Goal: Task Accomplishment & Management: Use online tool/utility

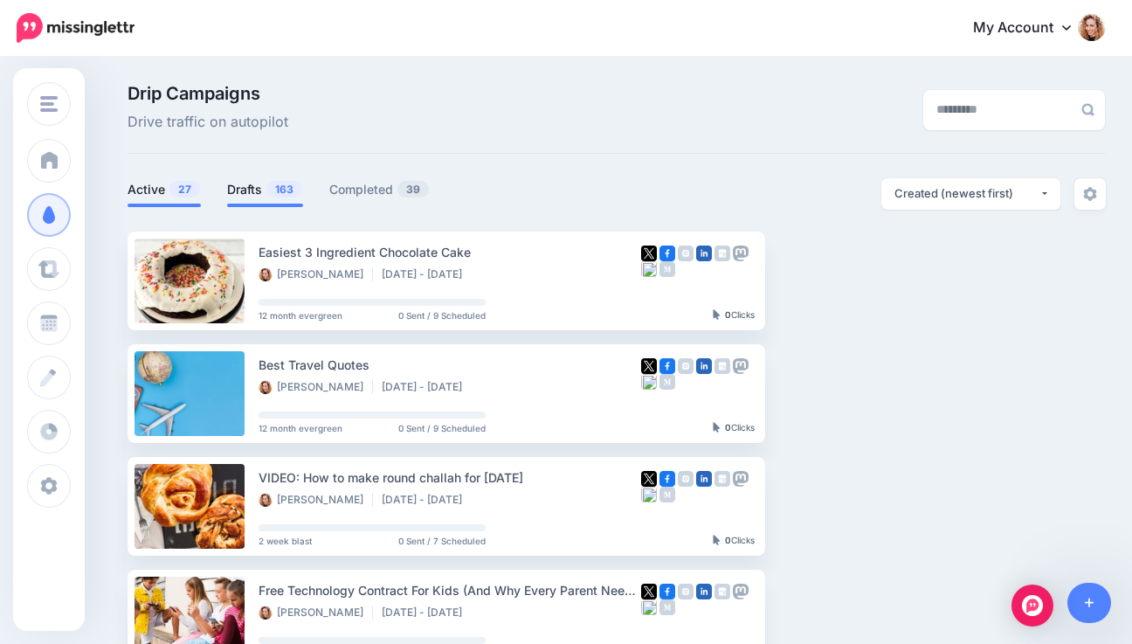
click at [244, 188] on link "Drafts 163" at bounding box center [265, 189] width 76 height 21
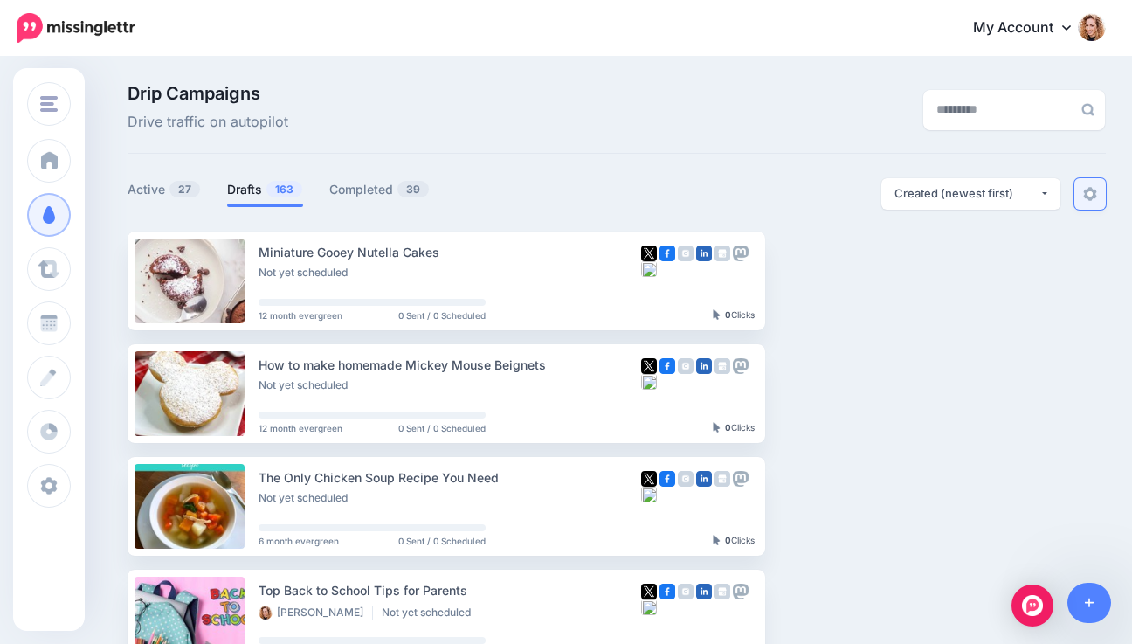
click at [1097, 197] on img at bounding box center [1090, 194] width 14 height 14
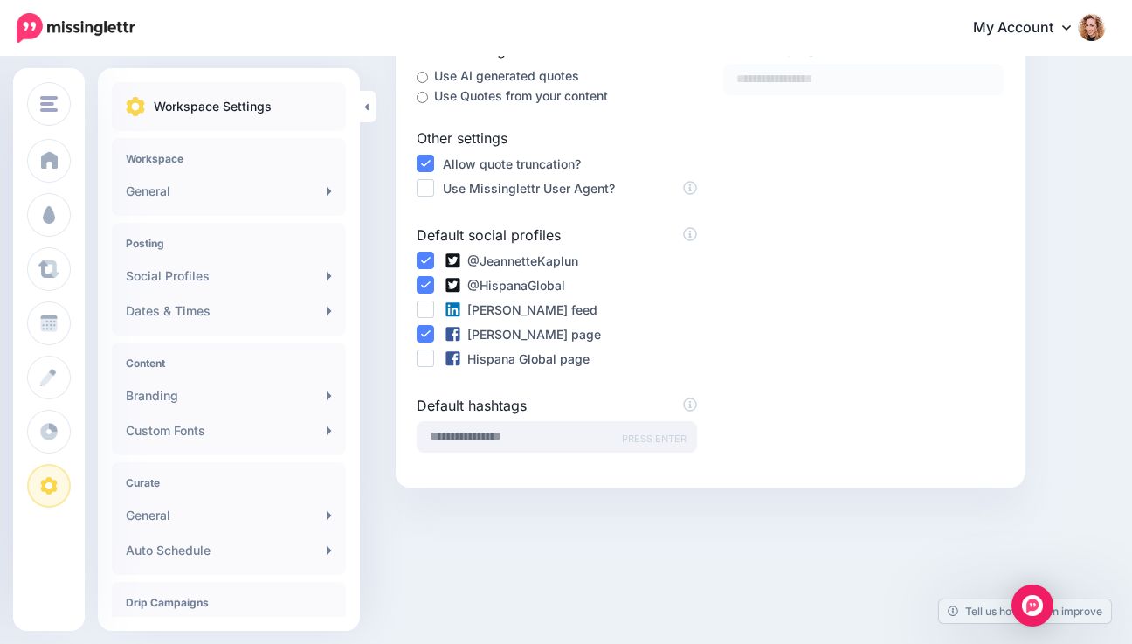
scroll to position [471, 0]
click at [230, 183] on link "General" at bounding box center [229, 191] width 220 height 35
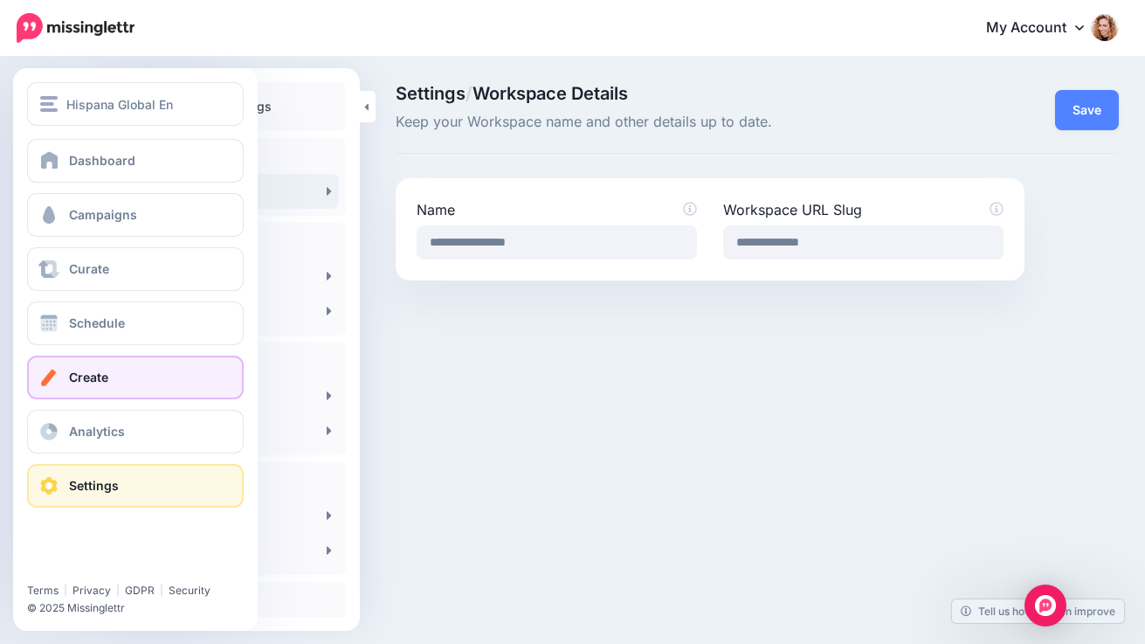
click at [72, 376] on span "Create" at bounding box center [88, 376] width 39 height 15
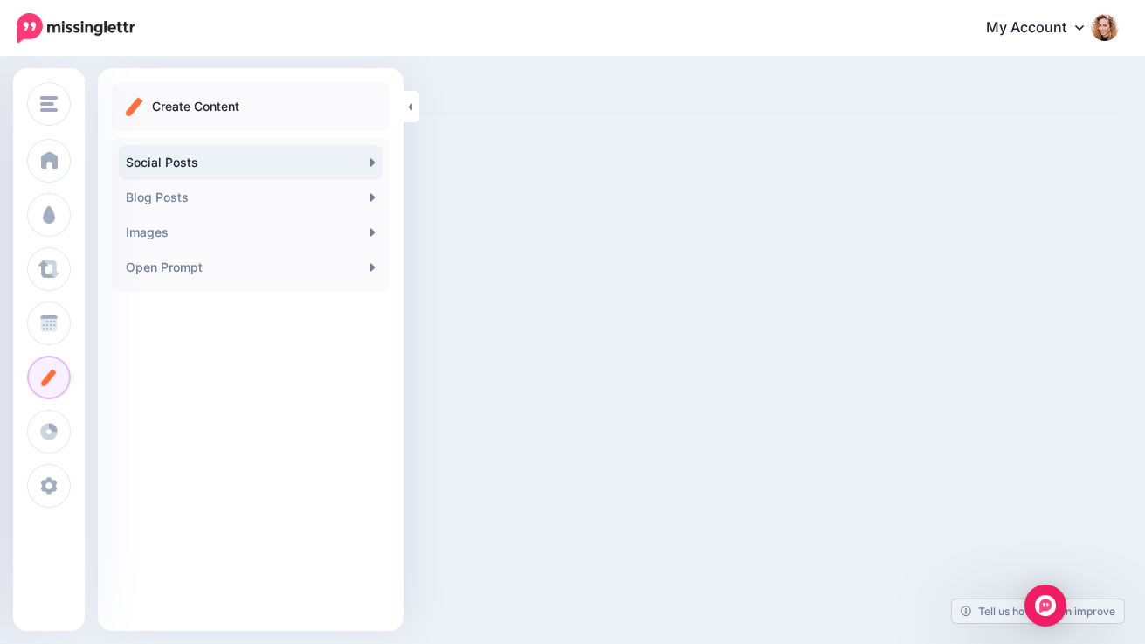
click at [289, 150] on link "Social Posts" at bounding box center [251, 162] width 264 height 35
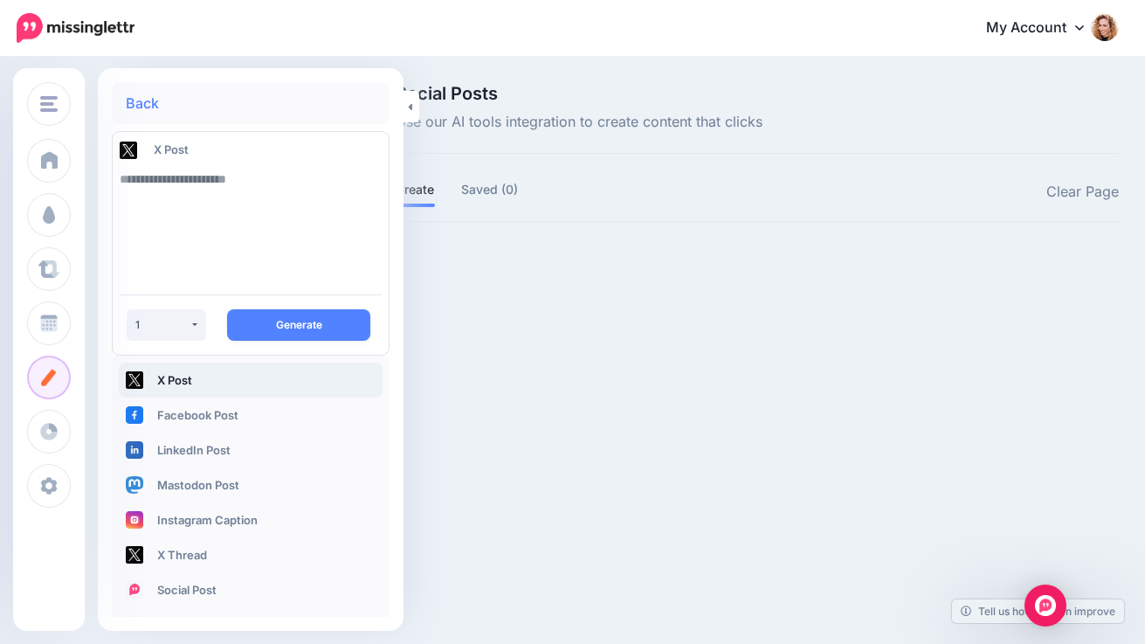
click at [561, 273] on div at bounding box center [757, 269] width 723 height 22
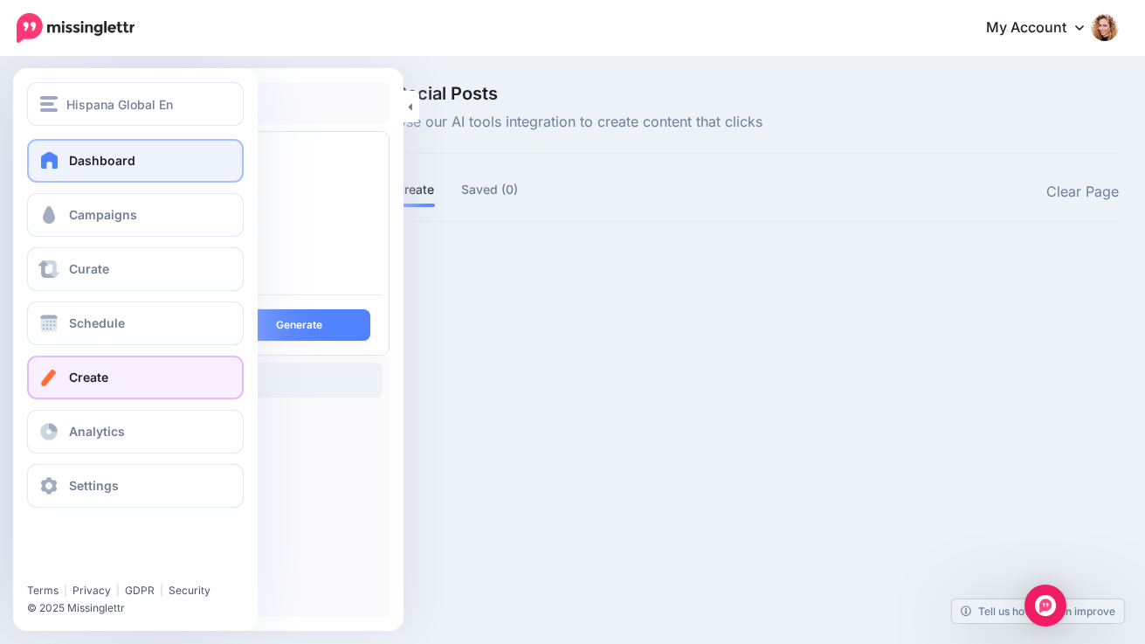
click at [121, 165] on span "Dashboard" at bounding box center [102, 160] width 66 height 15
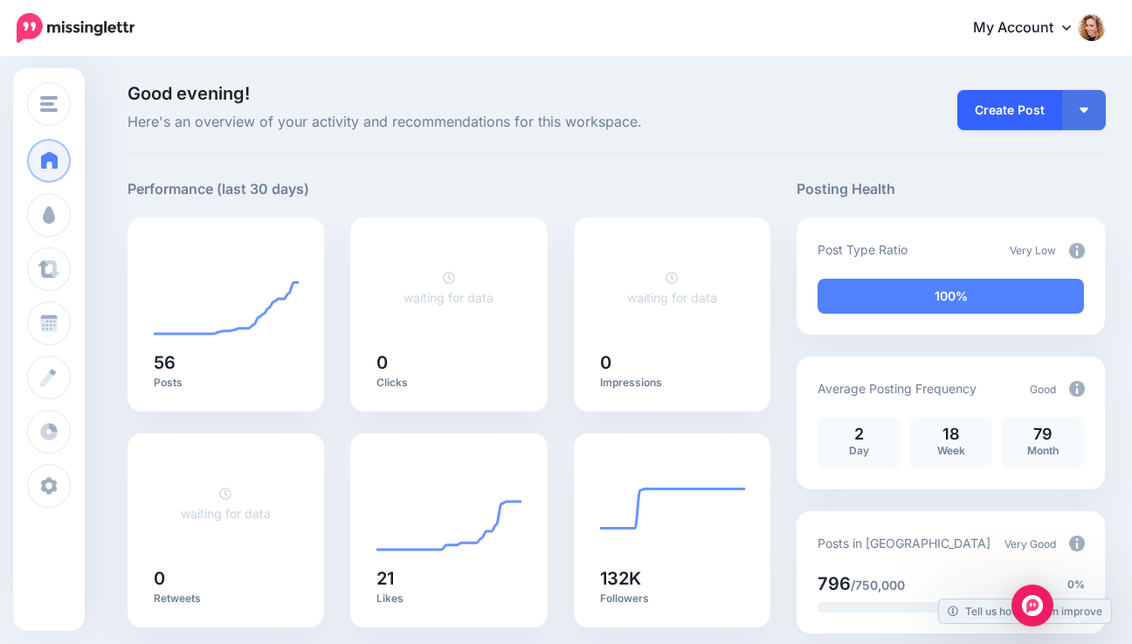
click at [1014, 112] on link "Create Post" at bounding box center [1009, 110] width 105 height 40
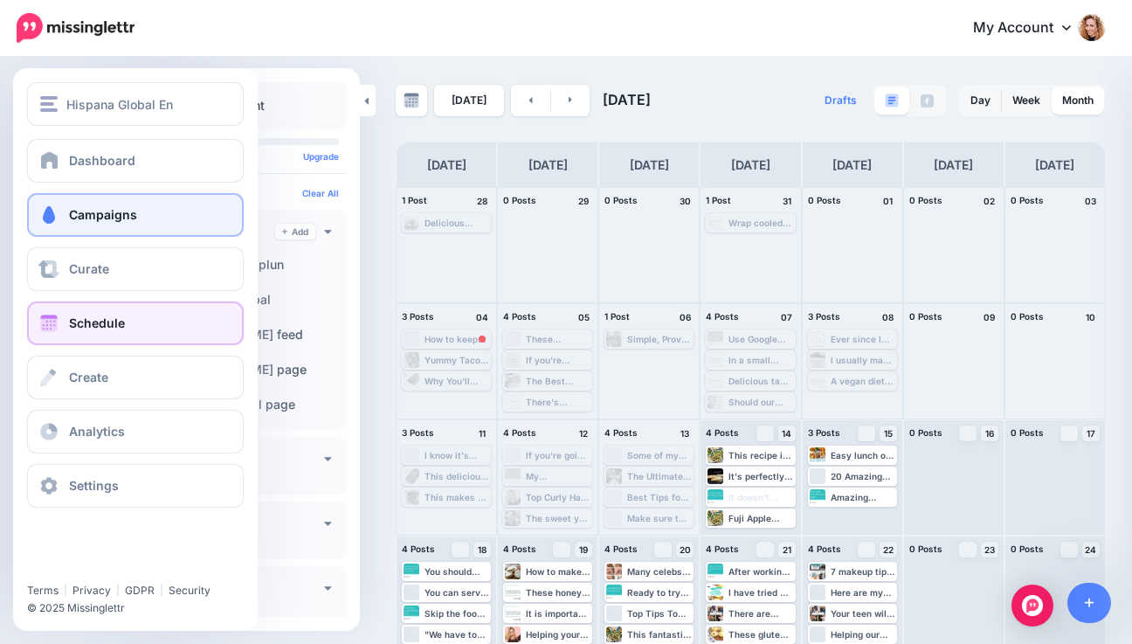
click at [71, 215] on span "Campaigns" at bounding box center [103, 214] width 68 height 15
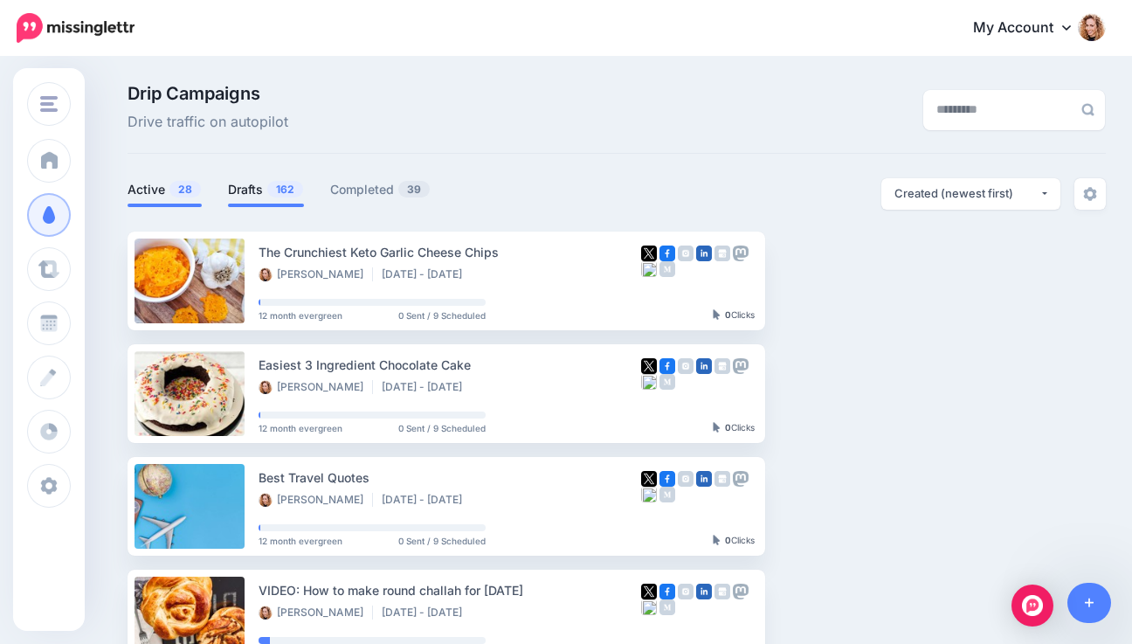
click at [279, 188] on span "162" at bounding box center [285, 189] width 36 height 17
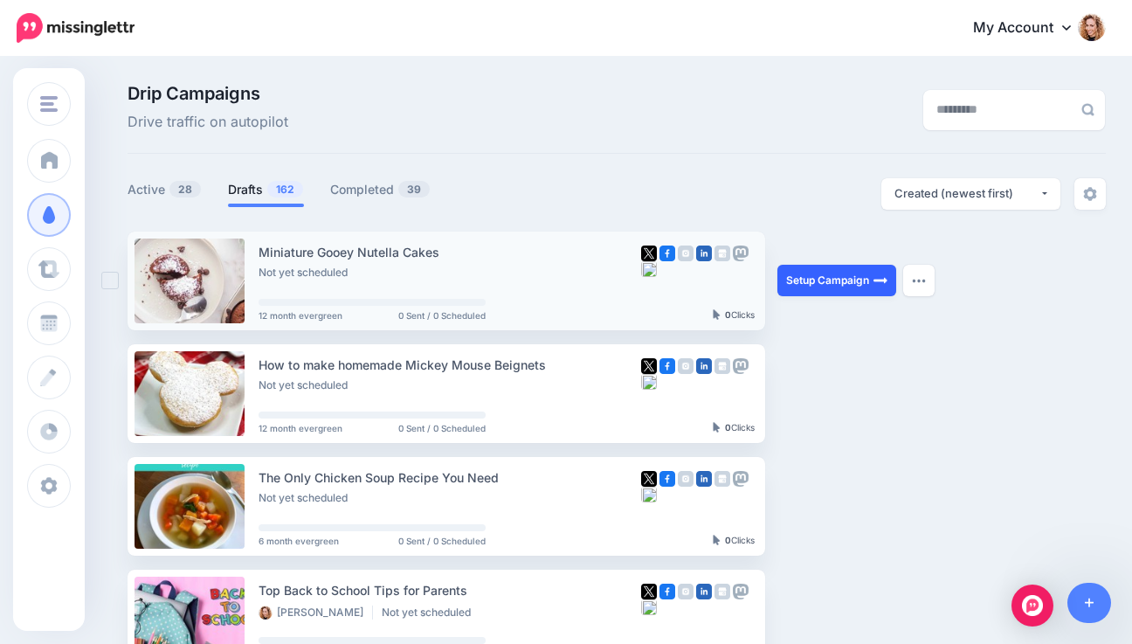
click at [871, 285] on link "Setup Campaign" at bounding box center [836, 280] width 119 height 31
click at [846, 279] on link "Setup Campaign" at bounding box center [836, 280] width 119 height 31
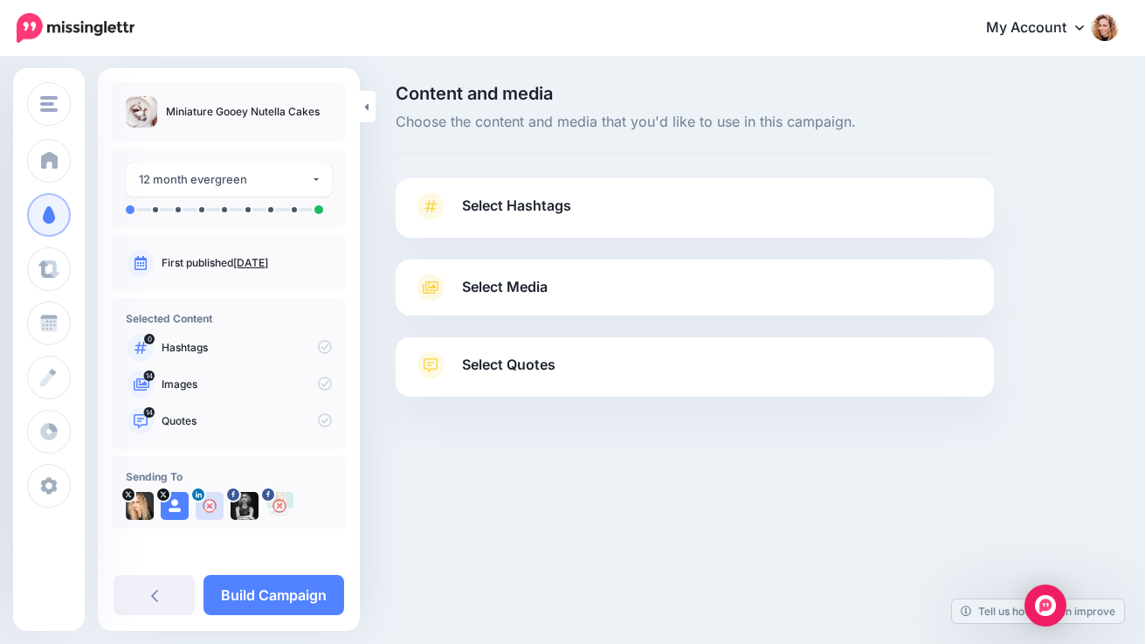
click at [560, 204] on span "Select Hashtags" at bounding box center [516, 206] width 109 height 24
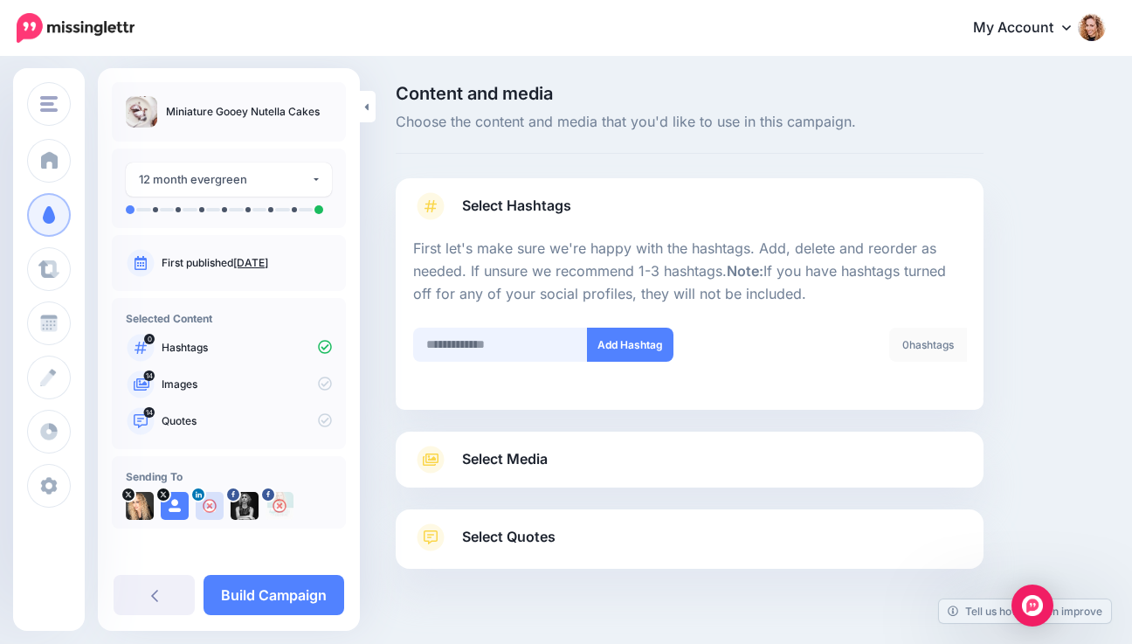
click at [487, 344] on input "text" at bounding box center [500, 345] width 175 height 34
type input "******"
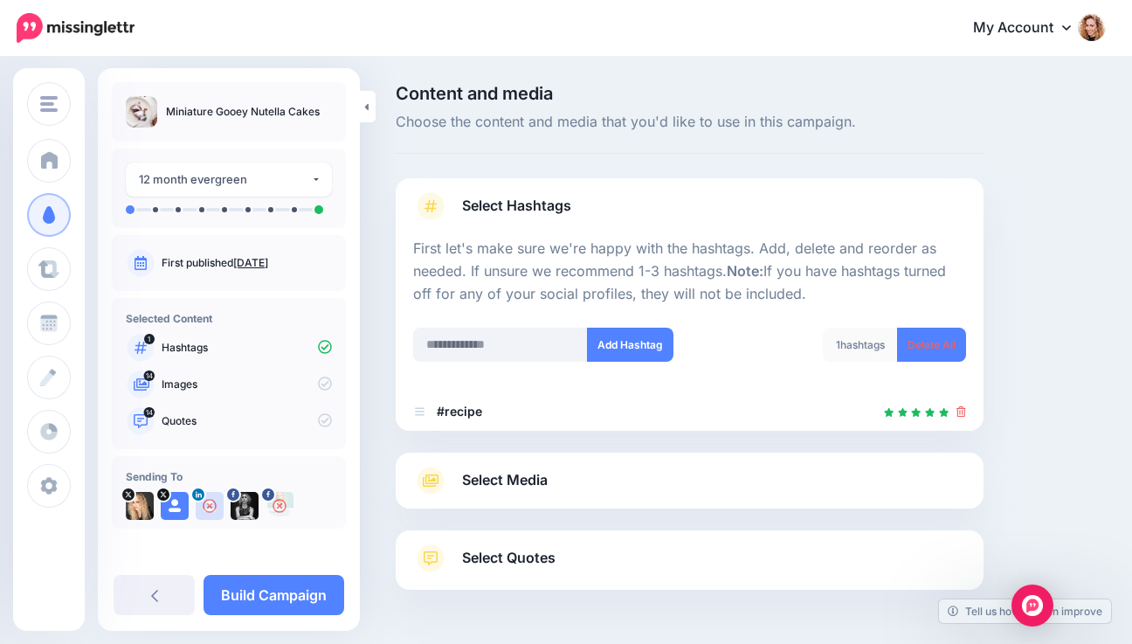
click at [513, 461] on div "Select Hashtags First let's make sure we're happy with the hashtags. Add, delet…" at bounding box center [690, 383] width 588 height 411
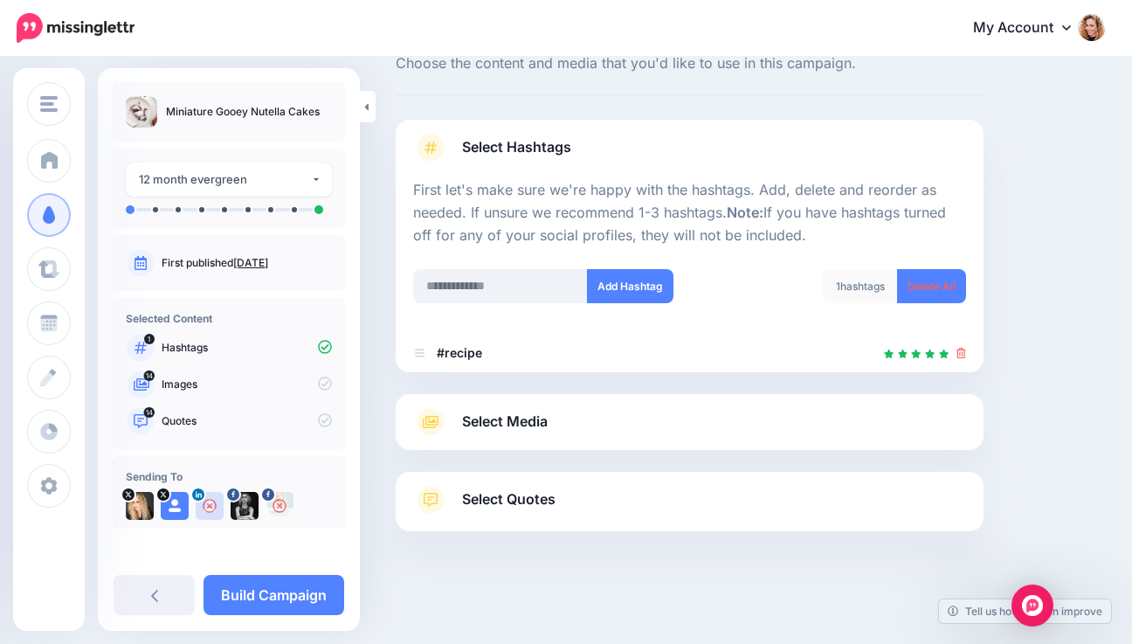
click at [427, 424] on icon at bounding box center [430, 422] width 31 height 28
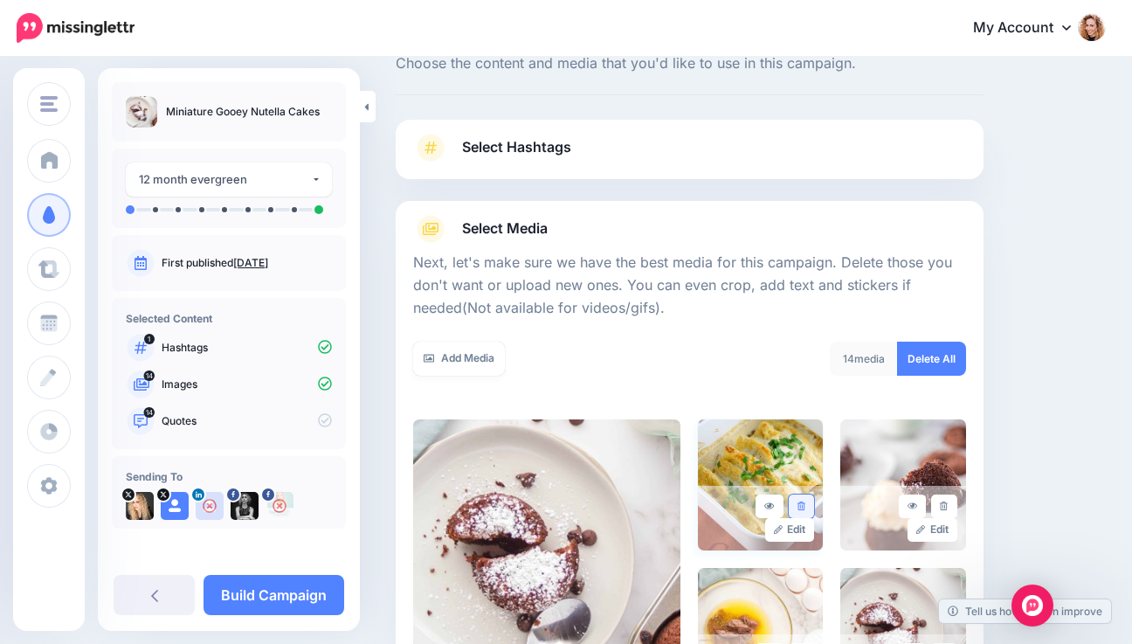
click at [805, 507] on icon at bounding box center [801, 506] width 8 height 10
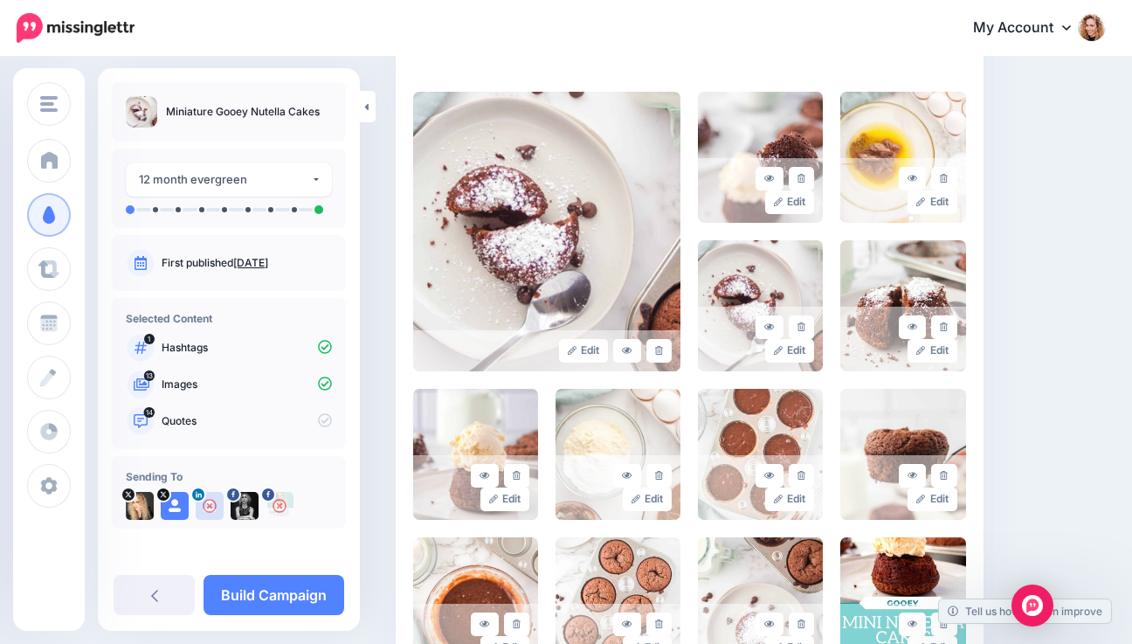
scroll to position [395, 0]
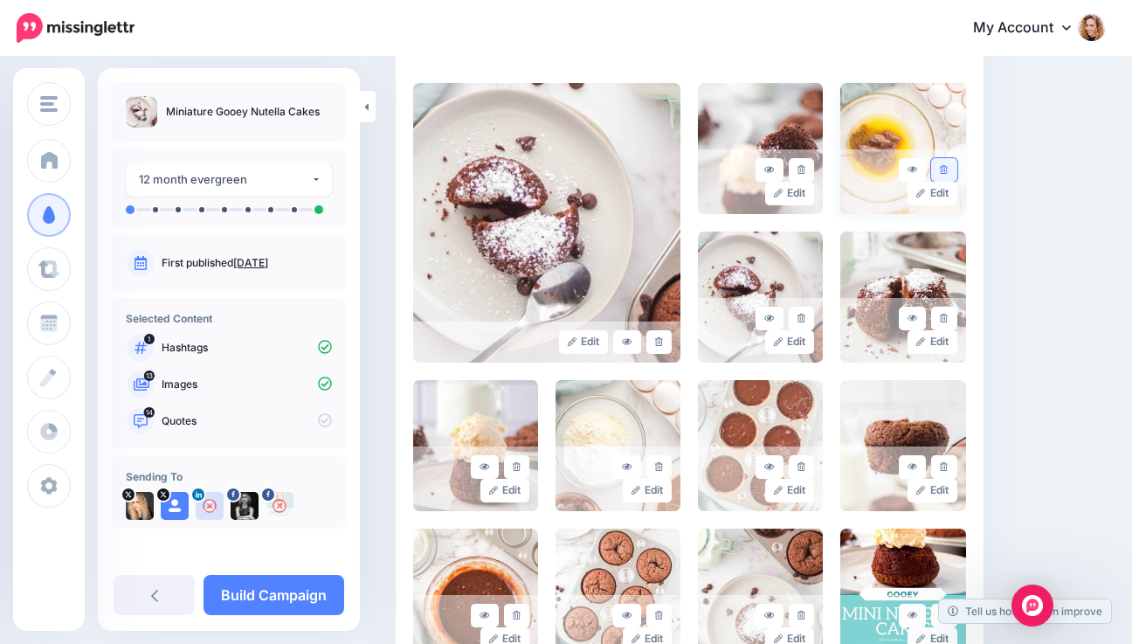
click at [948, 169] on icon at bounding box center [944, 170] width 8 height 10
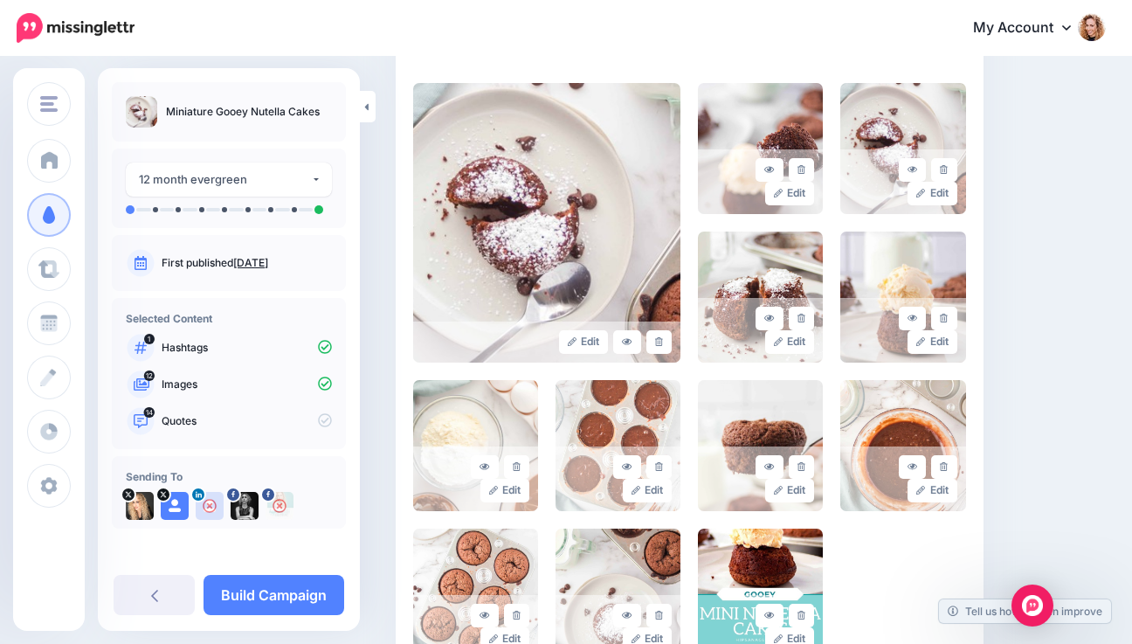
scroll to position [618, 0]
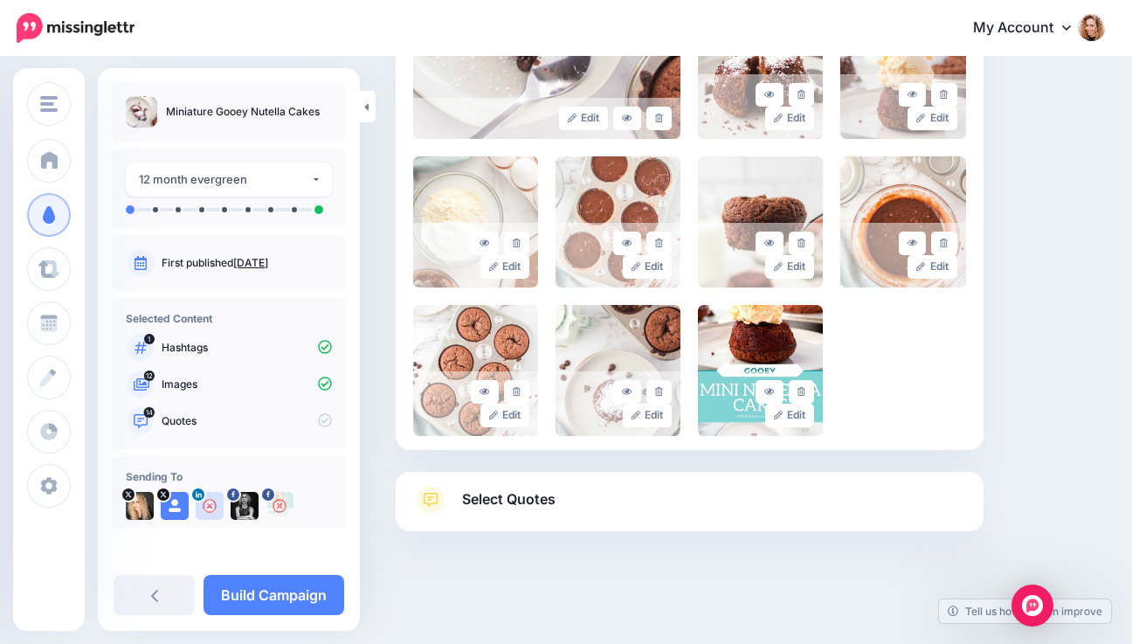
click at [628, 497] on link "Select Quotes" at bounding box center [689, 508] width 553 height 45
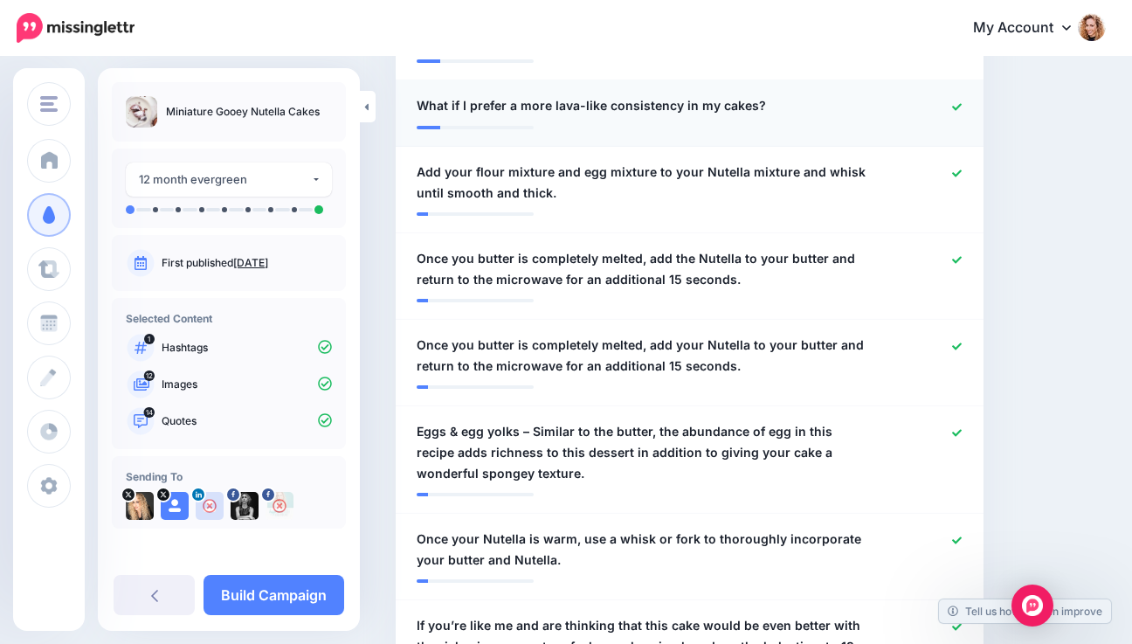
click at [962, 105] on icon at bounding box center [957, 107] width 10 height 10
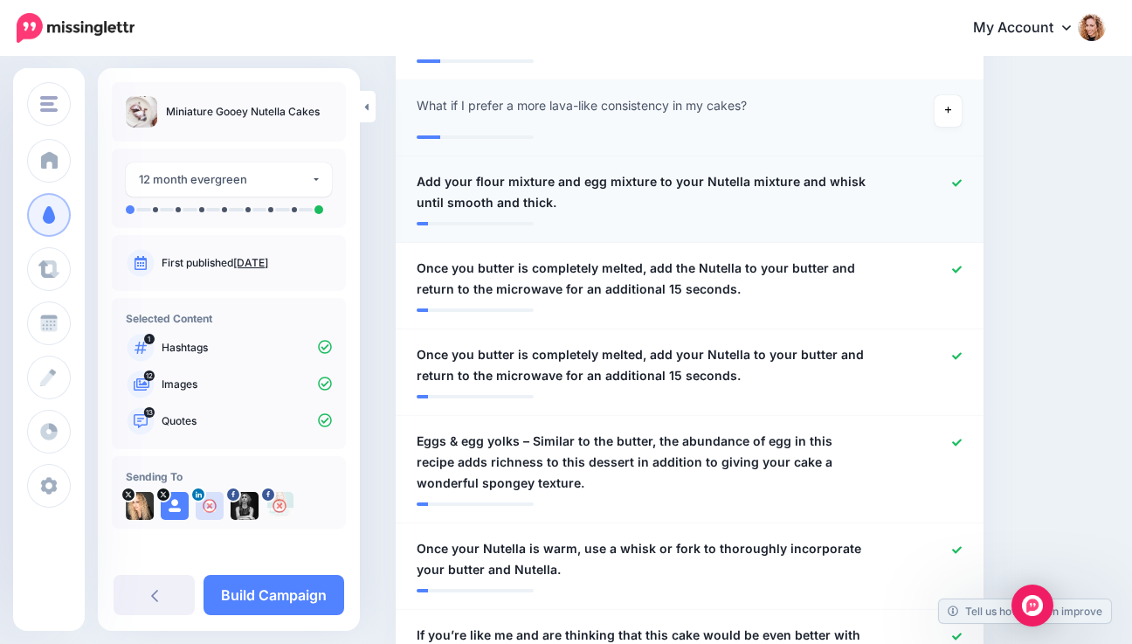
click at [962, 178] on icon at bounding box center [957, 183] width 10 height 10
click at [962, 266] on icon at bounding box center [957, 270] width 10 height 10
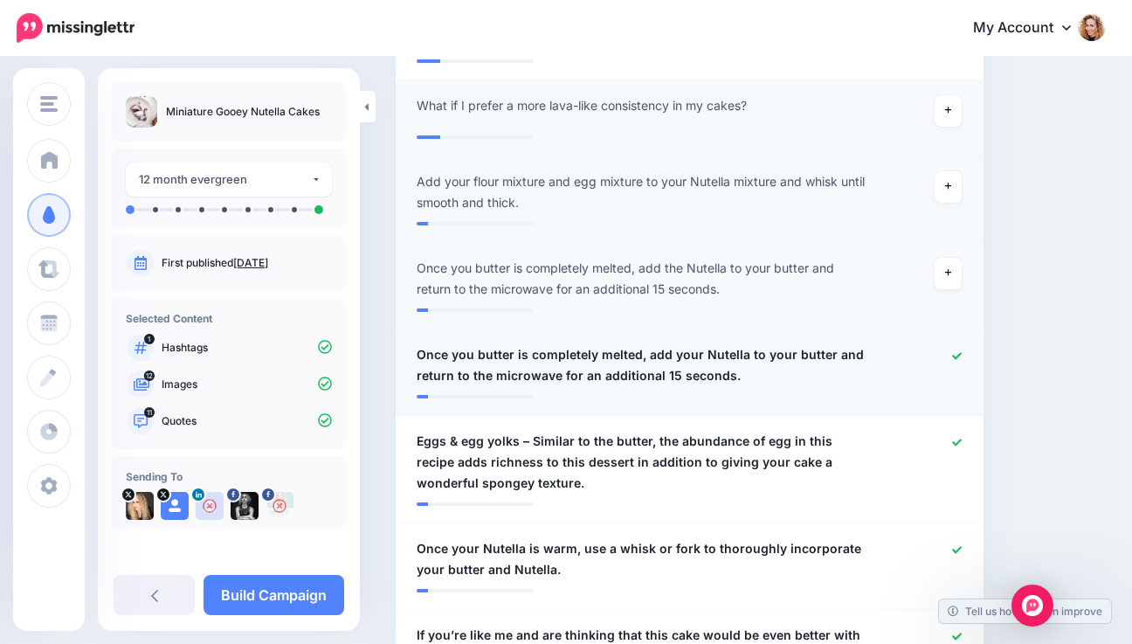
click at [962, 355] on icon at bounding box center [957, 355] width 10 height 7
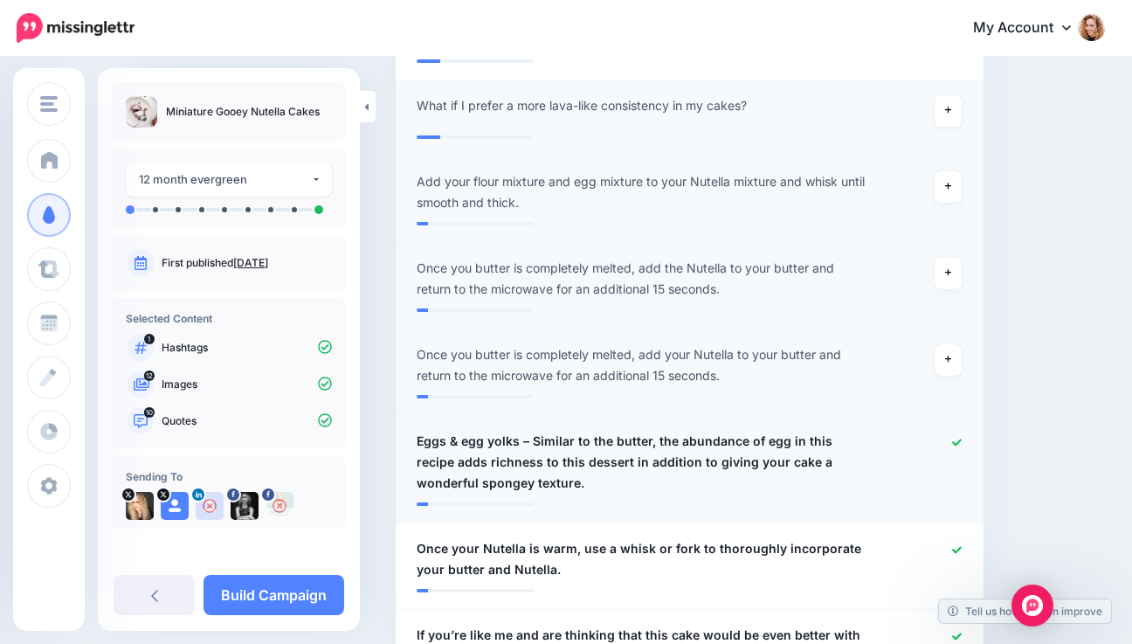
click at [962, 439] on div at bounding box center [927, 462] width 95 height 63
click at [962, 546] on icon at bounding box center [957, 550] width 10 height 10
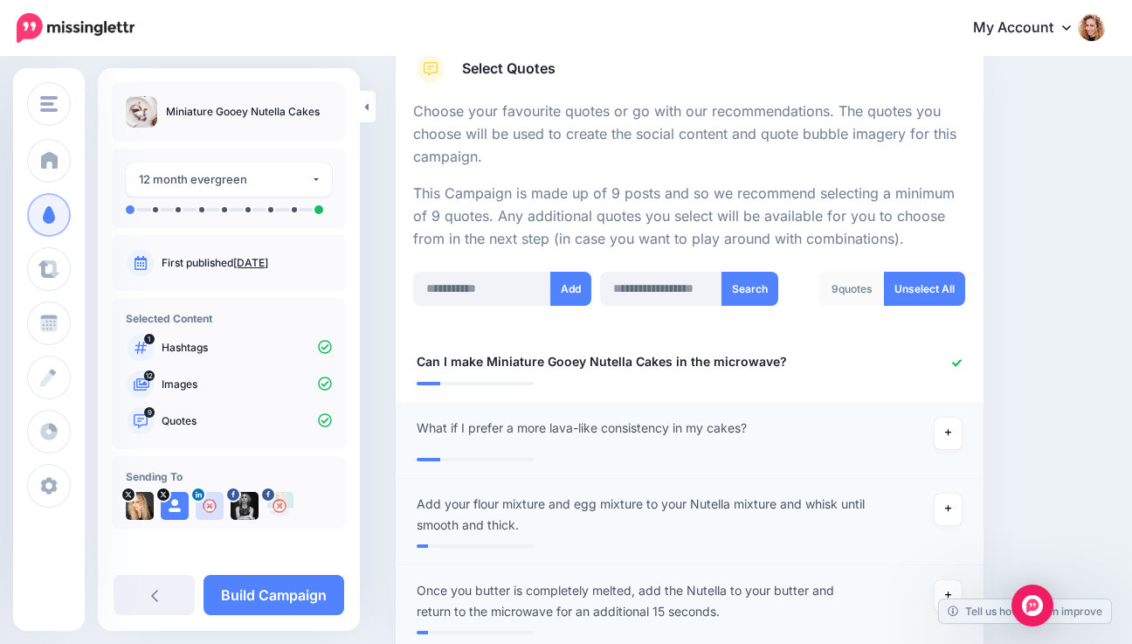
scroll to position [301, 0]
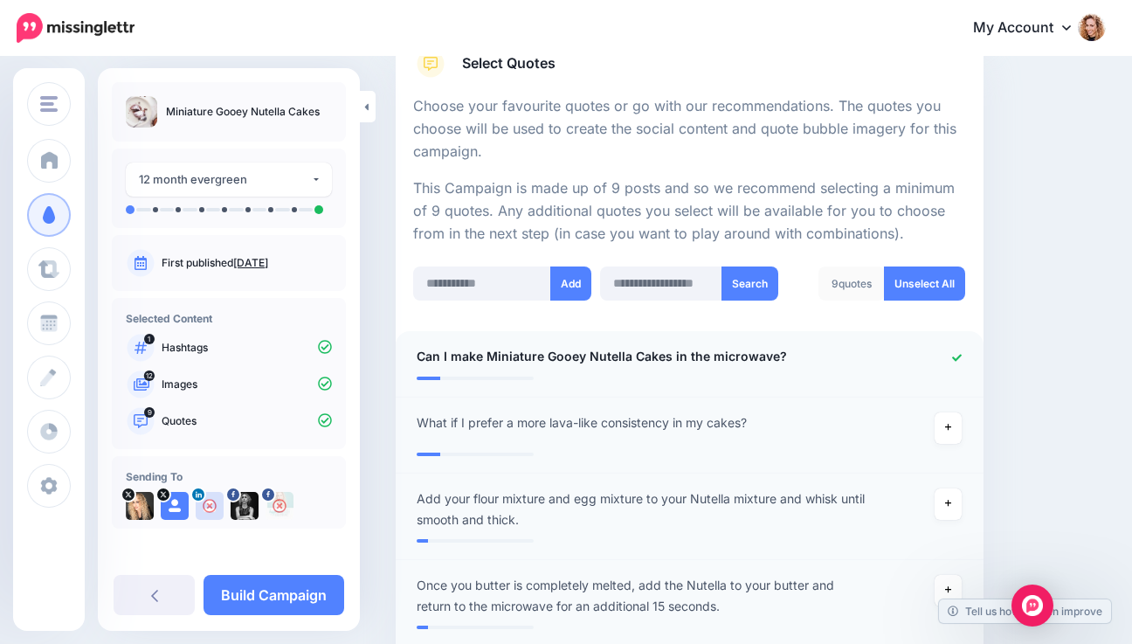
click at [962, 355] on icon at bounding box center [957, 358] width 10 height 10
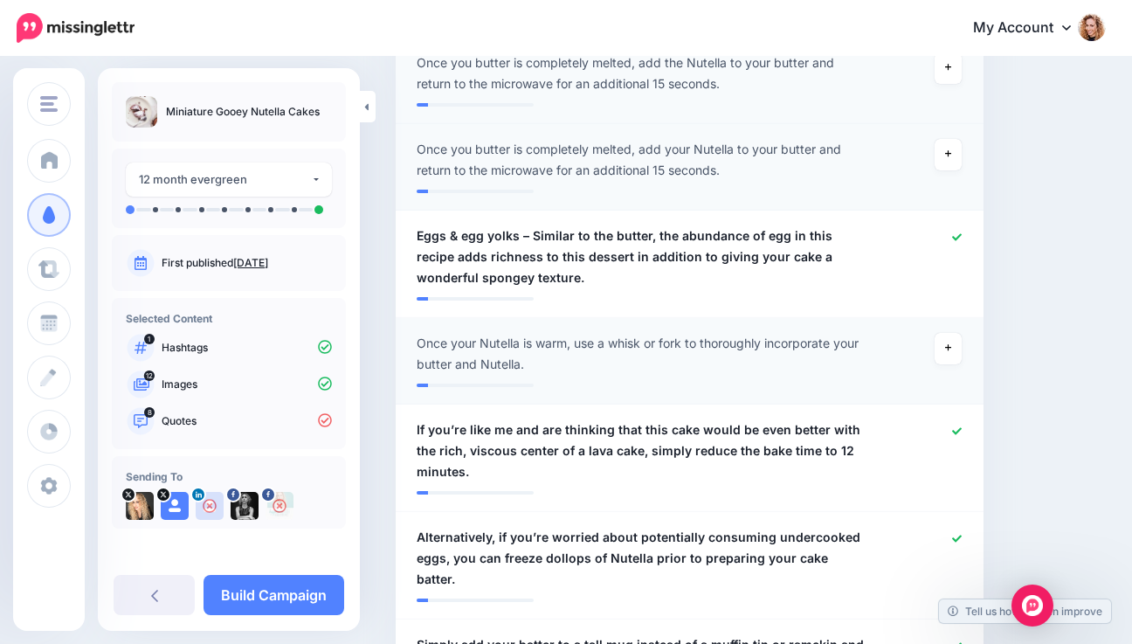
scroll to position [870, 0]
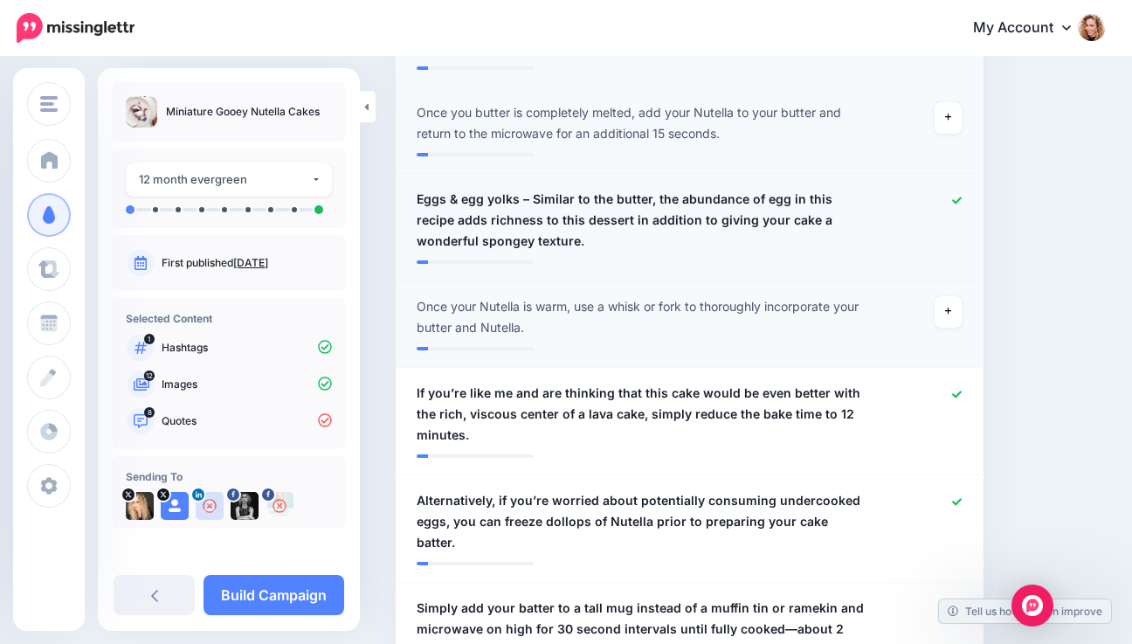
click at [974, 199] on div at bounding box center [927, 220] width 95 height 63
click at [962, 497] on icon at bounding box center [957, 502] width 10 height 10
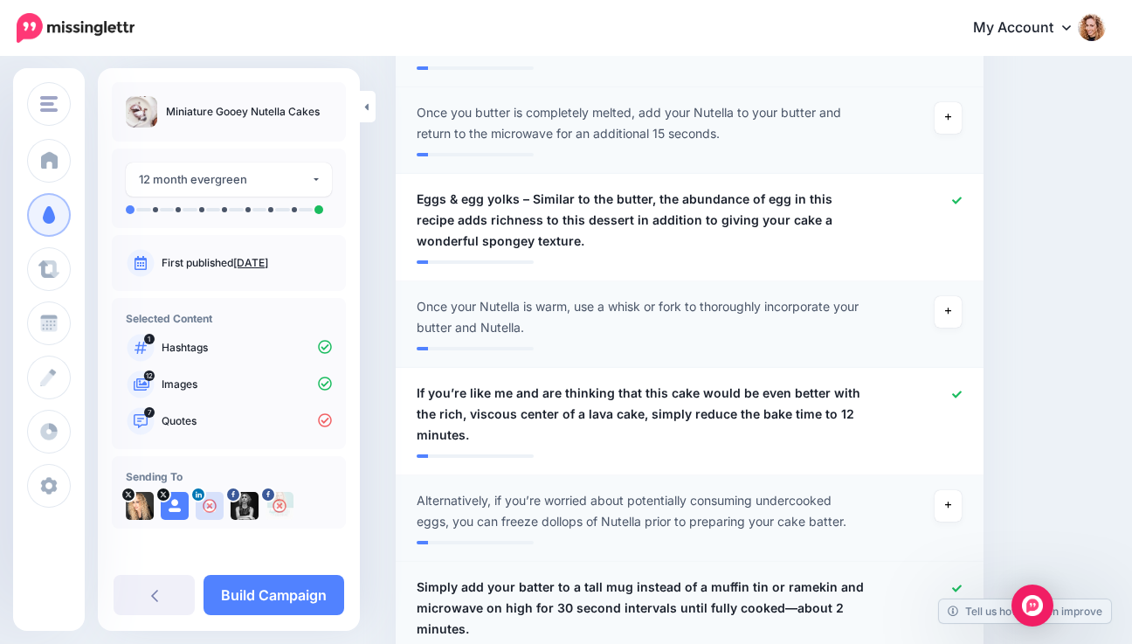
click at [962, 583] on icon at bounding box center [957, 588] width 10 height 10
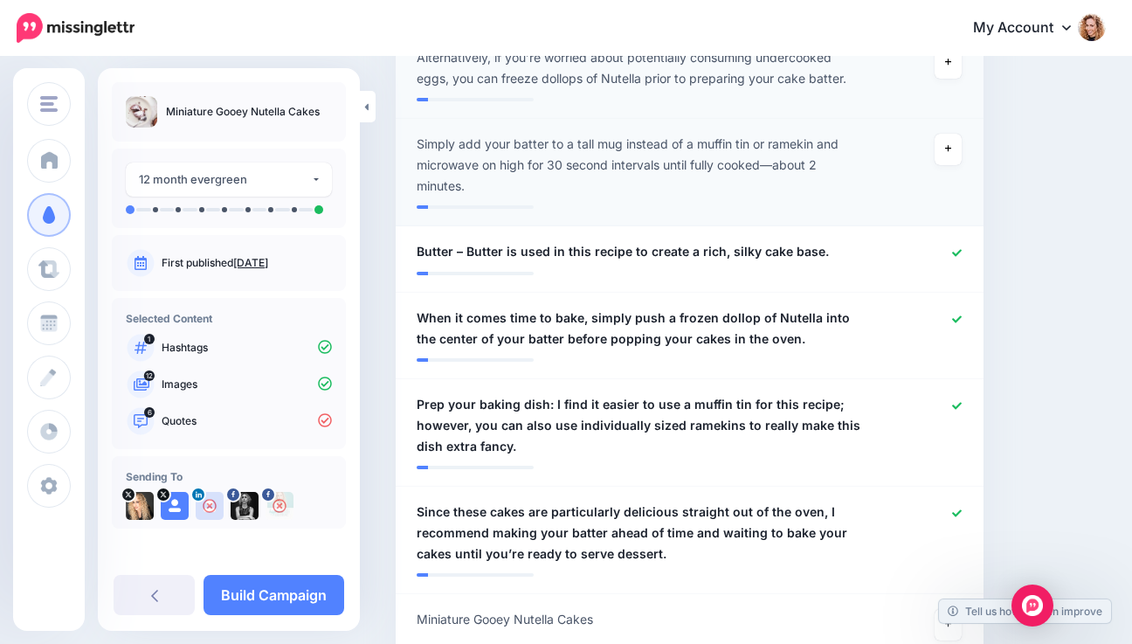
scroll to position [1328, 0]
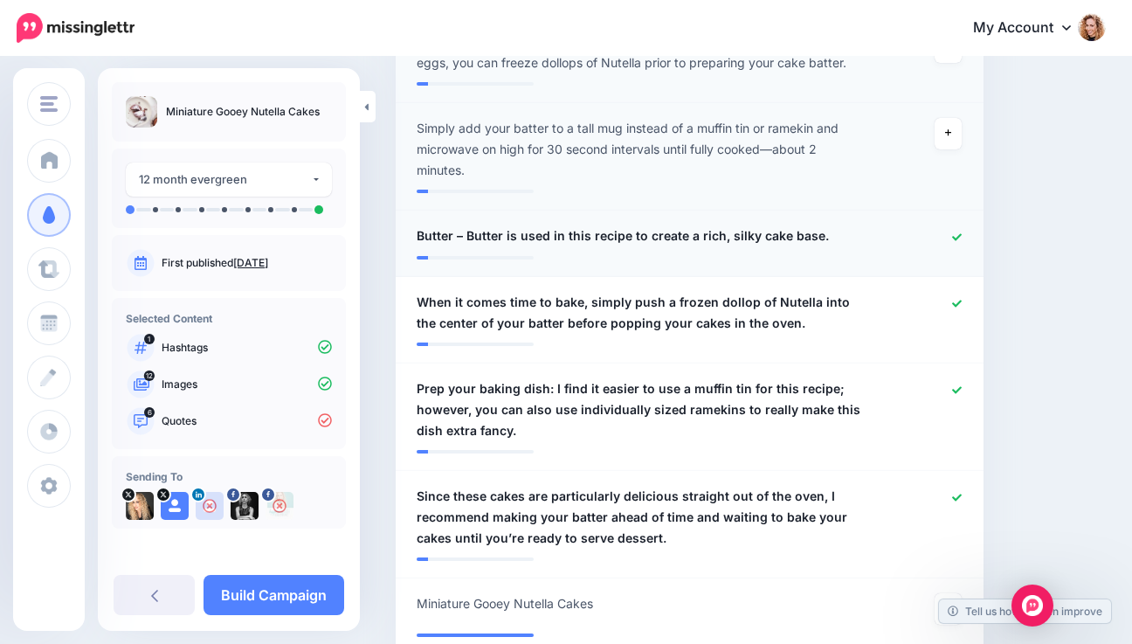
click at [962, 232] on icon at bounding box center [957, 237] width 10 height 10
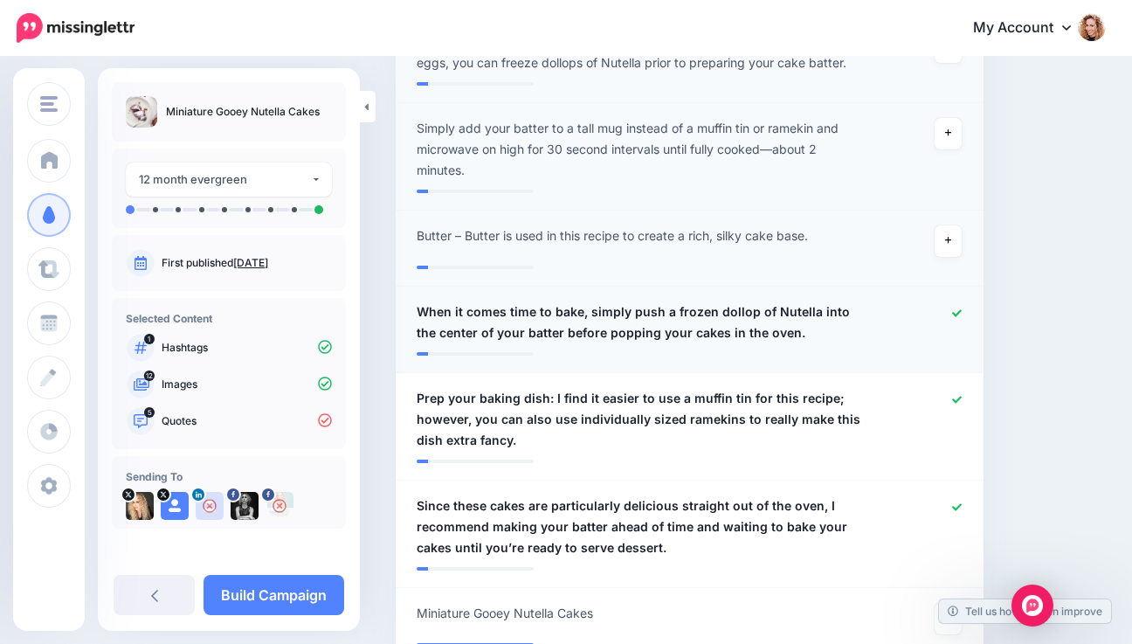
click at [962, 308] on icon at bounding box center [957, 313] width 10 height 10
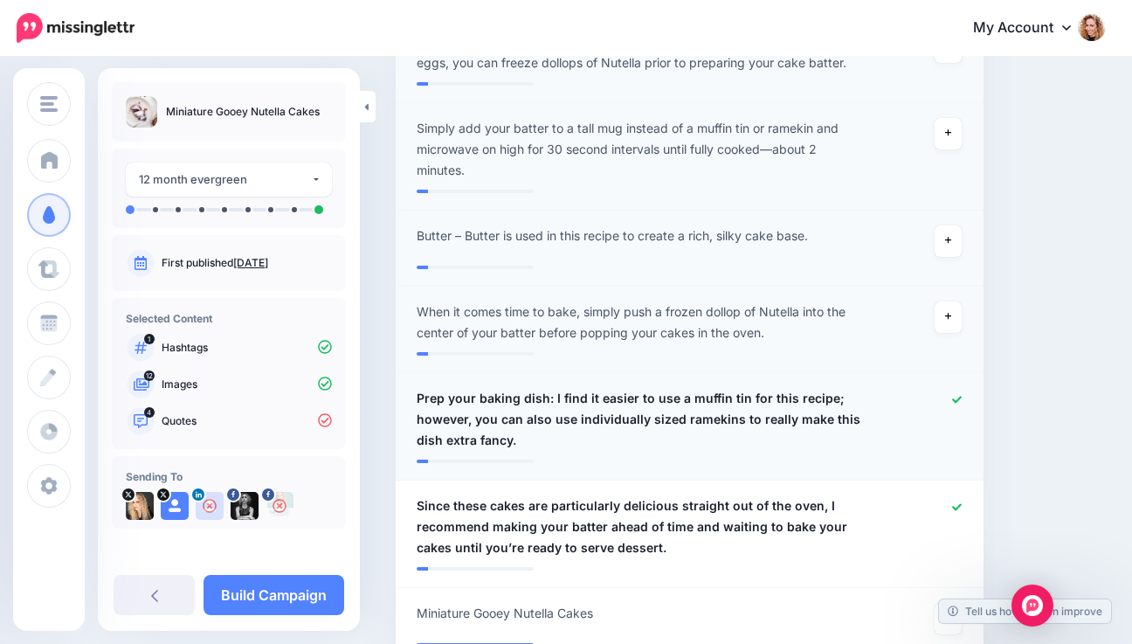
click at [962, 396] on icon at bounding box center [957, 399] width 10 height 7
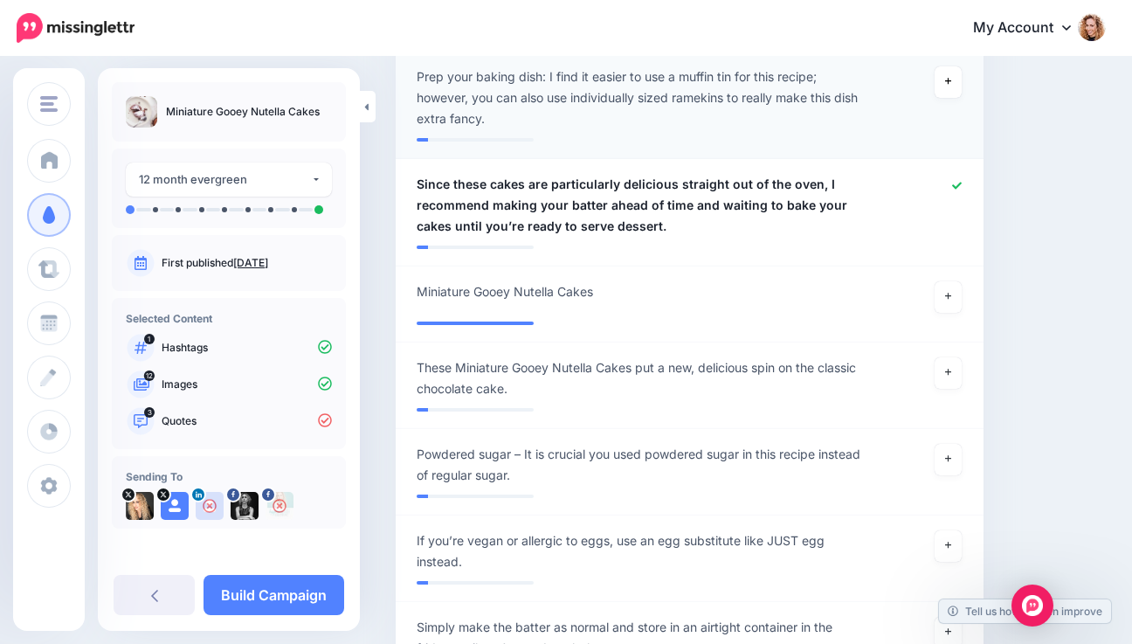
scroll to position [1639, 0]
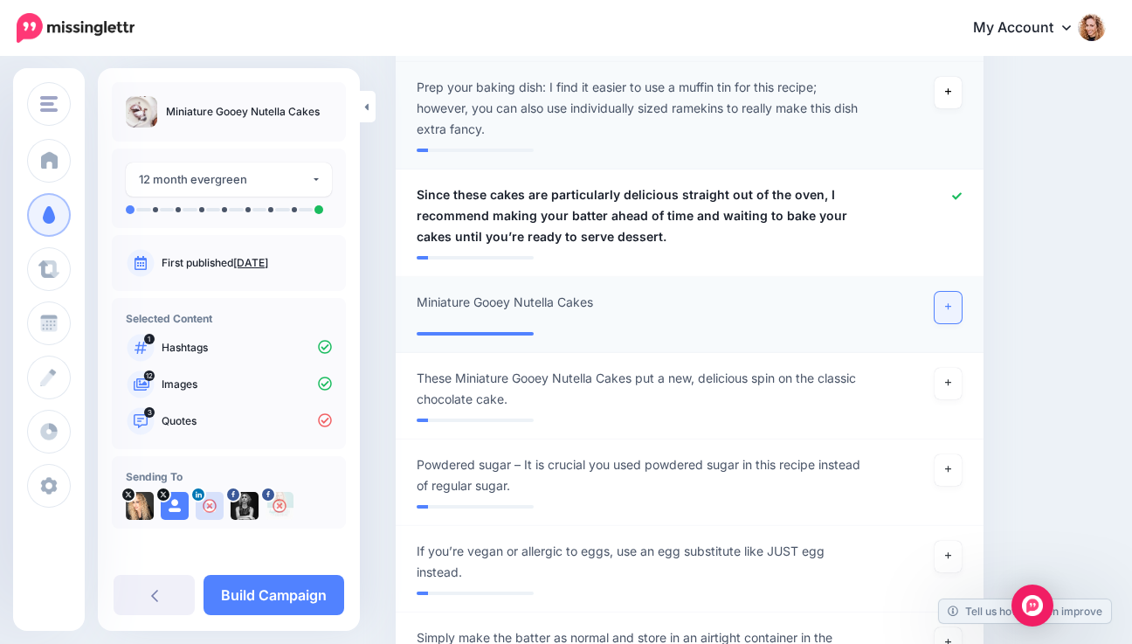
click at [952, 304] on icon at bounding box center [948, 307] width 7 height 7
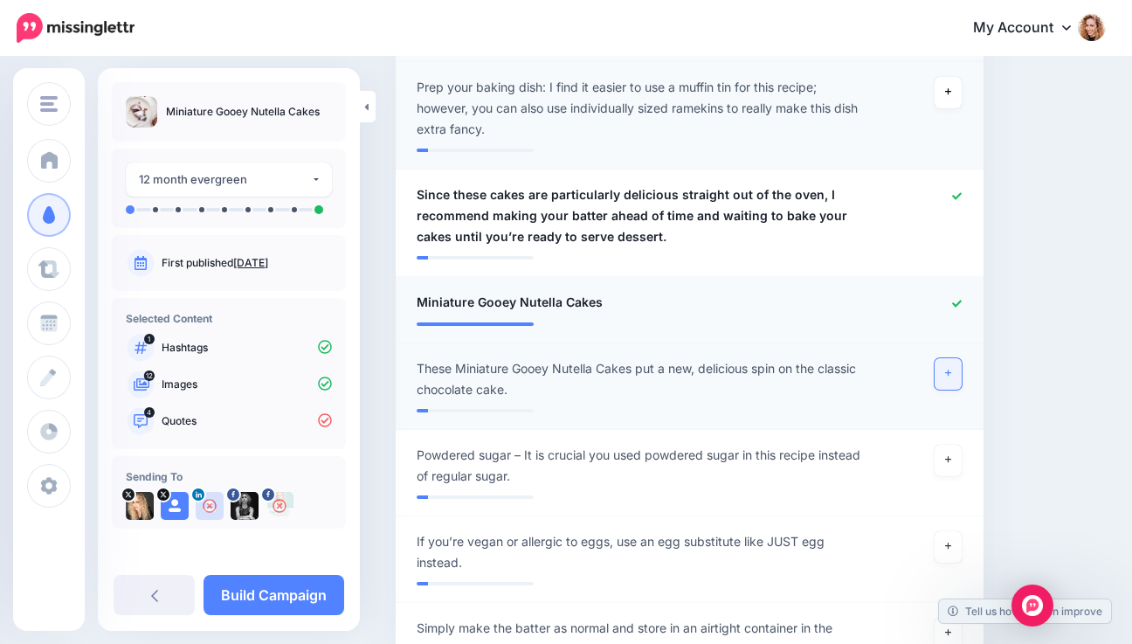
click at [952, 369] on icon at bounding box center [948, 374] width 7 height 10
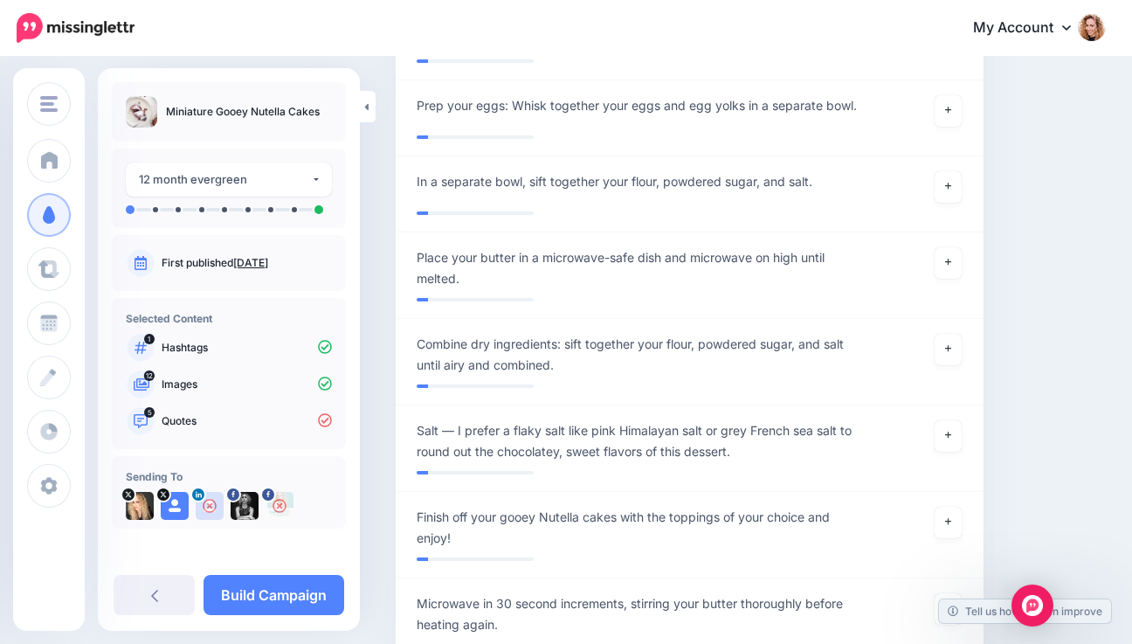
scroll to position [2848, 0]
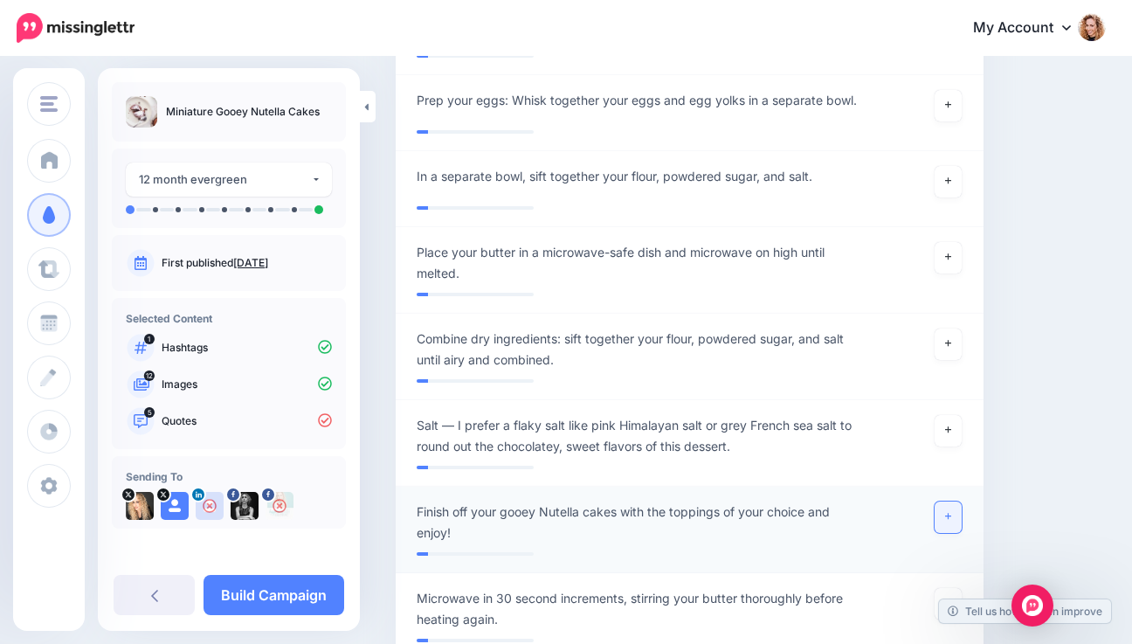
click at [952, 512] on icon at bounding box center [948, 517] width 7 height 10
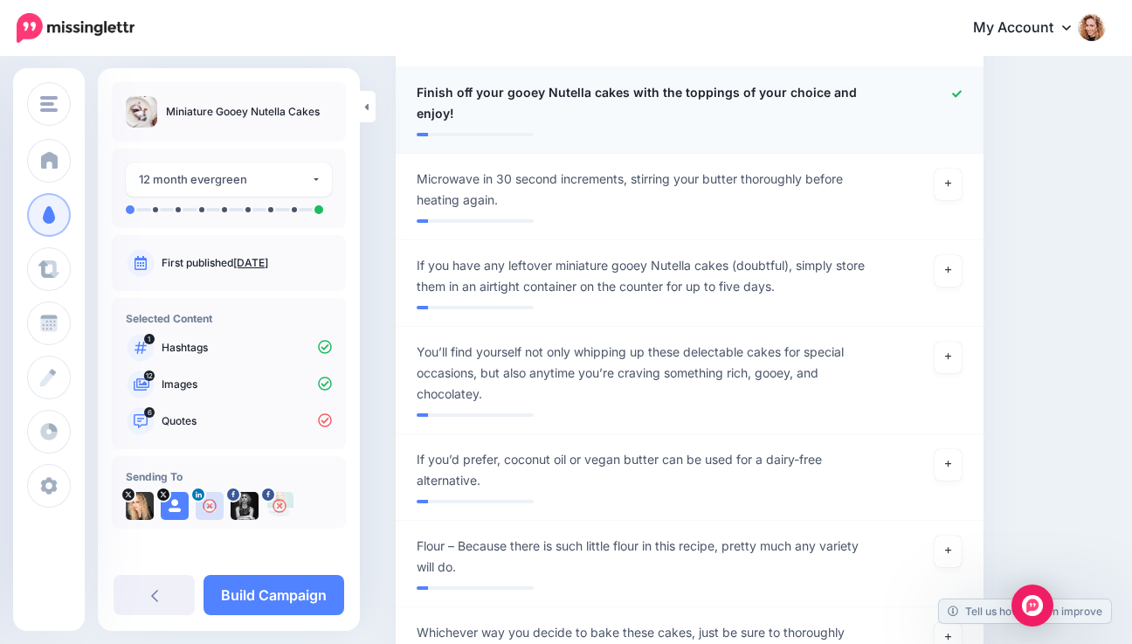
scroll to position [3283, 0]
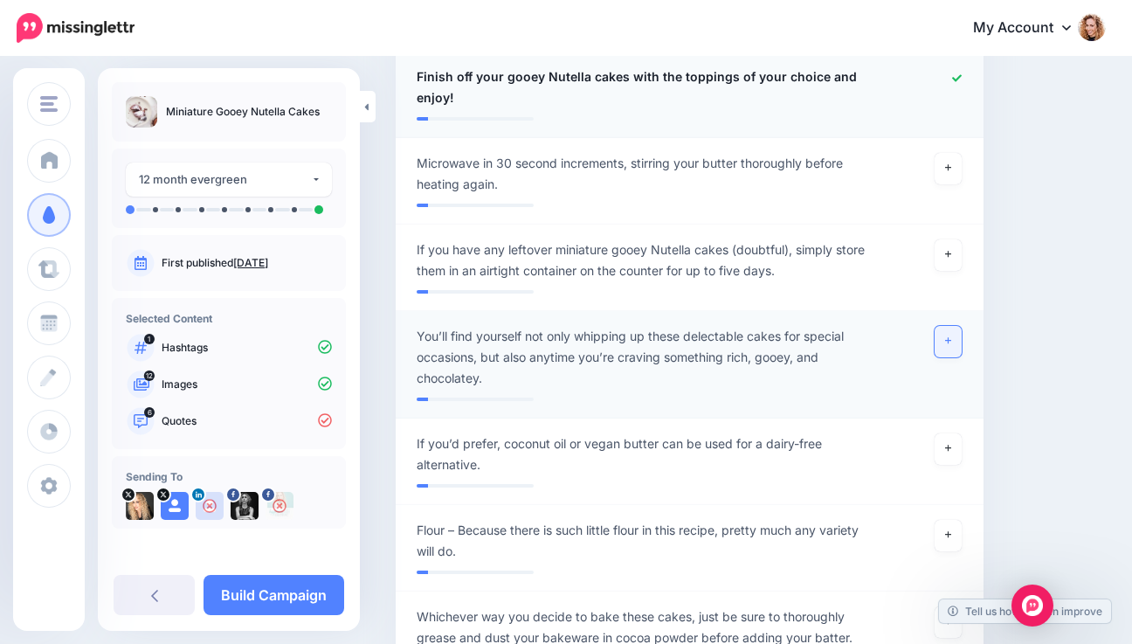
click at [954, 326] on link at bounding box center [949, 341] width 28 height 31
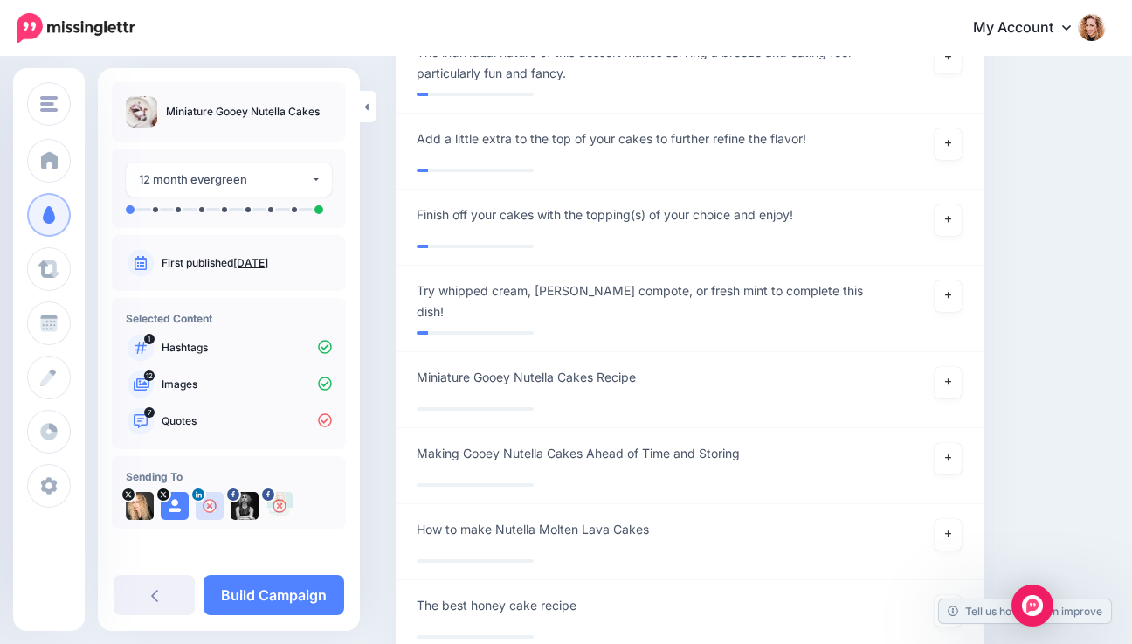
scroll to position [5459, 0]
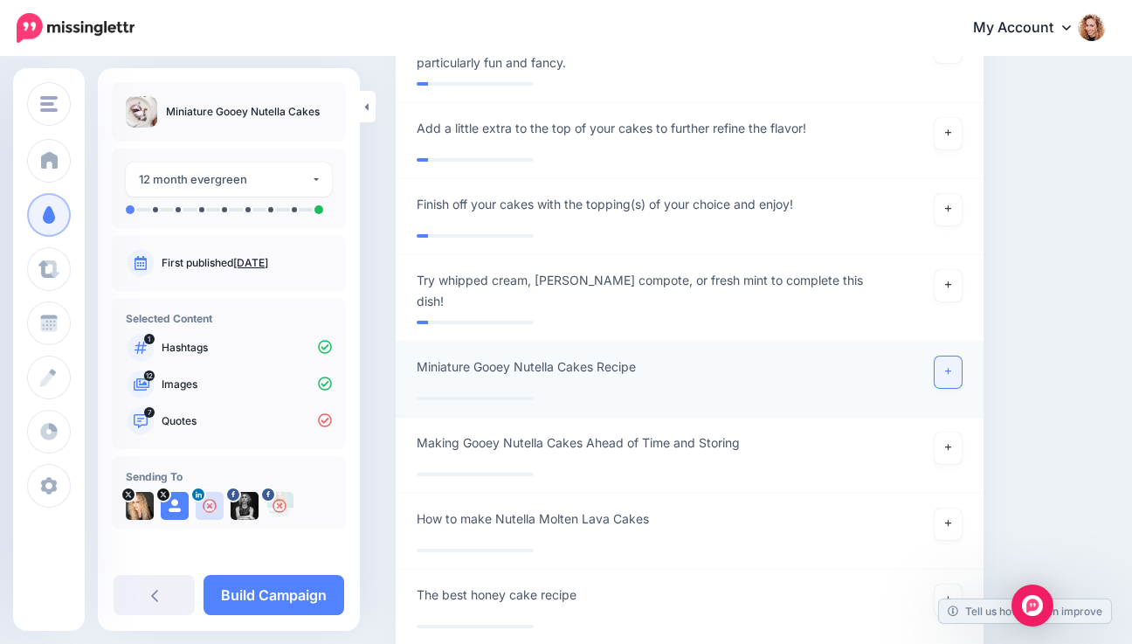
click at [952, 367] on icon at bounding box center [948, 372] width 7 height 10
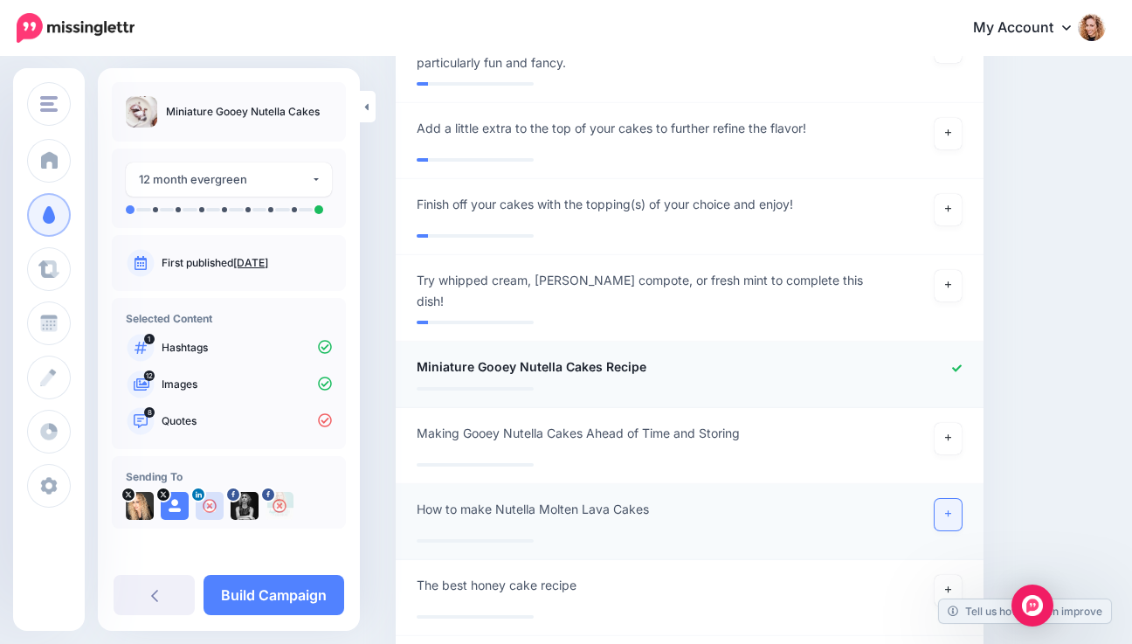
click at [952, 509] on icon at bounding box center [948, 514] width 7 height 10
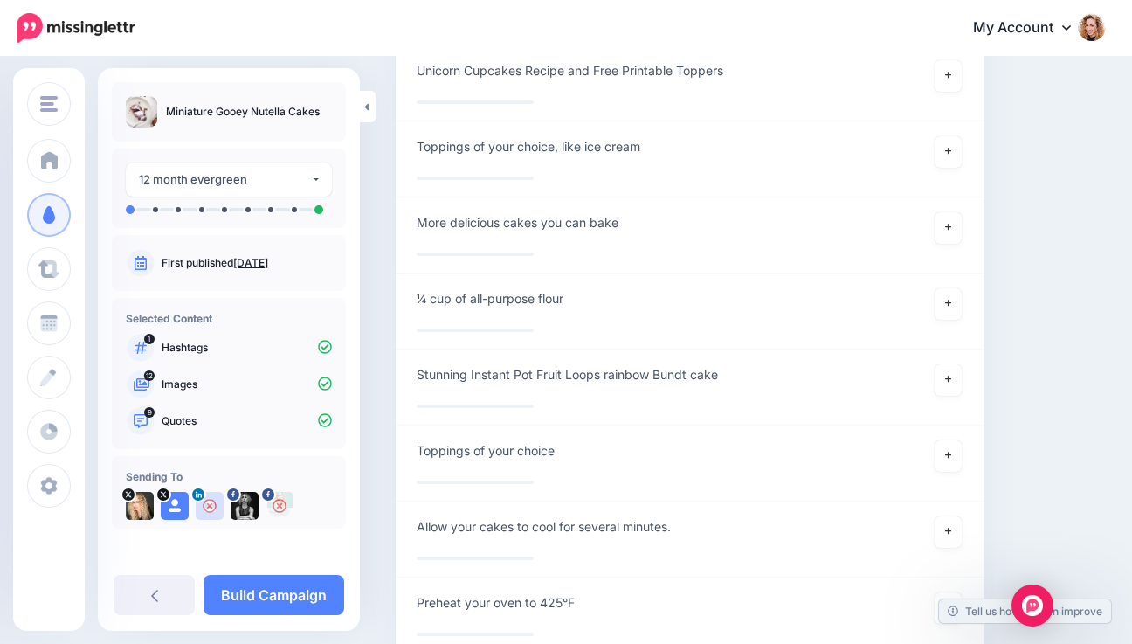
scroll to position [6805, 0]
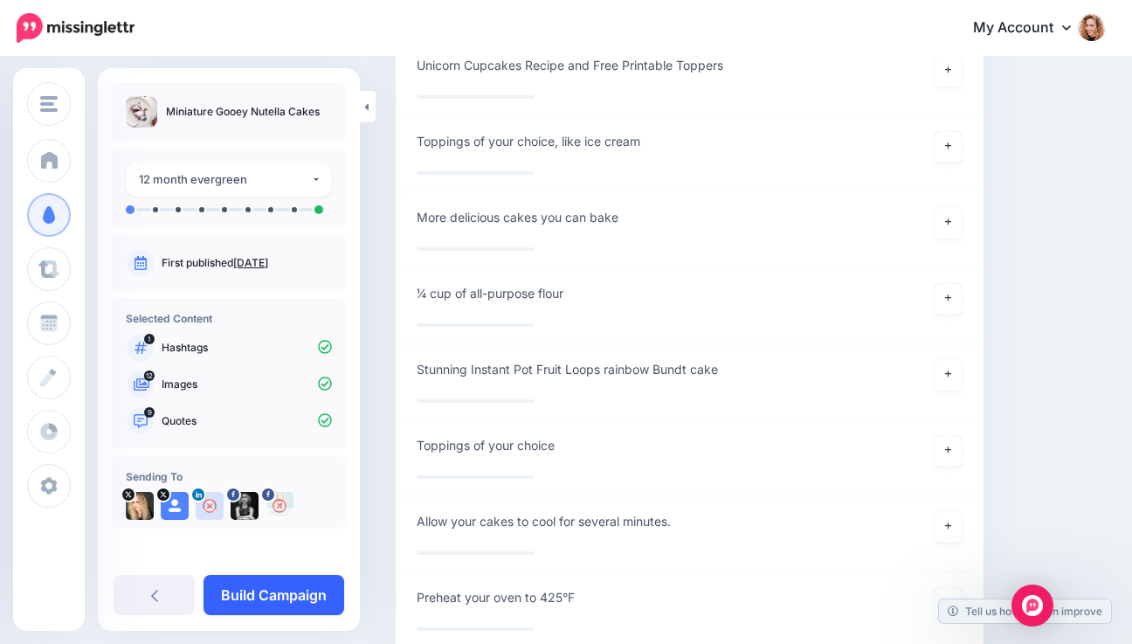
click at [248, 590] on link "Build Campaign" at bounding box center [274, 595] width 141 height 40
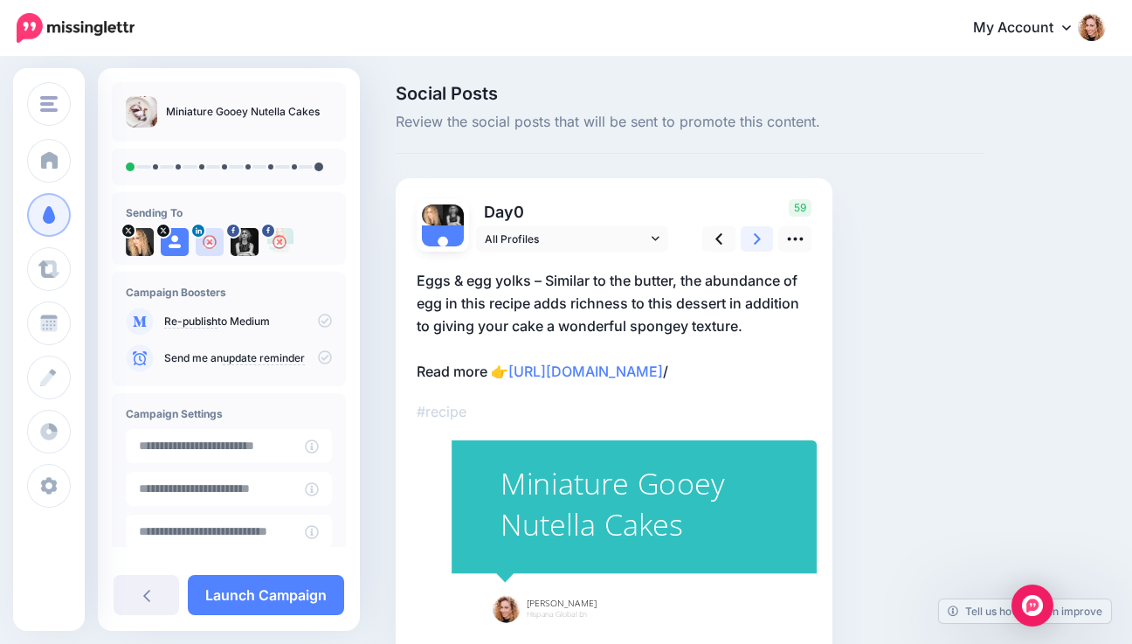
click at [751, 235] on link at bounding box center [757, 238] width 33 height 25
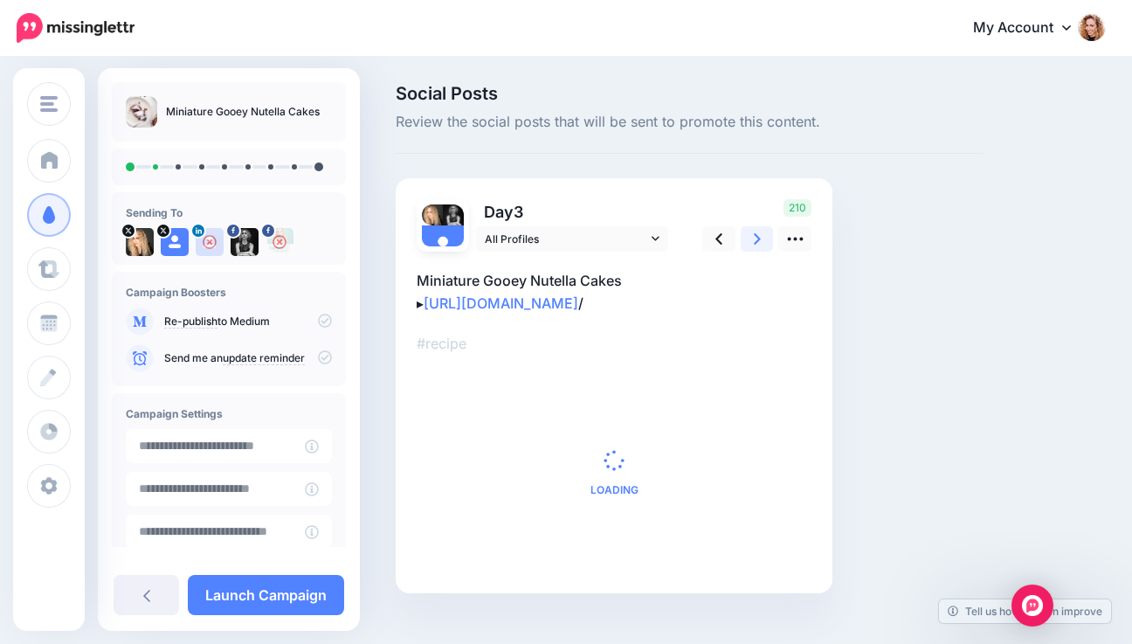
click at [749, 238] on link at bounding box center [757, 238] width 33 height 25
click at [755, 238] on icon at bounding box center [757, 239] width 7 height 18
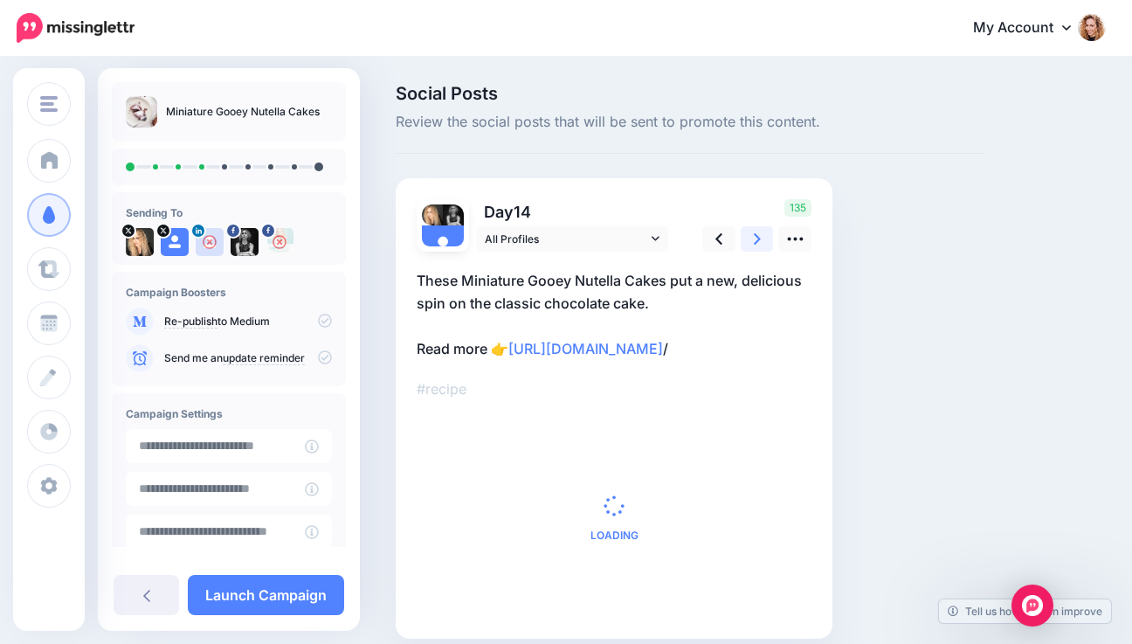
click at [760, 238] on icon at bounding box center [757, 238] width 7 height 11
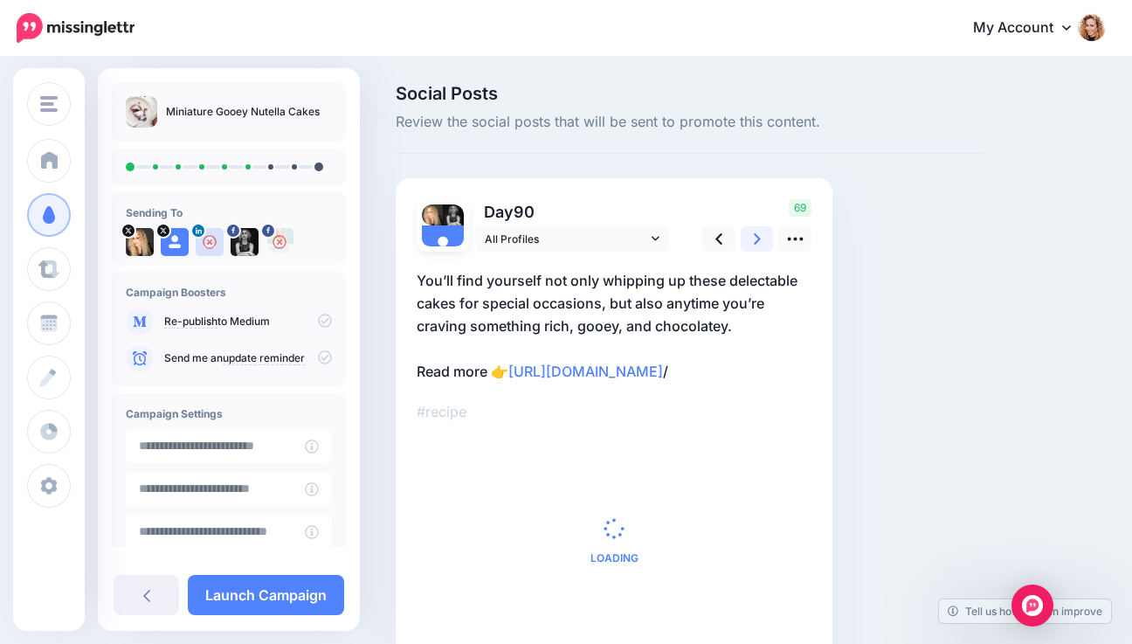
click at [760, 239] on link at bounding box center [757, 238] width 33 height 25
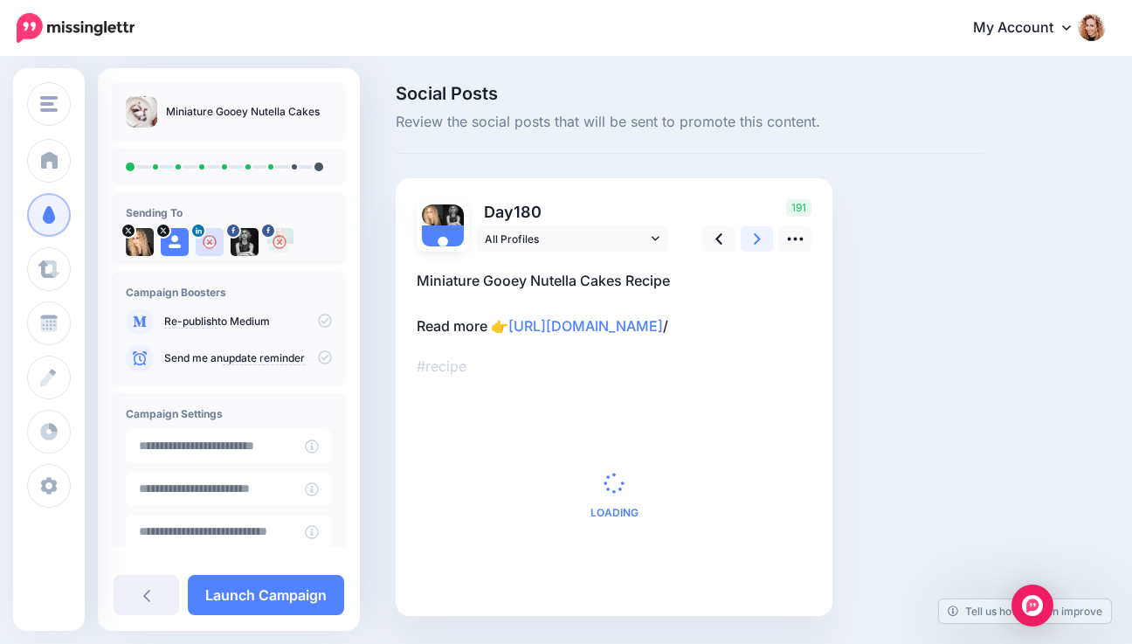
click at [760, 239] on link at bounding box center [757, 238] width 33 height 25
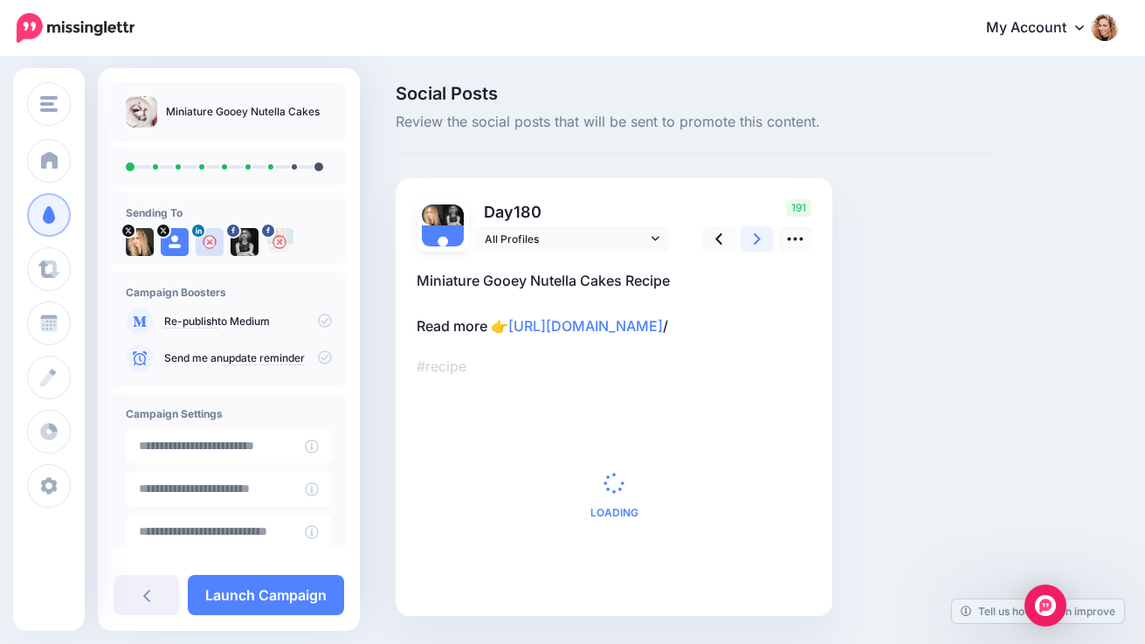
click at [760, 239] on link at bounding box center [757, 238] width 33 height 25
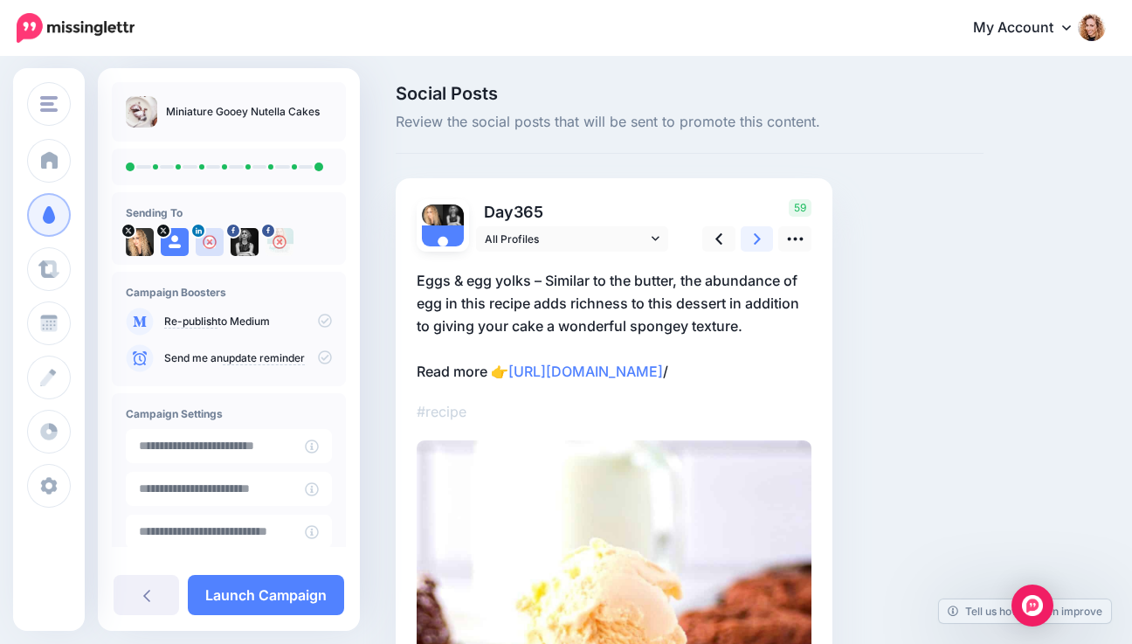
click at [760, 239] on link at bounding box center [757, 238] width 33 height 25
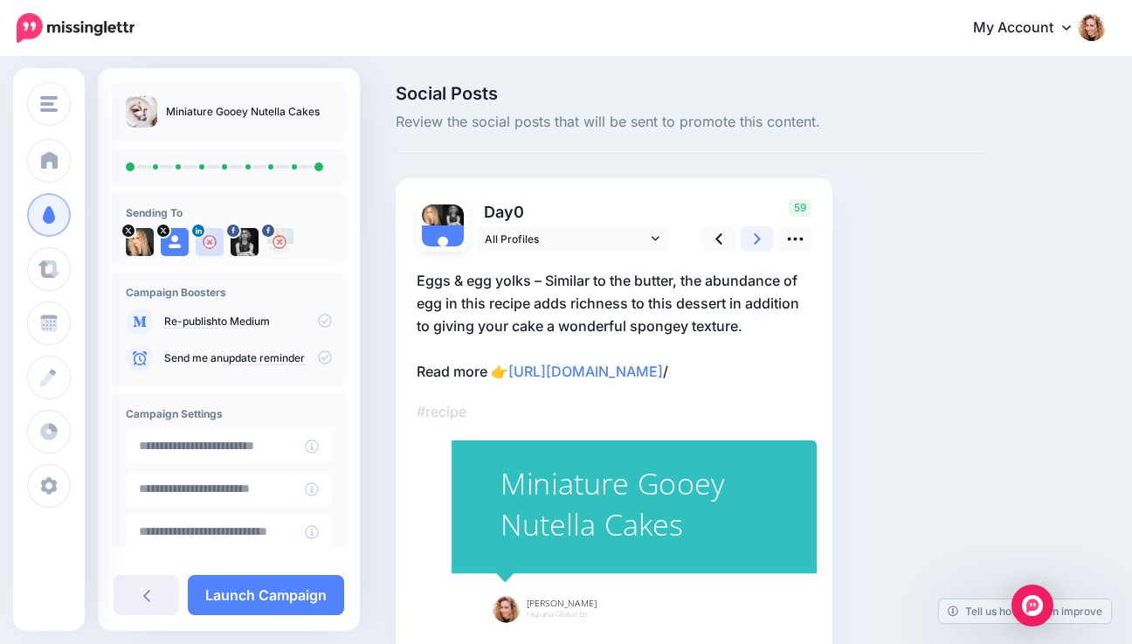
click at [759, 239] on icon at bounding box center [757, 239] width 7 height 18
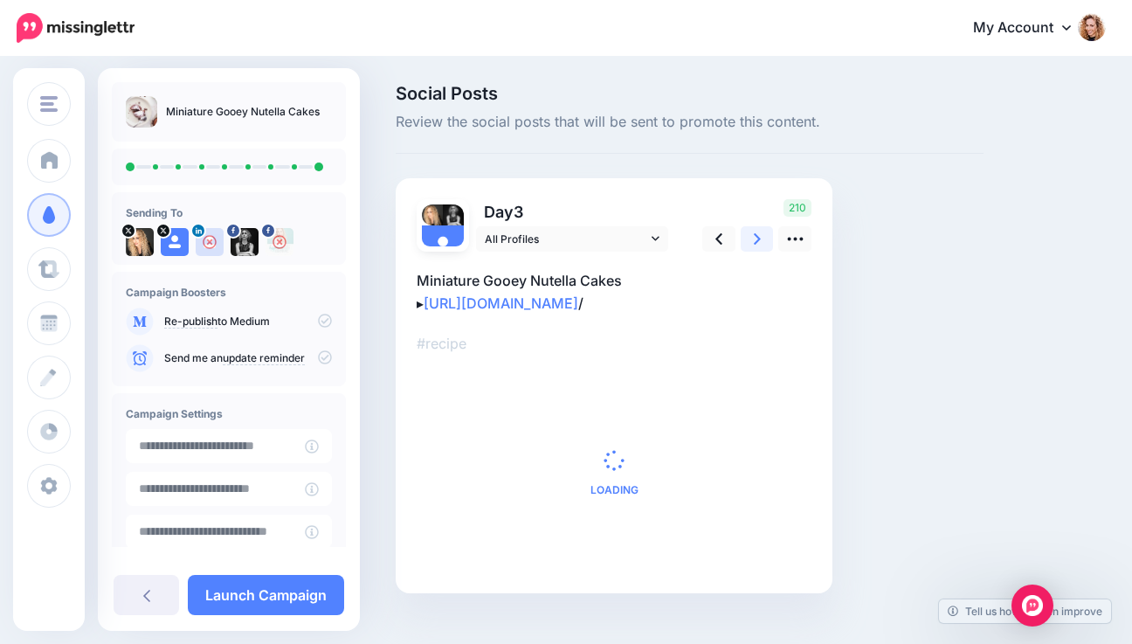
click at [760, 239] on icon at bounding box center [757, 239] width 7 height 18
click at [759, 239] on icon at bounding box center [757, 239] width 7 height 18
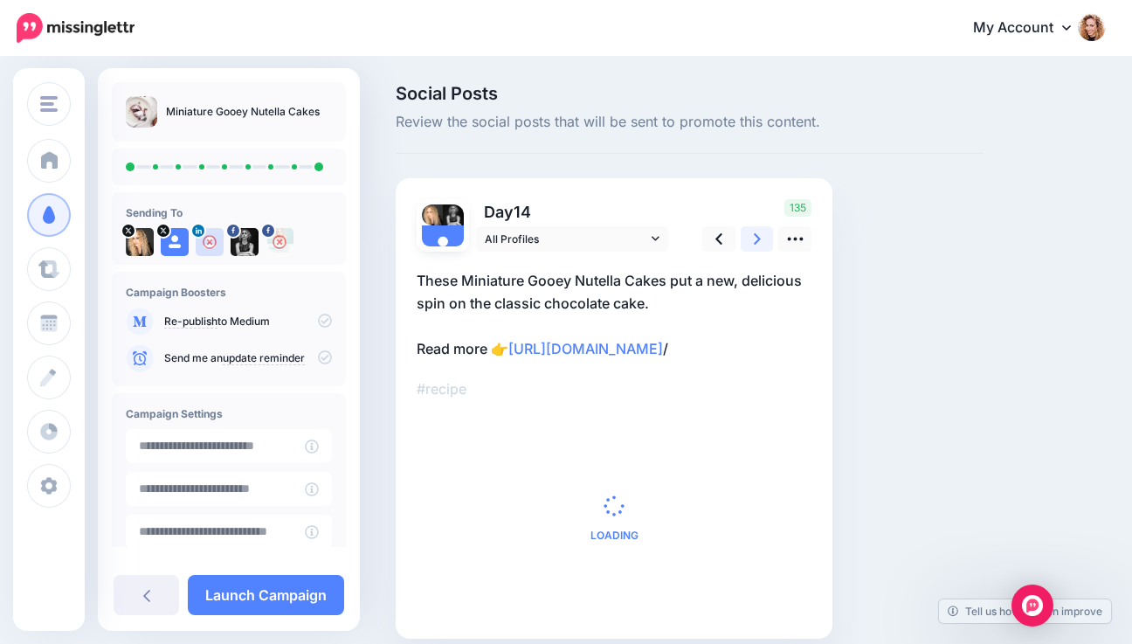
click at [760, 239] on link at bounding box center [757, 238] width 33 height 25
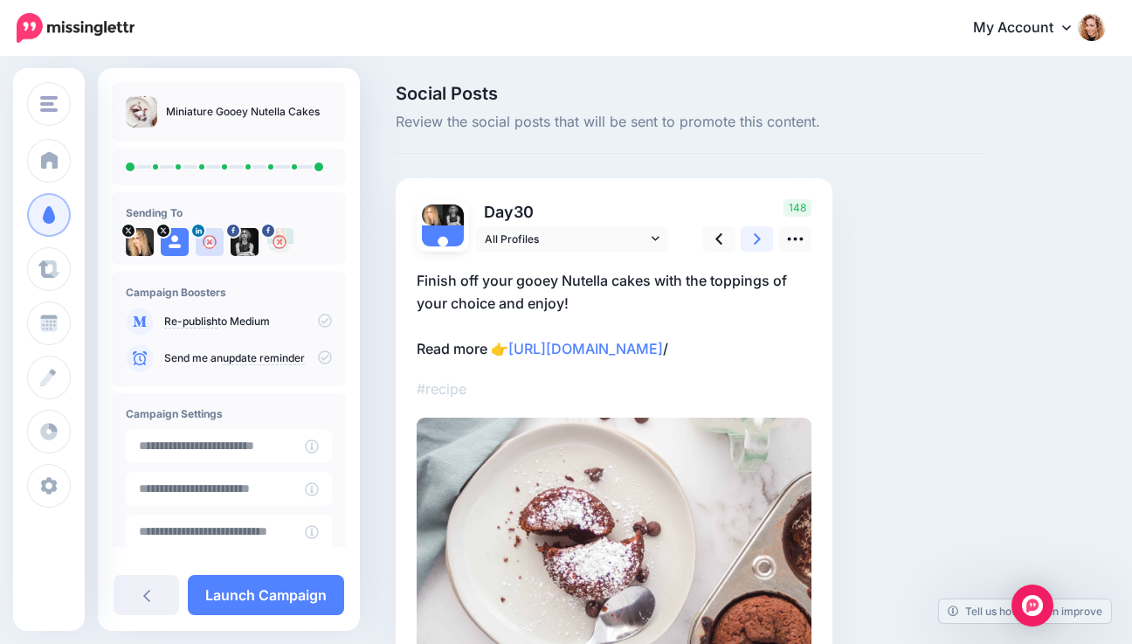
click at [760, 239] on link at bounding box center [757, 238] width 33 height 25
click at [759, 239] on icon at bounding box center [757, 239] width 7 height 18
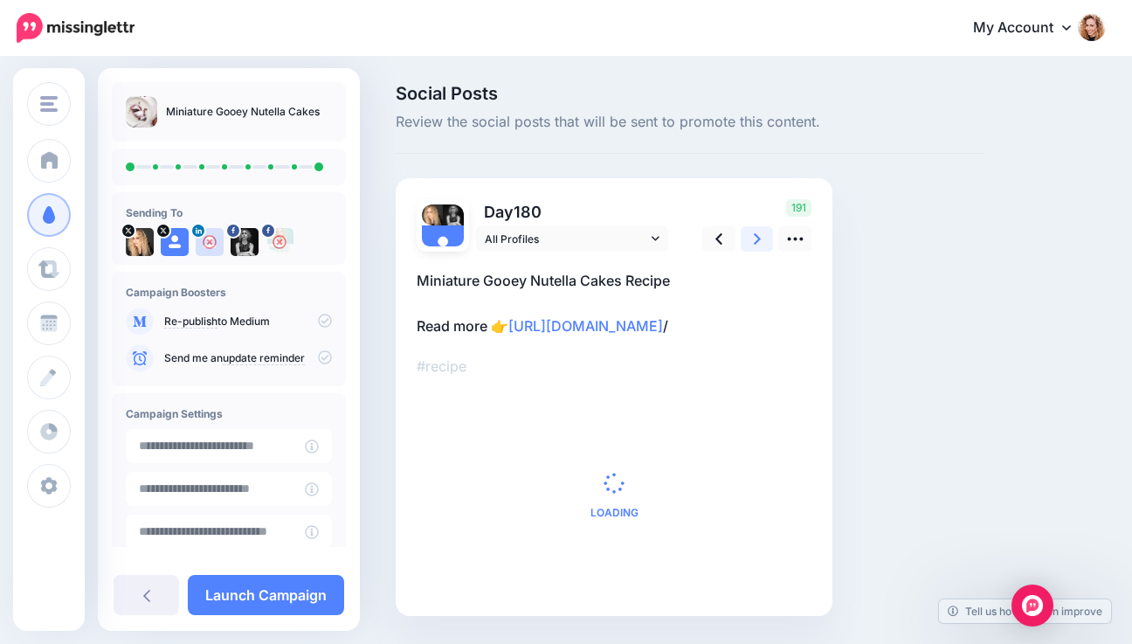
click at [760, 239] on link at bounding box center [757, 238] width 33 height 25
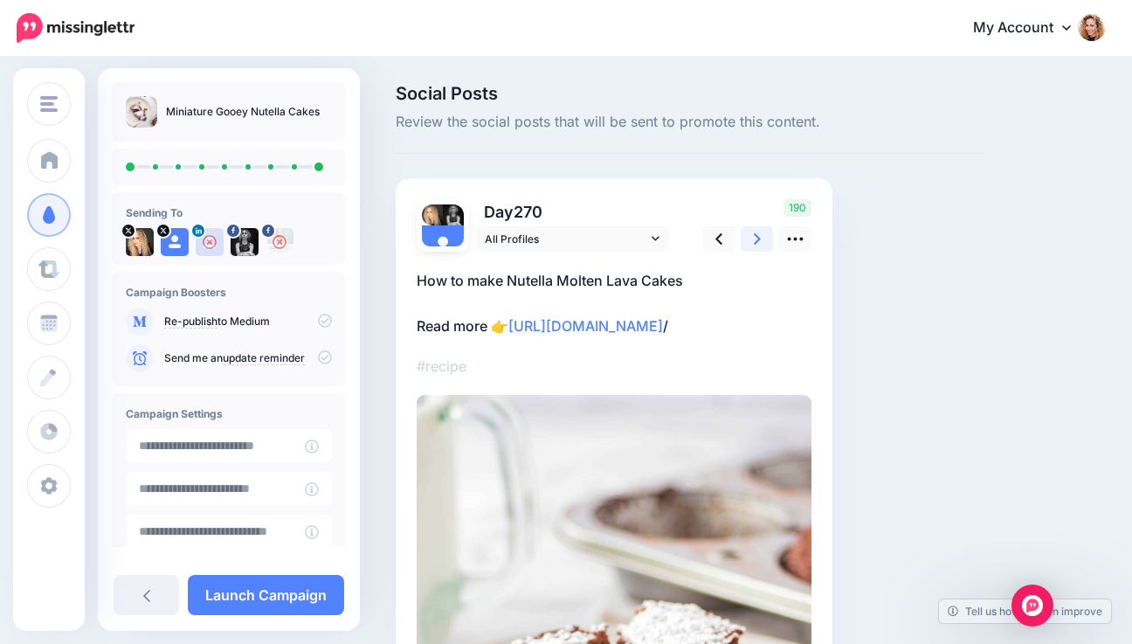
click at [760, 239] on link at bounding box center [757, 238] width 33 height 25
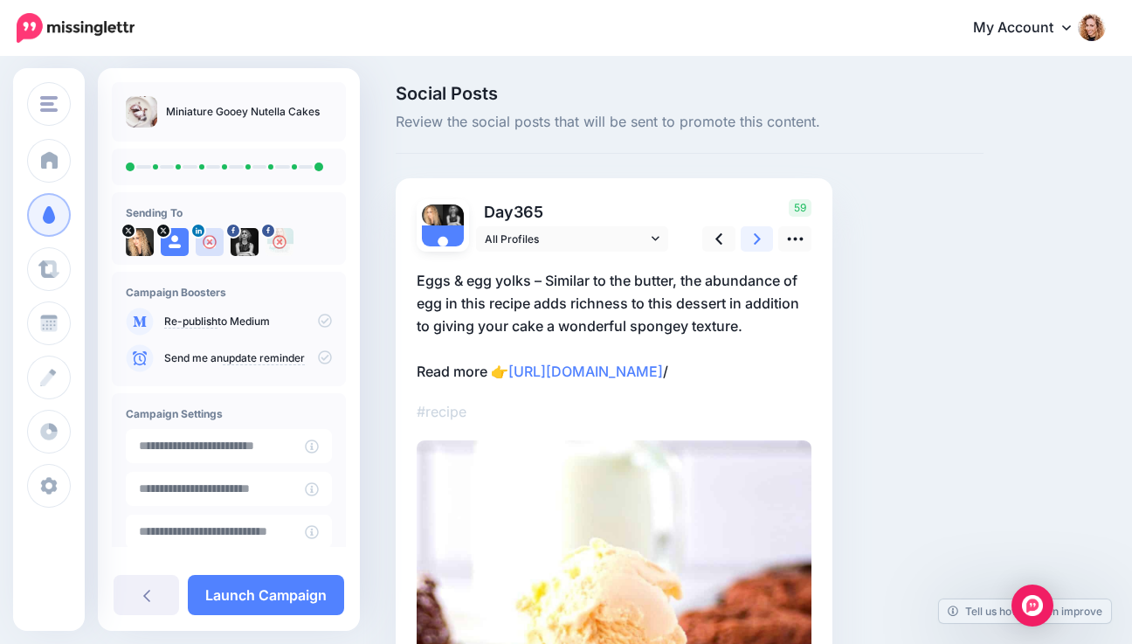
click at [761, 239] on link at bounding box center [757, 238] width 33 height 25
click at [762, 239] on link at bounding box center [757, 238] width 33 height 25
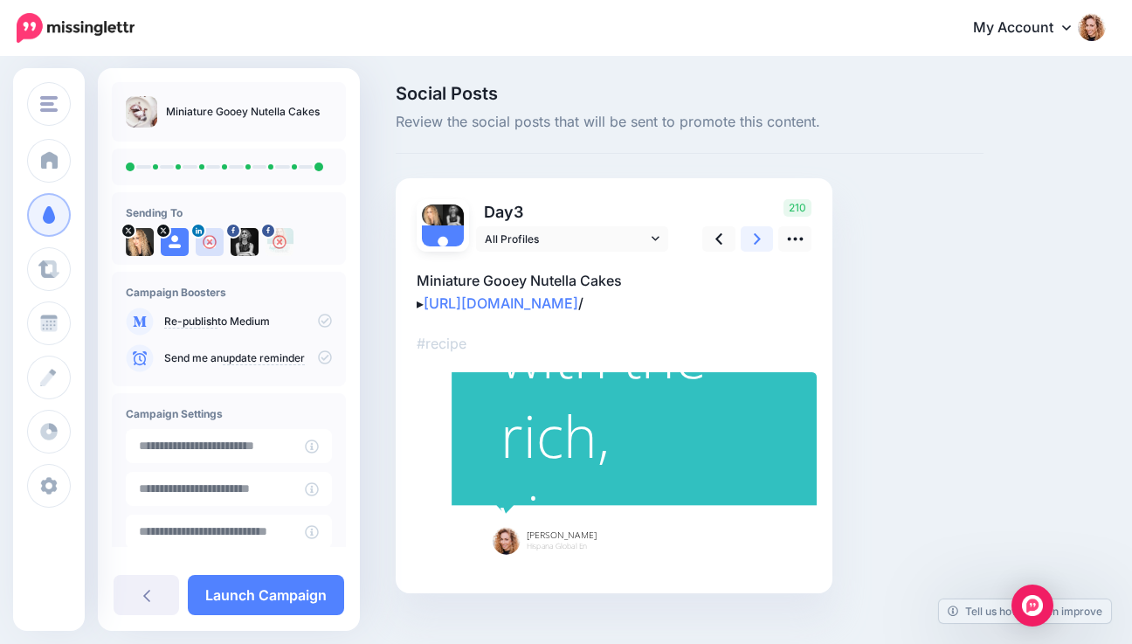
click at [762, 239] on link at bounding box center [757, 238] width 33 height 25
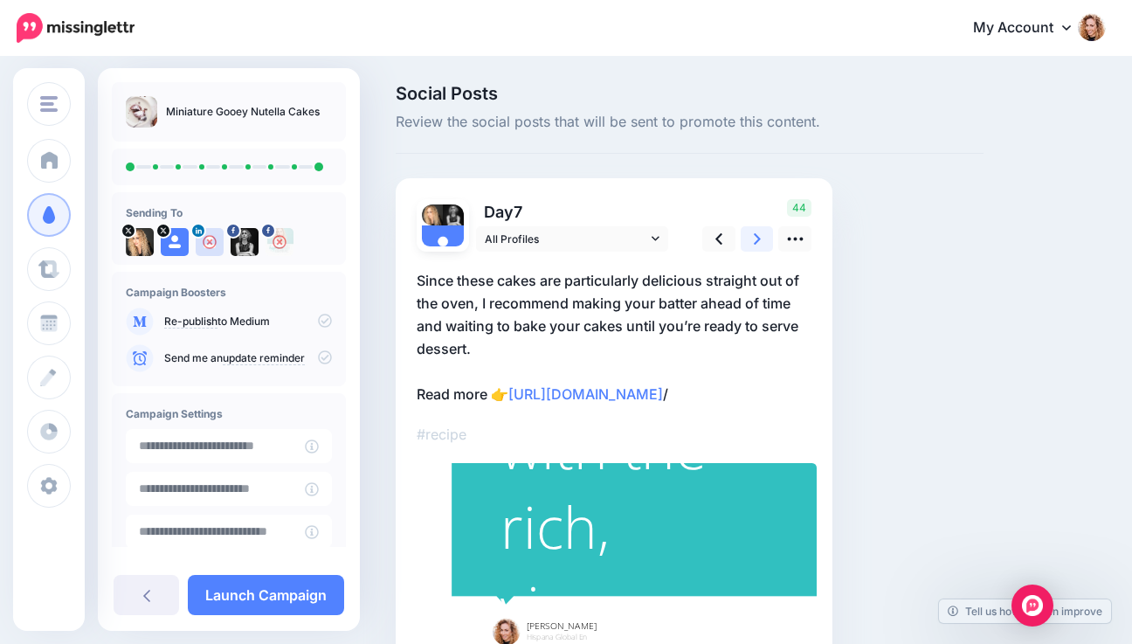
click at [761, 239] on link at bounding box center [757, 238] width 33 height 25
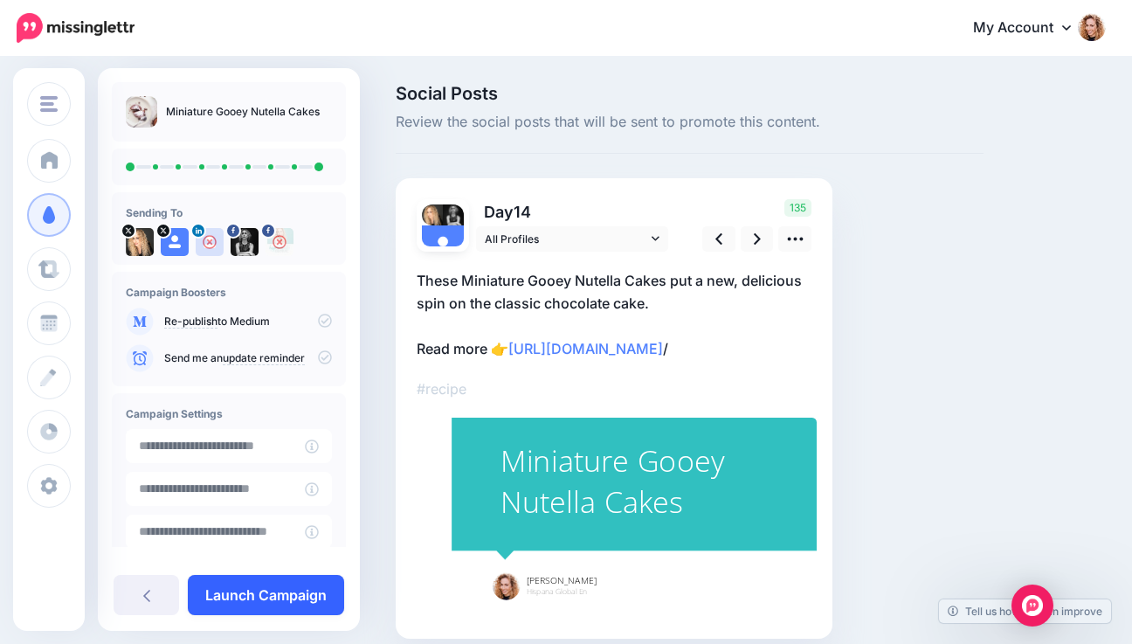
click at [277, 586] on link "Launch Campaign" at bounding box center [266, 595] width 156 height 40
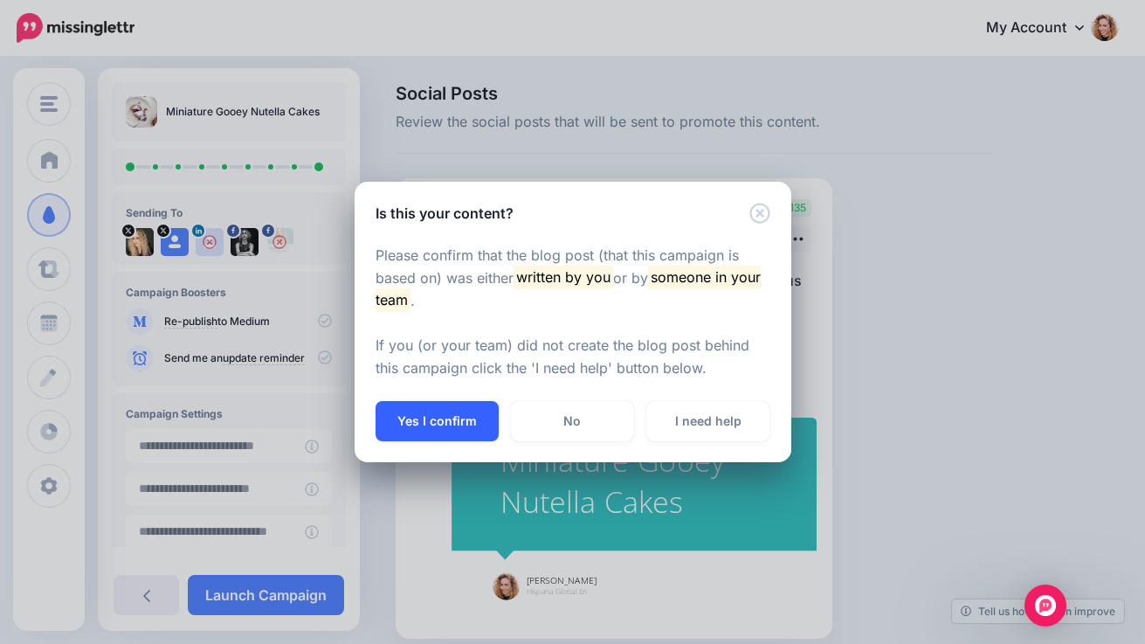
click at [412, 428] on button "Yes I confirm" at bounding box center [437, 421] width 123 height 40
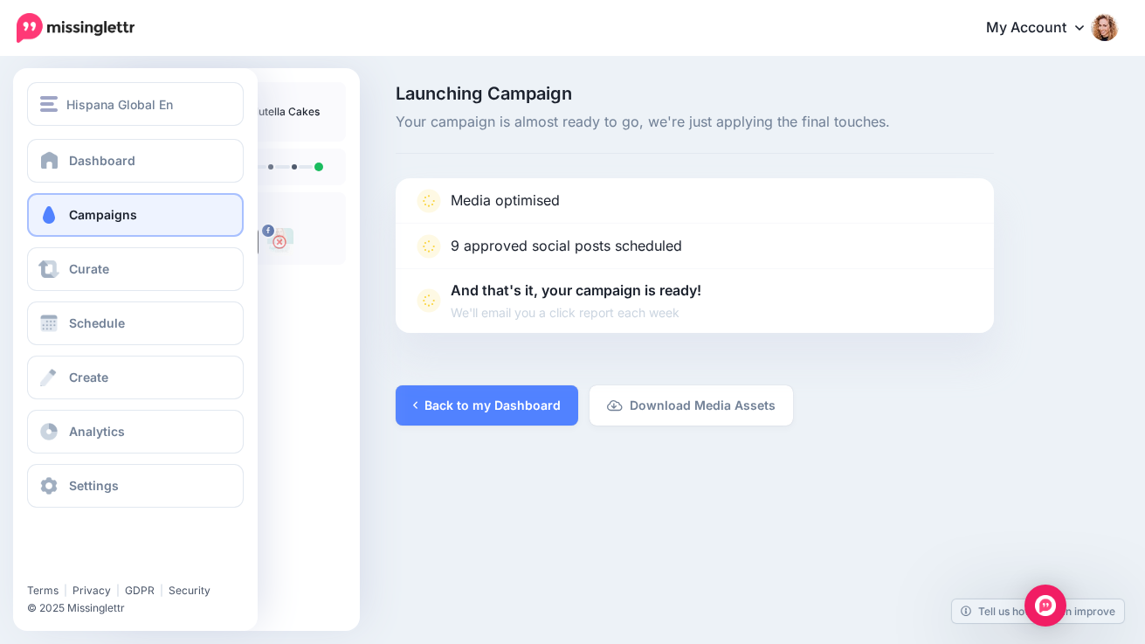
click at [80, 210] on span "Campaigns" at bounding box center [103, 214] width 68 height 15
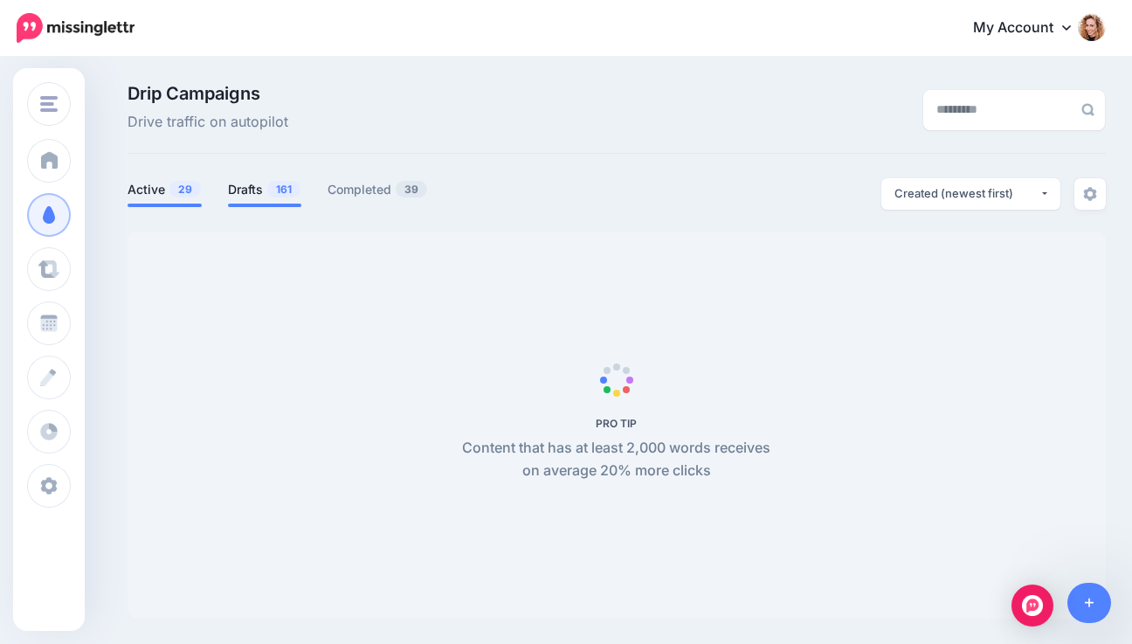
click at [277, 189] on span "161" at bounding box center [283, 189] width 33 height 17
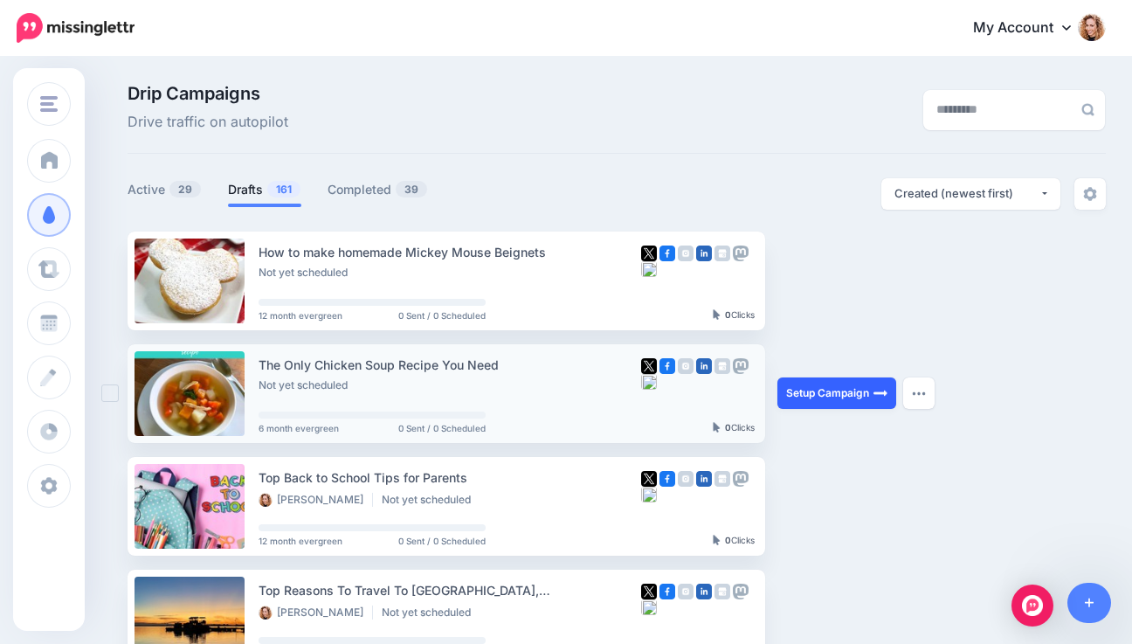
click at [841, 393] on link "Setup Campaign" at bounding box center [836, 392] width 119 height 31
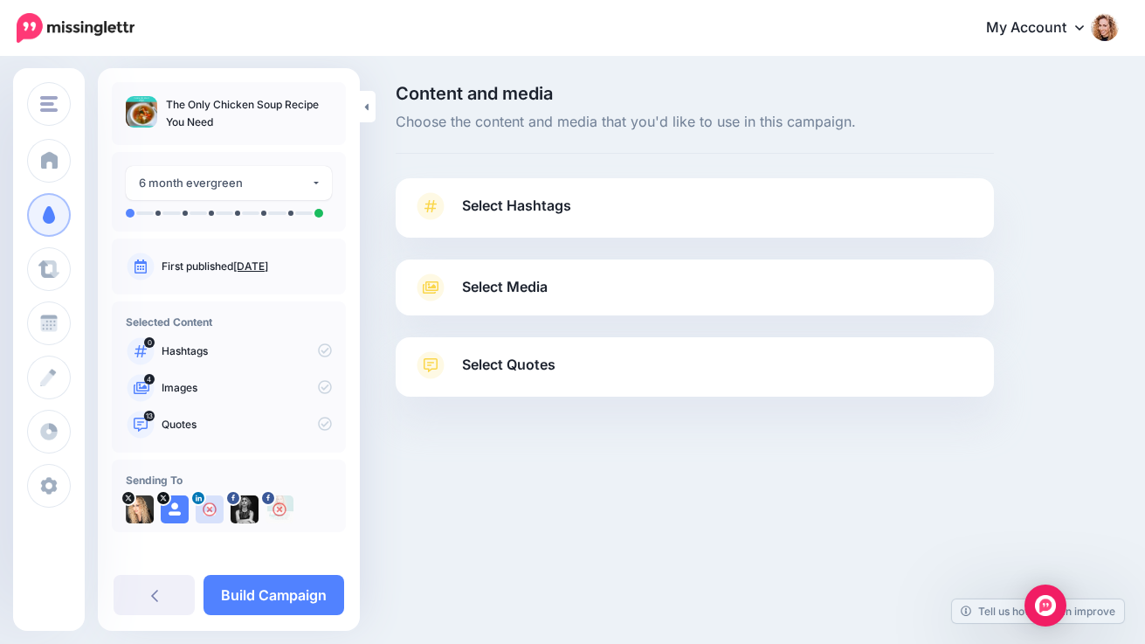
click at [749, 197] on link "Select Hashtags" at bounding box center [694, 214] width 563 height 45
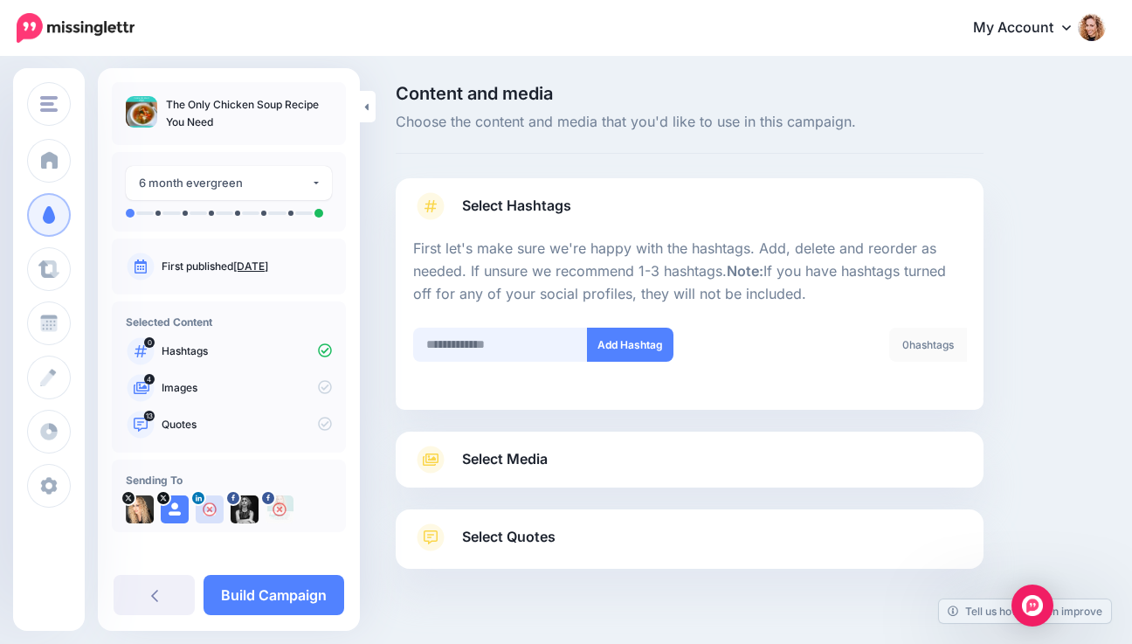
click at [493, 348] on input "text" at bounding box center [500, 345] width 175 height 34
type input "******"
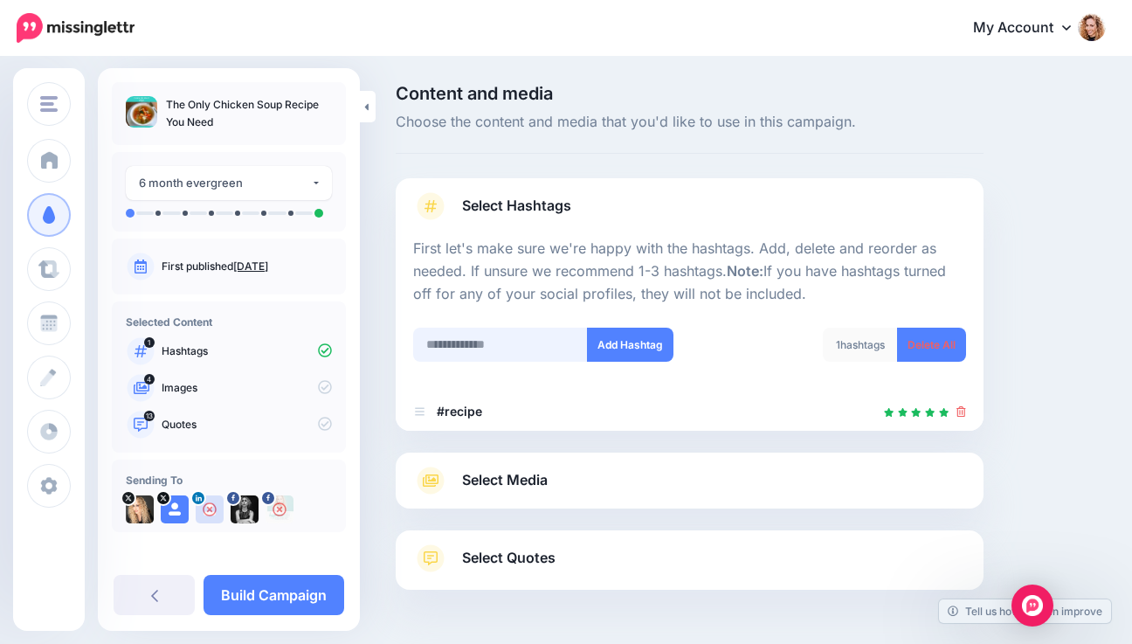
scroll to position [59, 0]
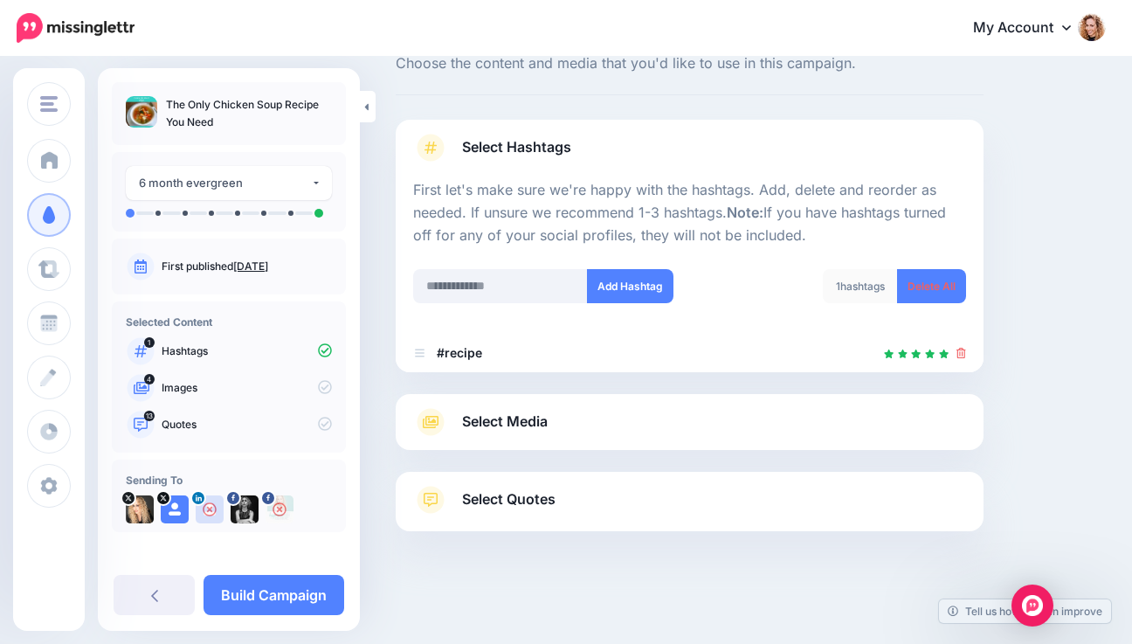
click at [521, 425] on span "Select Media" at bounding box center [505, 422] width 86 height 24
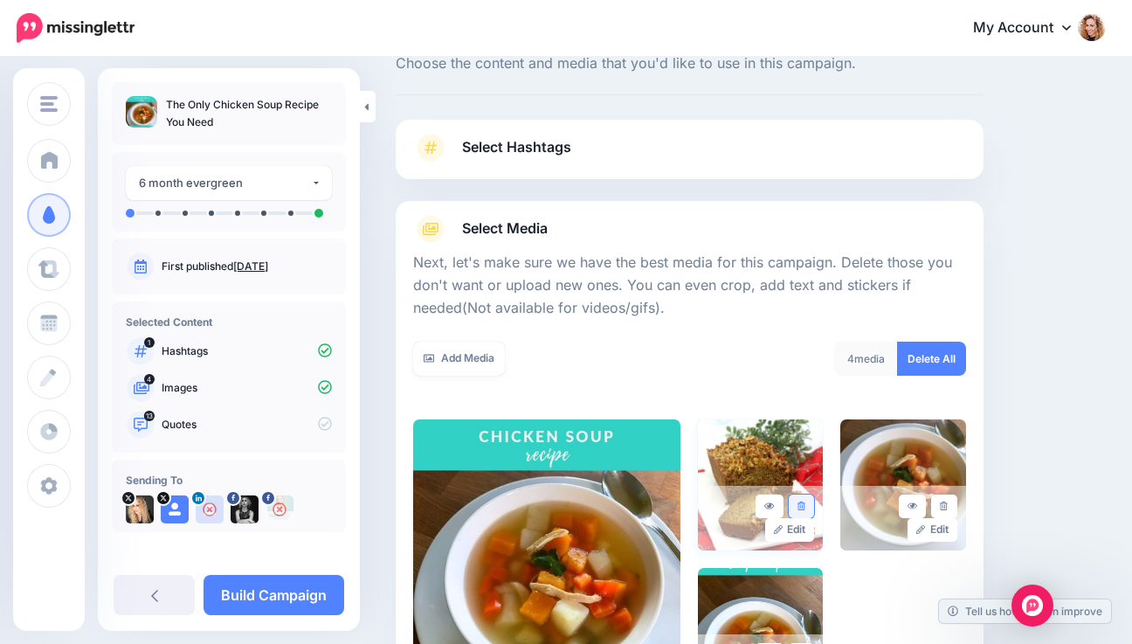
click at [805, 503] on icon at bounding box center [801, 506] width 8 height 10
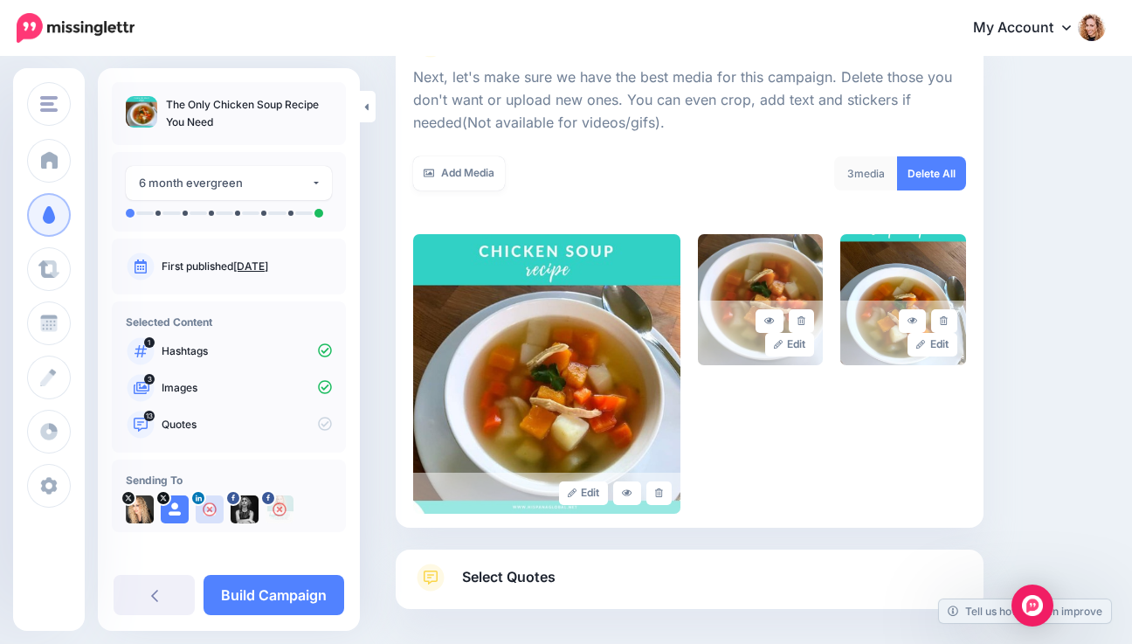
scroll to position [321, 0]
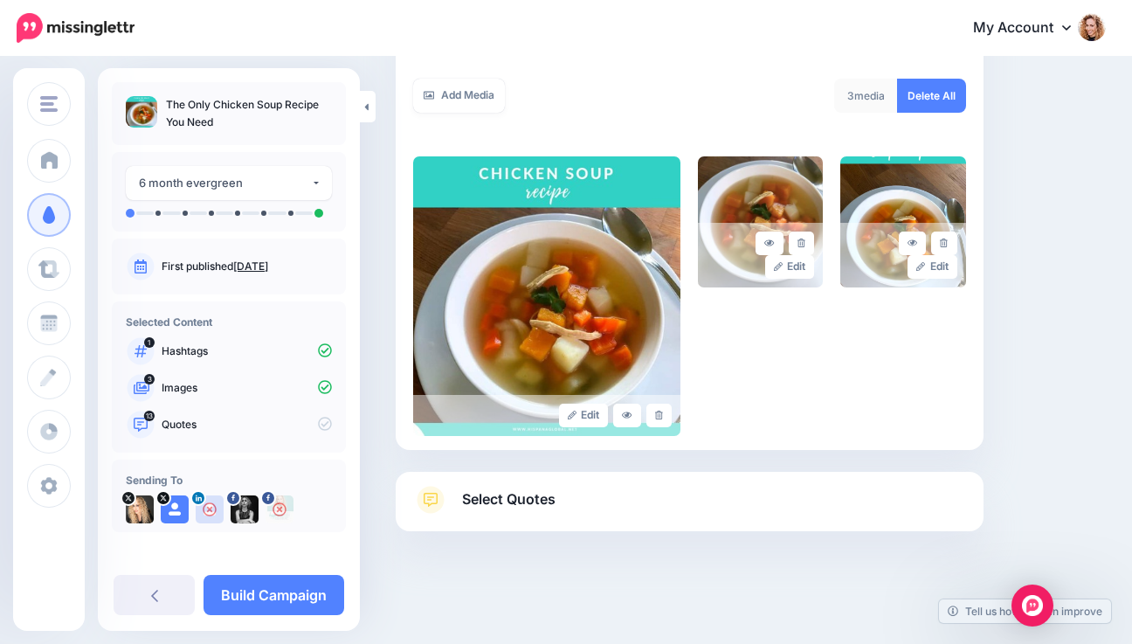
click at [728, 509] on link "Select Quotes" at bounding box center [689, 508] width 553 height 45
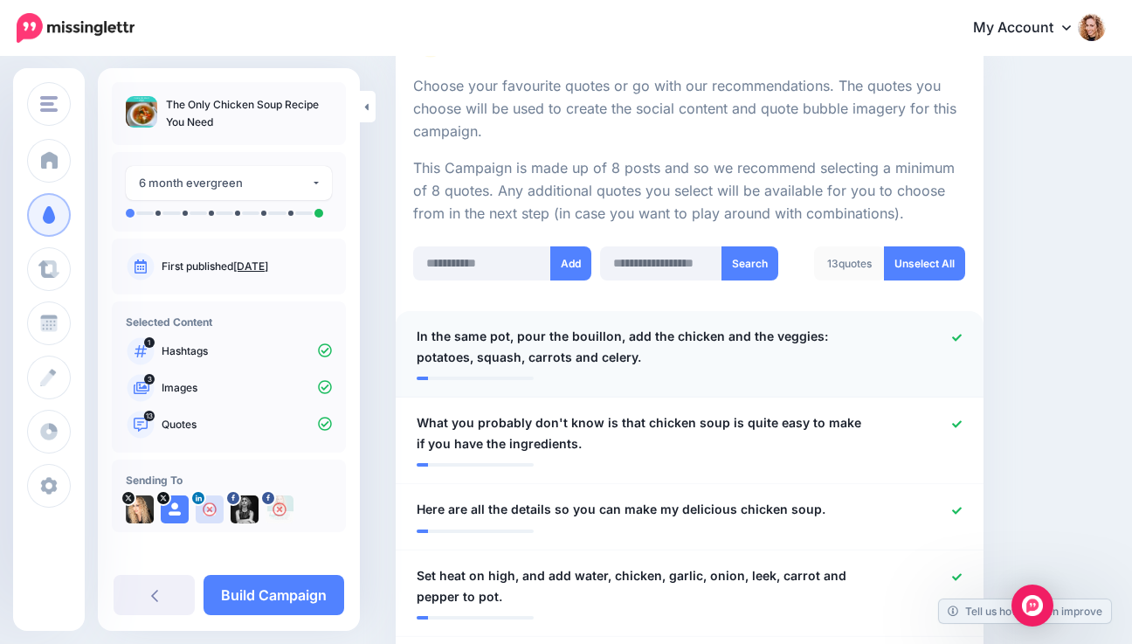
click at [962, 336] on icon at bounding box center [957, 338] width 10 height 10
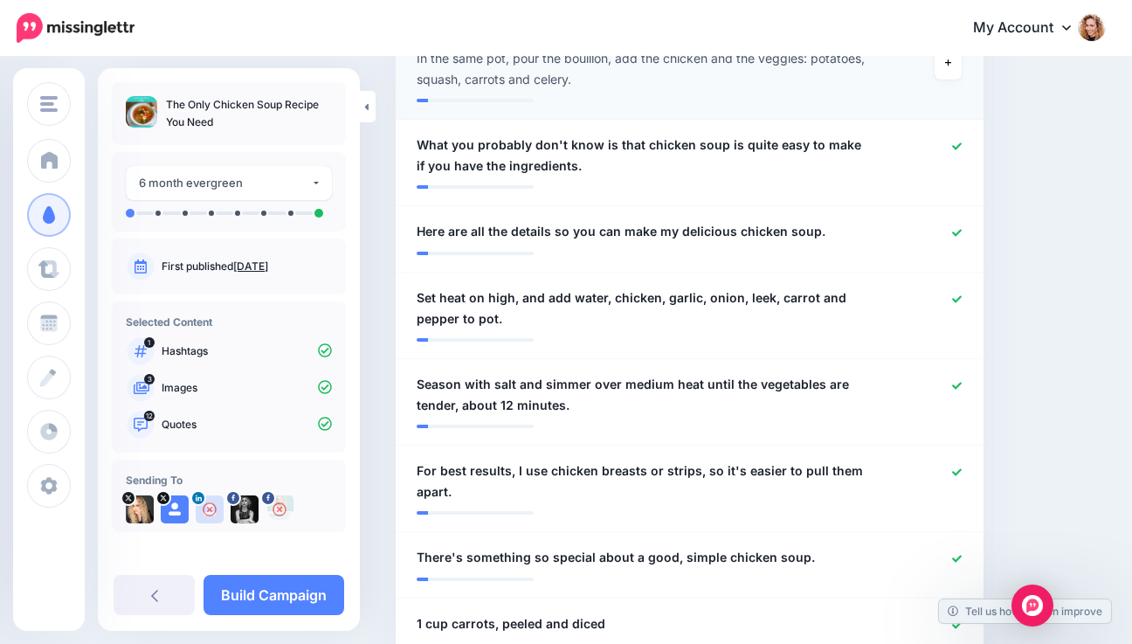
scroll to position [602, 0]
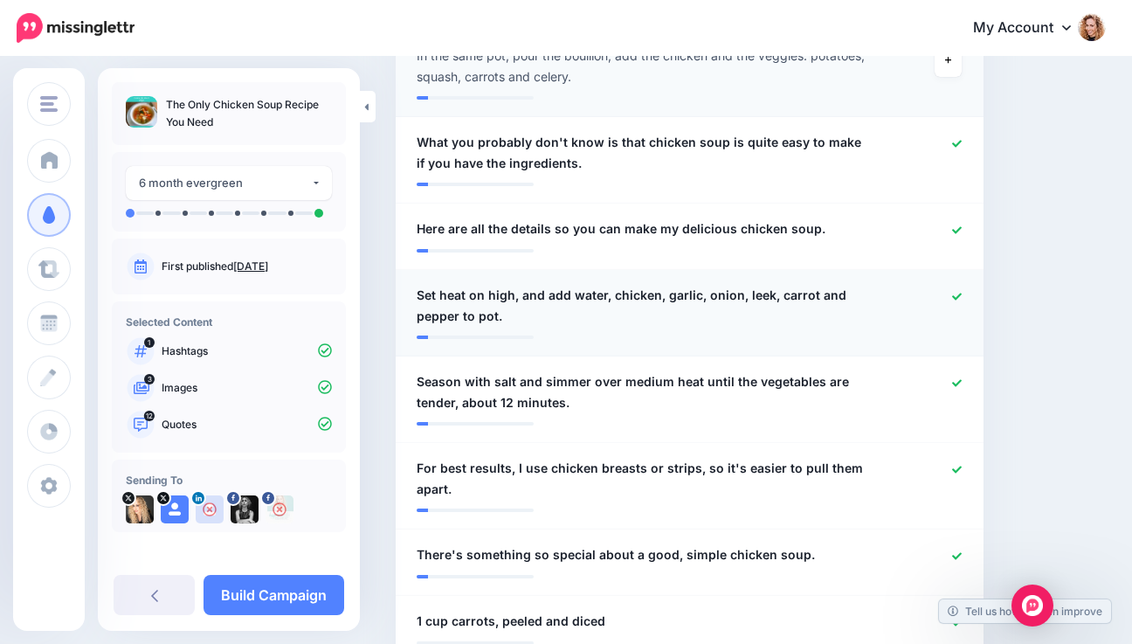
click at [962, 295] on icon at bounding box center [957, 296] width 10 height 7
click at [962, 383] on icon at bounding box center [957, 382] width 10 height 7
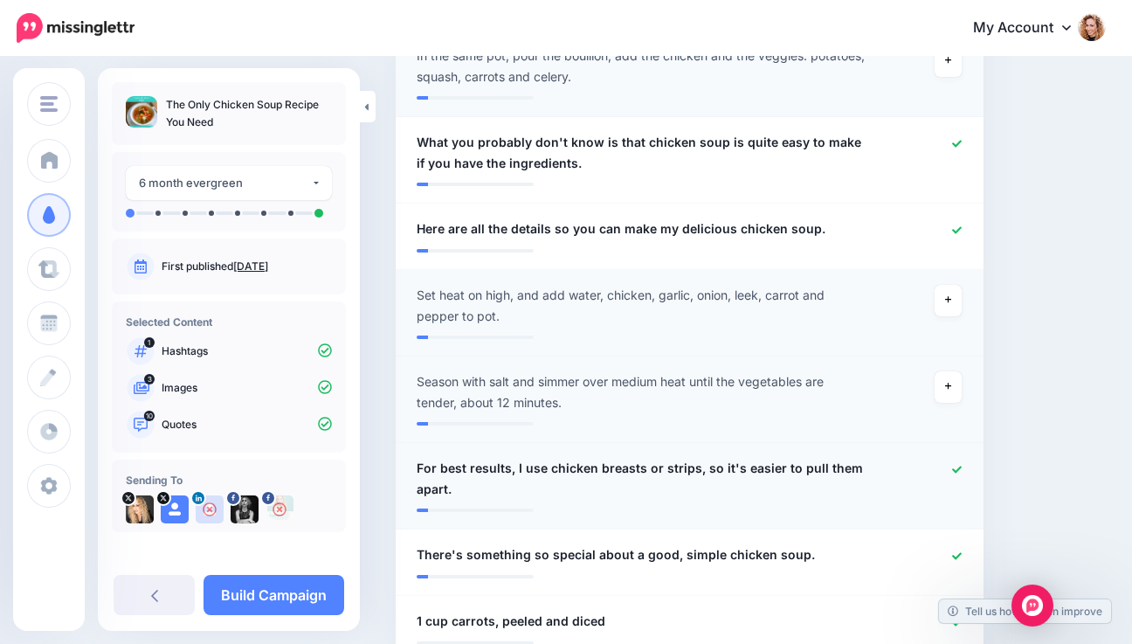
click at [962, 467] on icon at bounding box center [957, 469] width 10 height 7
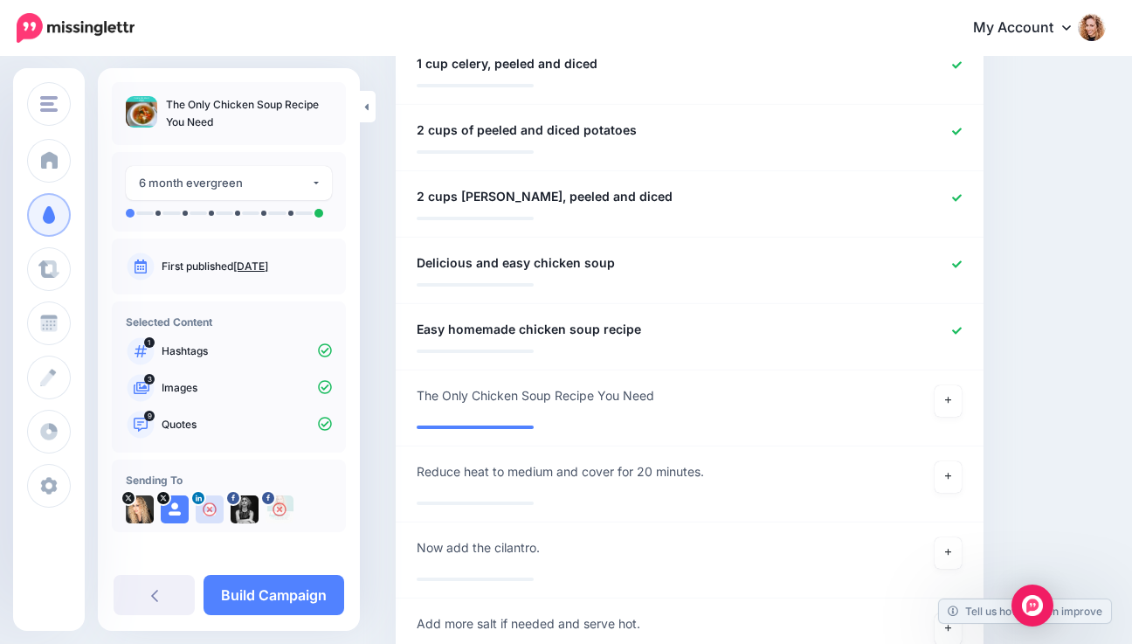
scroll to position [1230, 0]
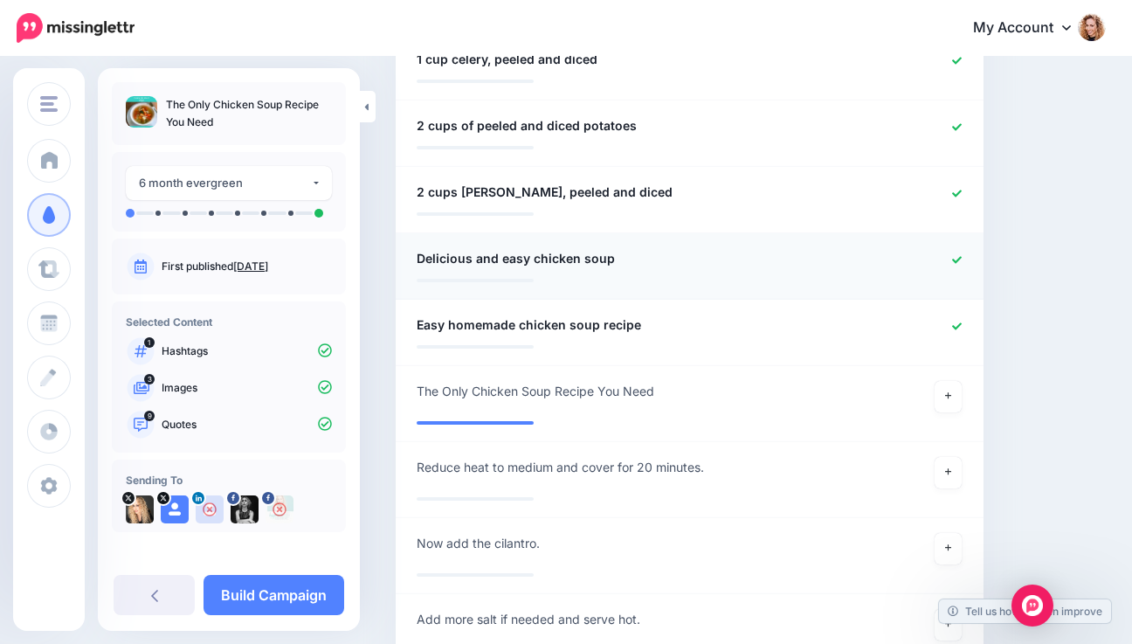
click at [962, 255] on icon at bounding box center [957, 260] width 10 height 10
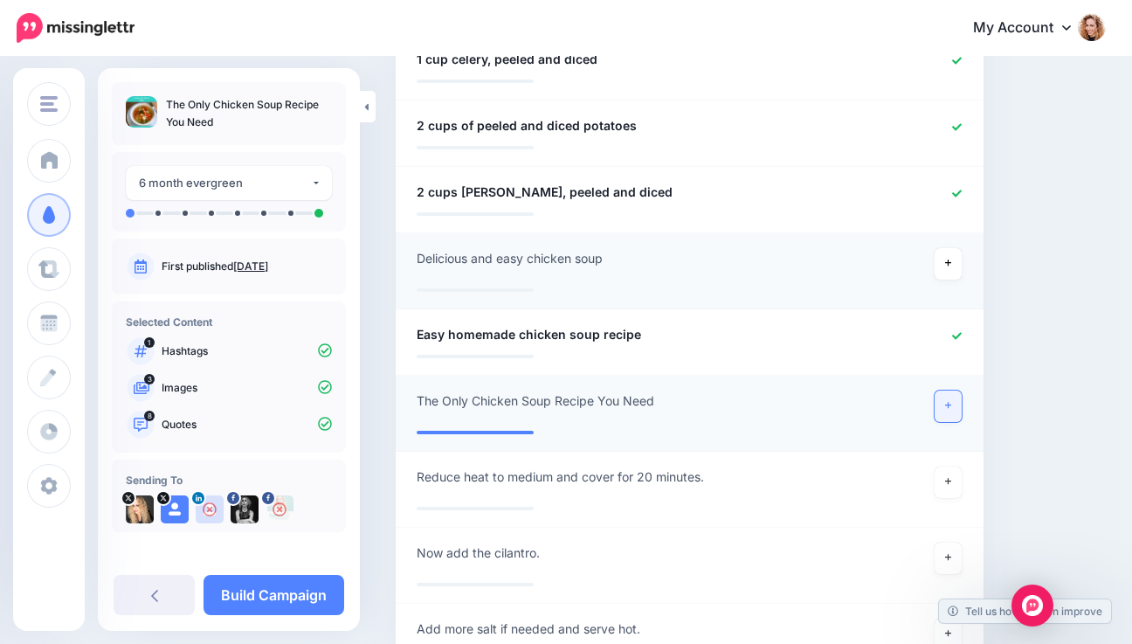
click at [952, 401] on icon at bounding box center [948, 406] width 7 height 10
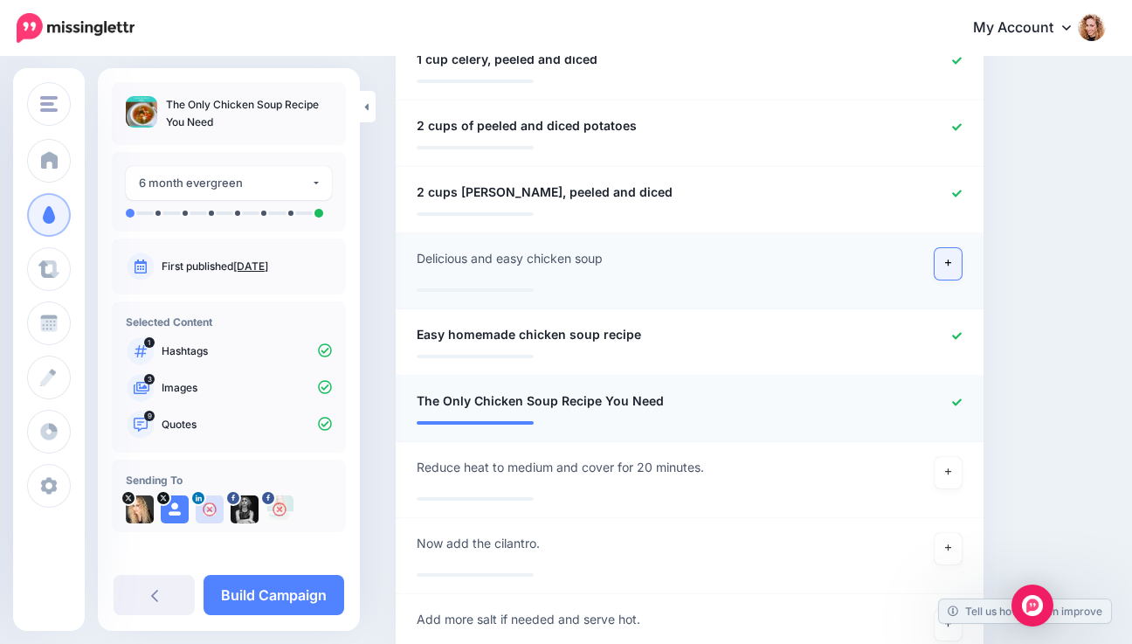
click at [962, 257] on link at bounding box center [949, 263] width 28 height 31
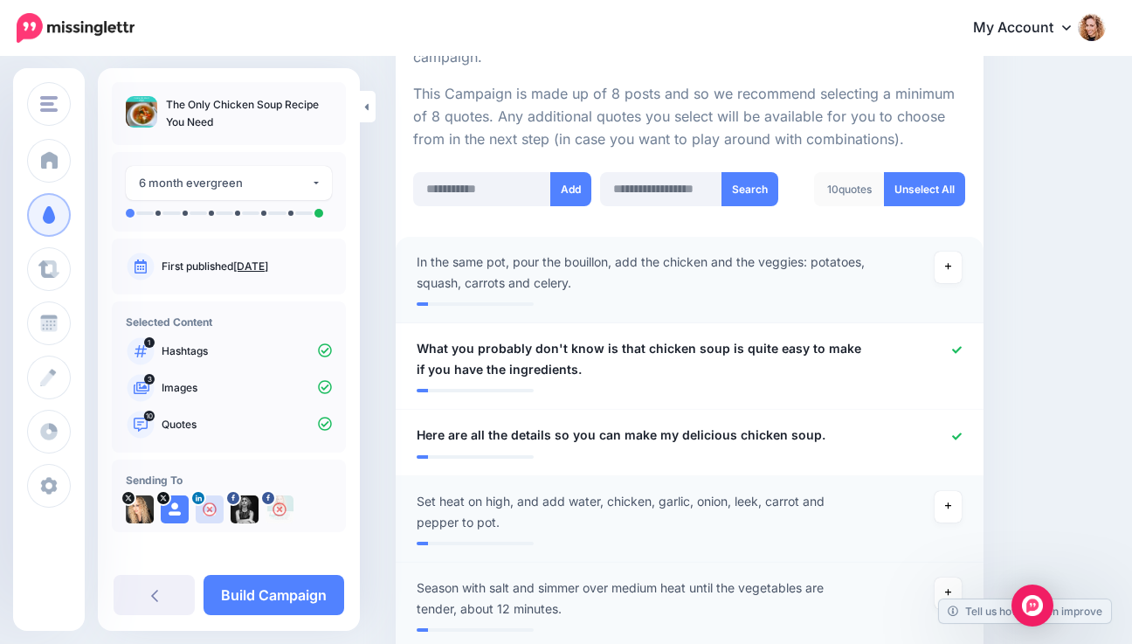
scroll to position [243, 0]
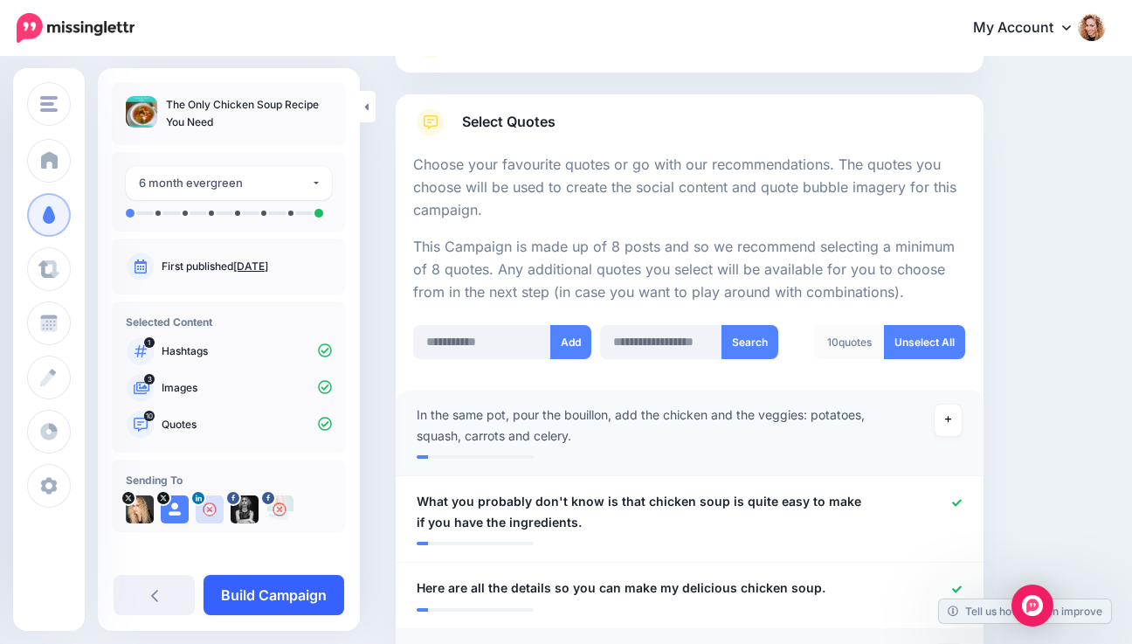
click at [247, 588] on link "Build Campaign" at bounding box center [274, 595] width 141 height 40
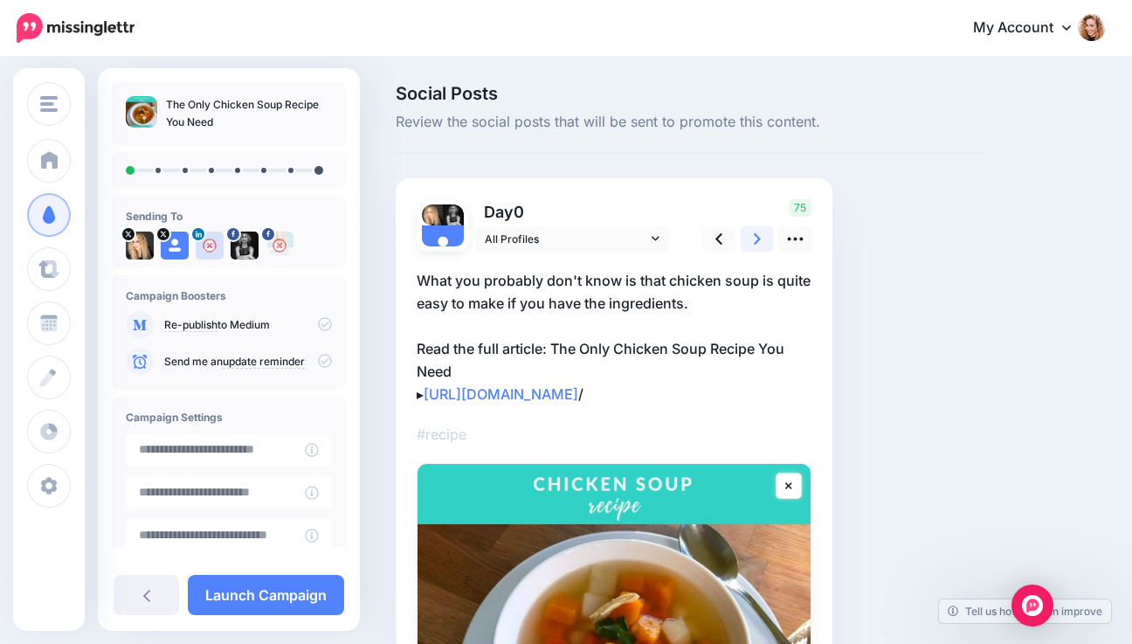
click at [757, 243] on icon at bounding box center [757, 239] width 7 height 18
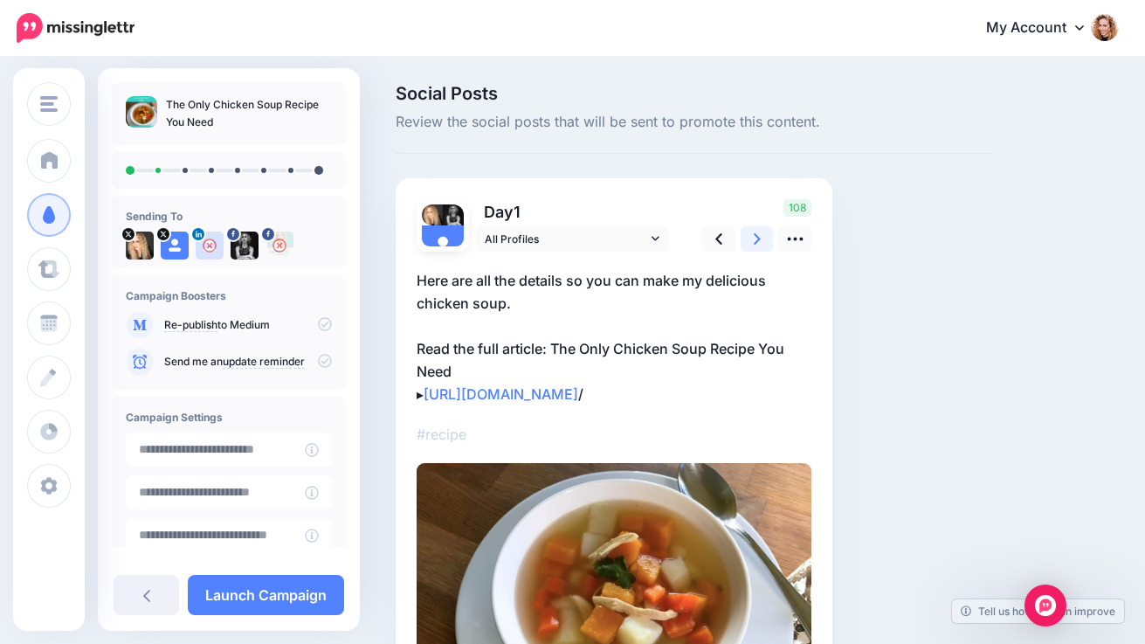
click at [757, 243] on icon at bounding box center [757, 239] width 7 height 18
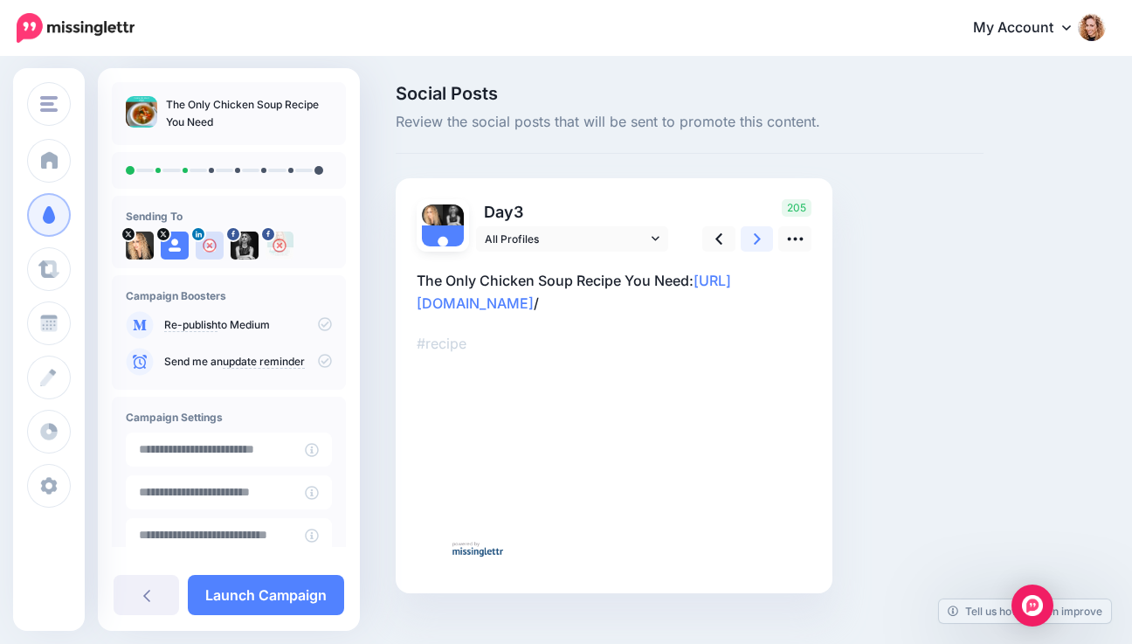
click at [757, 243] on icon at bounding box center [757, 239] width 7 height 18
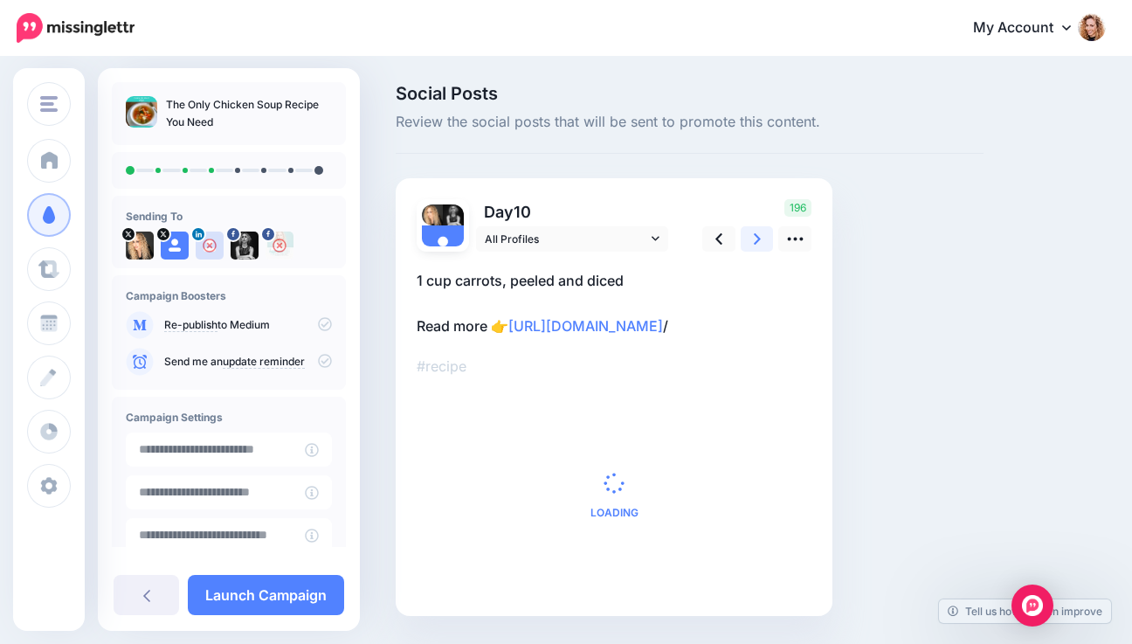
click at [757, 243] on icon at bounding box center [757, 239] width 7 height 18
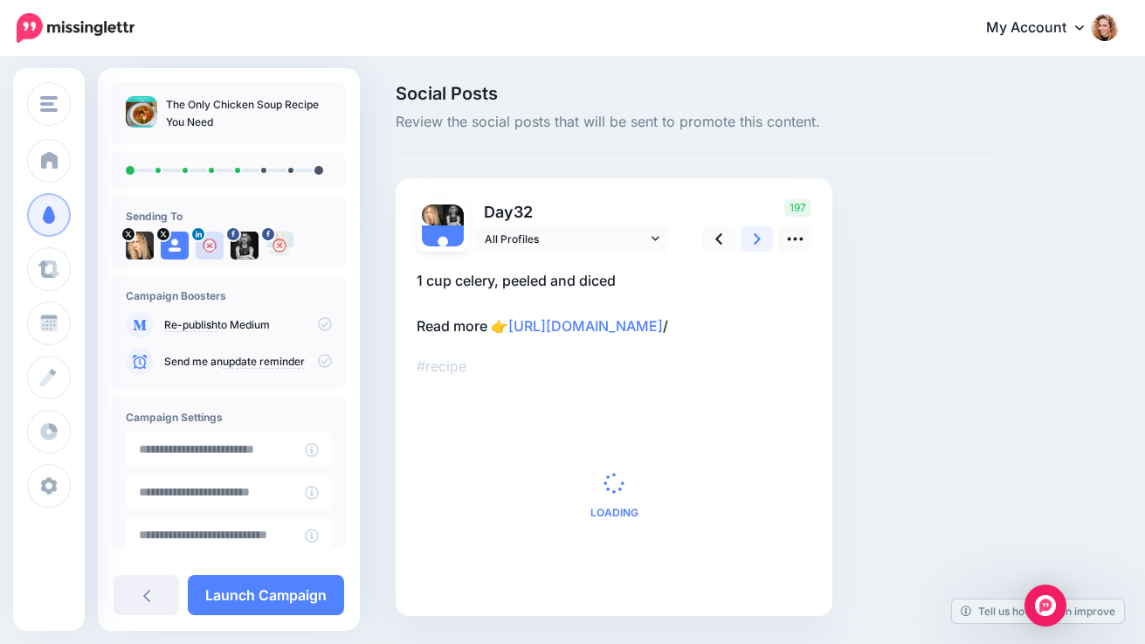
click at [757, 243] on icon at bounding box center [757, 239] width 7 height 18
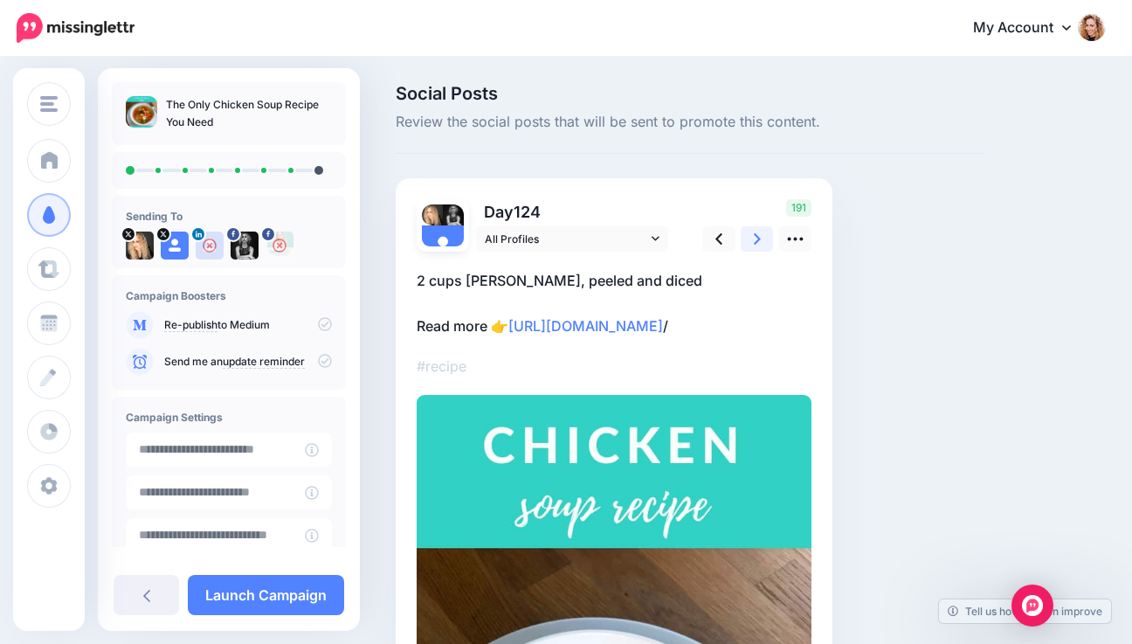
click at [757, 243] on icon at bounding box center [757, 239] width 7 height 18
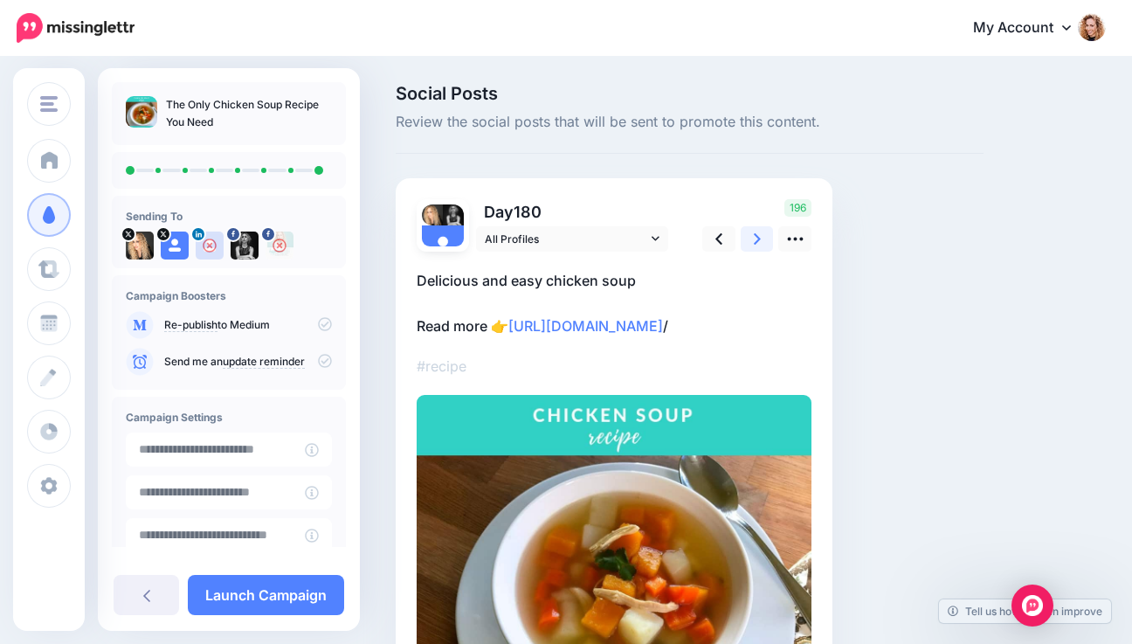
click at [757, 243] on icon at bounding box center [757, 239] width 7 height 18
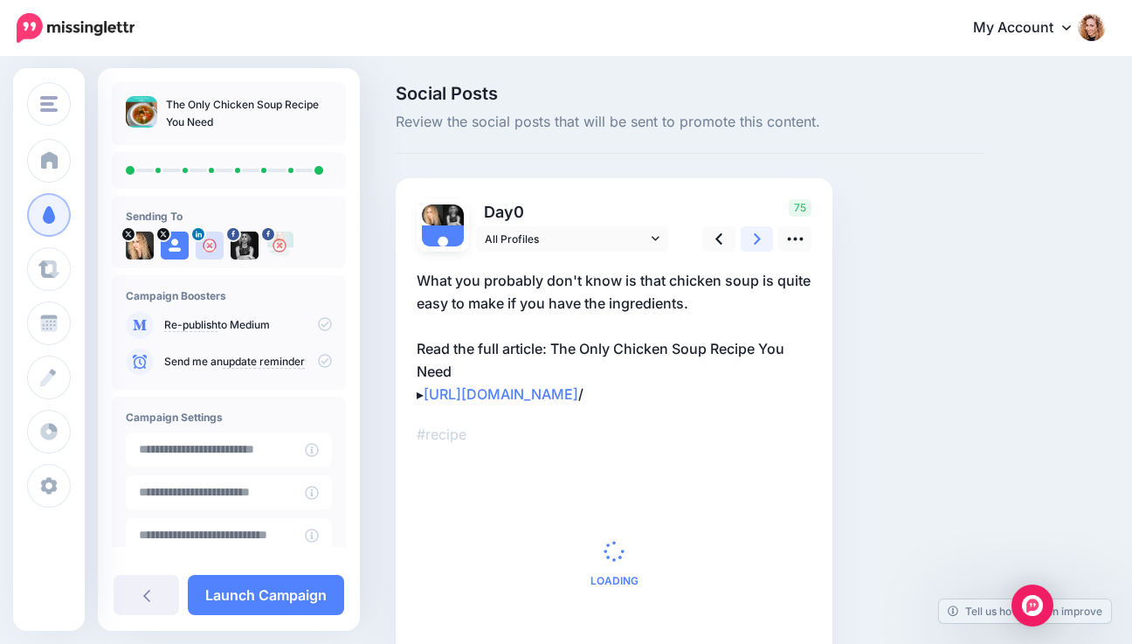
click at [757, 243] on icon at bounding box center [757, 239] width 7 height 18
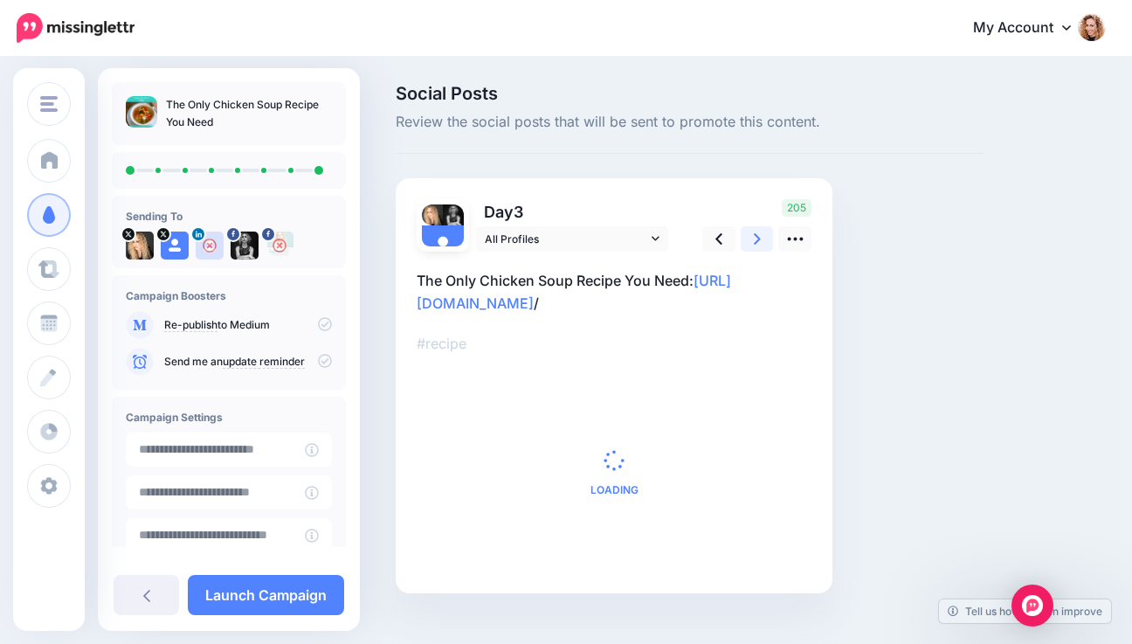
click at [757, 243] on icon at bounding box center [757, 239] width 7 height 18
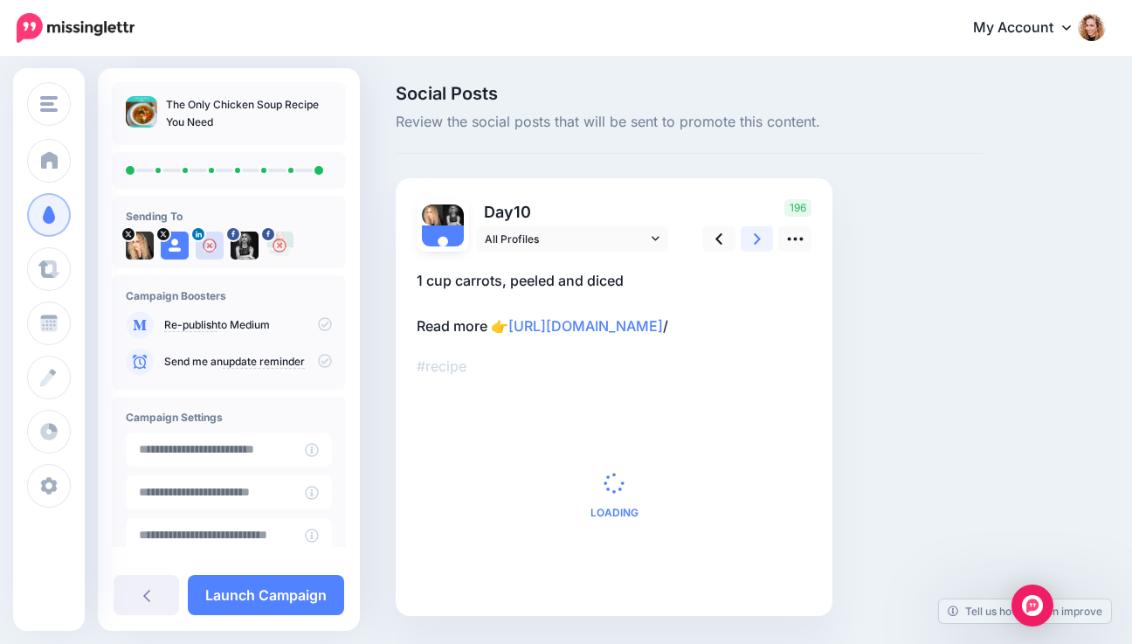
click at [757, 243] on icon at bounding box center [757, 239] width 7 height 18
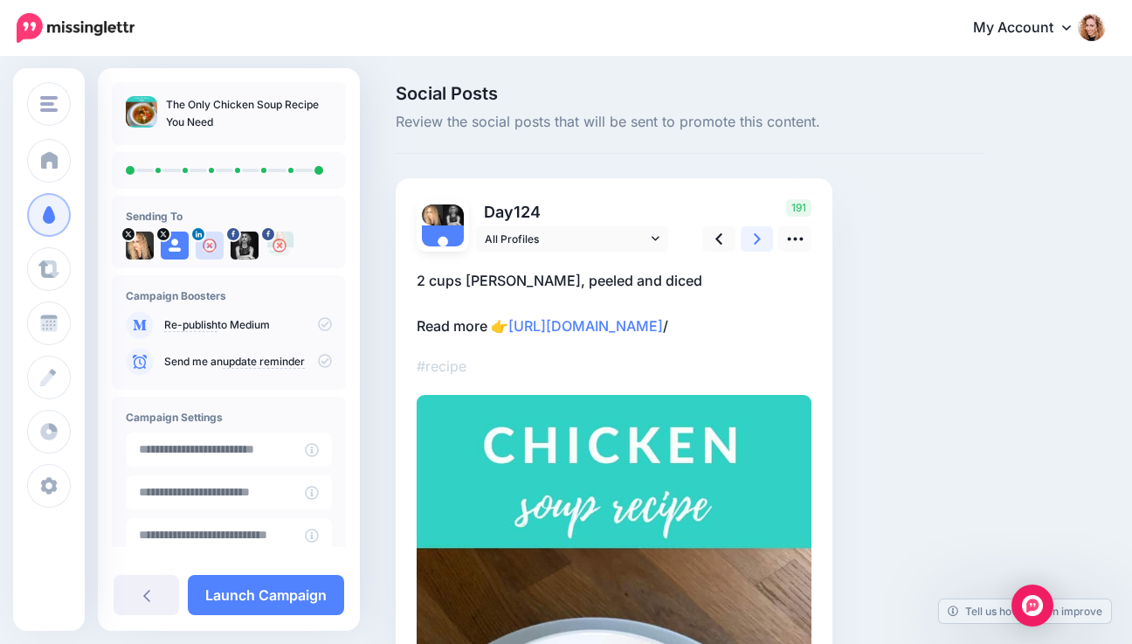
click at [757, 243] on icon at bounding box center [757, 239] width 7 height 18
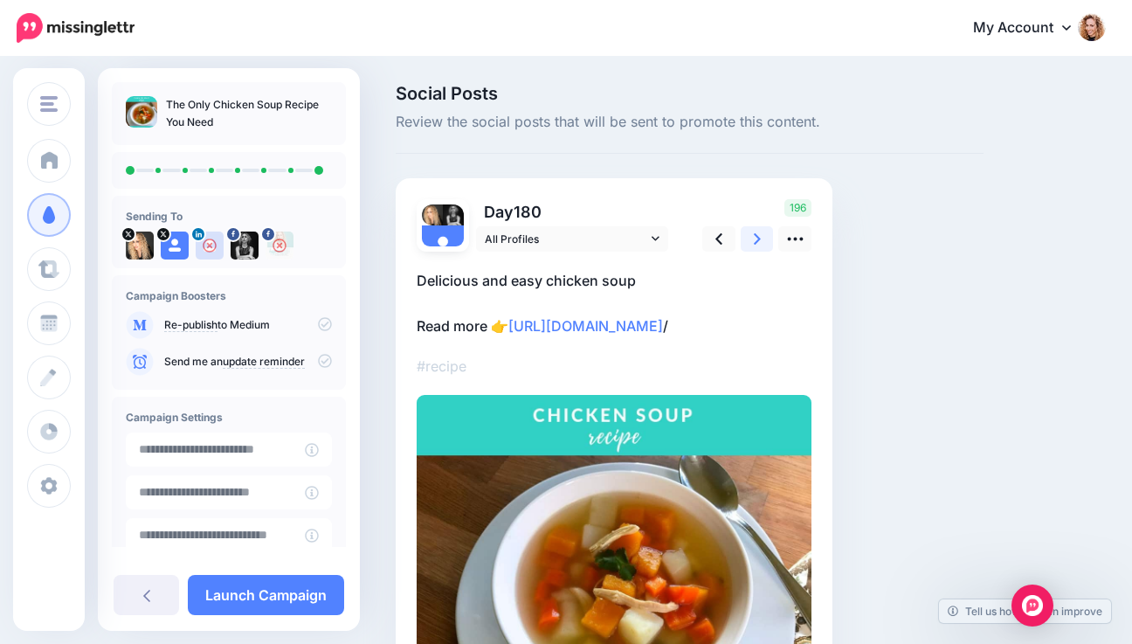
click at [757, 243] on icon at bounding box center [757, 239] width 7 height 18
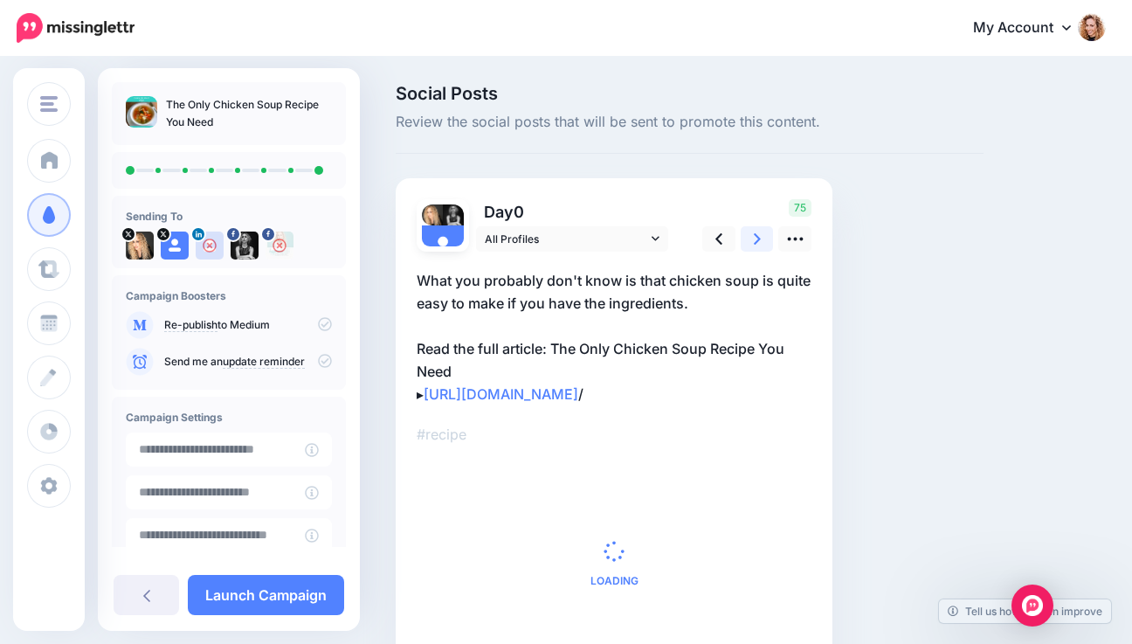
click at [757, 243] on icon at bounding box center [757, 239] width 7 height 18
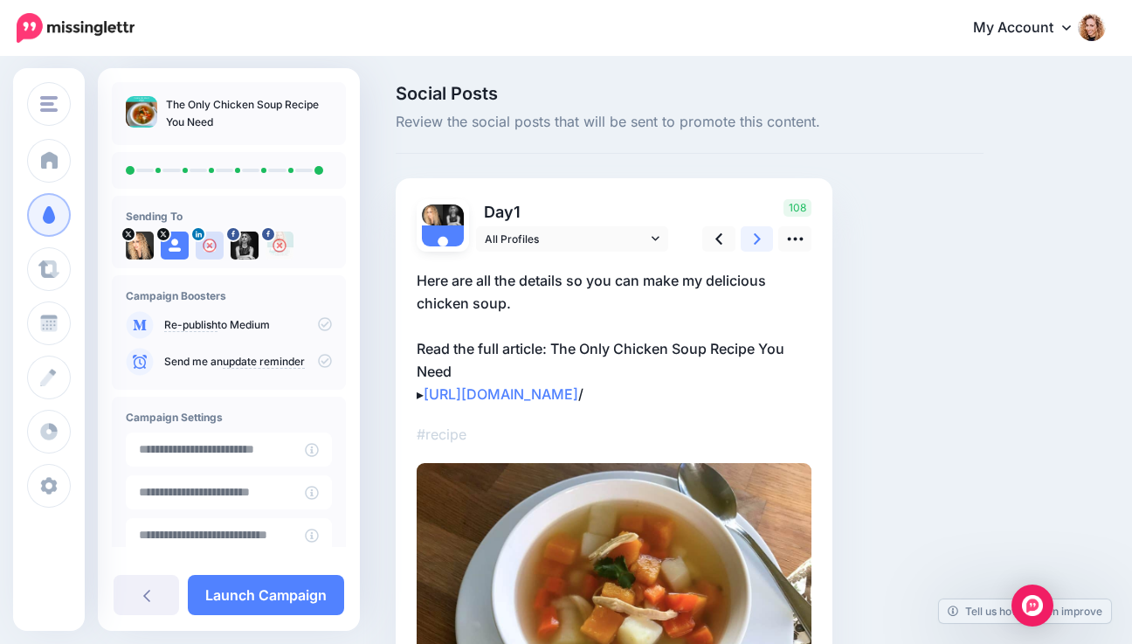
click at [757, 243] on icon at bounding box center [757, 239] width 7 height 18
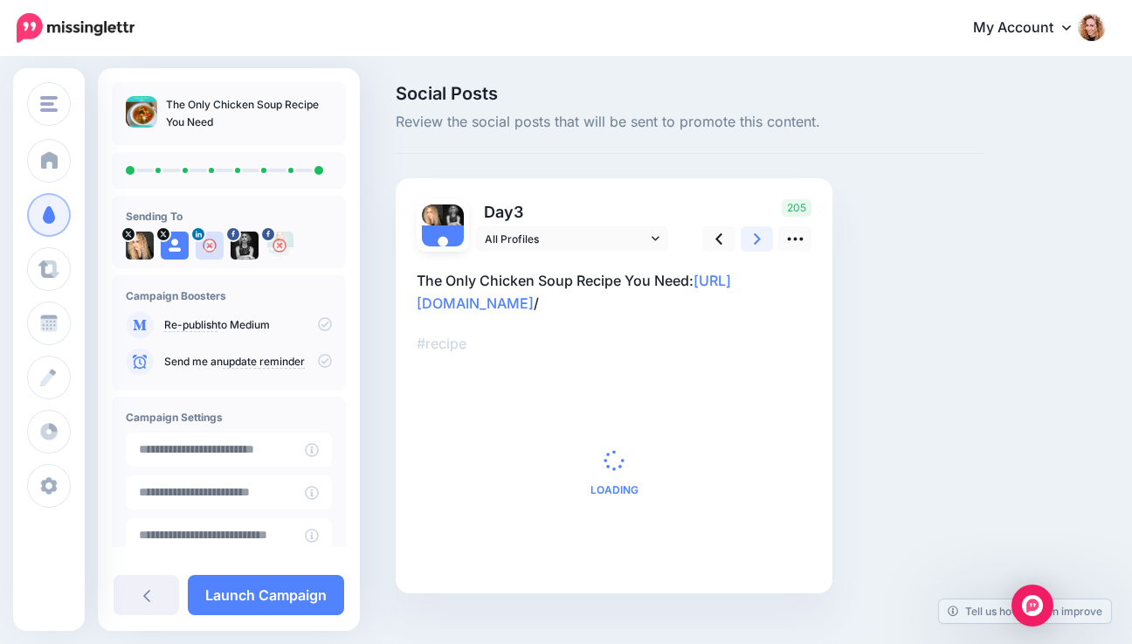
click at [757, 243] on icon at bounding box center [757, 239] width 7 height 18
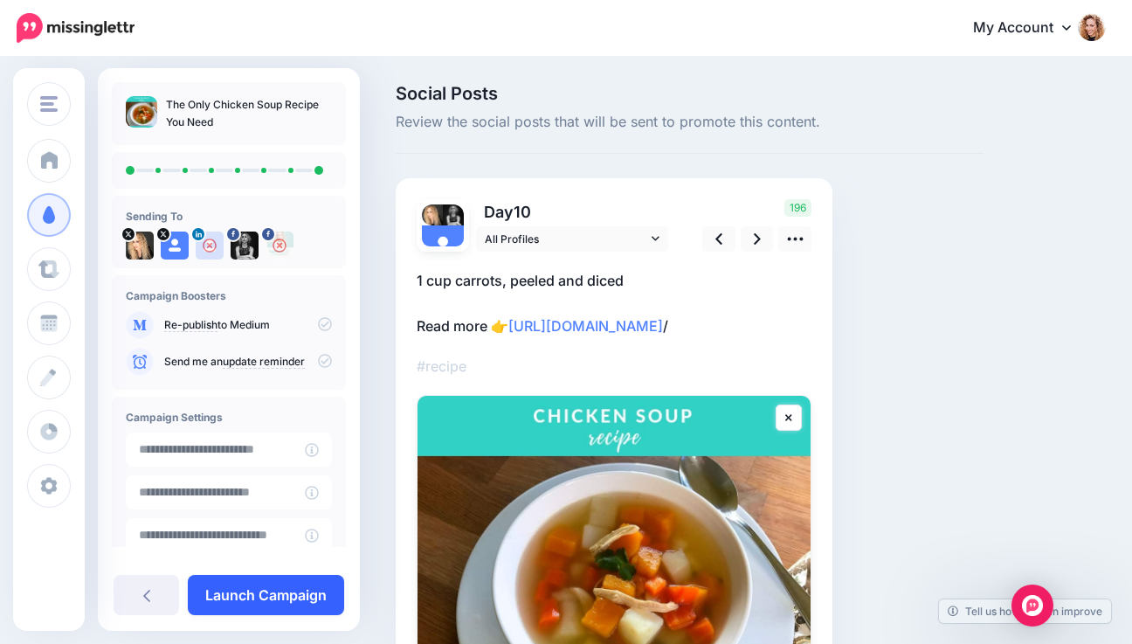
click at [250, 590] on link "Launch Campaign" at bounding box center [266, 595] width 156 height 40
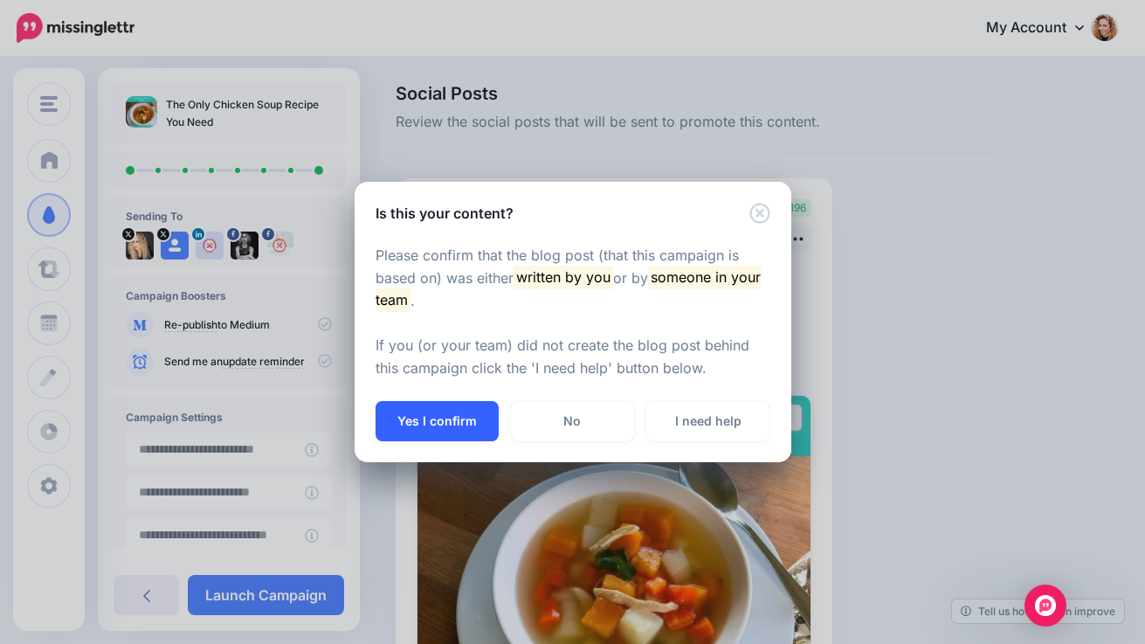
click at [442, 414] on button "Yes I confirm" at bounding box center [437, 421] width 123 height 40
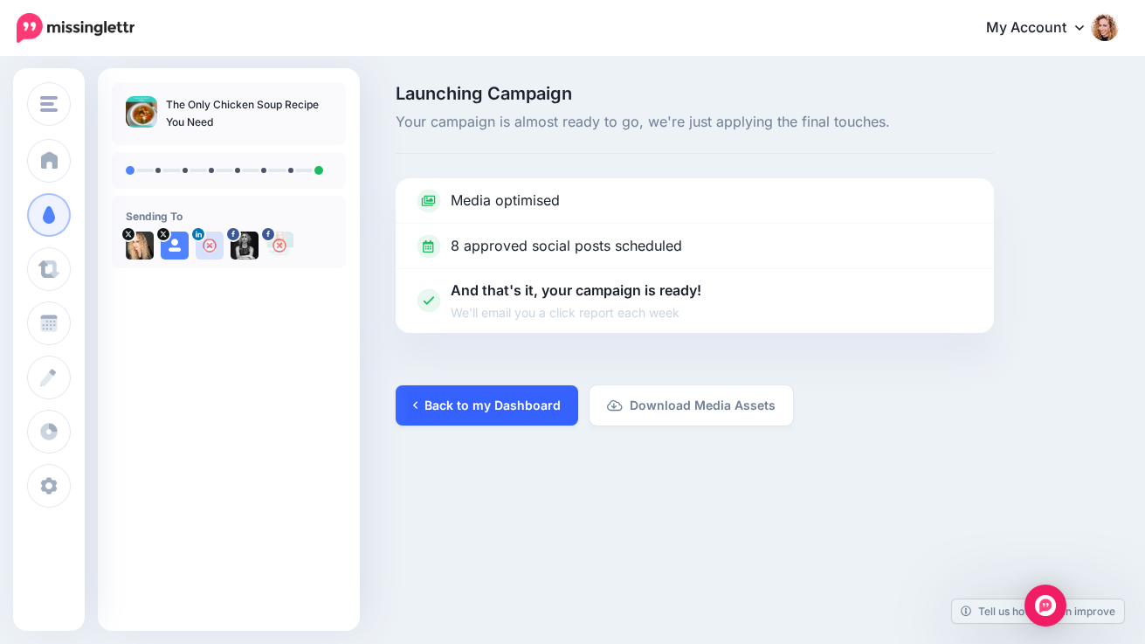
click at [464, 412] on link "Back to my Dashboard" at bounding box center [487, 405] width 183 height 40
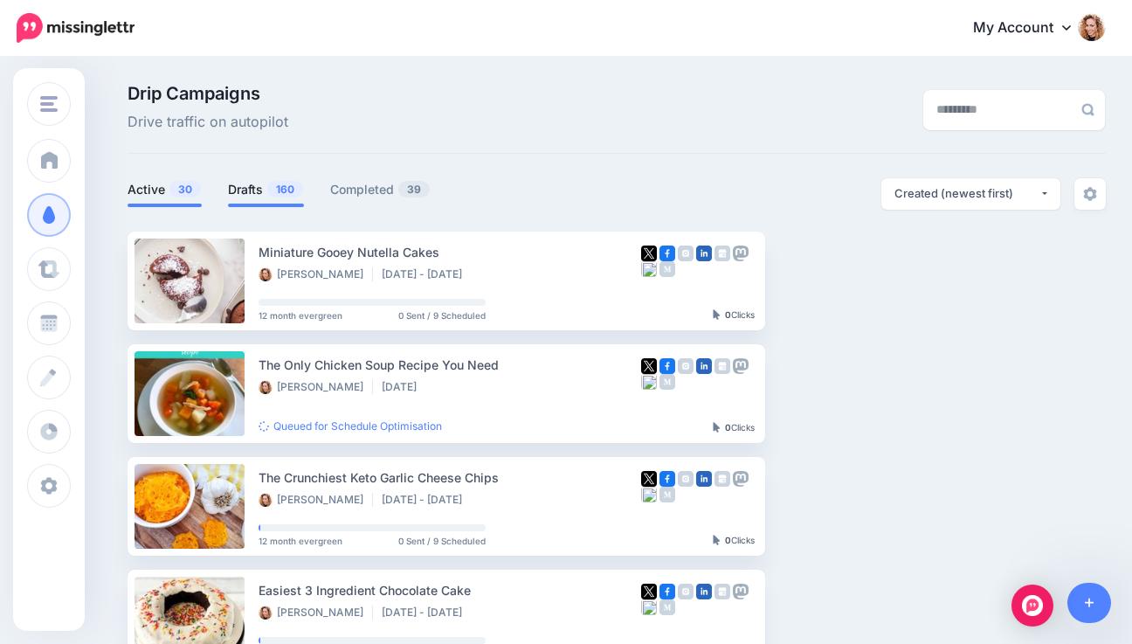
click at [265, 189] on link "Drafts 160" at bounding box center [266, 189] width 76 height 21
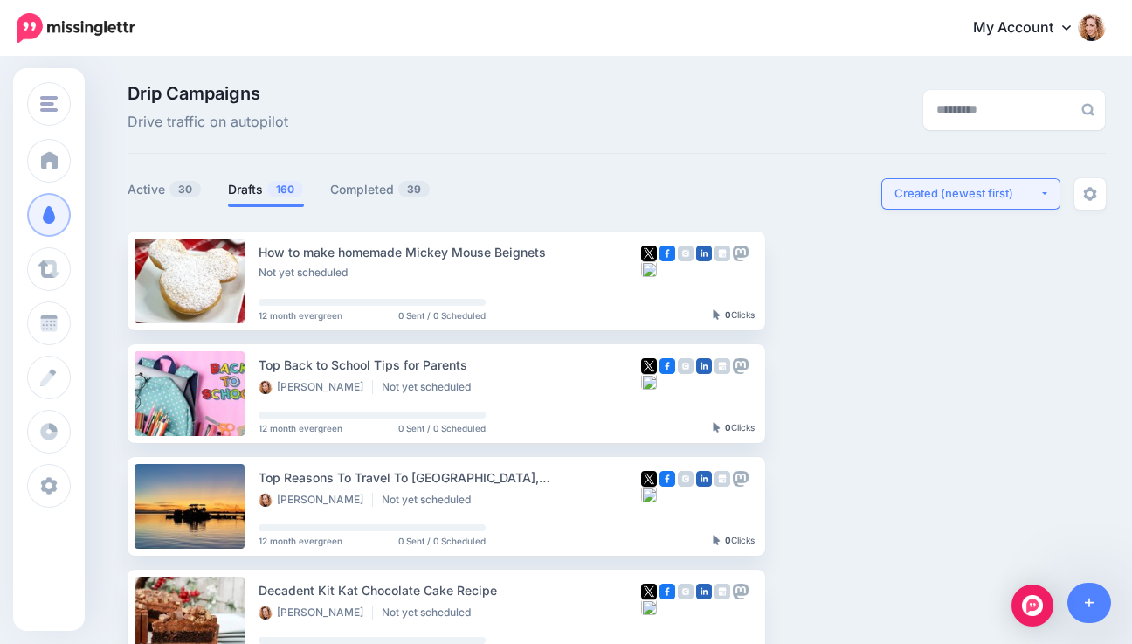
click at [985, 190] on div "Created (newest first)" at bounding box center [966, 193] width 145 height 17
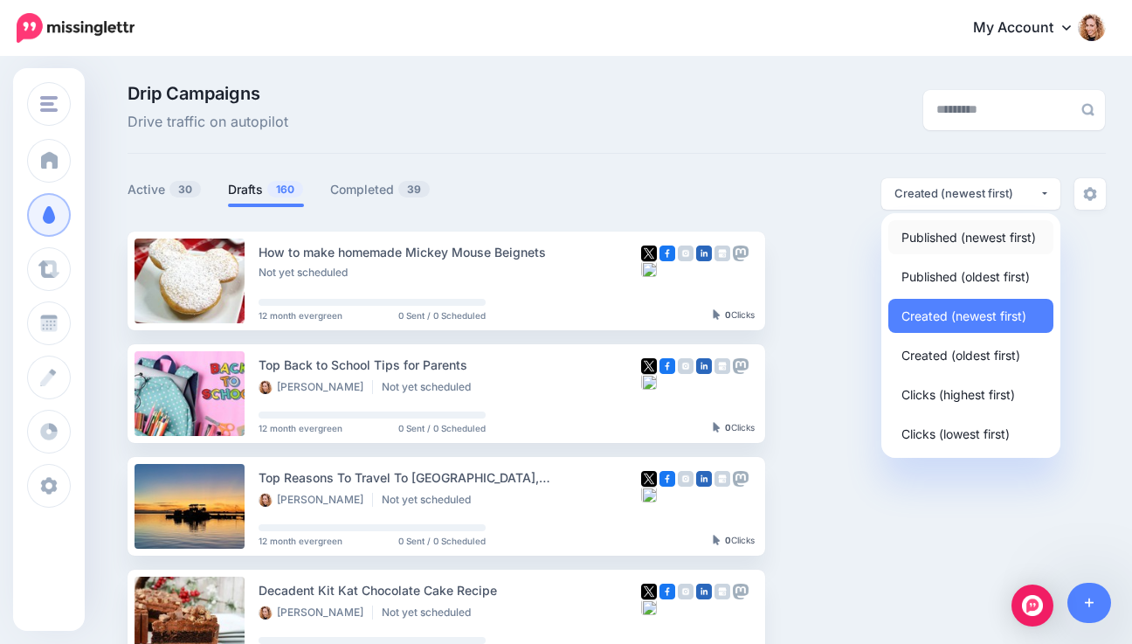
click at [960, 234] on span "Published (newest first)" at bounding box center [968, 236] width 135 height 21
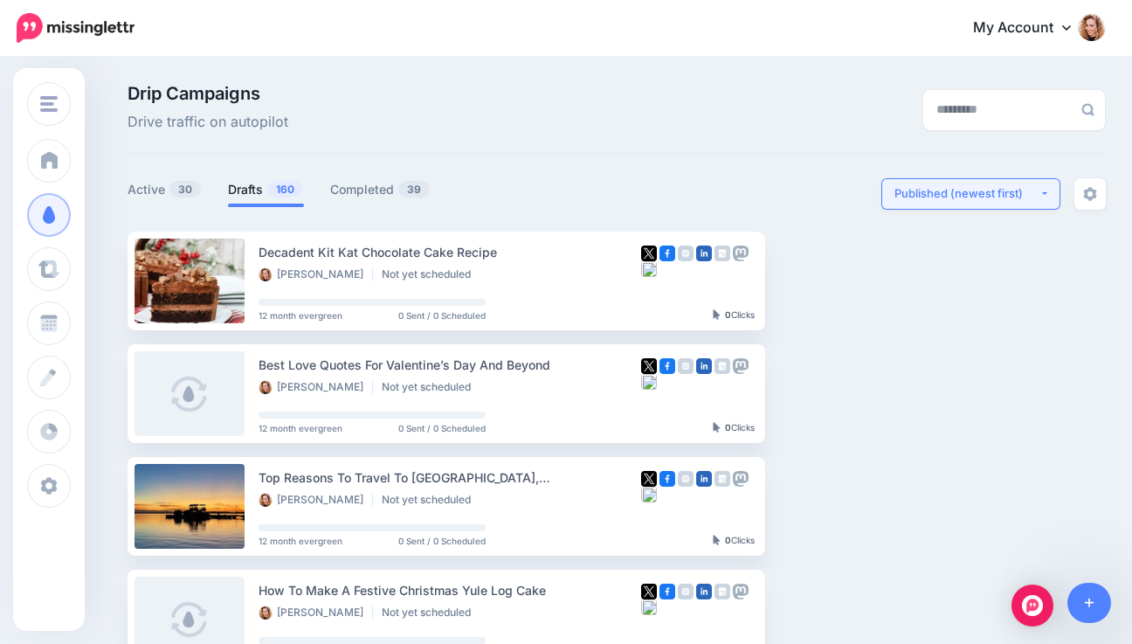
click at [1022, 192] on div "Published (newest first)" at bounding box center [966, 193] width 145 height 17
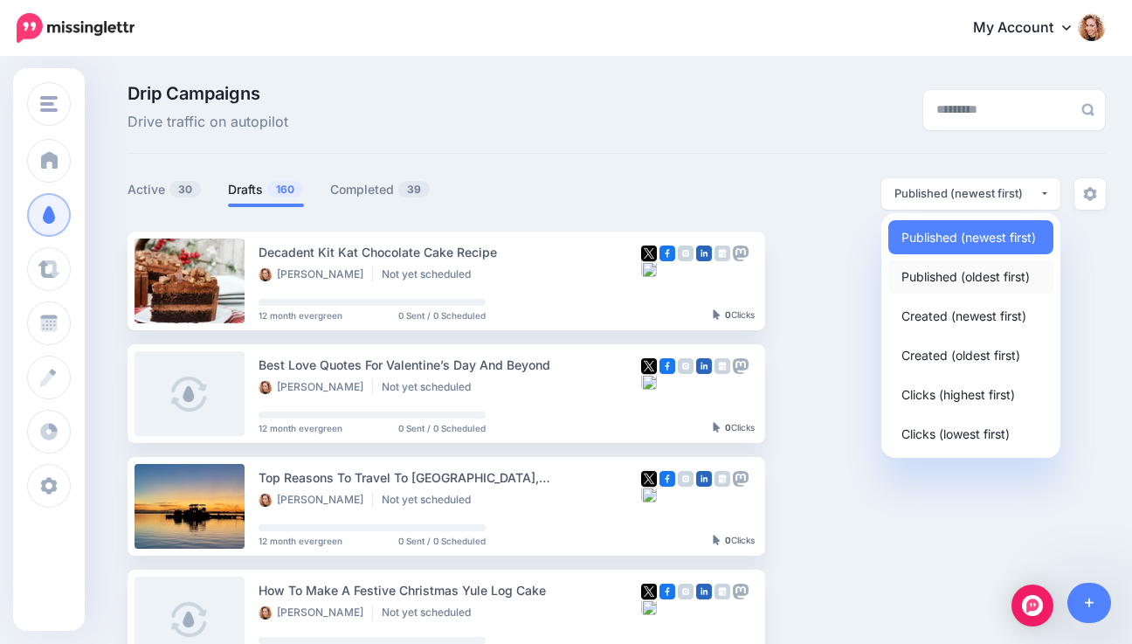
click at [976, 273] on span "Published (oldest first)" at bounding box center [965, 276] width 128 height 21
select select "**********"
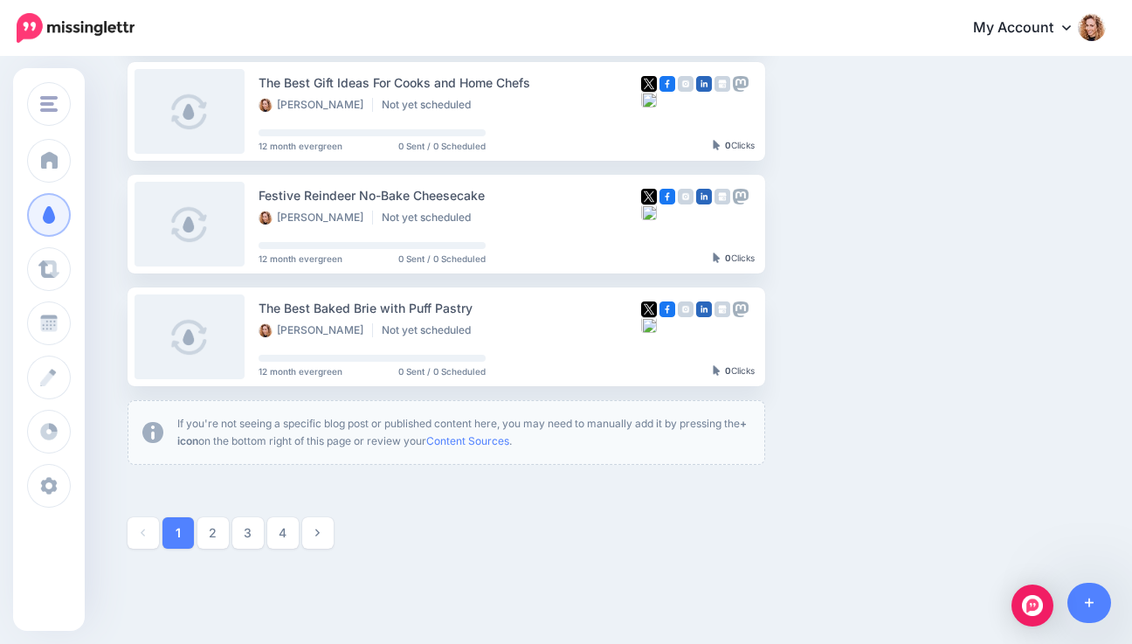
scroll to position [1038, 0]
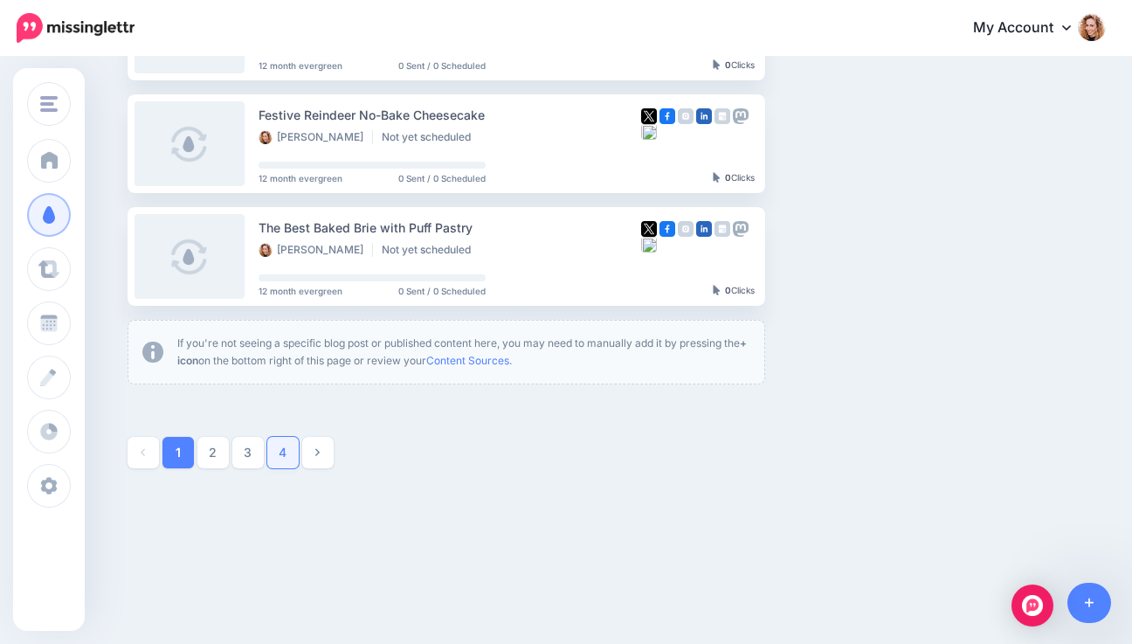
click at [299, 454] on link "4" at bounding box center [282, 452] width 31 height 31
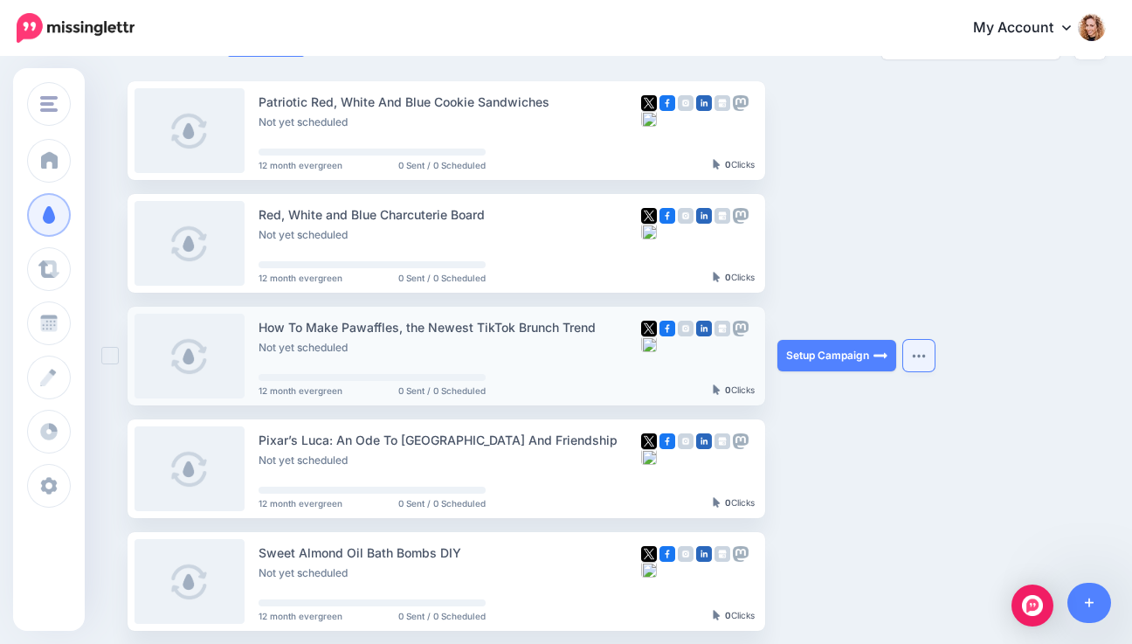
click at [918, 350] on button "button" at bounding box center [918, 355] width 31 height 31
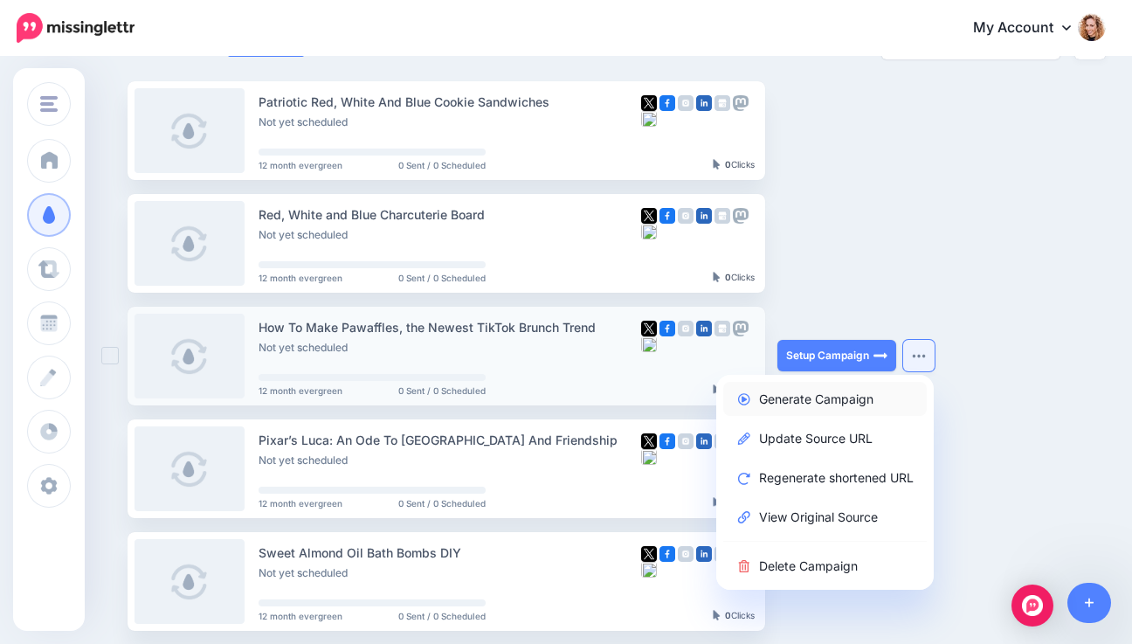
click at [811, 404] on link "Generate Campaign" at bounding box center [825, 399] width 204 height 34
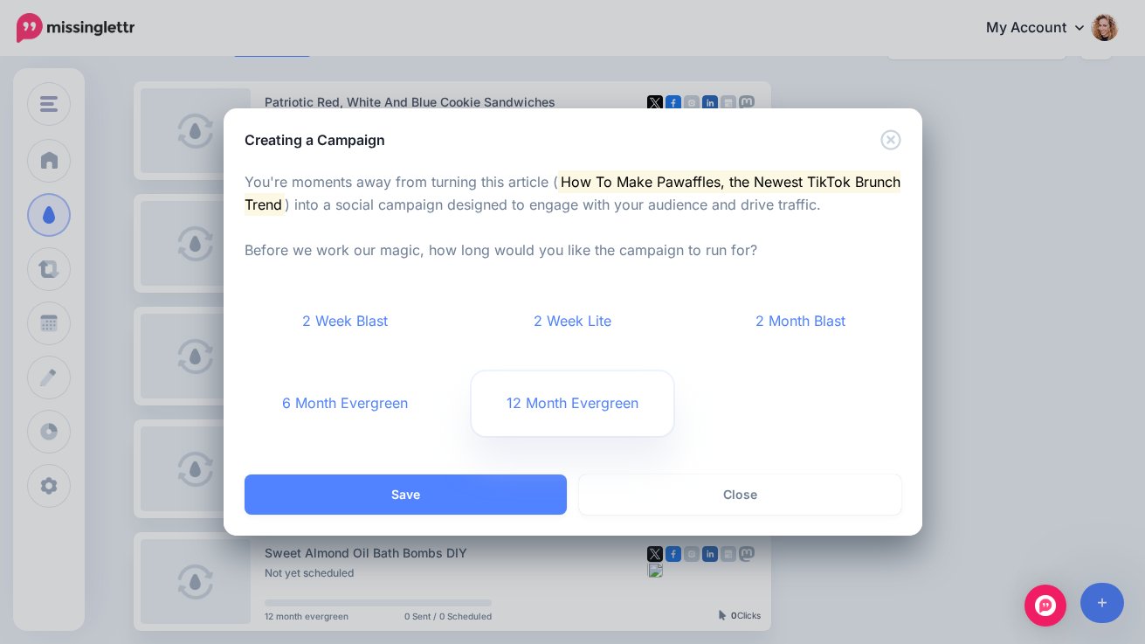
click at [537, 397] on link "12 Month Evergreen" at bounding box center [573, 403] width 202 height 65
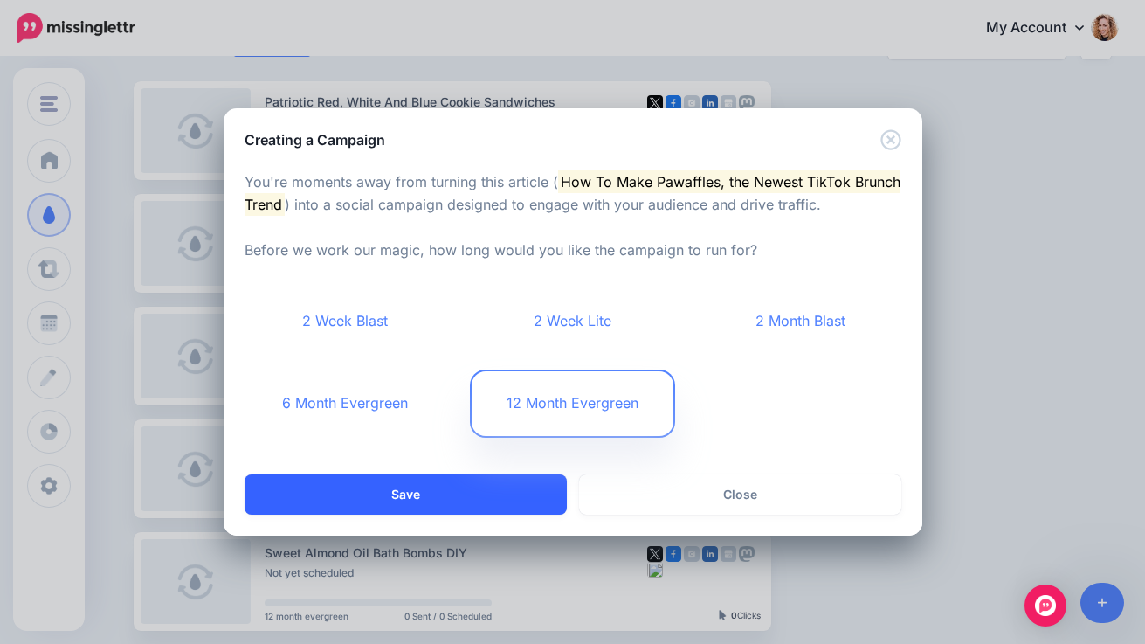
click at [455, 494] on button "Save" at bounding box center [406, 494] width 322 height 40
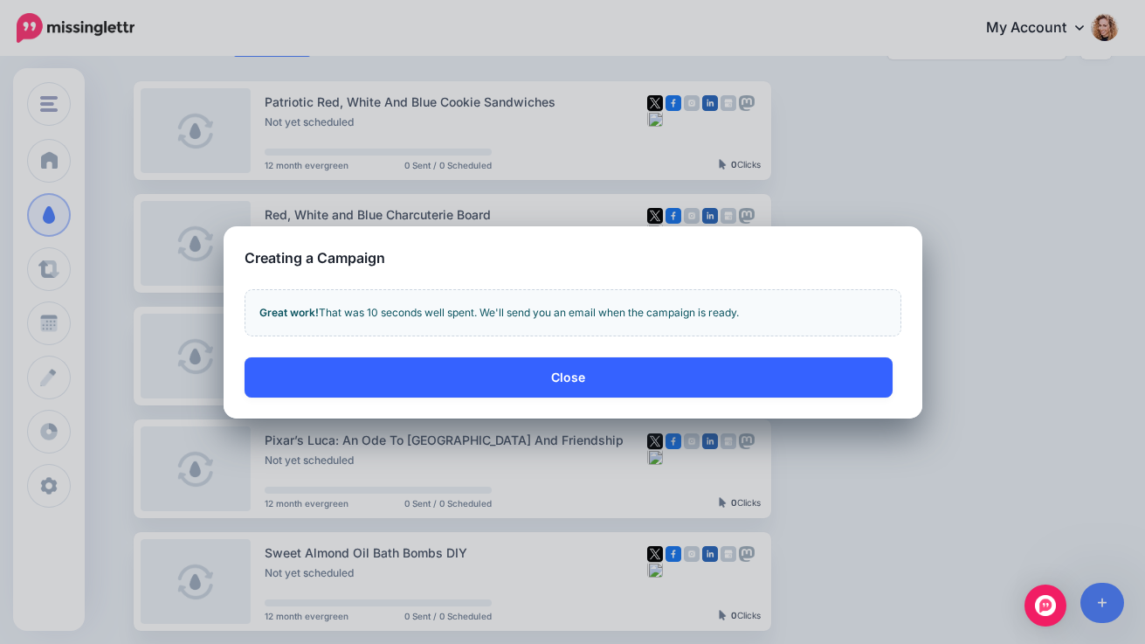
click at [720, 370] on button "Close" at bounding box center [569, 377] width 648 height 40
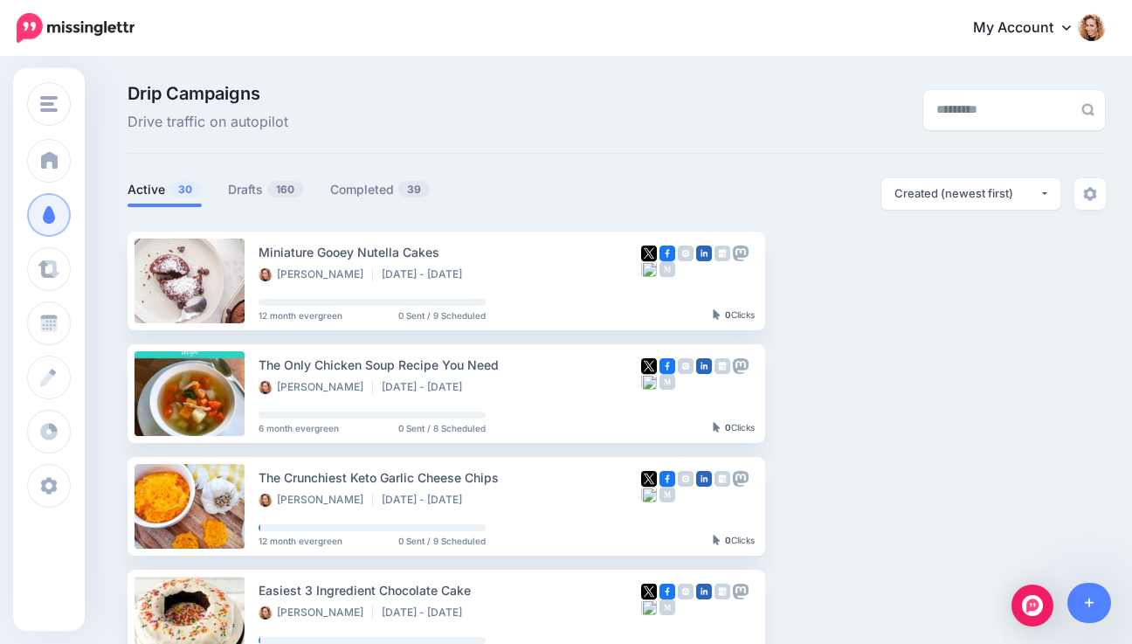
click at [1071, 30] on icon at bounding box center [1066, 27] width 9 height 14
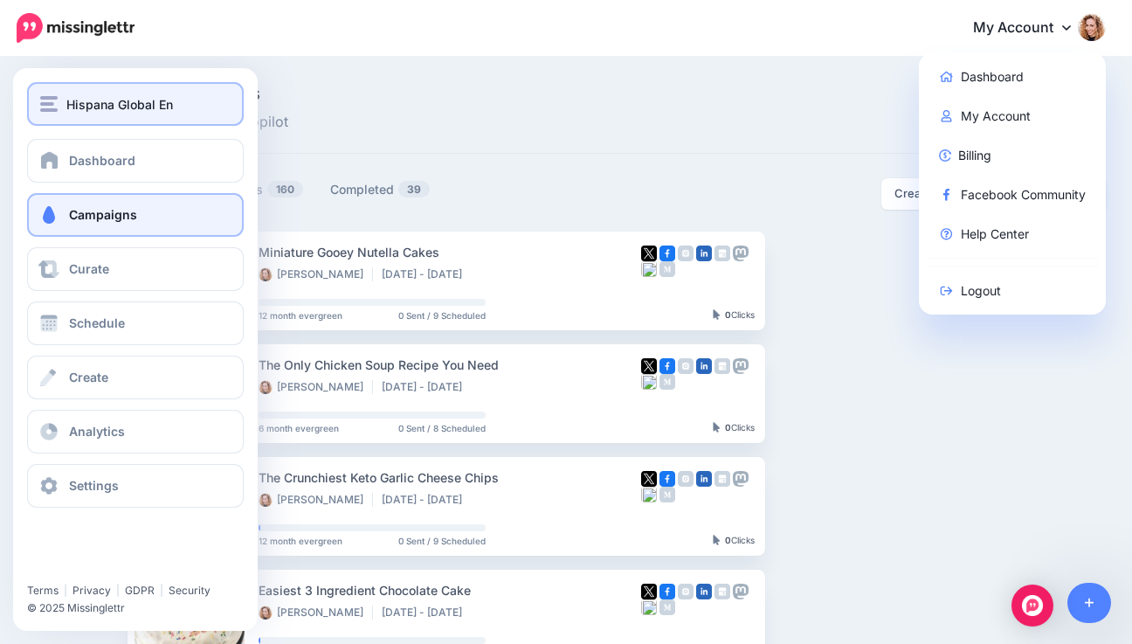
click at [57, 99] on img "button" at bounding box center [48, 104] width 17 height 16
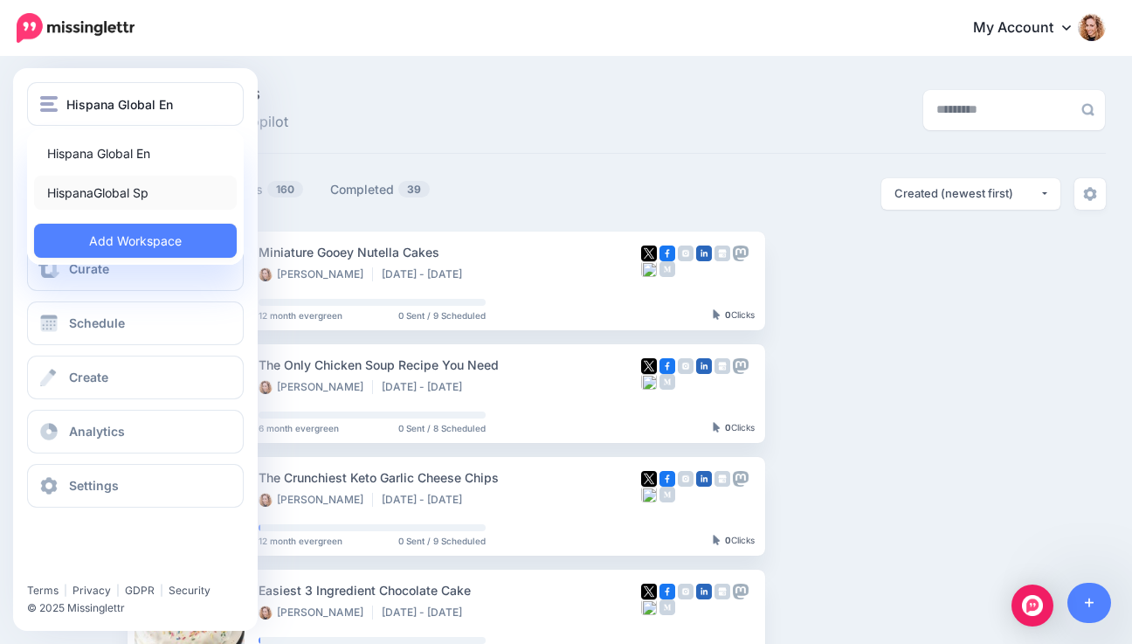
click at [63, 190] on link "HispanaGlobal Sp" at bounding box center [135, 193] width 203 height 34
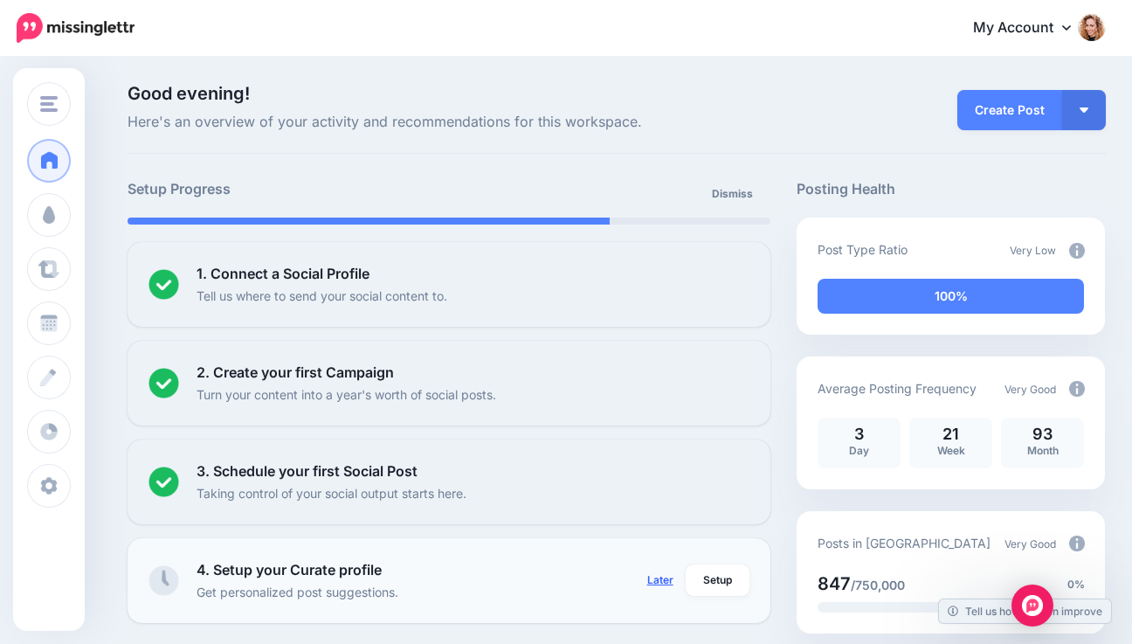
click at [663, 576] on link "Later" at bounding box center [660, 579] width 47 height 31
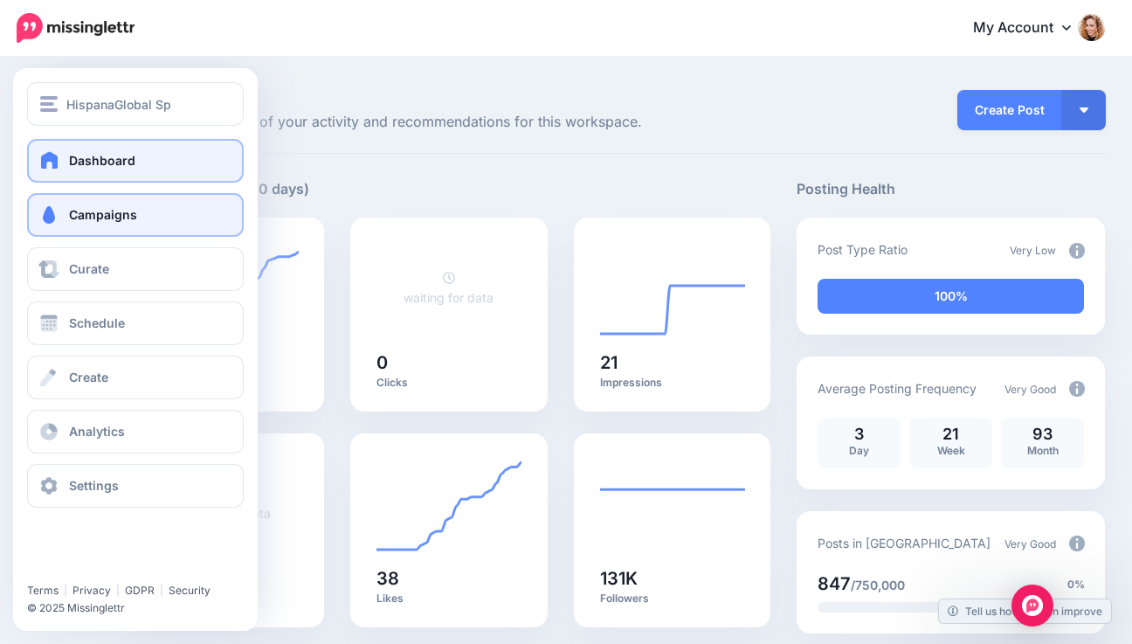
click at [69, 216] on span "Campaigns" at bounding box center [103, 214] width 68 height 15
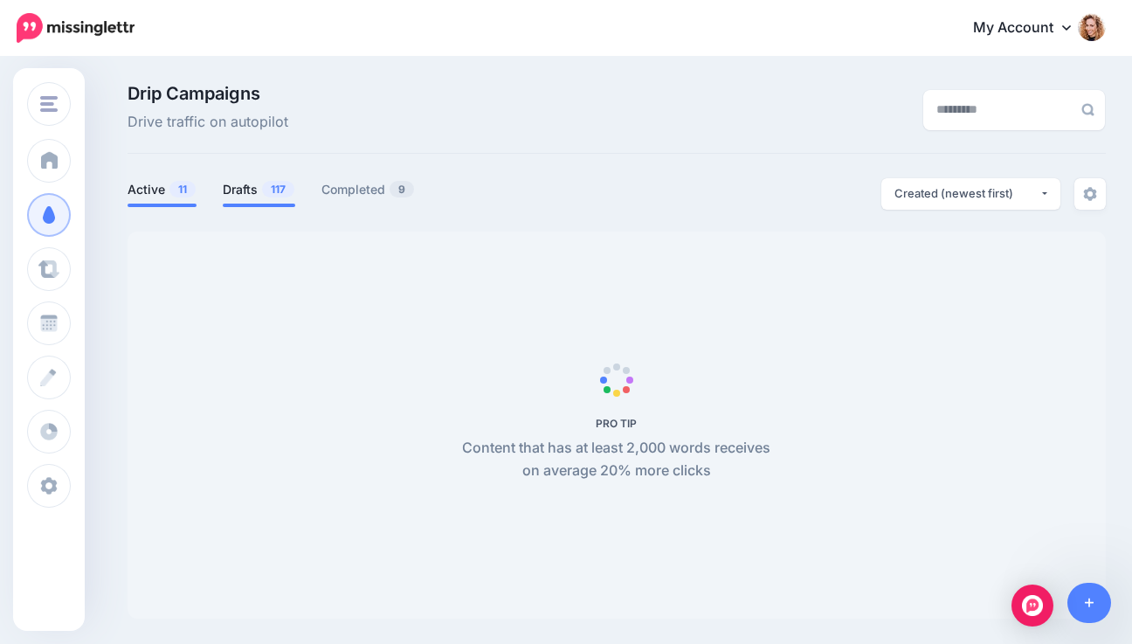
click at [238, 188] on link "Drafts 117" at bounding box center [259, 189] width 72 height 21
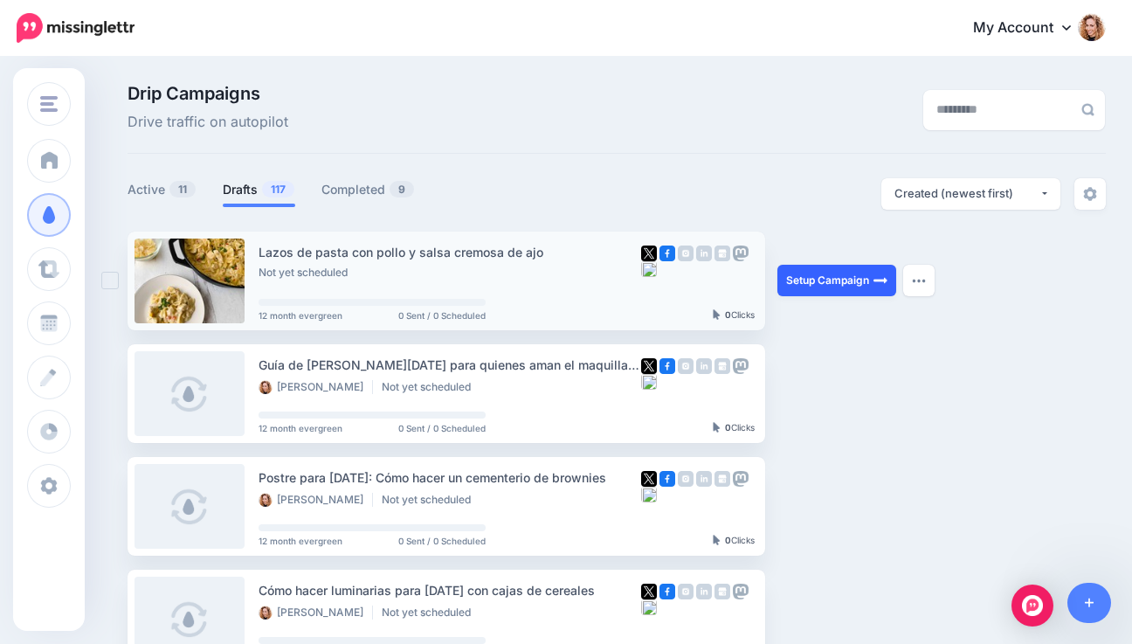
click at [863, 280] on link "Setup Campaign" at bounding box center [836, 280] width 119 height 31
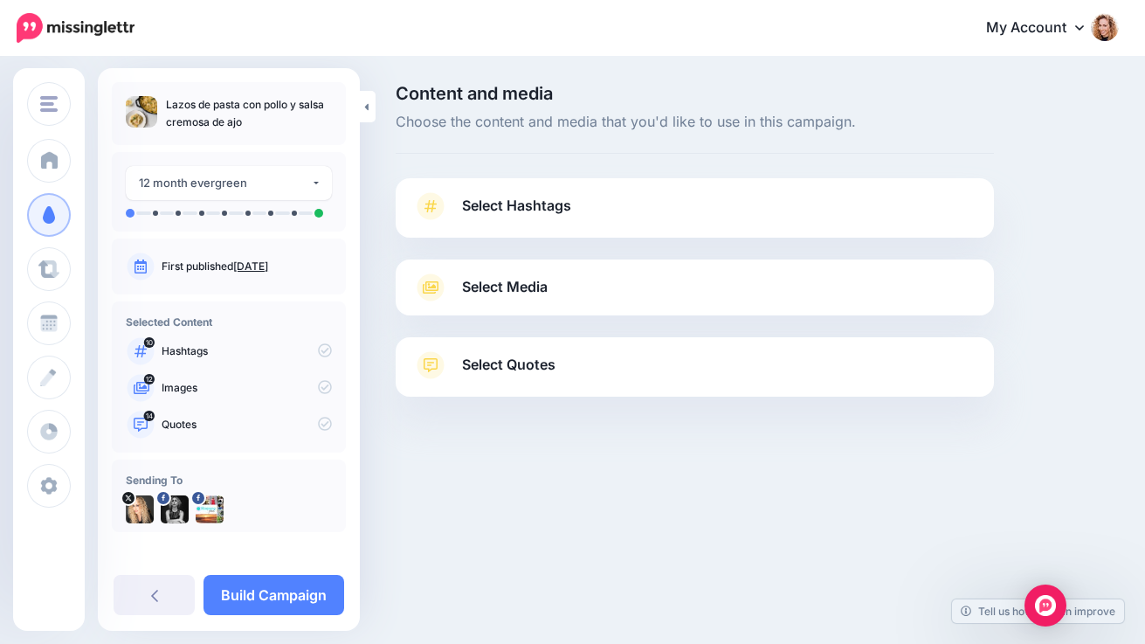
click at [826, 205] on link "Select Hashtags" at bounding box center [694, 214] width 563 height 45
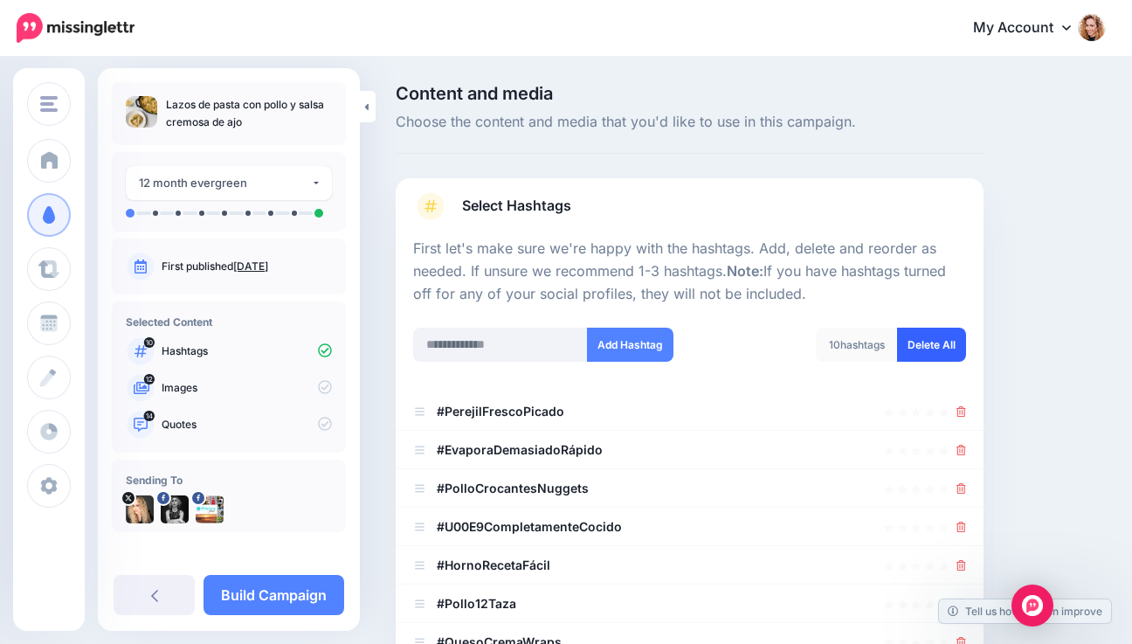
click at [931, 342] on link "Delete All" at bounding box center [931, 345] width 69 height 34
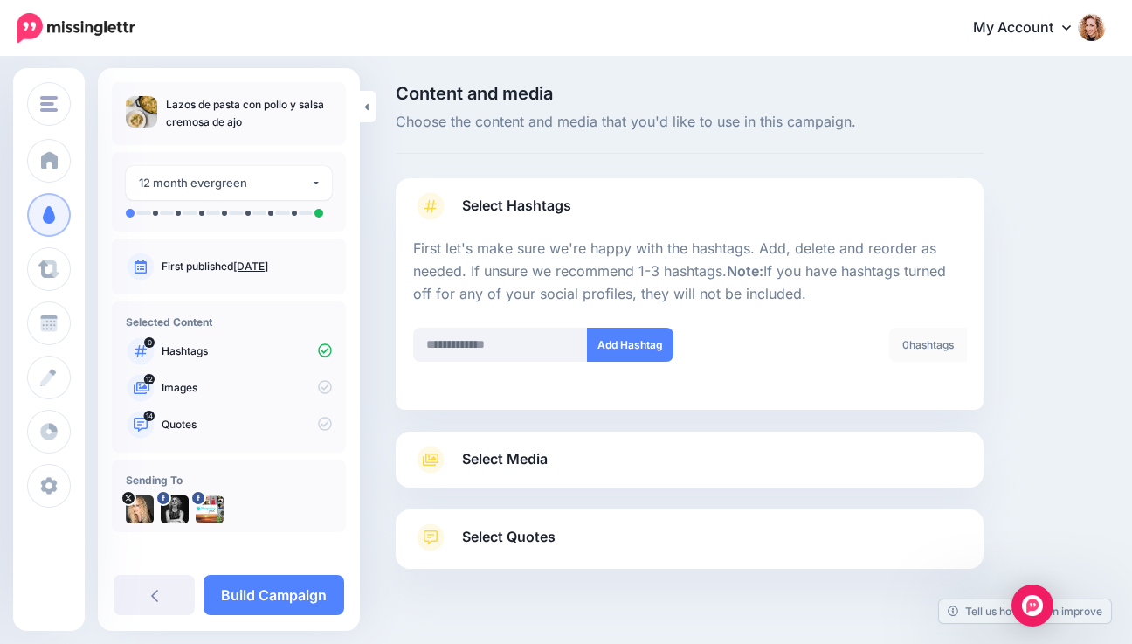
scroll to position [38, 0]
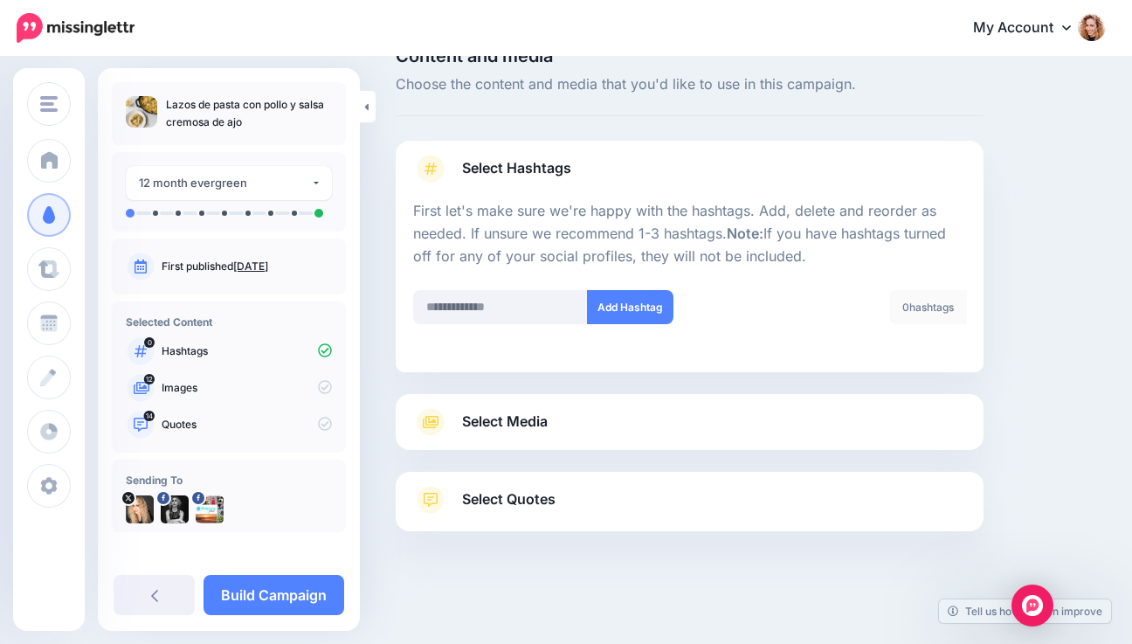
click at [710, 422] on link "Select Media" at bounding box center [689, 422] width 553 height 28
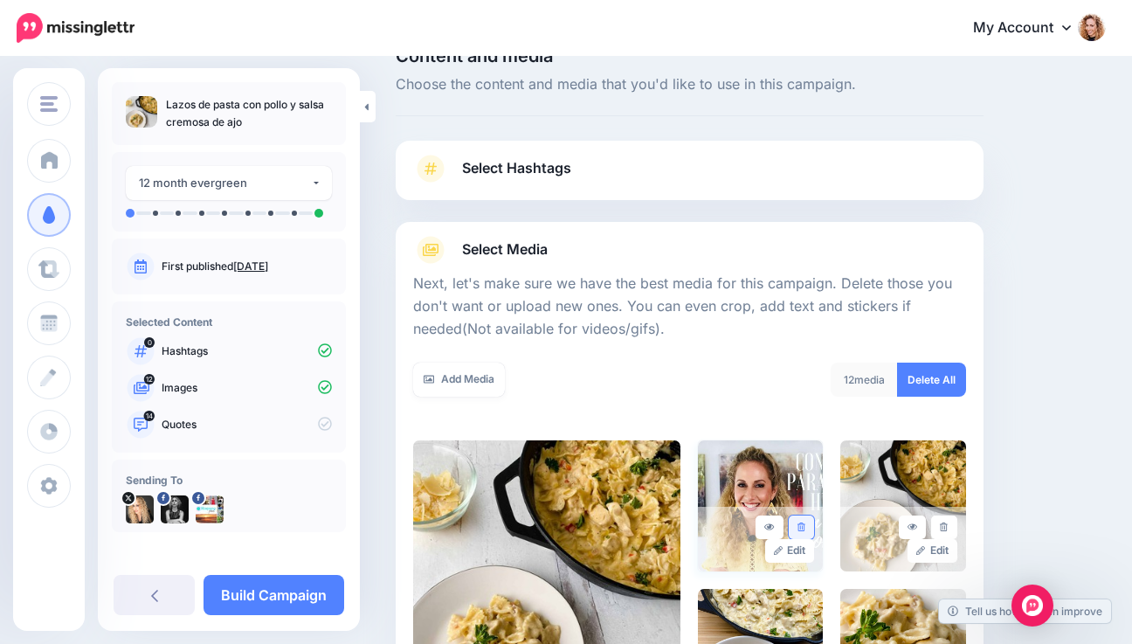
click at [812, 521] on link at bounding box center [801, 527] width 25 height 24
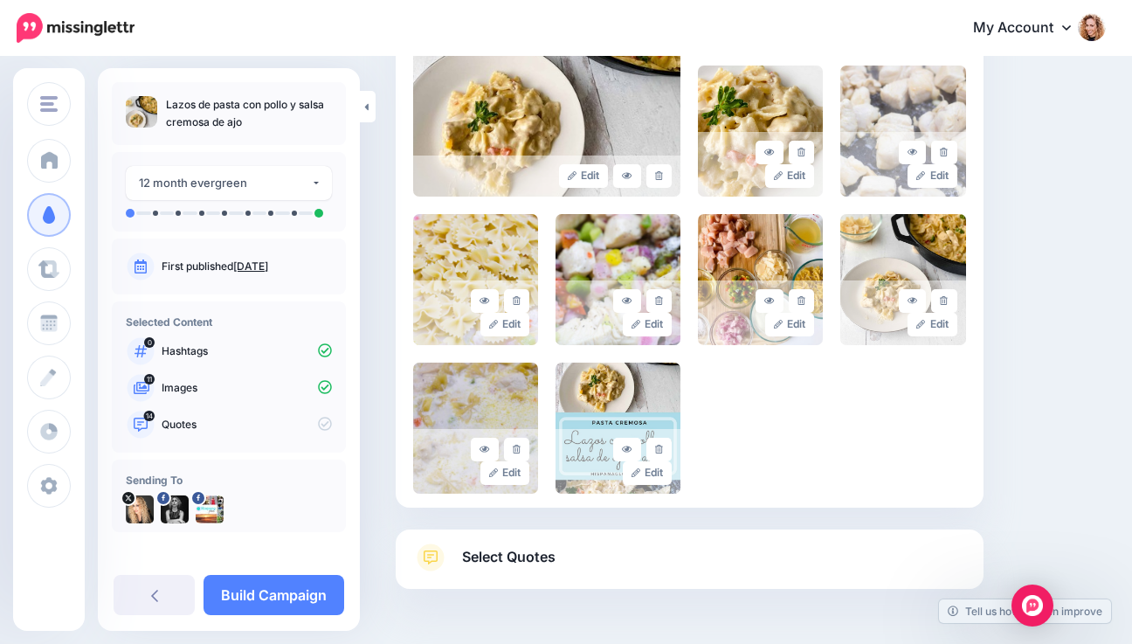
scroll to position [618, 0]
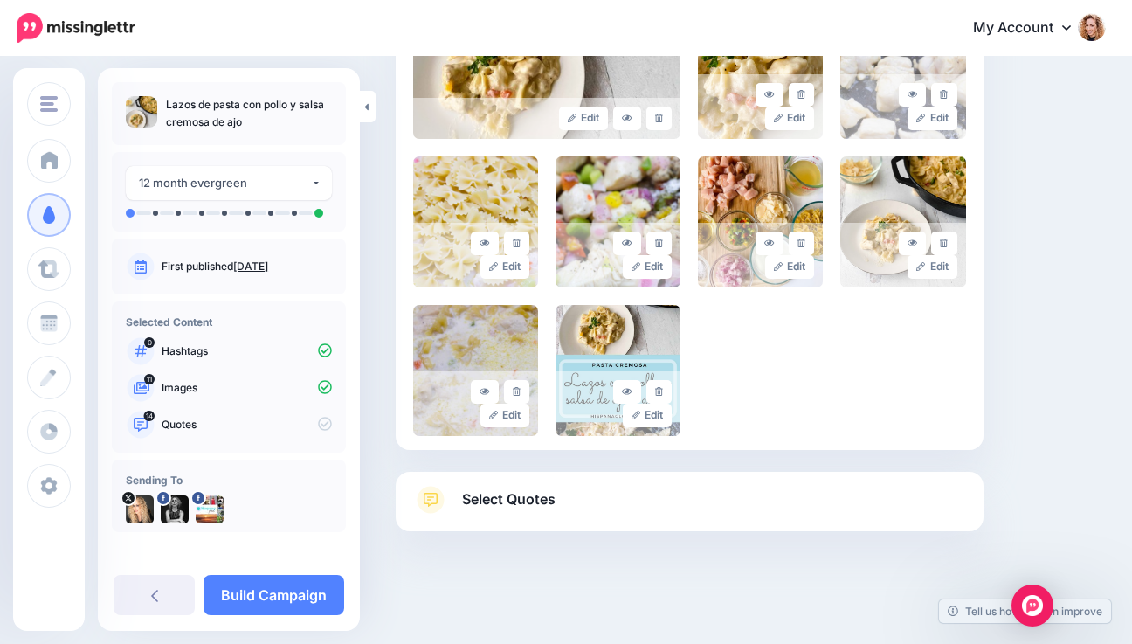
click at [751, 493] on link "Select Quotes" at bounding box center [689, 508] width 553 height 45
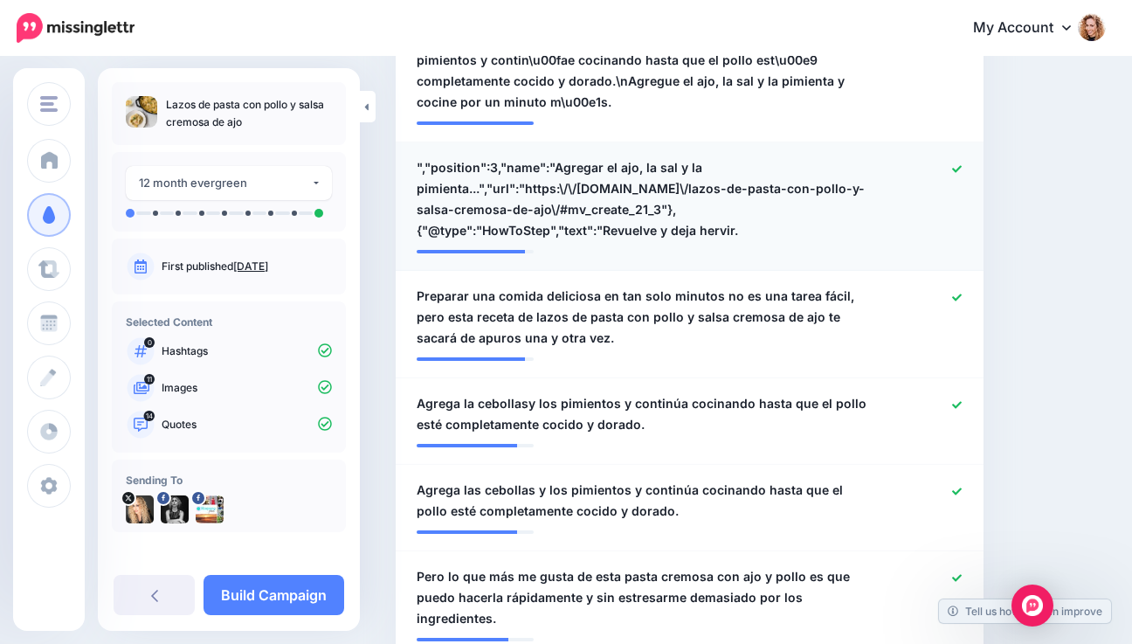
click at [962, 167] on icon at bounding box center [957, 168] width 10 height 7
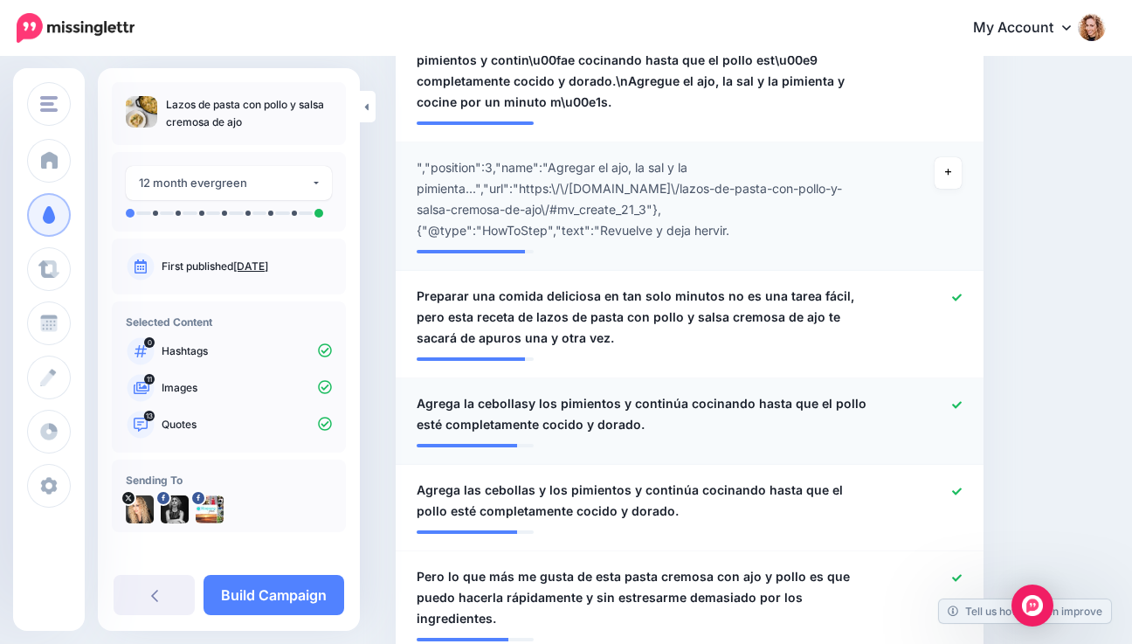
click at [962, 404] on icon at bounding box center [957, 404] width 10 height 7
click at [962, 490] on icon at bounding box center [957, 490] width 10 height 7
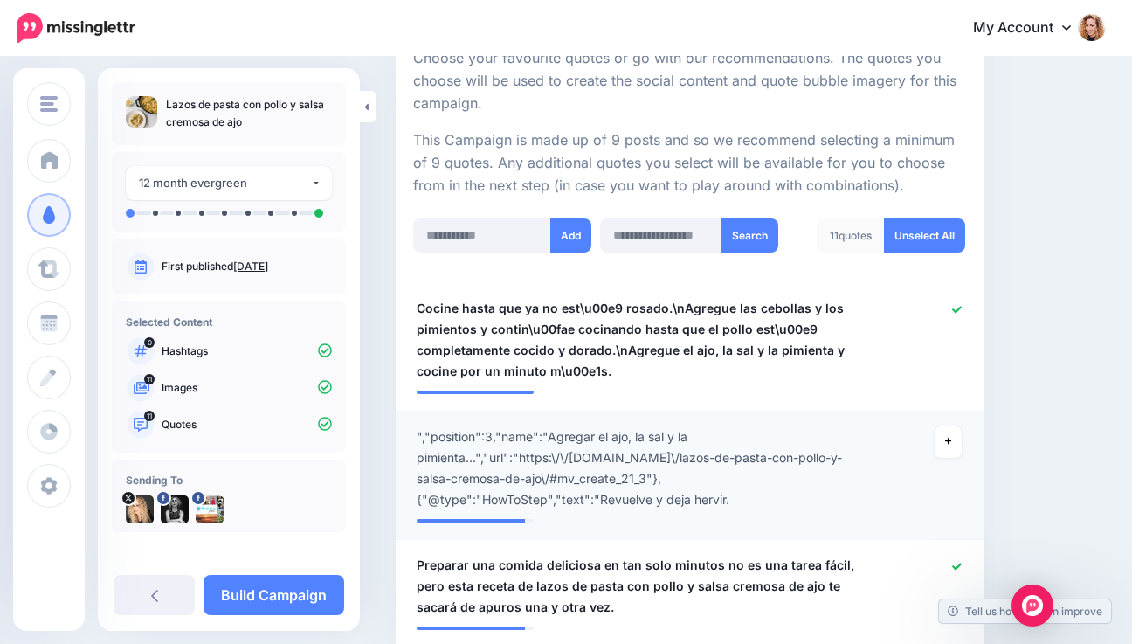
scroll to position [339, 0]
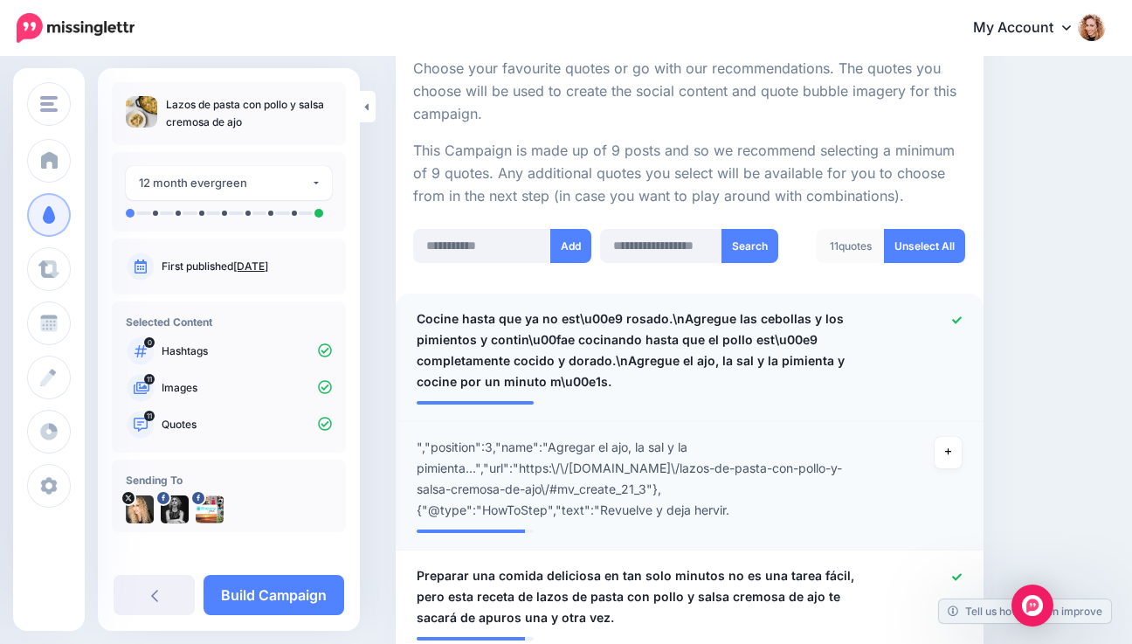
click at [962, 321] on icon at bounding box center [957, 319] width 10 height 7
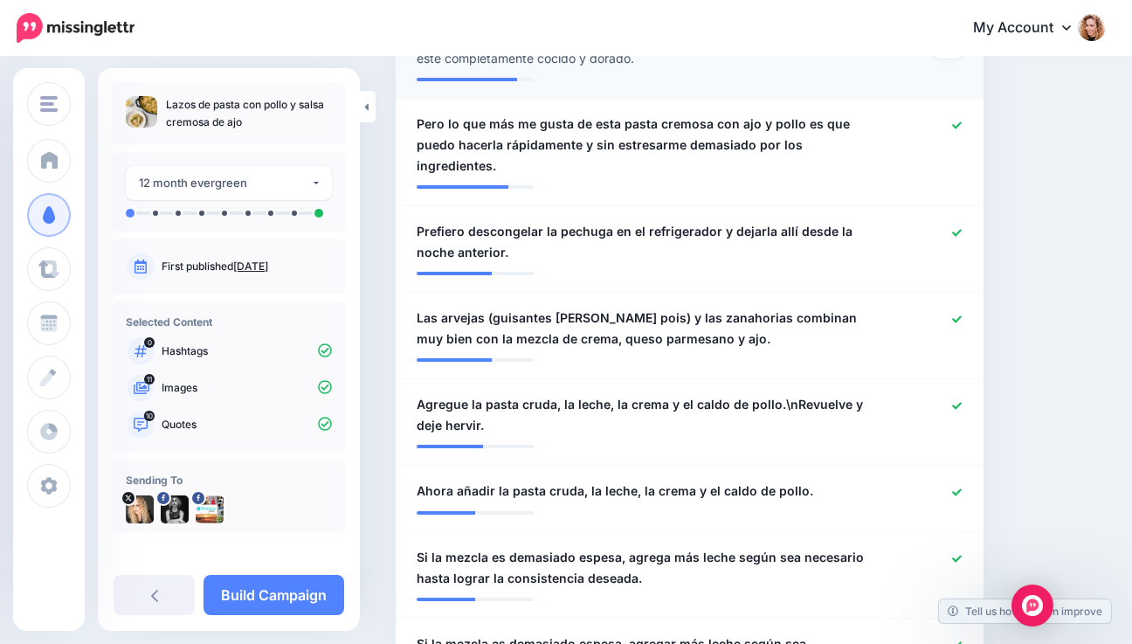
scroll to position [1074, 0]
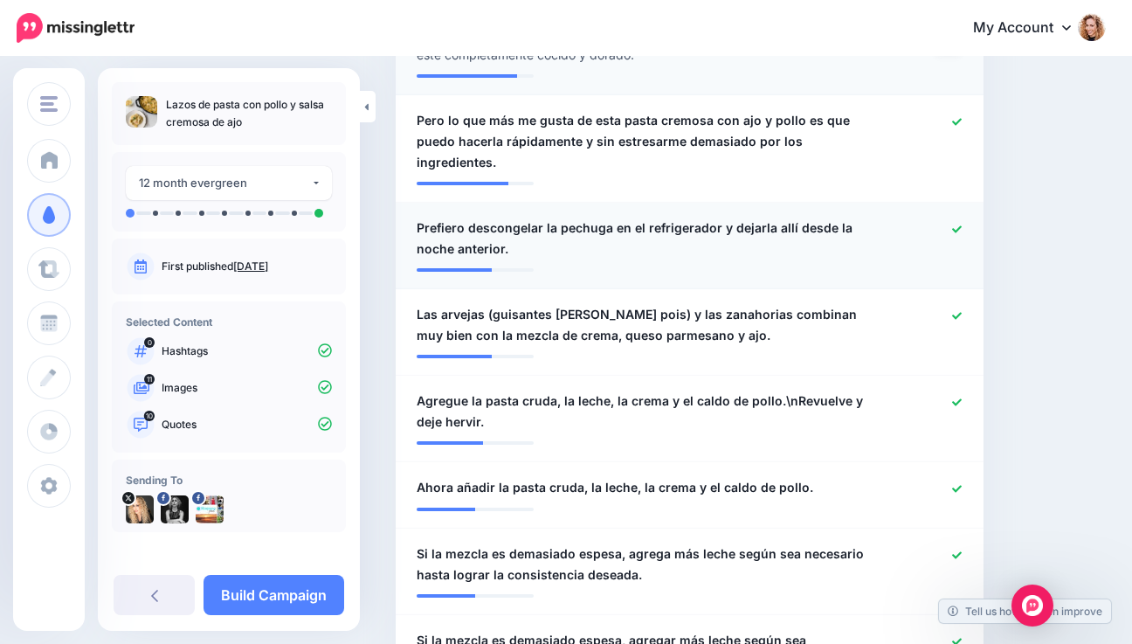
click at [962, 224] on icon at bounding box center [957, 229] width 10 height 10
click at [962, 311] on icon at bounding box center [957, 316] width 10 height 10
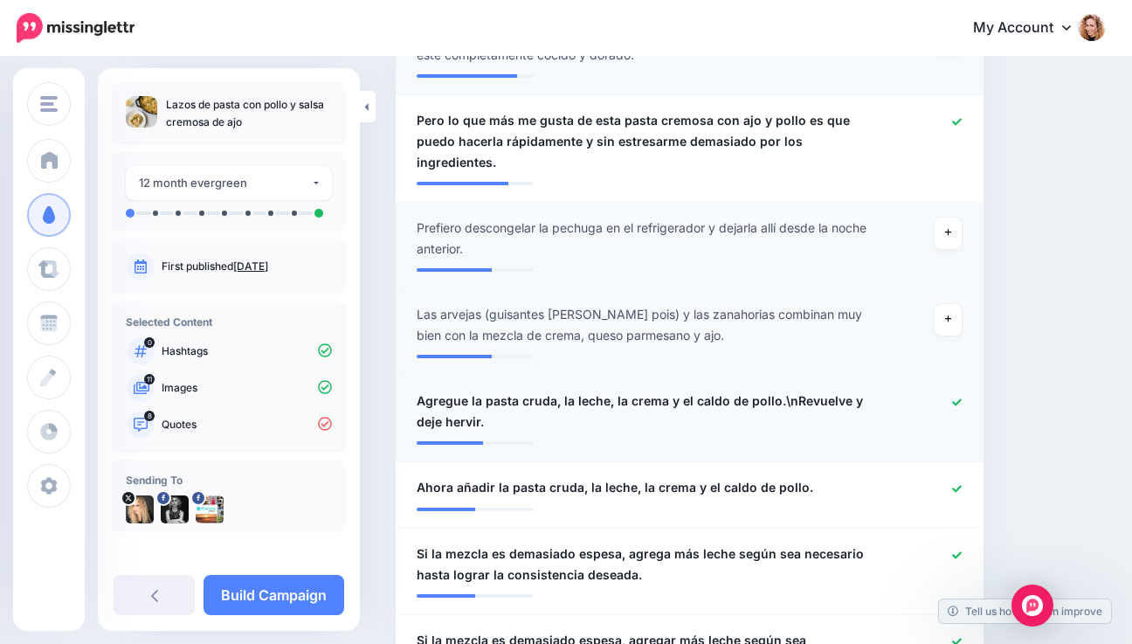
click at [962, 397] on icon at bounding box center [957, 402] width 10 height 10
click at [962, 484] on icon at bounding box center [957, 489] width 10 height 10
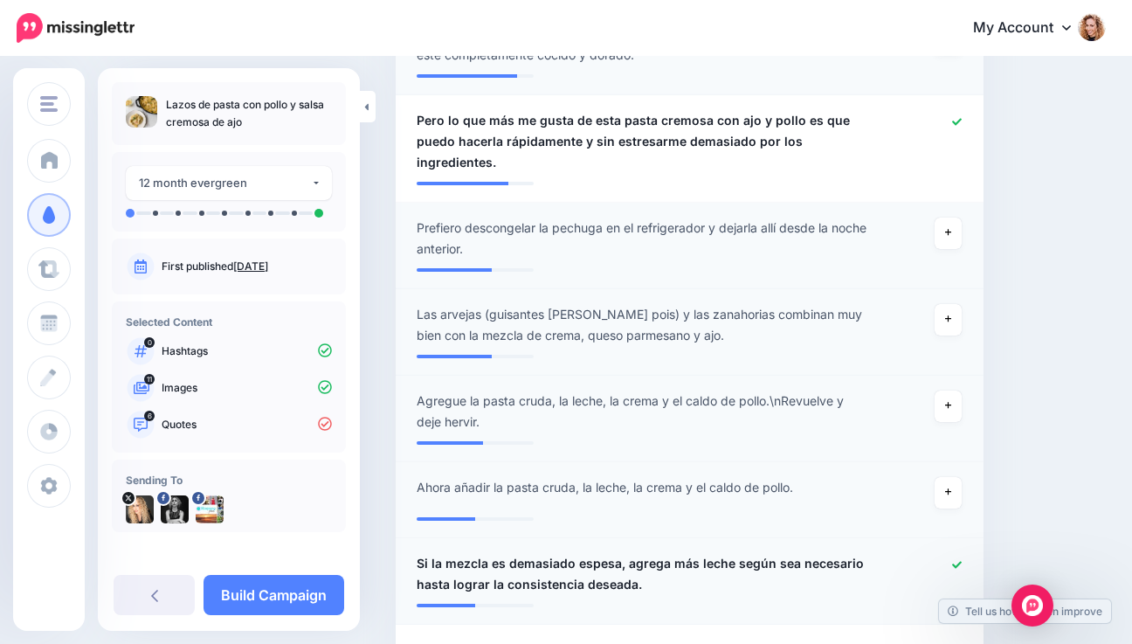
click at [962, 560] on icon at bounding box center [957, 565] width 10 height 10
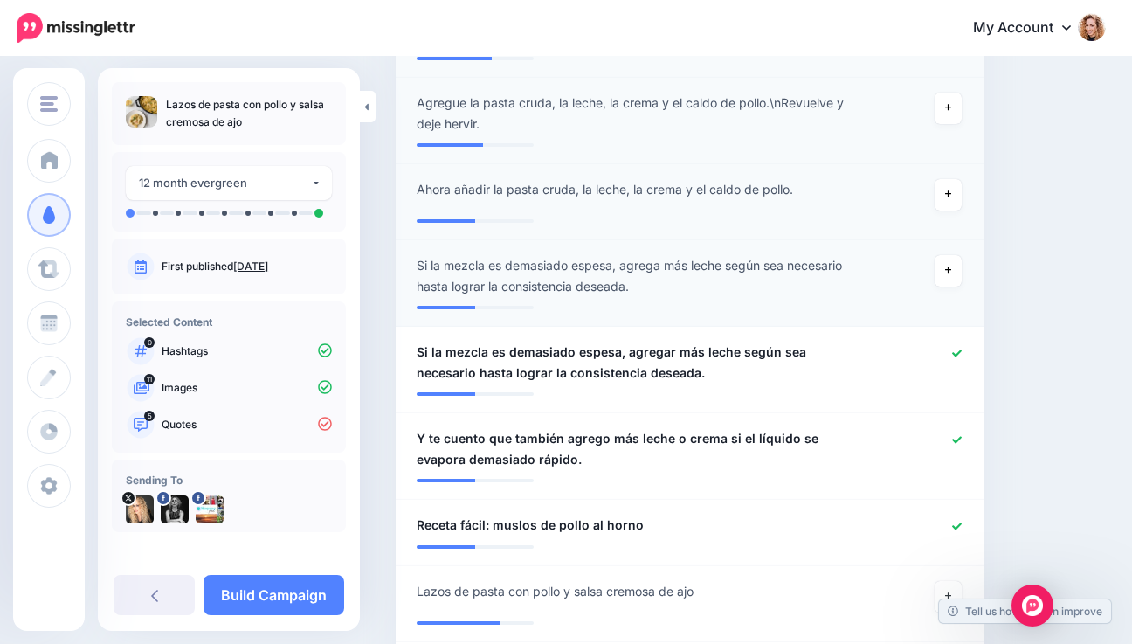
scroll to position [1369, 0]
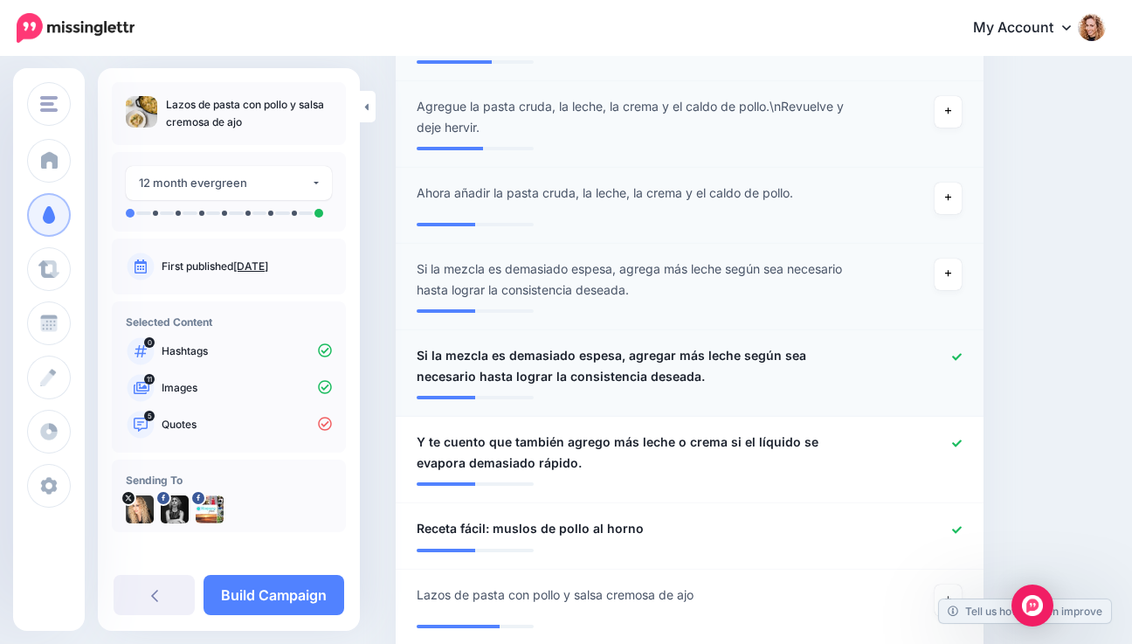
click at [962, 352] on icon at bounding box center [957, 357] width 10 height 10
click at [962, 439] on icon at bounding box center [957, 442] width 10 height 7
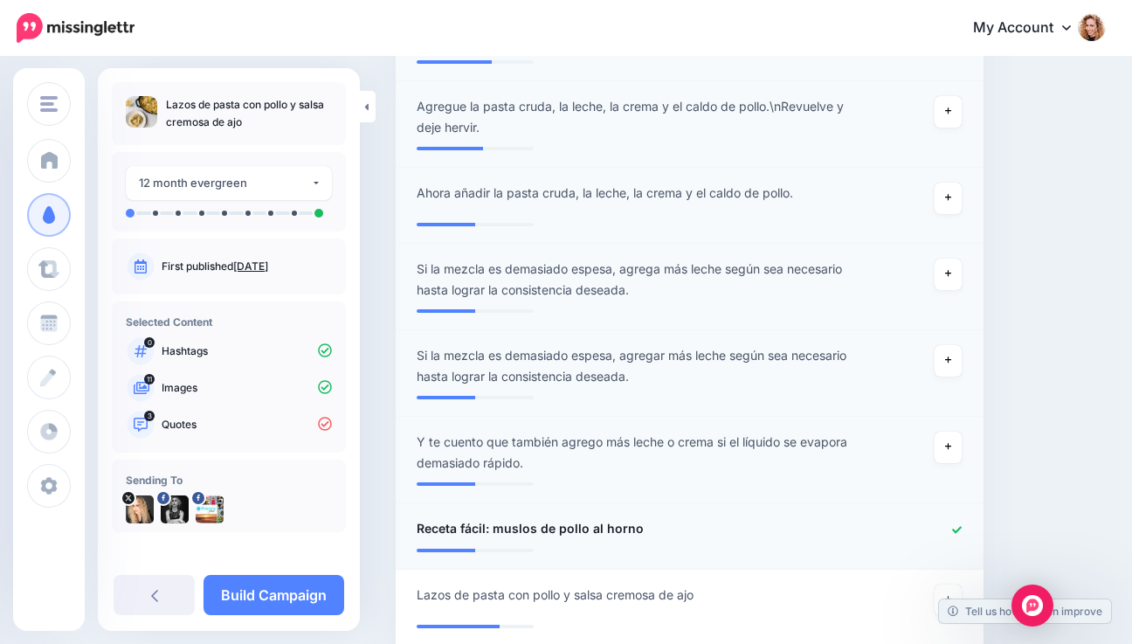
click at [962, 526] on icon at bounding box center [957, 529] width 10 height 7
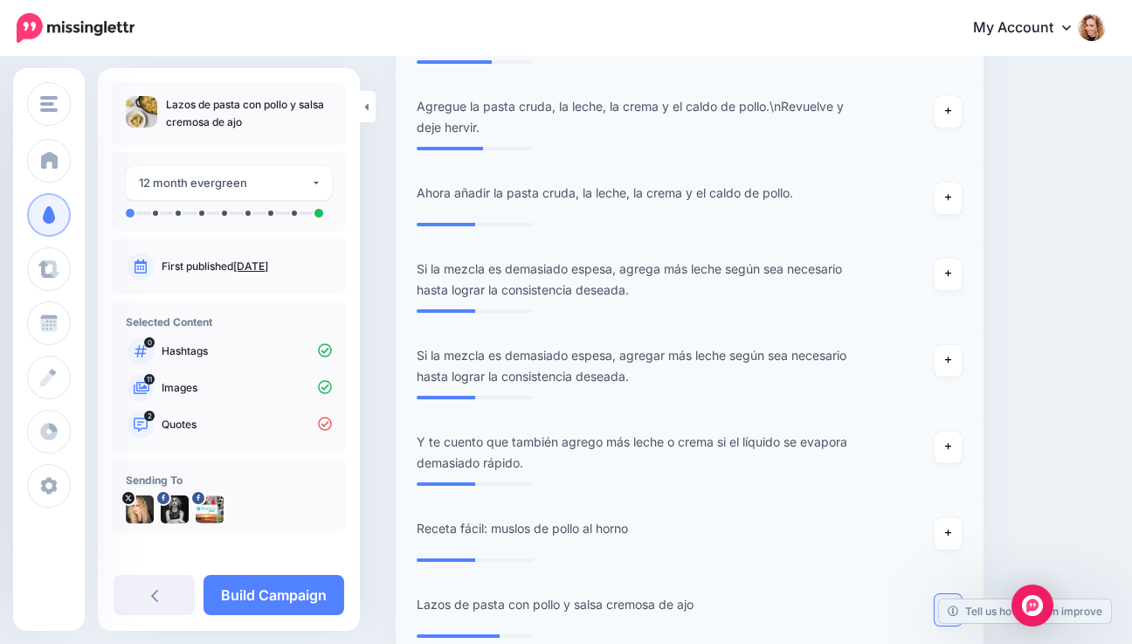
click at [952, 604] on icon at bounding box center [948, 609] width 7 height 10
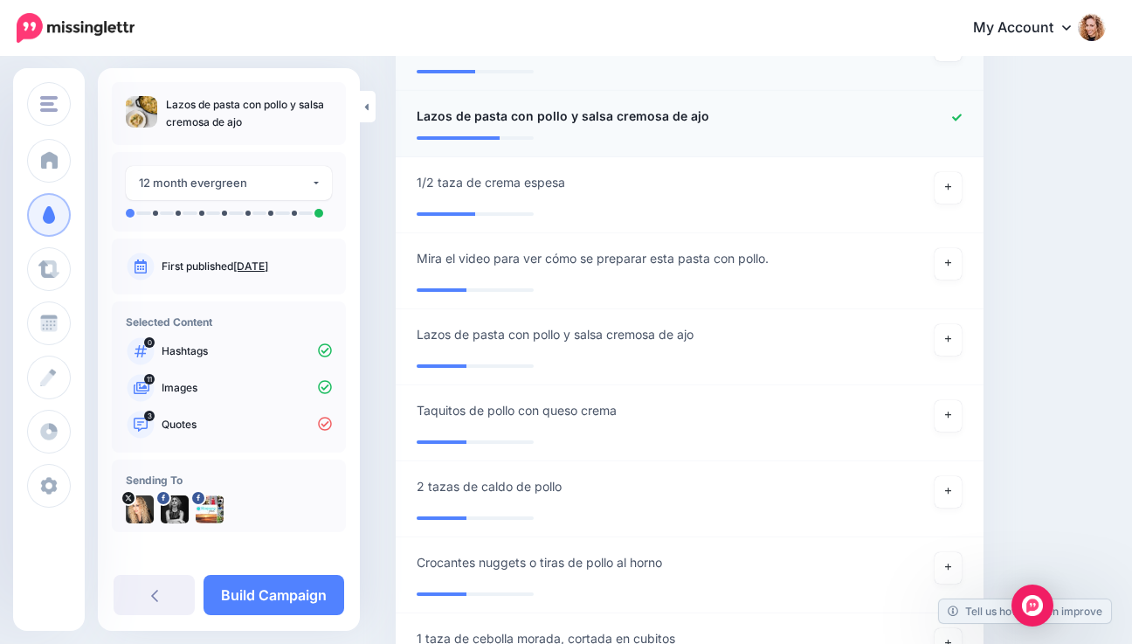
scroll to position [1853, 0]
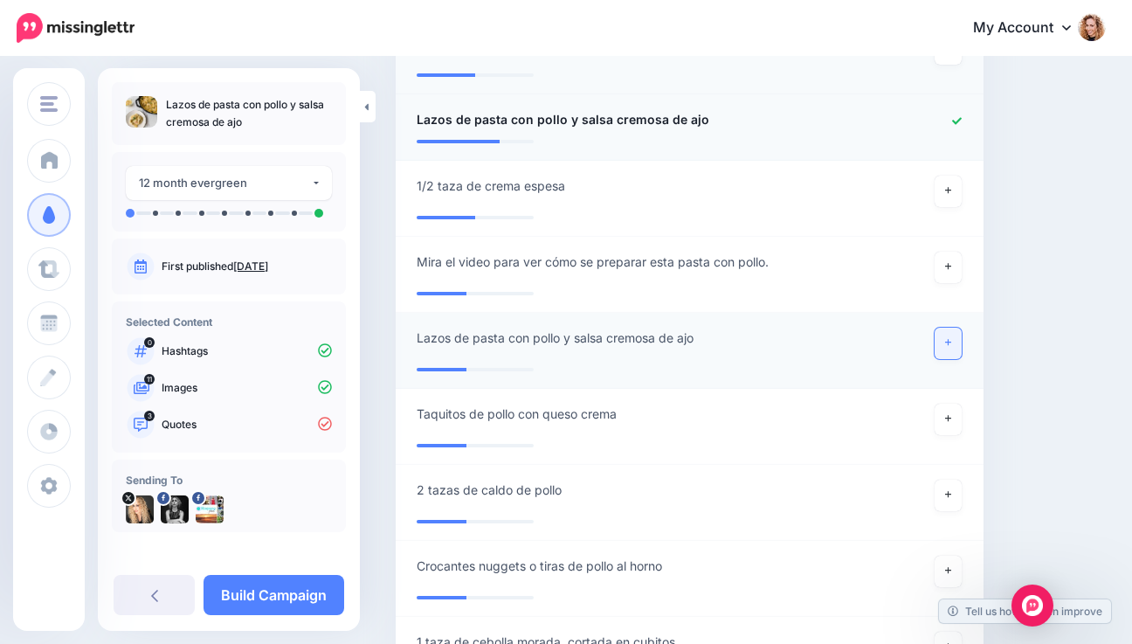
click at [952, 338] on icon at bounding box center [948, 343] width 7 height 10
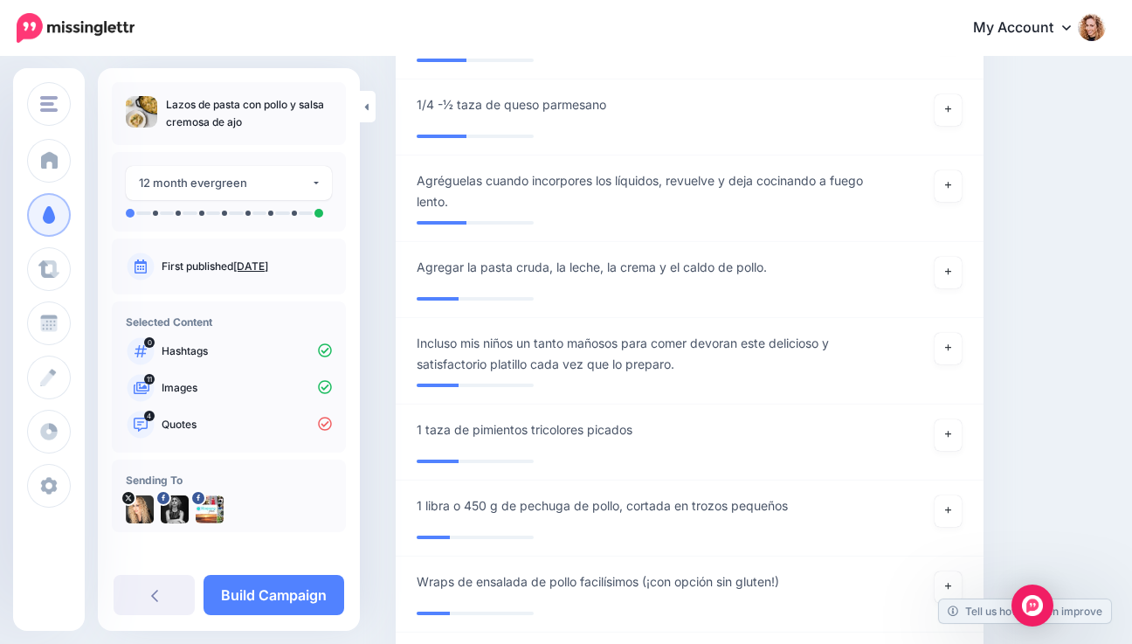
scroll to position [2467, 0]
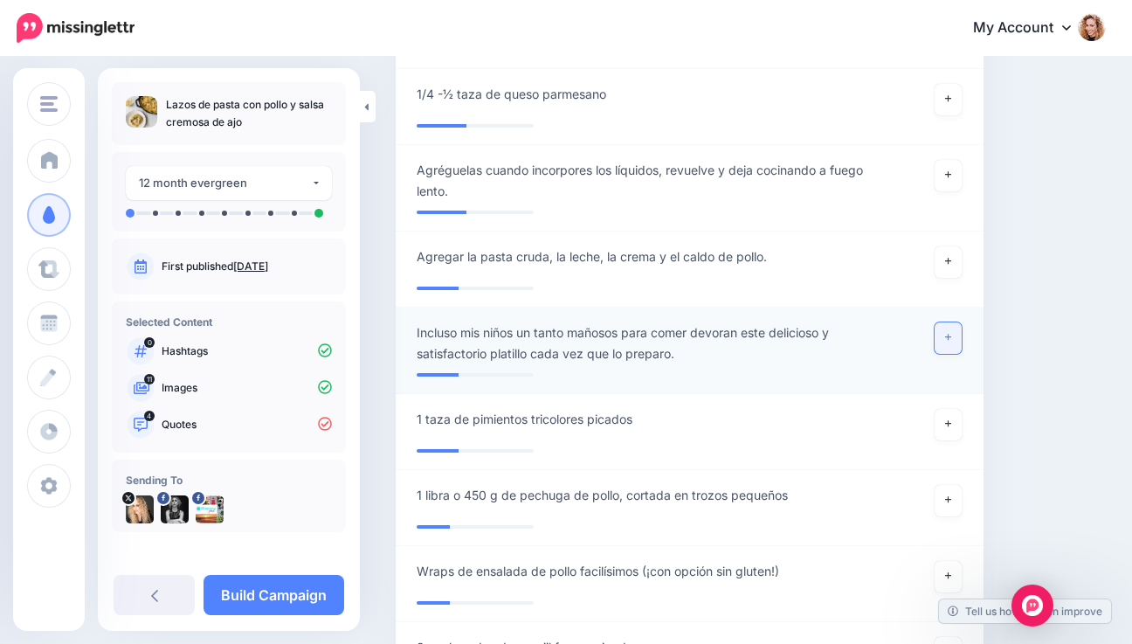
click at [955, 322] on link at bounding box center [949, 337] width 28 height 31
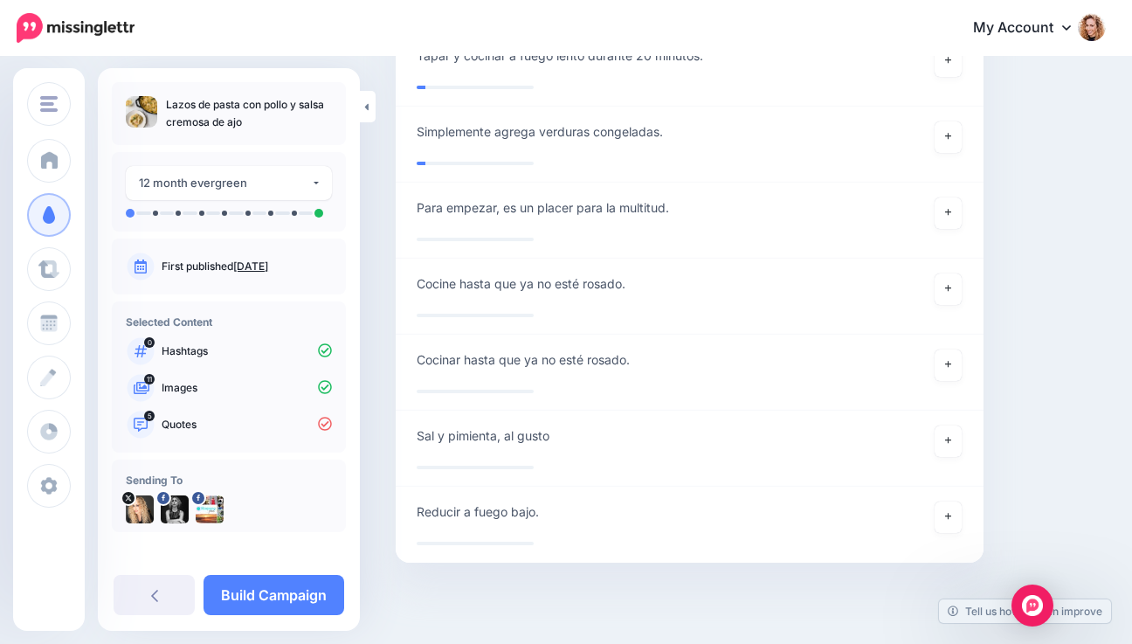
scroll to position [4535, 0]
click at [296, 584] on link "Build Campaign" at bounding box center [274, 595] width 141 height 40
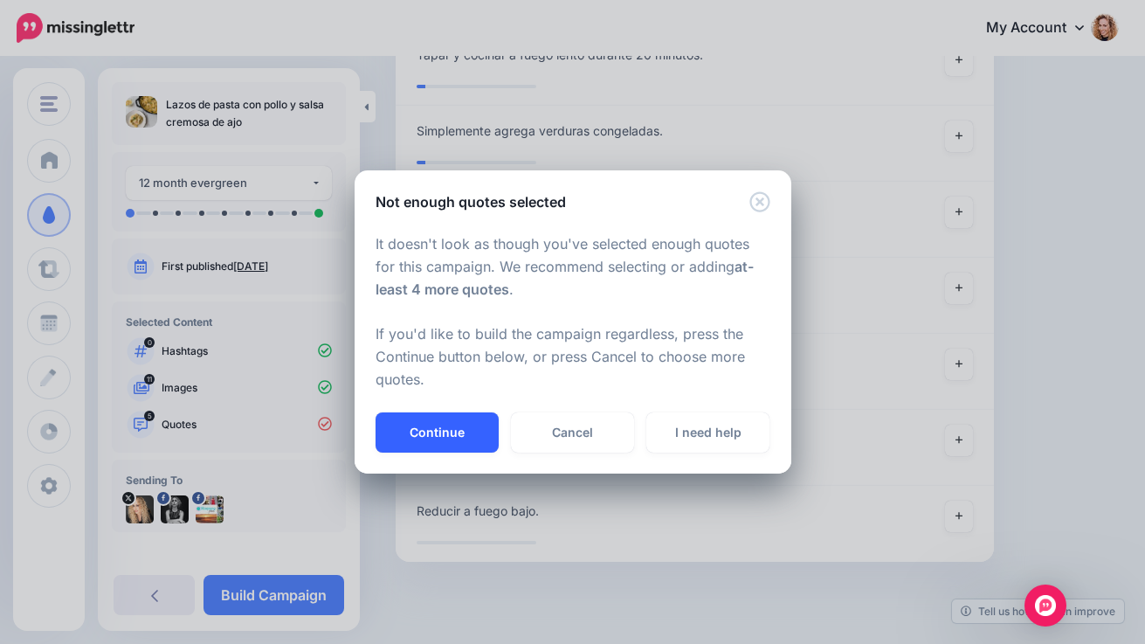
click at [466, 431] on button "Continue" at bounding box center [437, 432] width 123 height 40
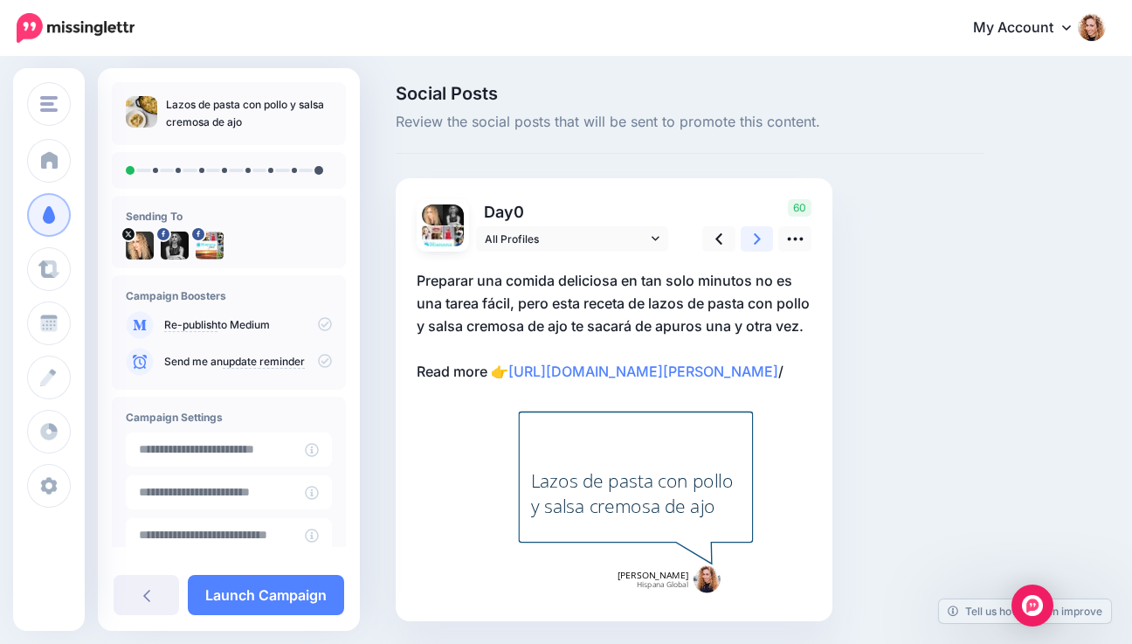
click at [751, 236] on link at bounding box center [757, 238] width 33 height 25
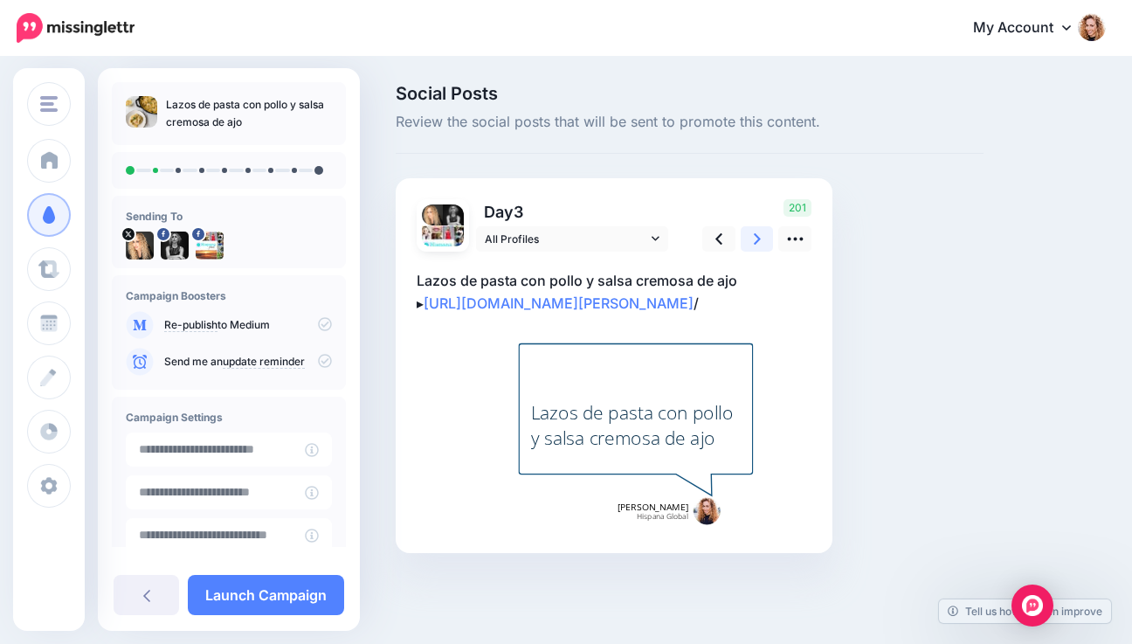
click at [751, 236] on link at bounding box center [757, 238] width 33 height 25
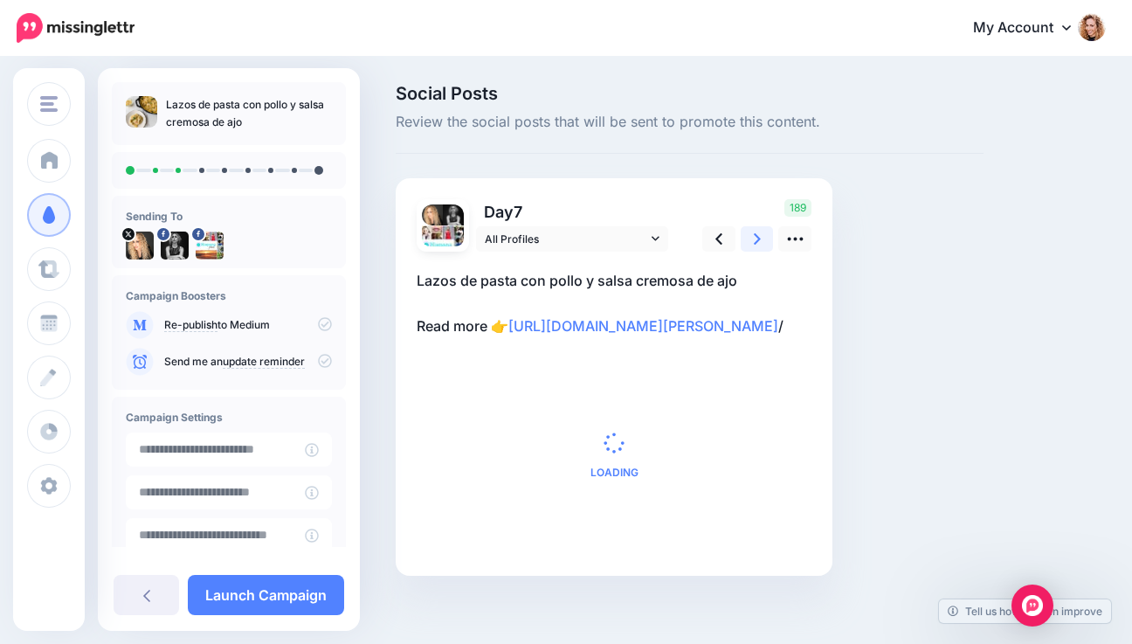
click at [751, 236] on link at bounding box center [757, 238] width 33 height 25
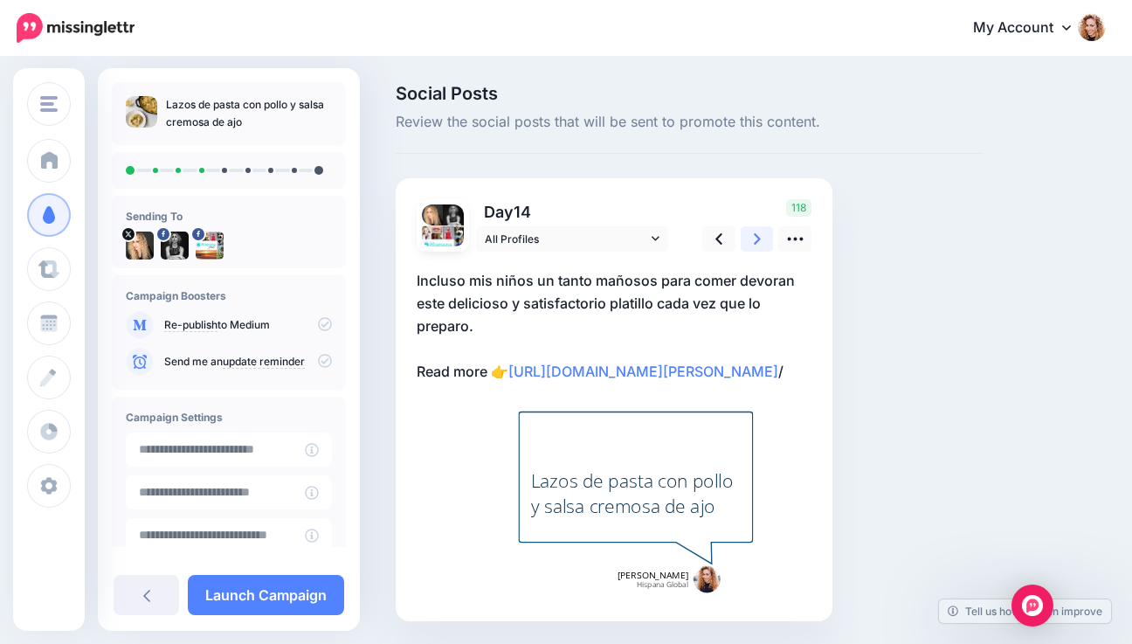
click at [751, 236] on link at bounding box center [757, 238] width 33 height 25
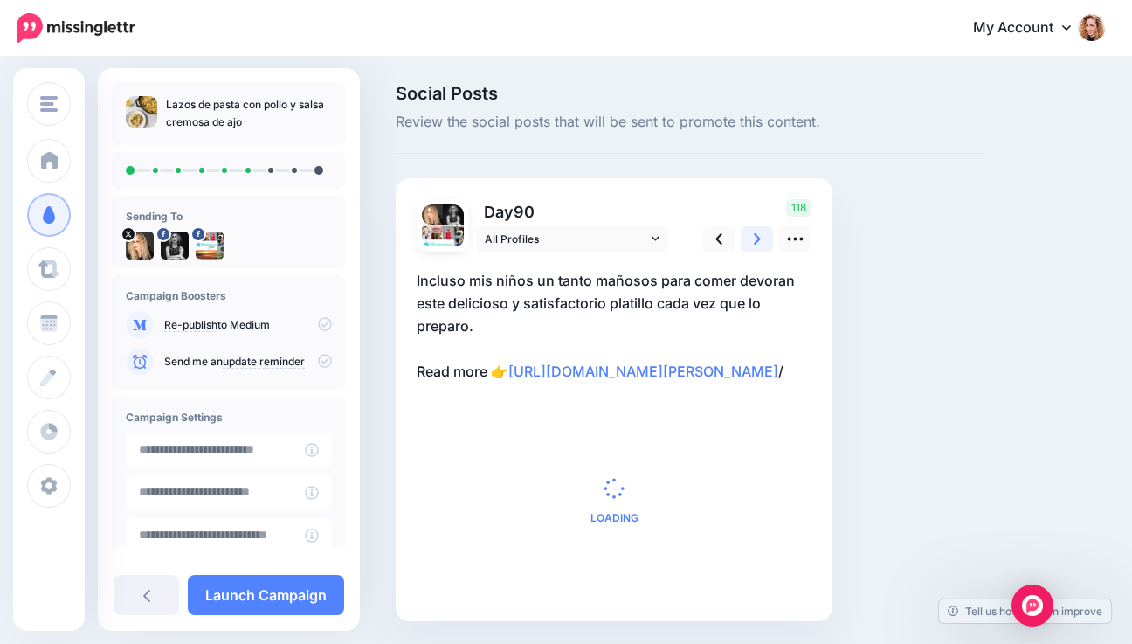
click at [751, 236] on link at bounding box center [757, 238] width 33 height 25
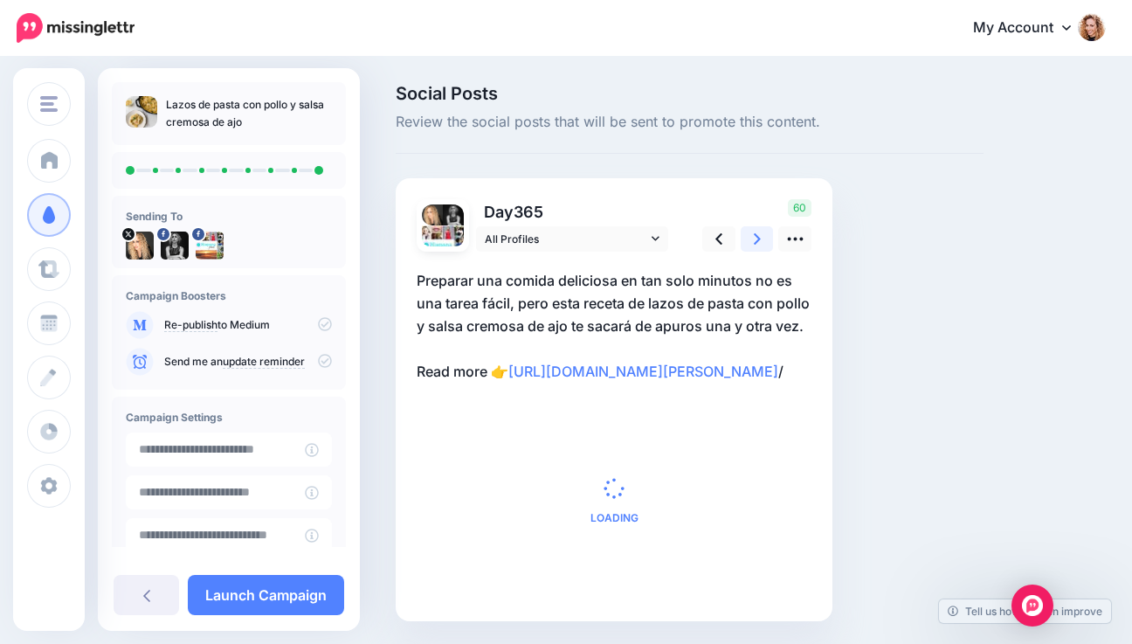
click at [751, 236] on link at bounding box center [757, 238] width 33 height 25
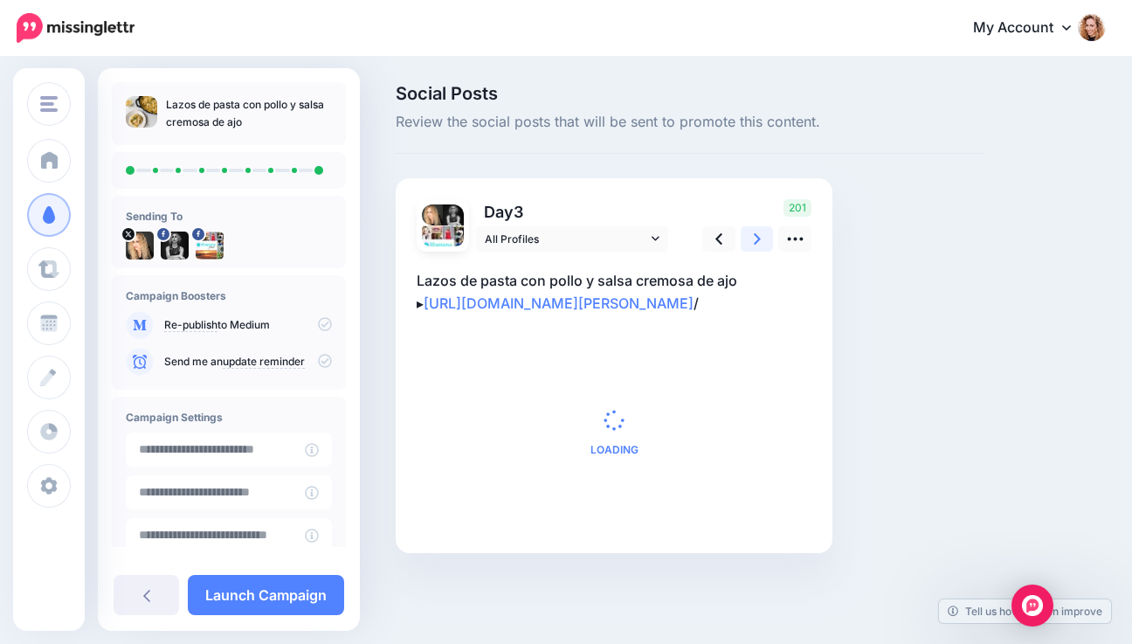
click at [751, 236] on link at bounding box center [757, 238] width 33 height 25
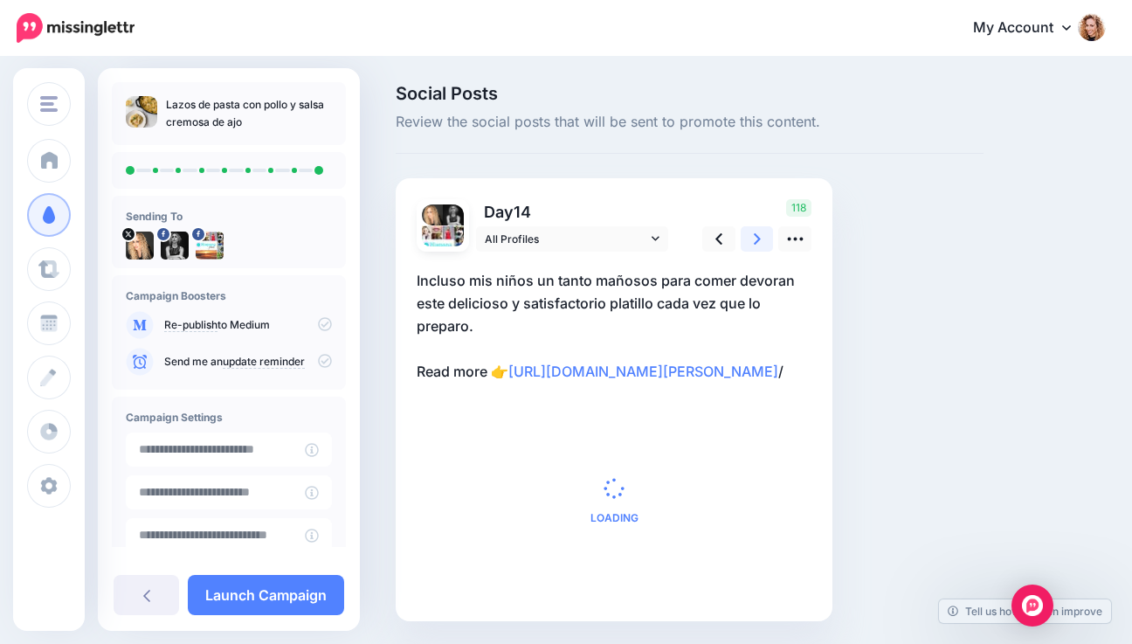
click at [751, 236] on link at bounding box center [757, 238] width 33 height 25
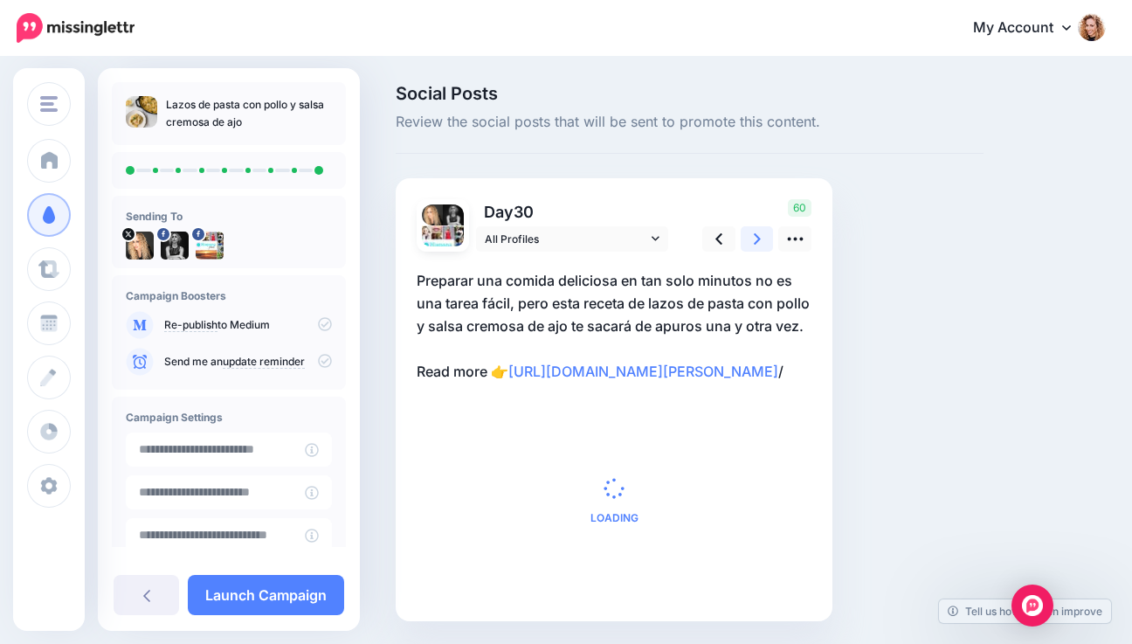
click at [751, 236] on link at bounding box center [757, 238] width 33 height 25
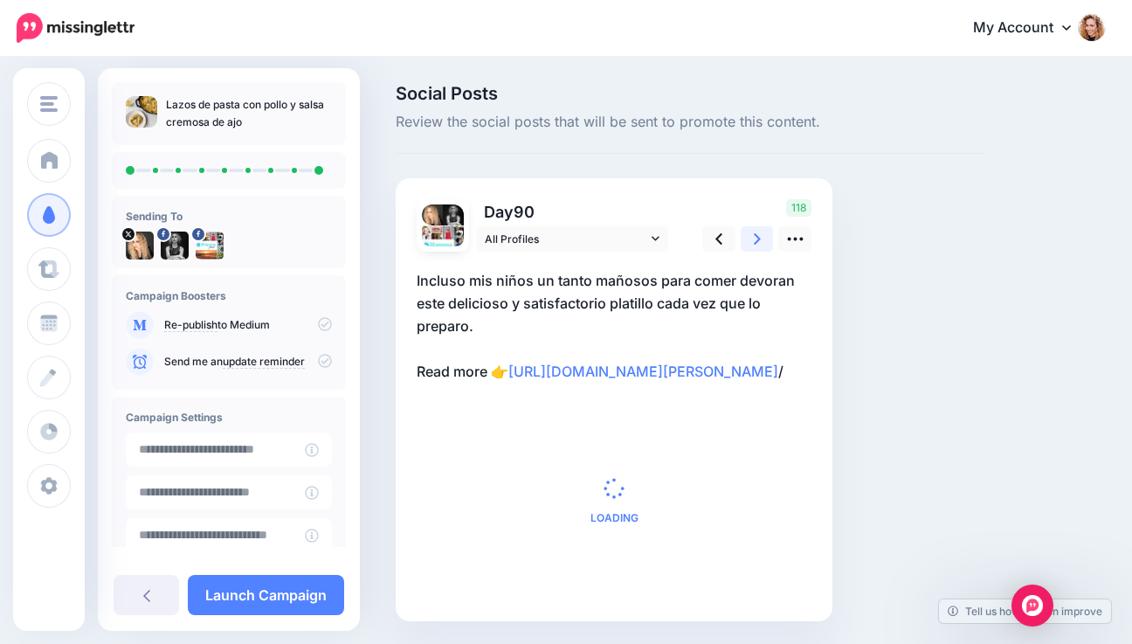
click at [751, 236] on link at bounding box center [757, 238] width 33 height 25
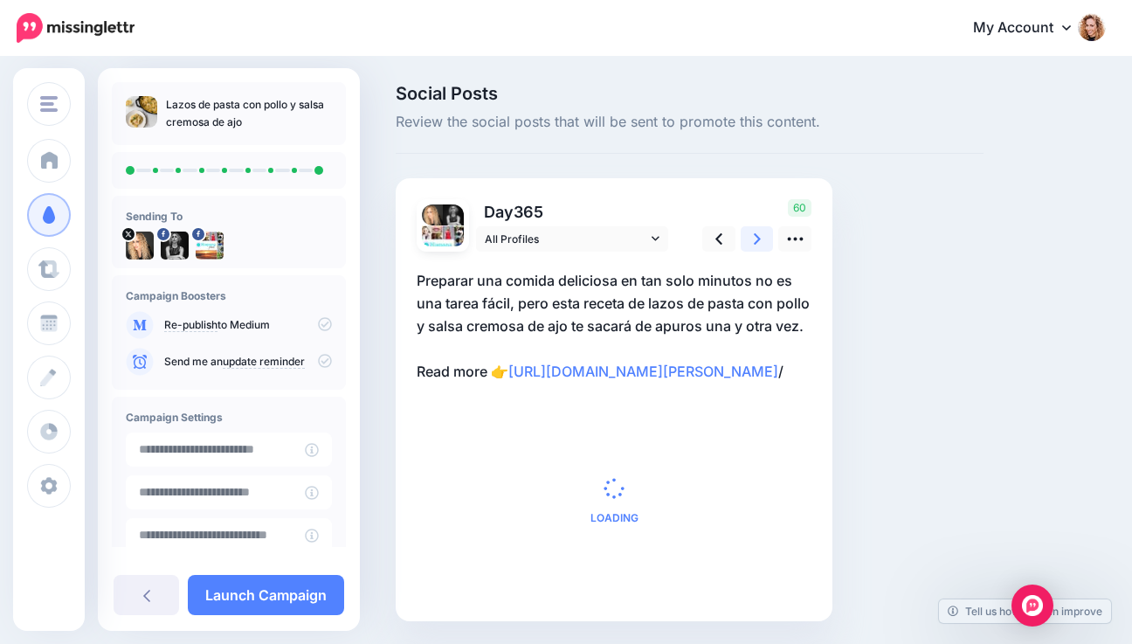
click at [751, 236] on link at bounding box center [757, 238] width 33 height 25
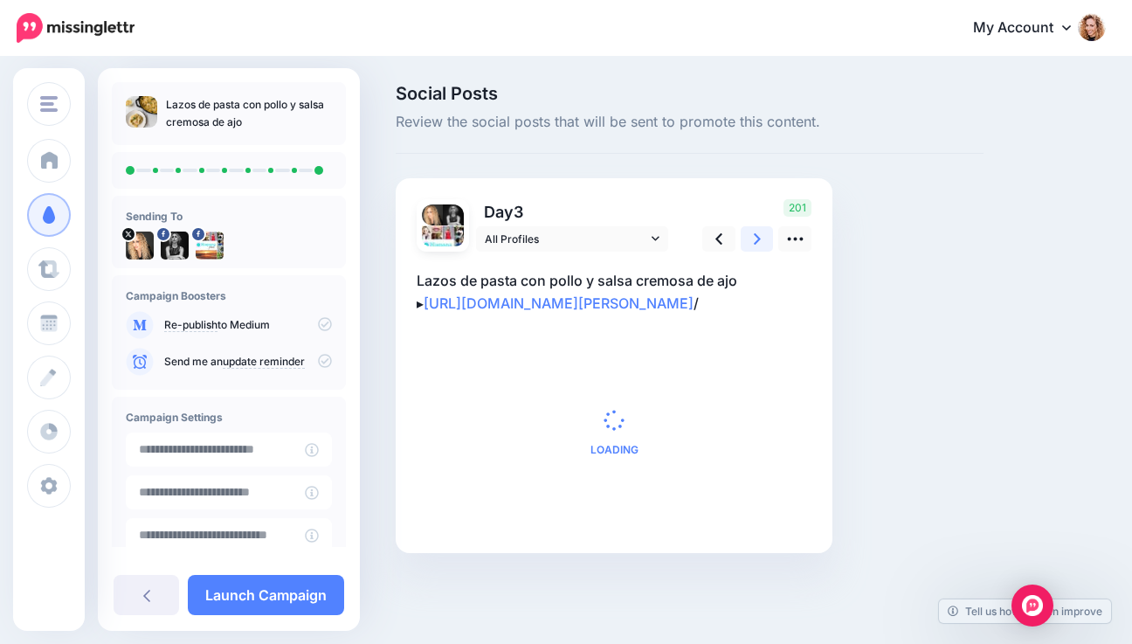
click at [751, 236] on link at bounding box center [757, 238] width 33 height 25
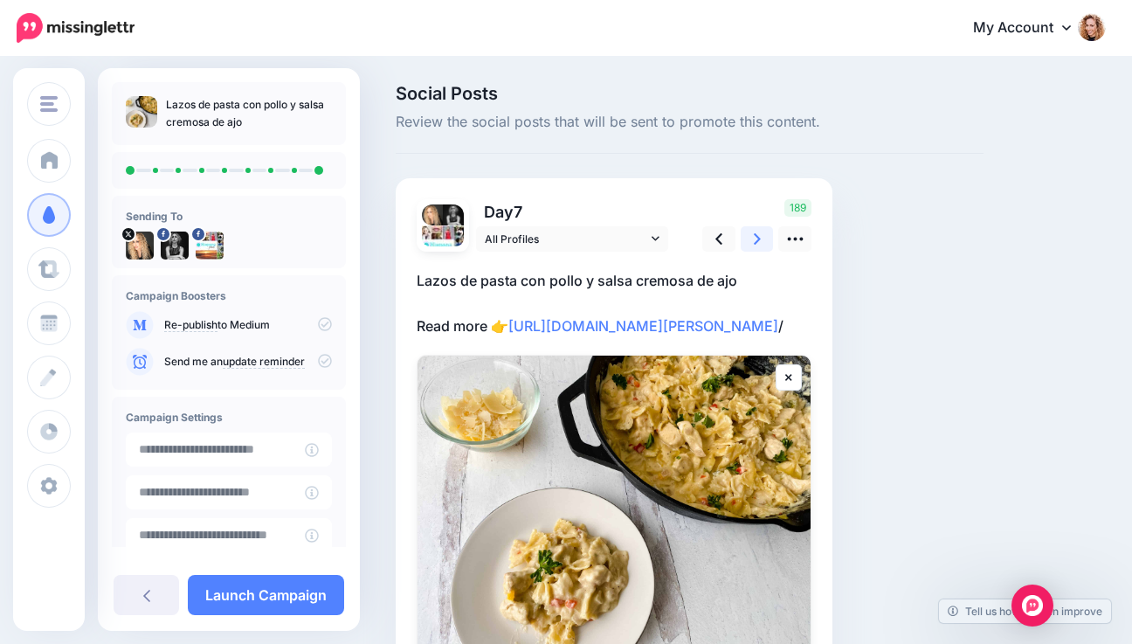
click at [751, 236] on link at bounding box center [757, 238] width 33 height 25
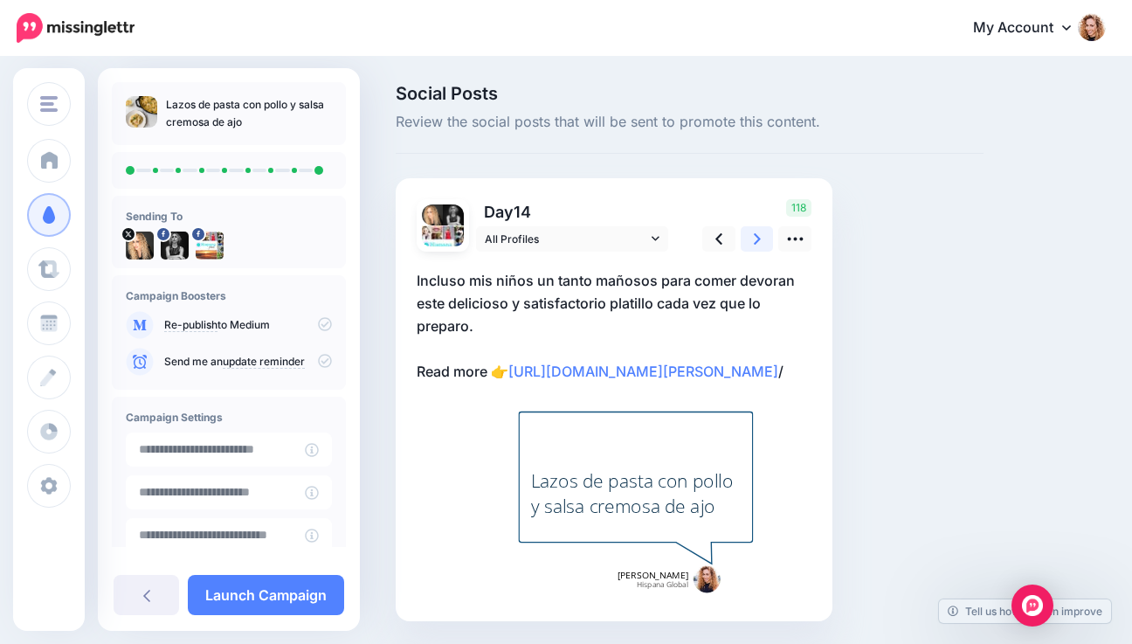
click at [751, 236] on link at bounding box center [757, 238] width 33 height 25
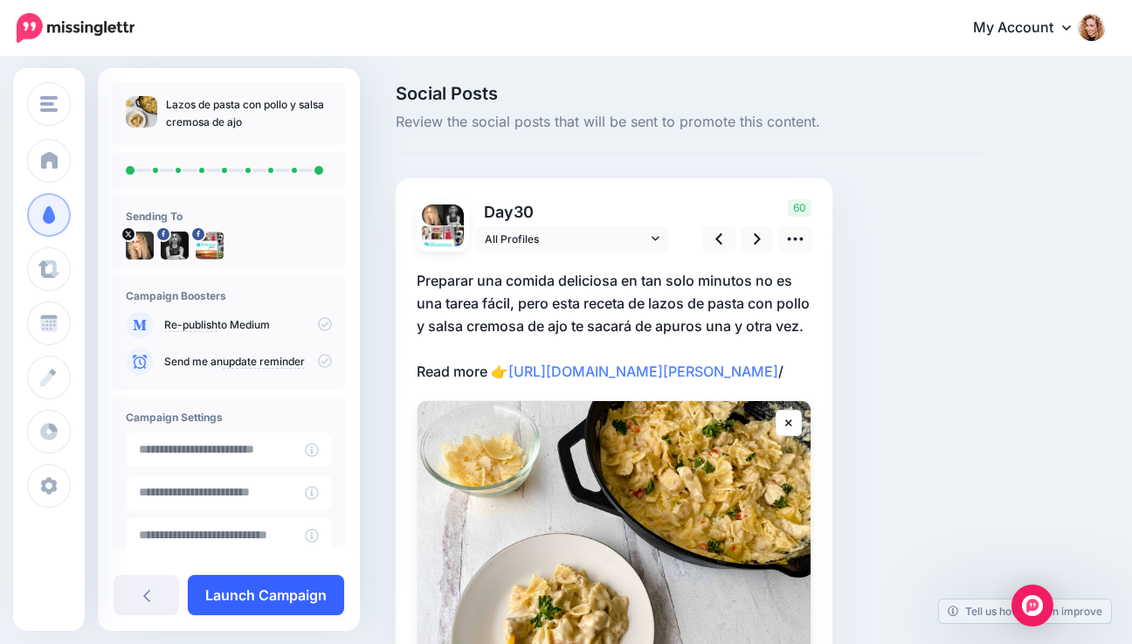
click at [245, 588] on link "Launch Campaign" at bounding box center [266, 595] width 156 height 40
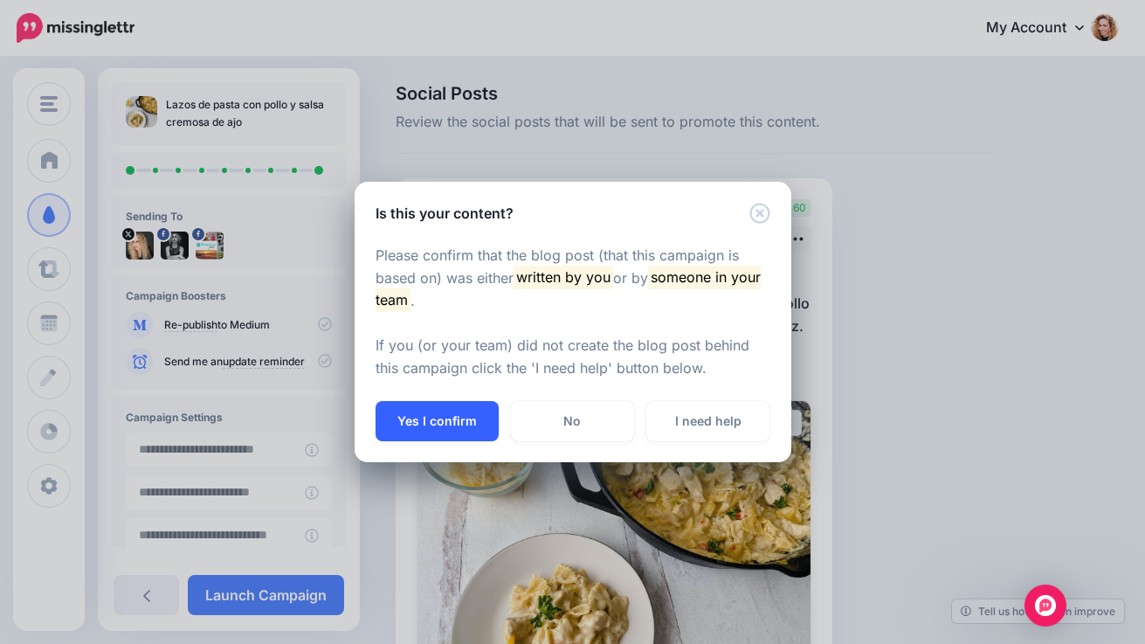
click at [414, 424] on button "Yes I confirm" at bounding box center [437, 421] width 123 height 40
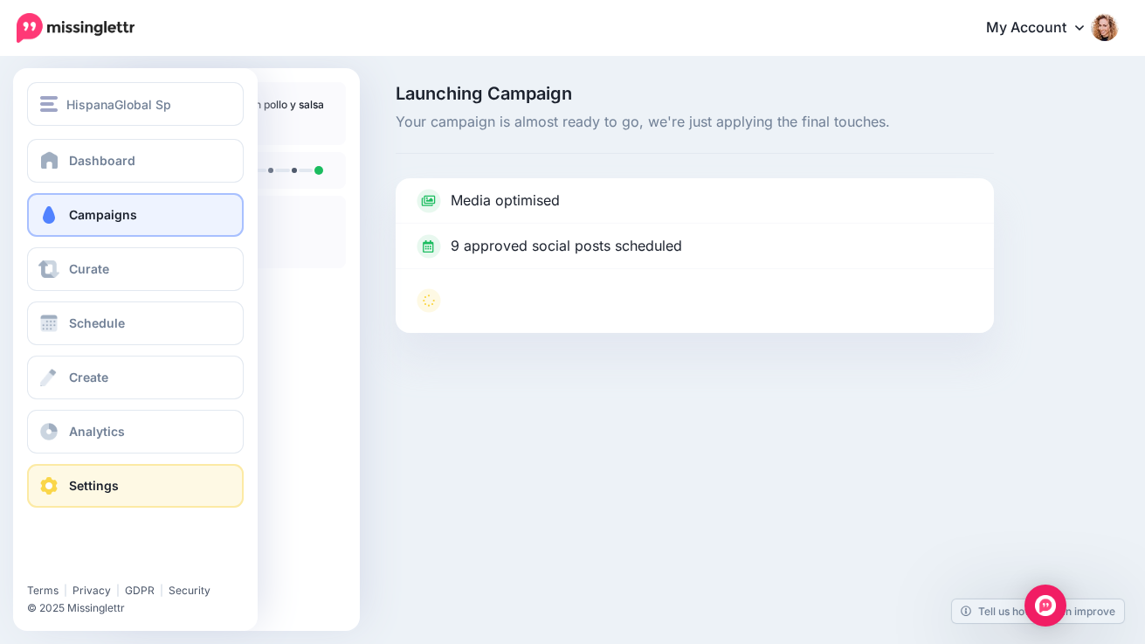
click at [47, 485] on span at bounding box center [49, 485] width 23 height 17
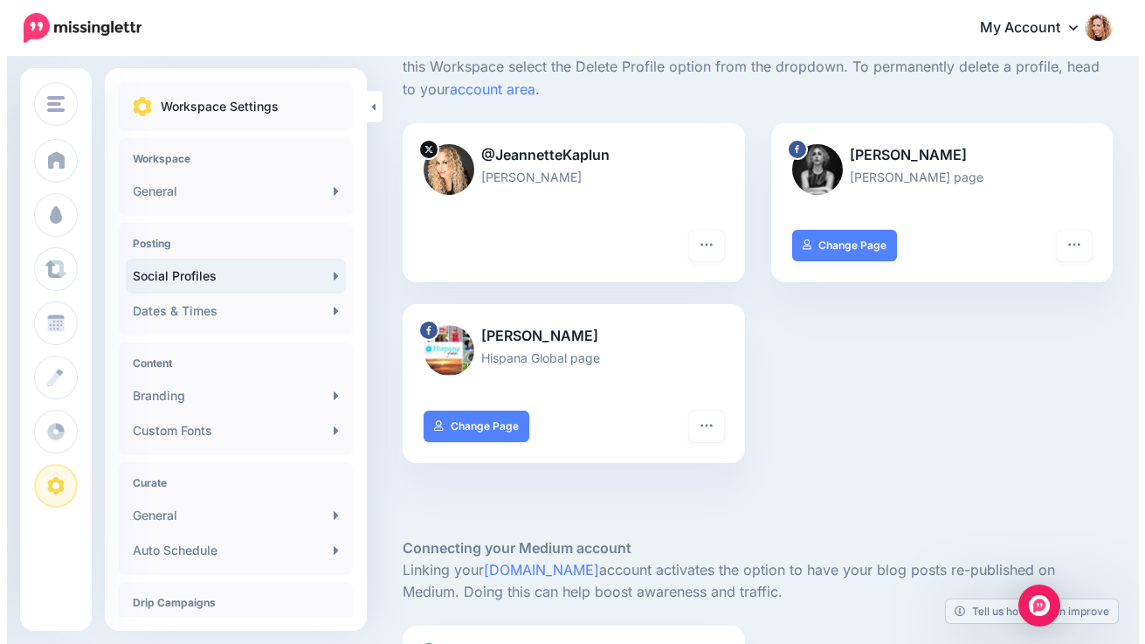
scroll to position [135, 0]
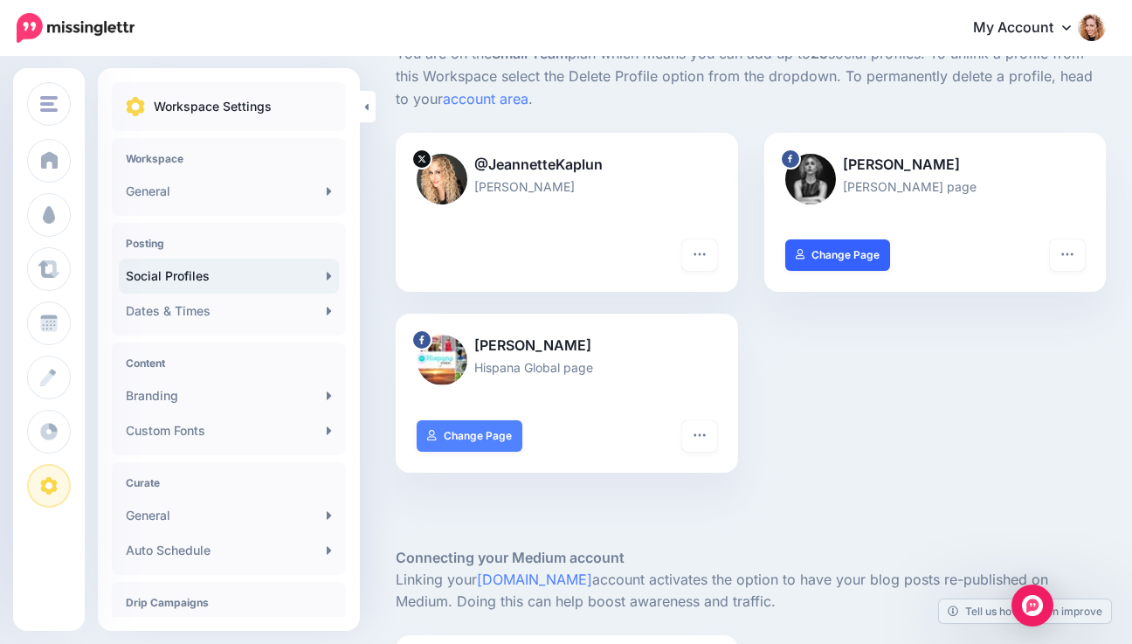
click at [870, 260] on link "Change Page" at bounding box center [838, 254] width 106 height 31
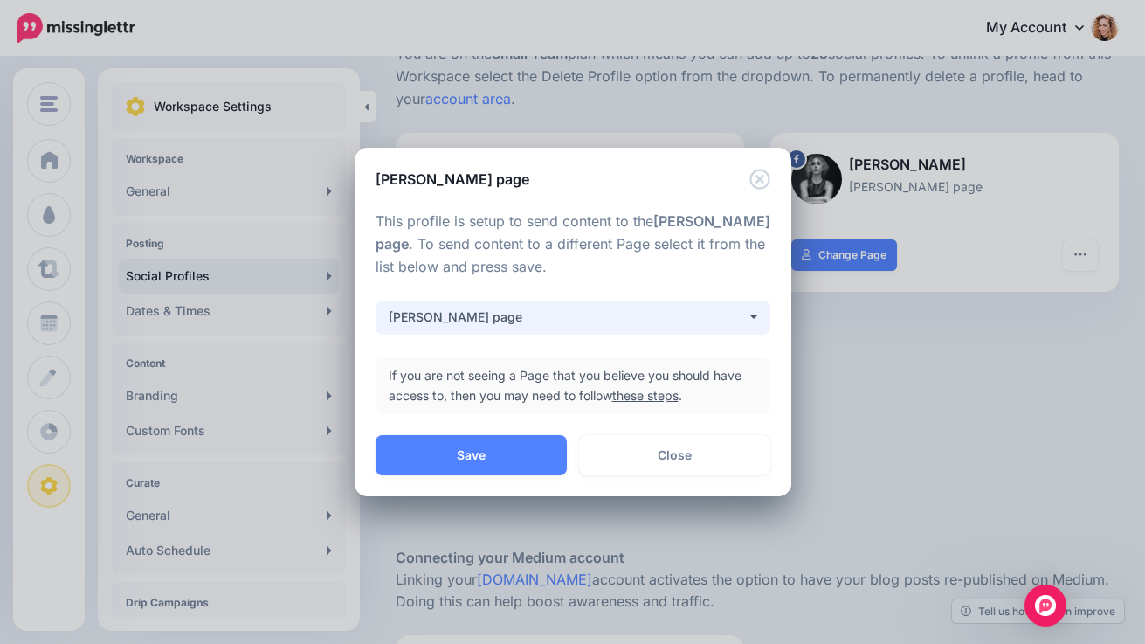
click at [748, 315] on button "[PERSON_NAME] page" at bounding box center [573, 317] width 395 height 34
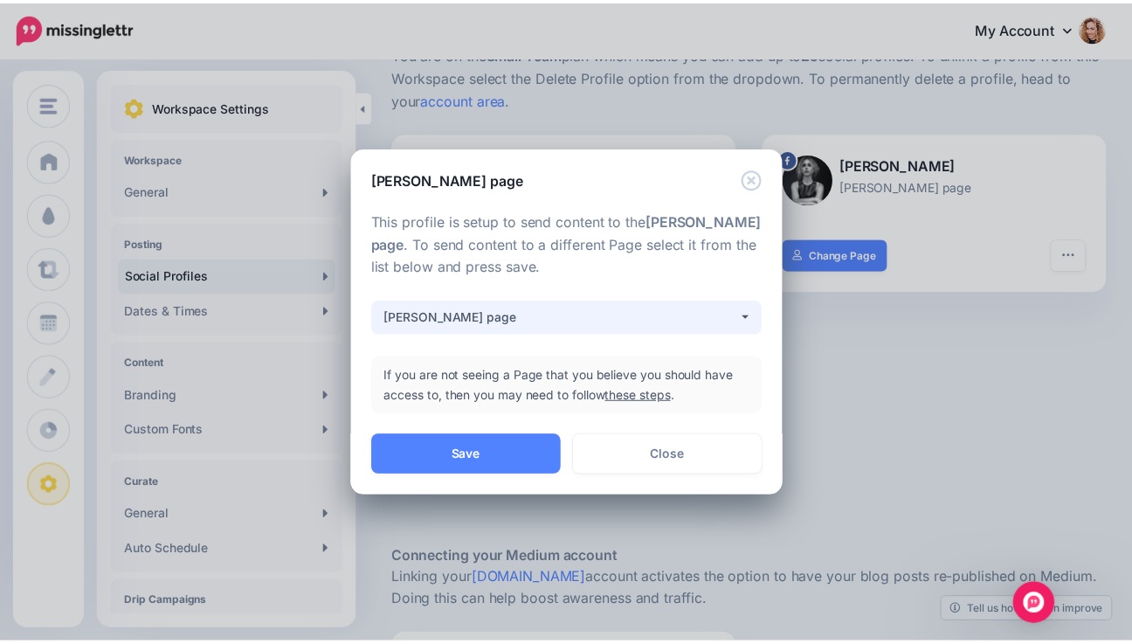
scroll to position [83, 0]
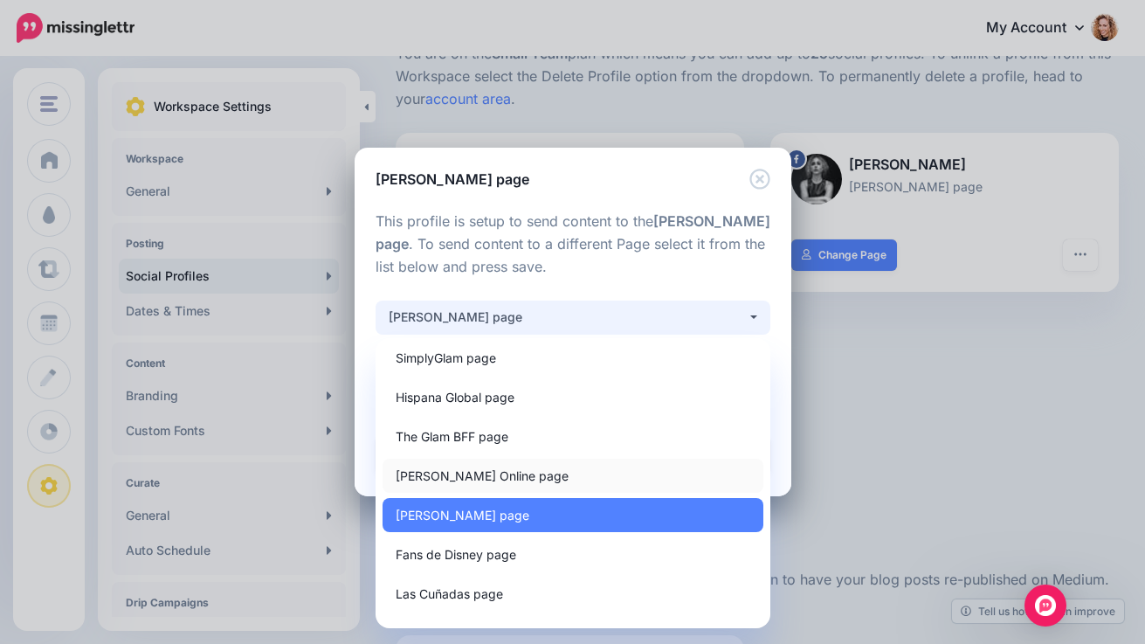
click at [597, 479] on link "[PERSON_NAME] Online page" at bounding box center [573, 476] width 381 height 34
select select "**********"
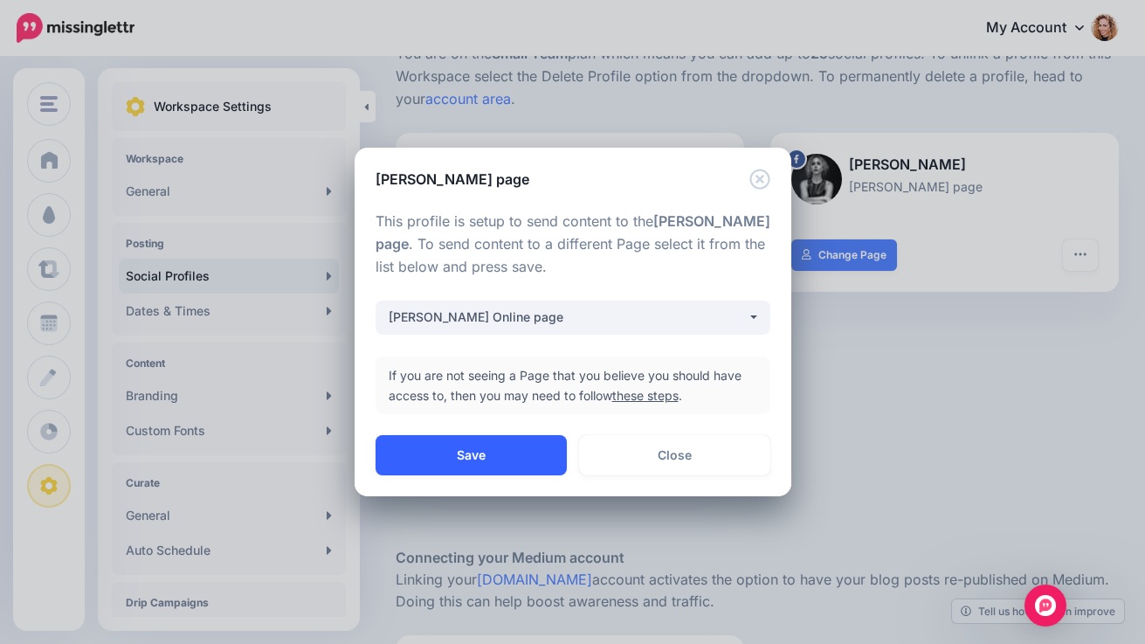
click at [502, 450] on button "Save" at bounding box center [471, 455] width 191 height 40
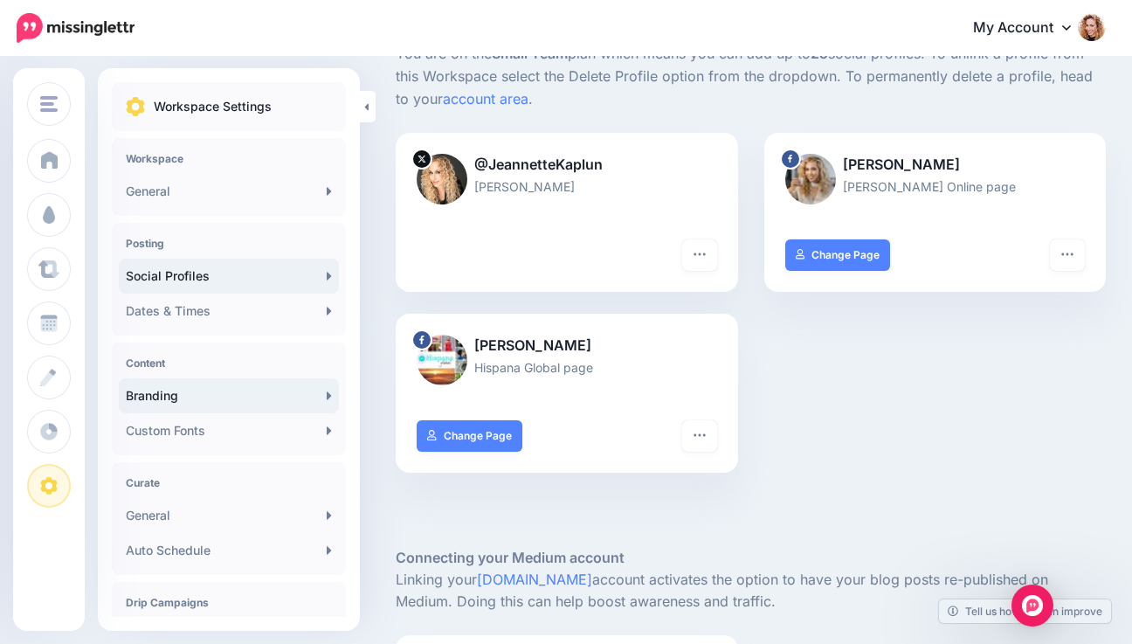
click at [187, 392] on link "Branding" at bounding box center [229, 395] width 220 height 35
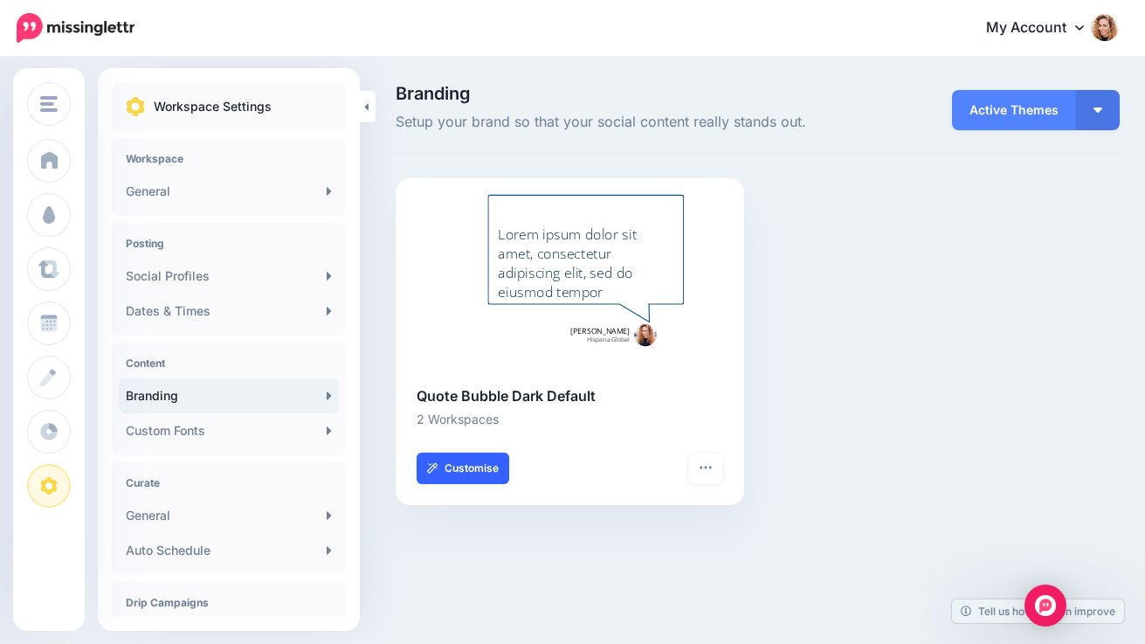
click at [461, 470] on link "Customise" at bounding box center [463, 467] width 93 height 31
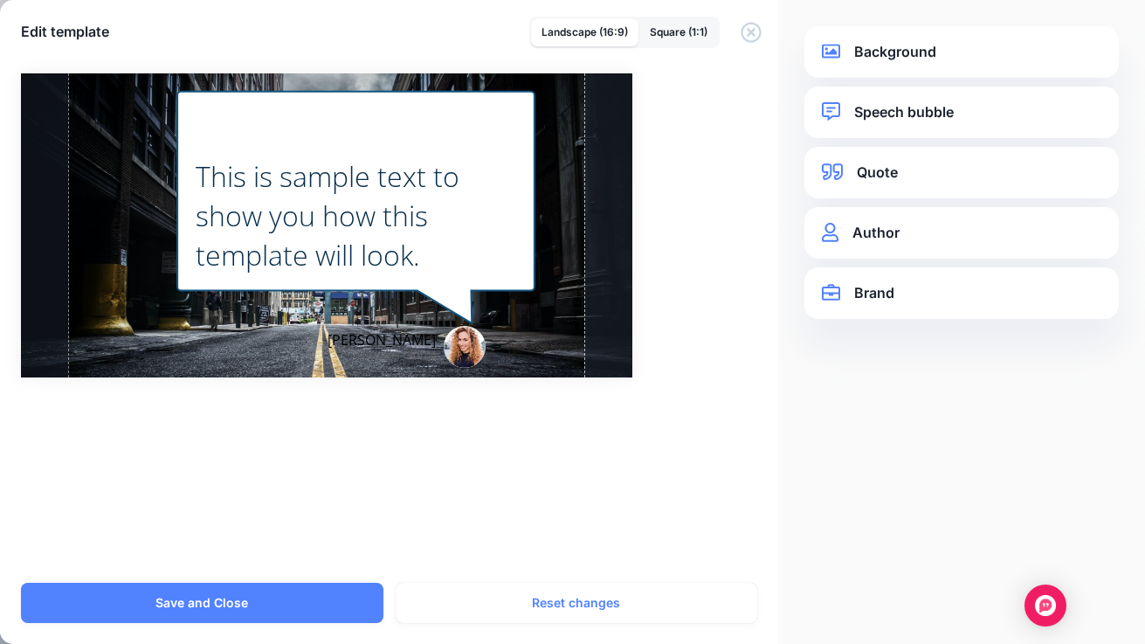
click at [911, 137] on div "**********" at bounding box center [961, 112] width 314 height 52
click at [919, 120] on link "Speech bubble" at bounding box center [961, 112] width 279 height 24
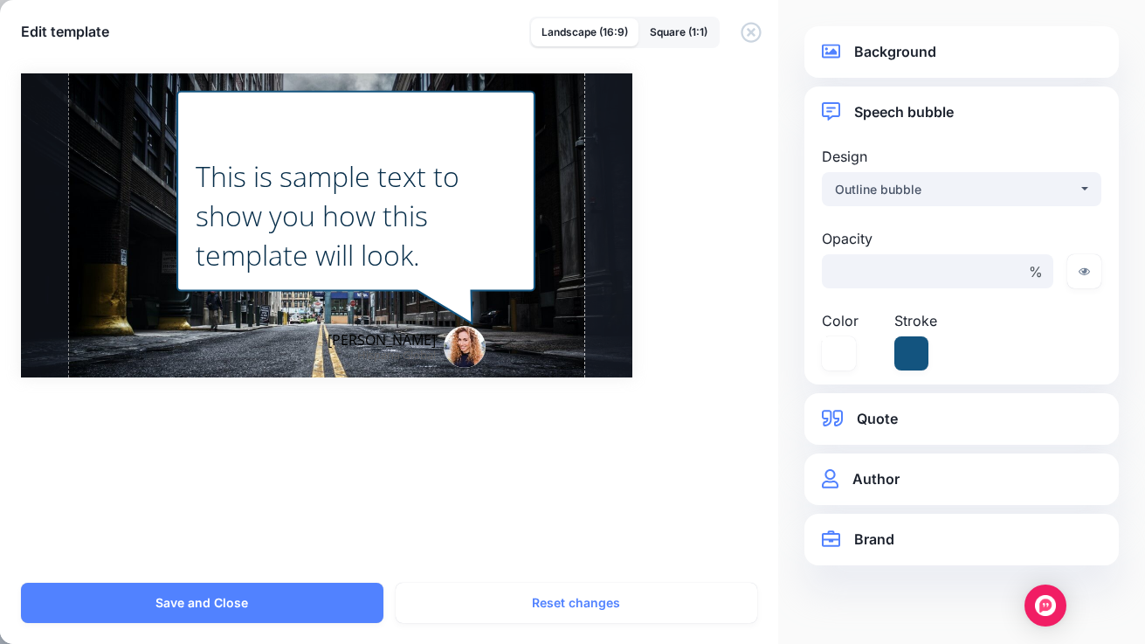
click at [954, 55] on link "Background" at bounding box center [961, 52] width 279 height 24
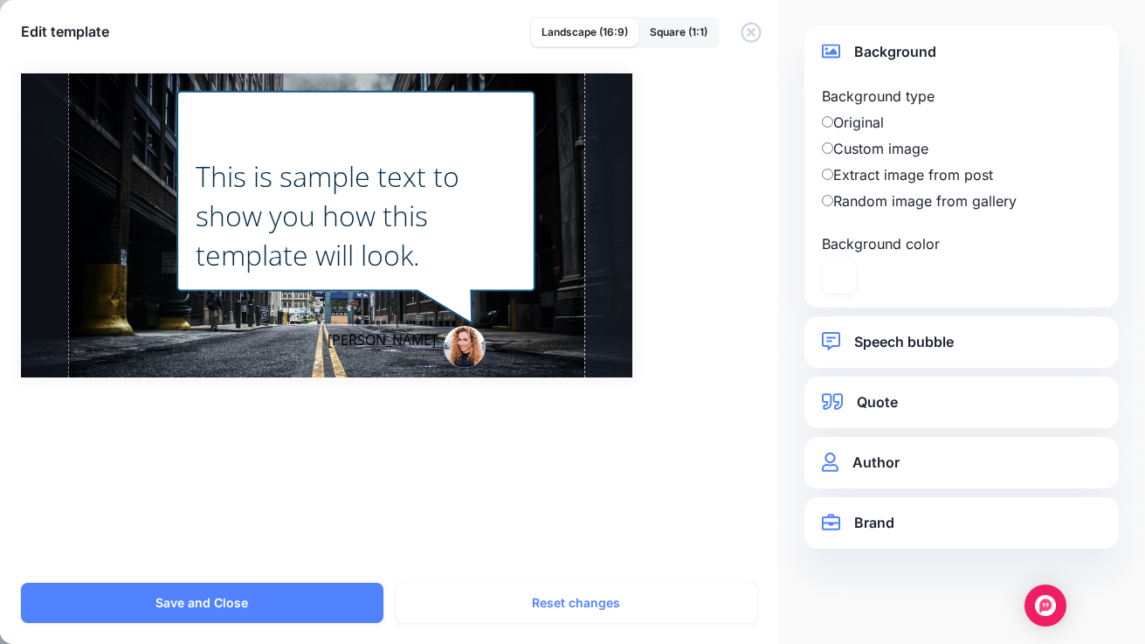
click at [835, 245] on label "Background color" at bounding box center [889, 243] width 135 height 21
click at [837, 277] on icon at bounding box center [839, 276] width 34 height 34
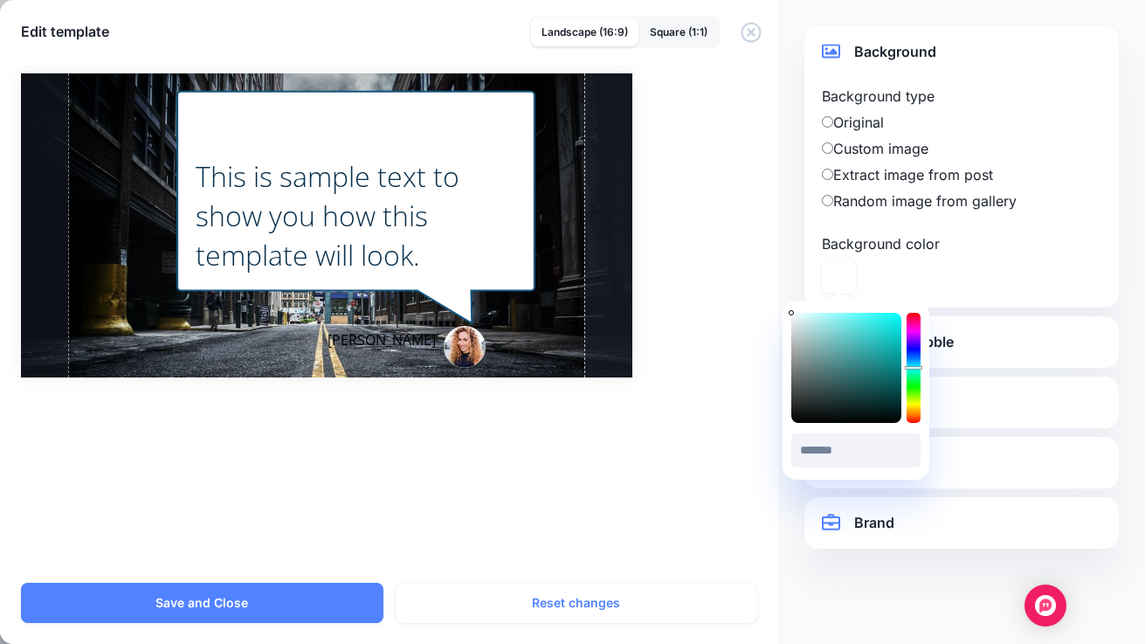
drag, startPoint x: 915, startPoint y: 350, endPoint x: 915, endPoint y: 368, distance: 17.5
click at [915, 368] on div at bounding box center [914, 368] width 14 height 110
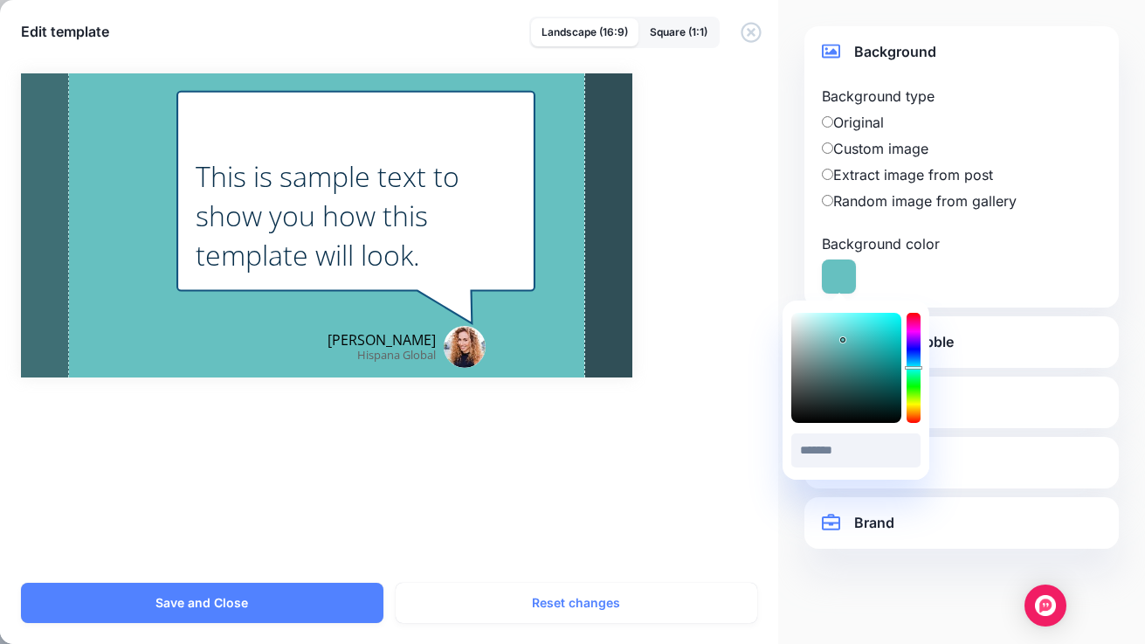
type input "*******"
drag, startPoint x: 792, startPoint y: 316, endPoint x: 846, endPoint y: 340, distance: 59.1
click at [846, 340] on div at bounding box center [846, 368] width 110 height 110
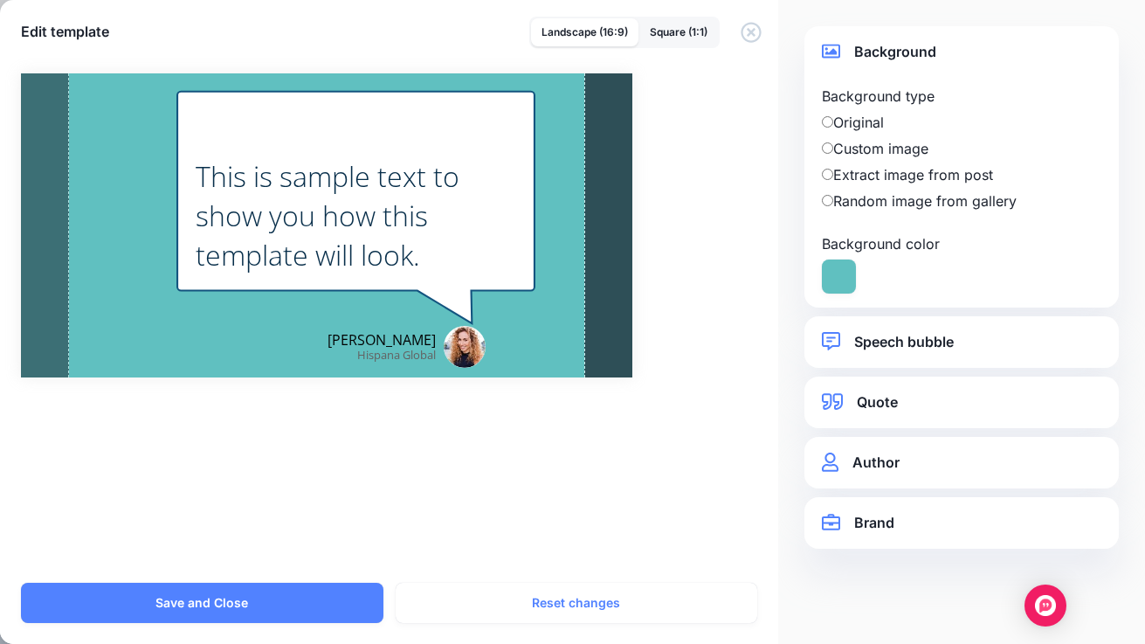
click at [963, 266] on div "Background color" at bounding box center [962, 263] width 288 height 60
click at [923, 344] on link "Speech bubble" at bounding box center [961, 342] width 279 height 24
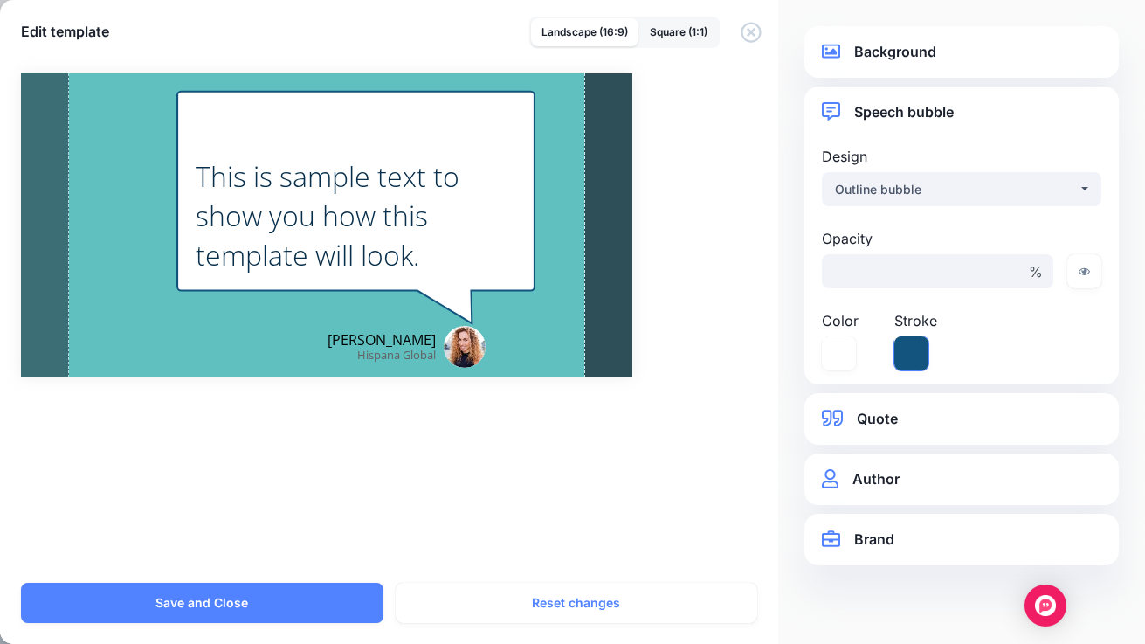
click at [915, 357] on icon at bounding box center [911, 353] width 34 height 34
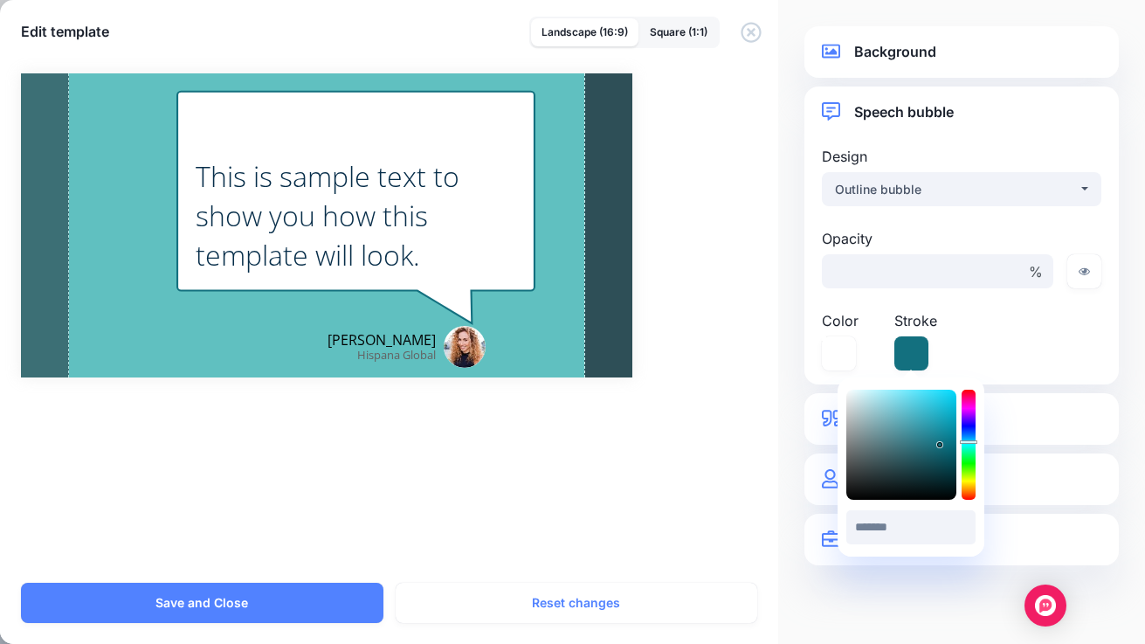
click at [972, 441] on div at bounding box center [969, 445] width 14 height 110
drag, startPoint x: 939, startPoint y: 447, endPoint x: 939, endPoint y: 431, distance: 15.7
click at [939, 431] on div at bounding box center [901, 445] width 110 height 110
click at [967, 442] on icon at bounding box center [968, 443] width 17 height 3
click at [969, 445] on icon at bounding box center [968, 445] width 17 height 3
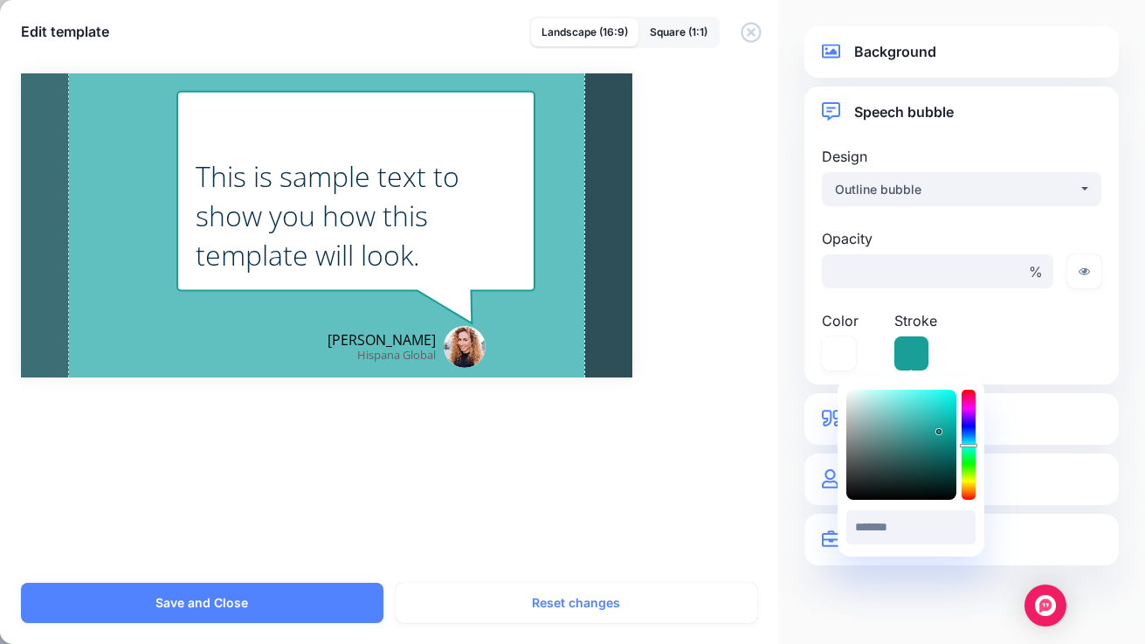
type input "*******"
click at [1031, 332] on div "Opacity *** % Color ******* #FFFFFF Stroke" at bounding box center [962, 299] width 288 height 142
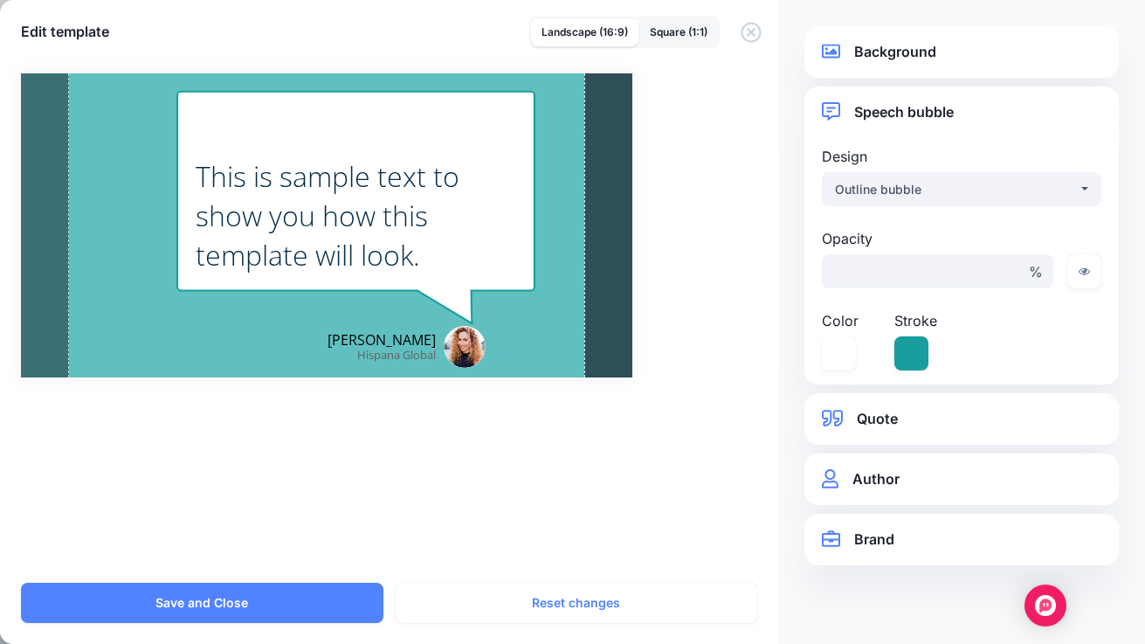
click at [903, 422] on link "Quote" at bounding box center [961, 419] width 279 height 24
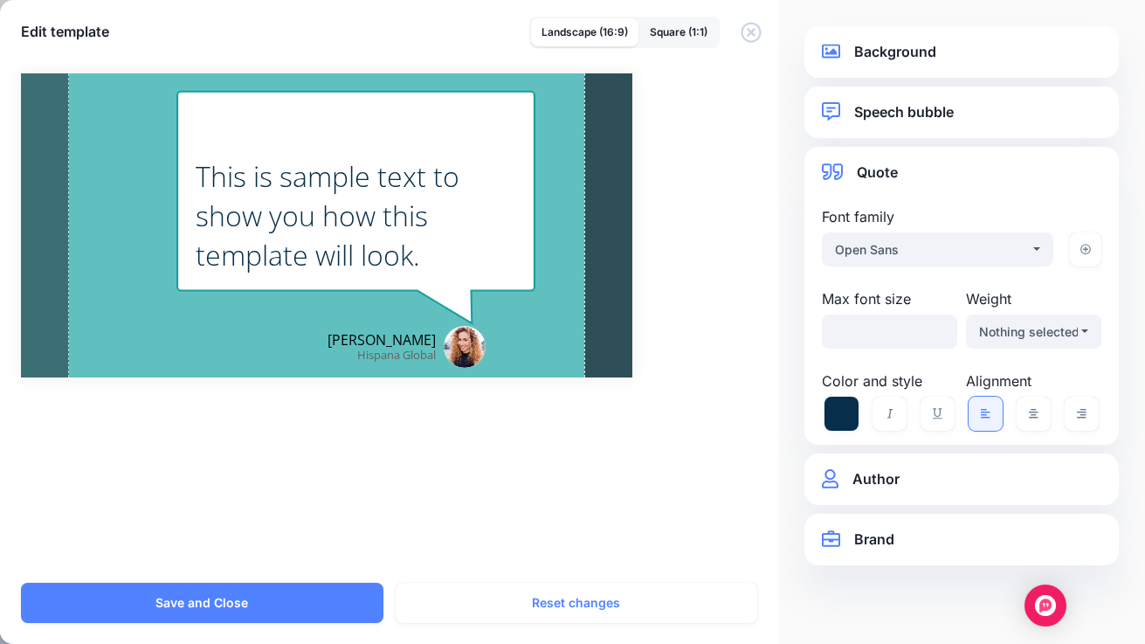
click at [880, 476] on link "Author" at bounding box center [961, 479] width 279 height 24
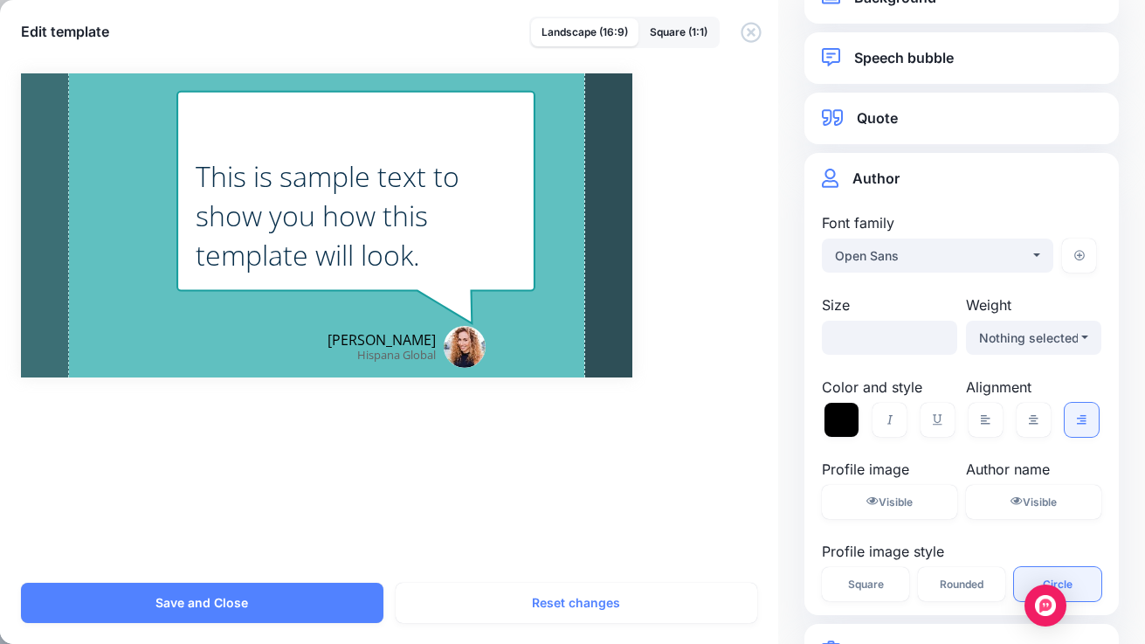
scroll to position [112, 0]
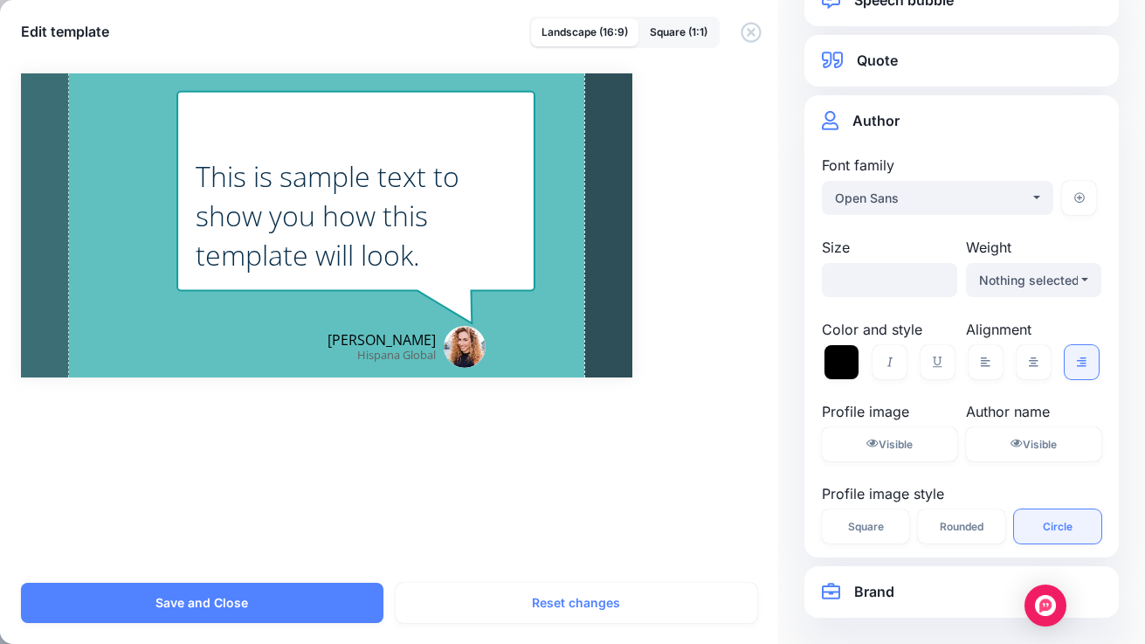
click at [918, 587] on link "Brand" at bounding box center [961, 592] width 279 height 24
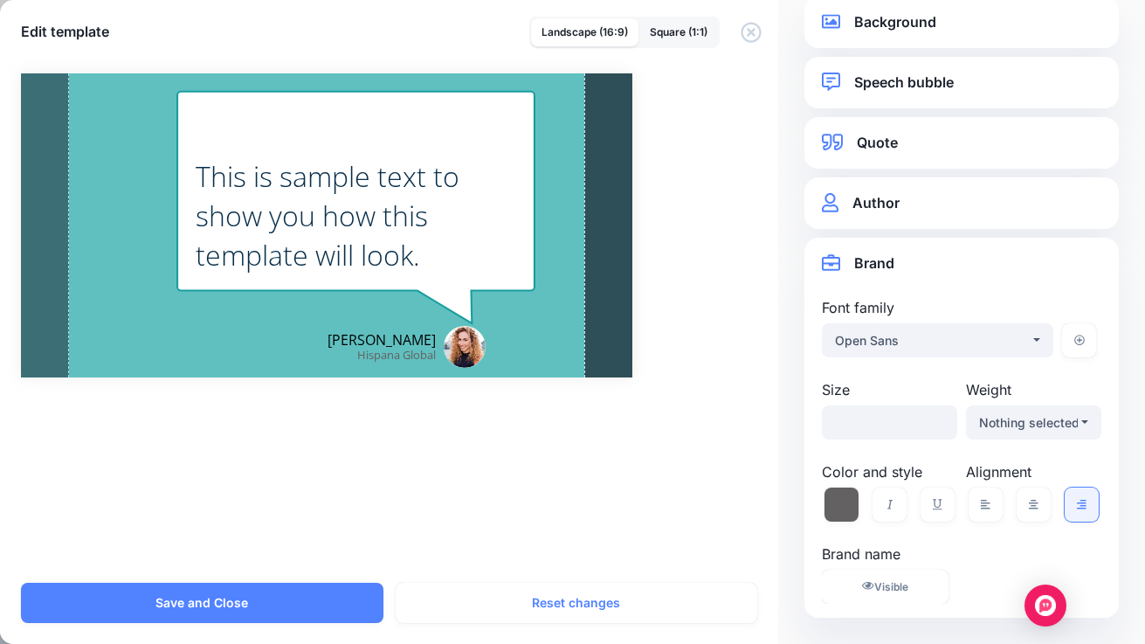
scroll to position [30, 0]
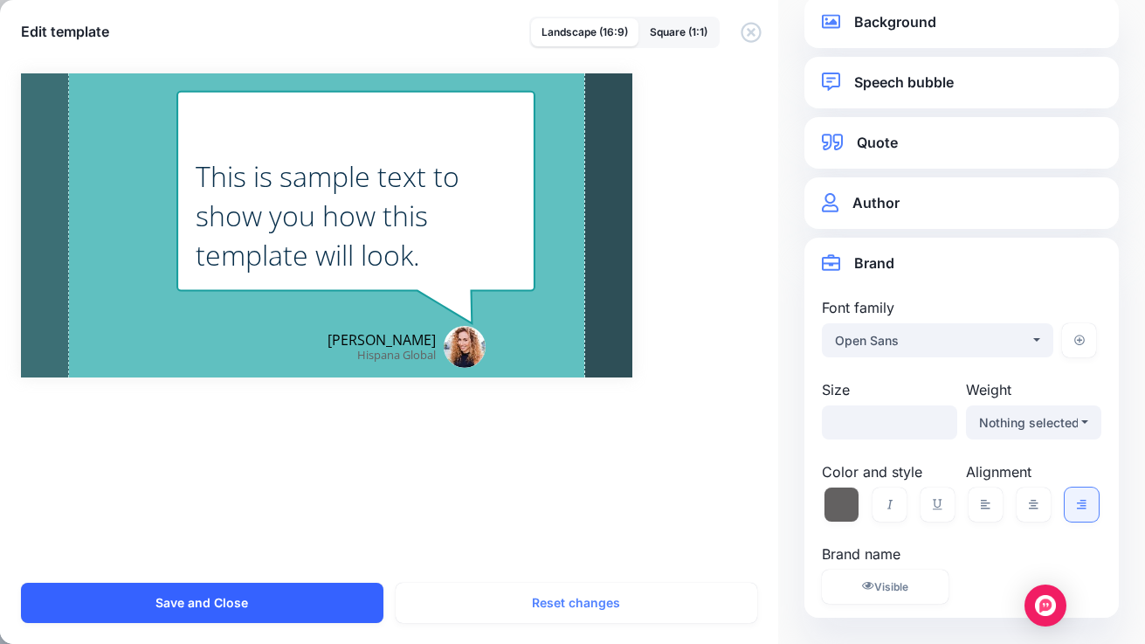
click at [60, 601] on button "Save and Close" at bounding box center [202, 603] width 362 height 40
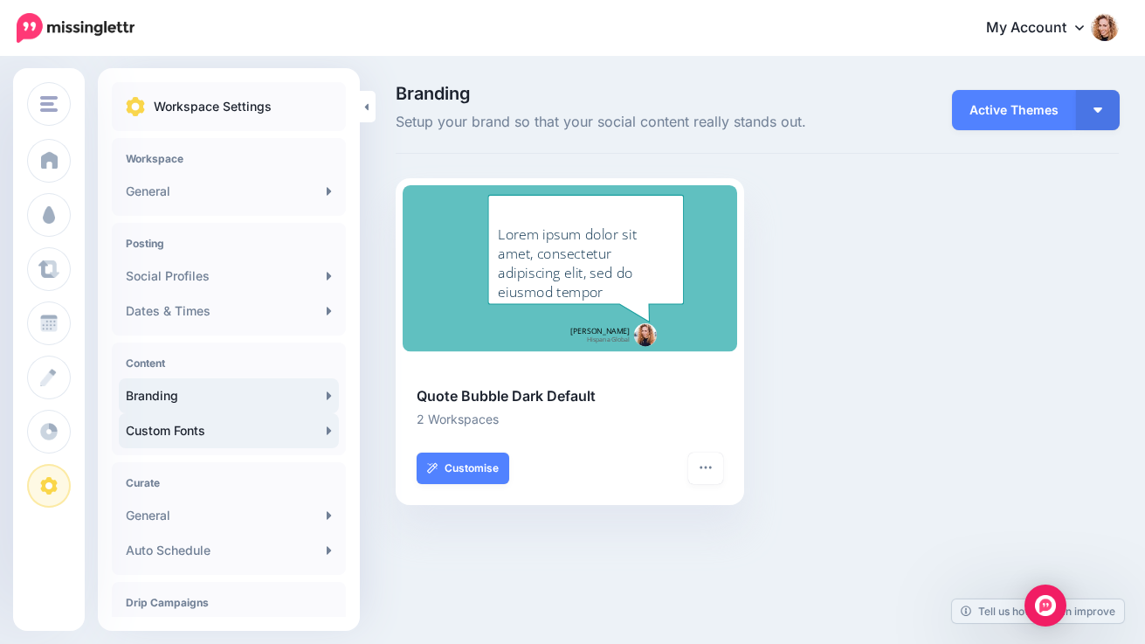
scroll to position [7, 0]
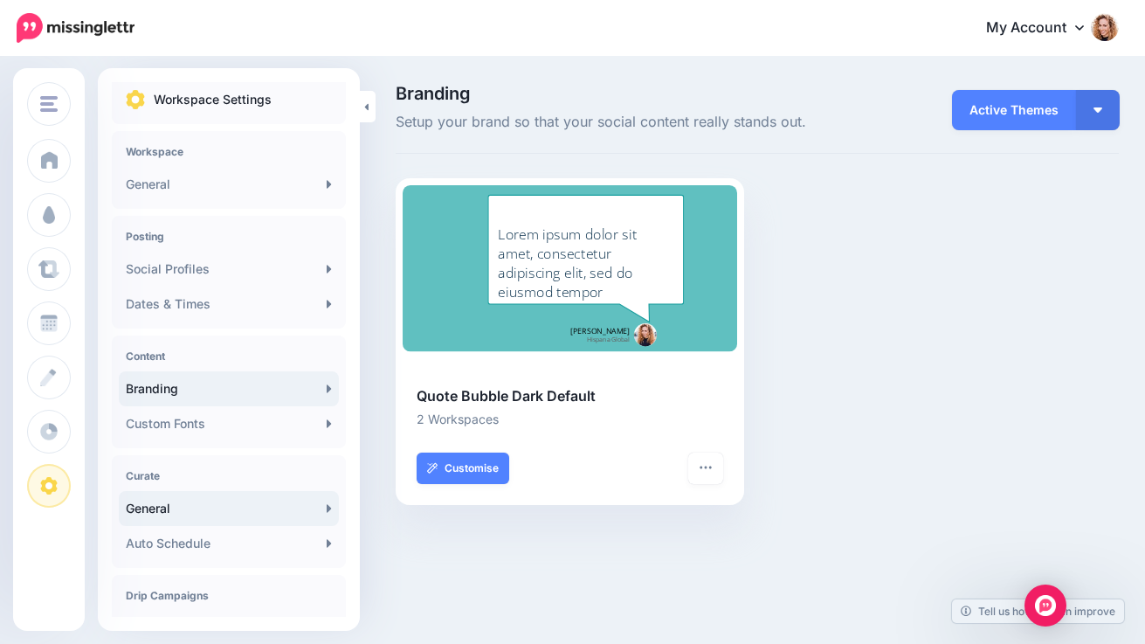
click at [162, 502] on link "General" at bounding box center [229, 508] width 220 height 35
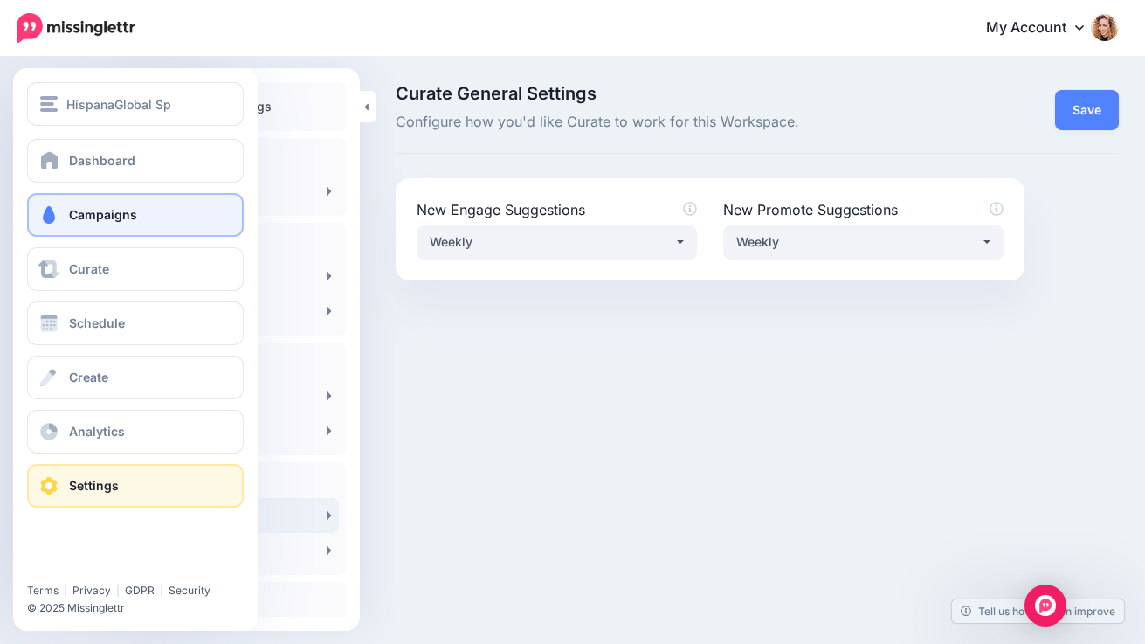
click at [45, 211] on span at bounding box center [49, 214] width 23 height 17
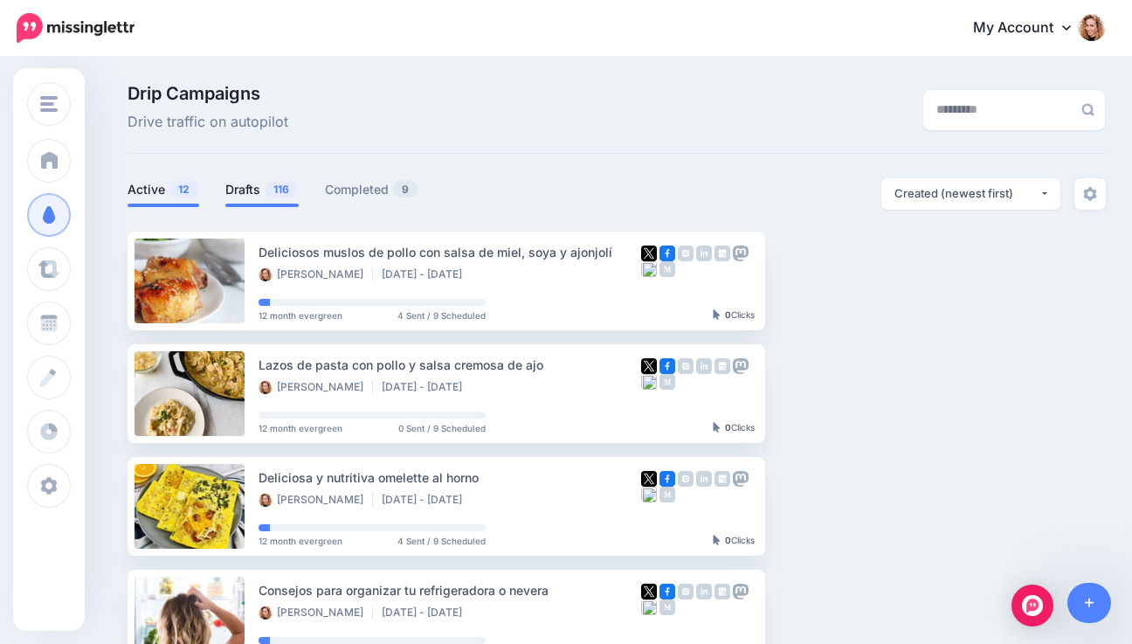
click at [257, 191] on link "Drafts 116" at bounding box center [261, 189] width 73 height 21
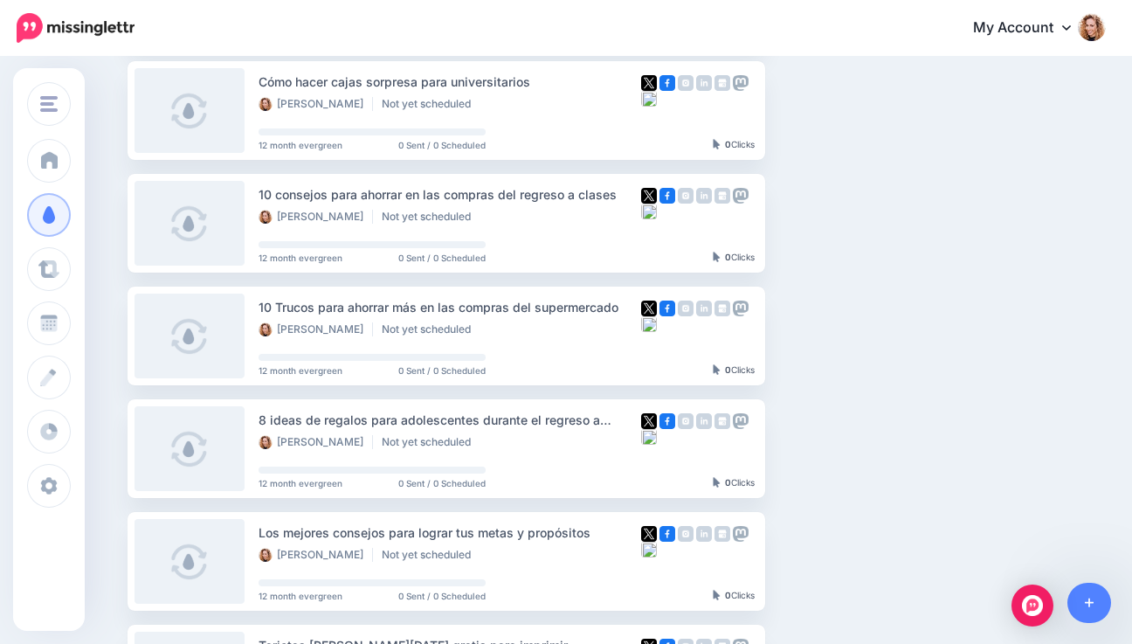
scroll to position [512, 0]
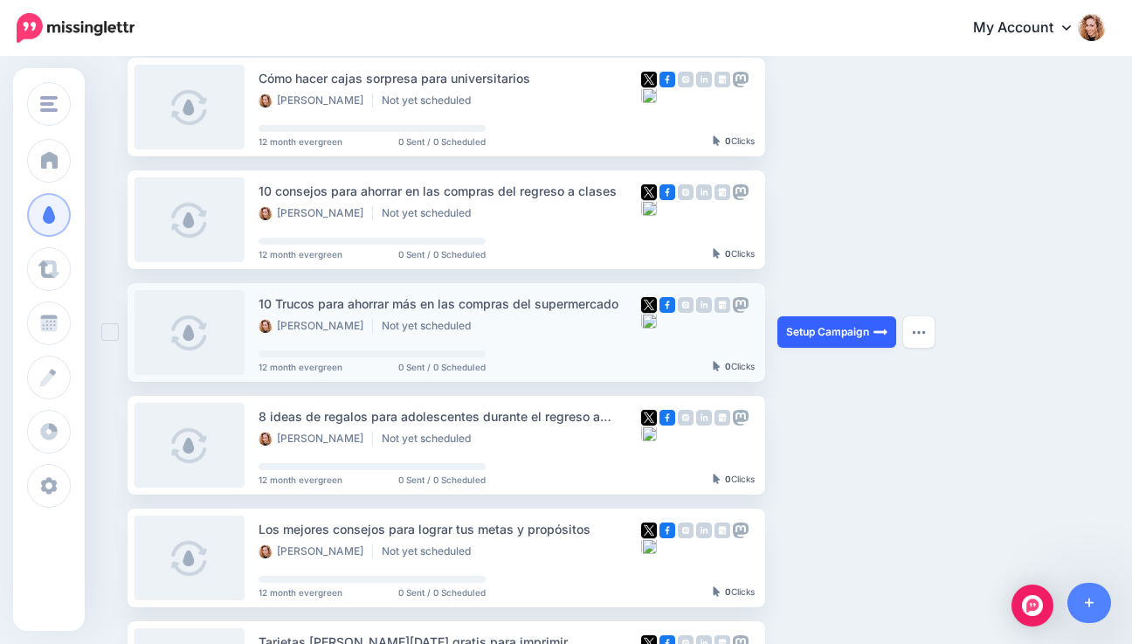
click at [797, 328] on link "Setup Campaign" at bounding box center [836, 331] width 119 height 31
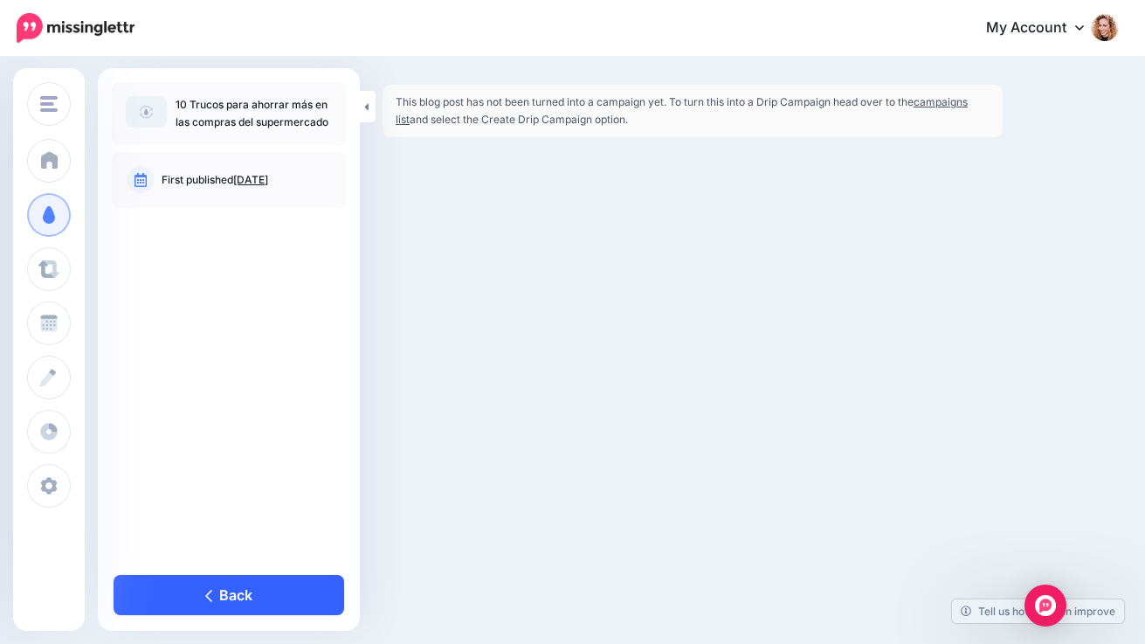
click at [155, 598] on link "Back" at bounding box center [229, 595] width 231 height 40
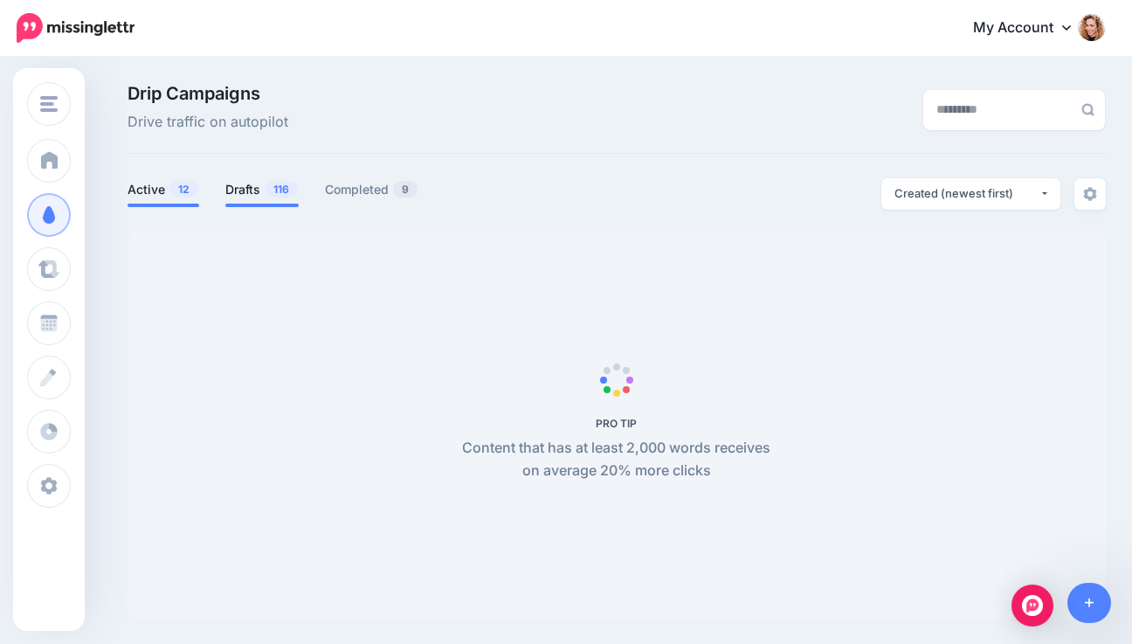
click at [272, 187] on span "116" at bounding box center [281, 189] width 33 height 17
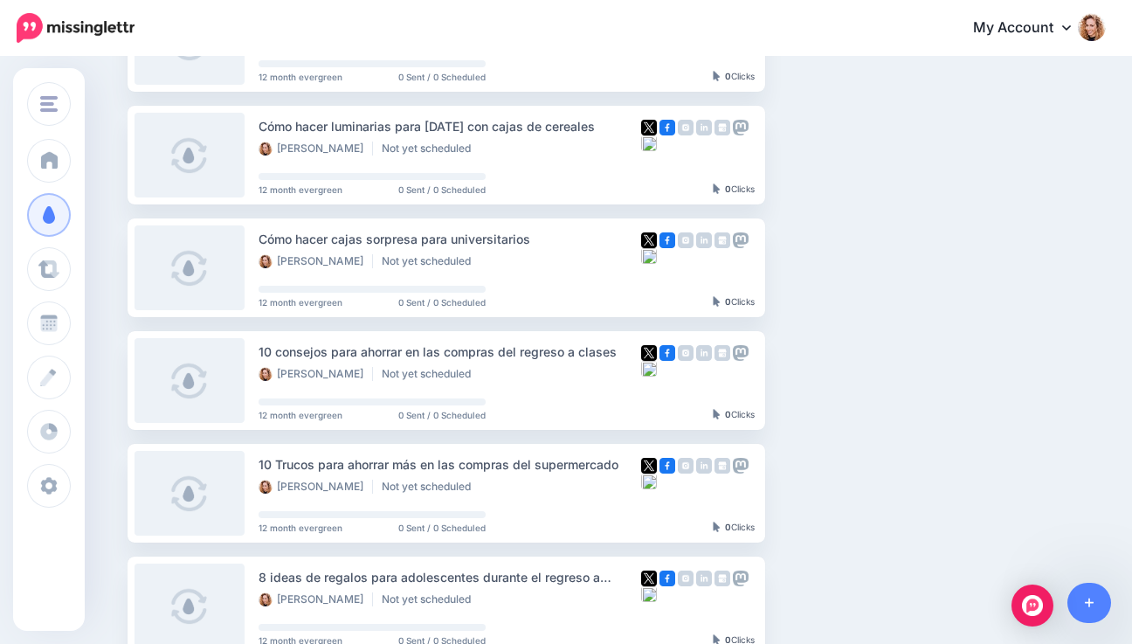
scroll to position [350, 0]
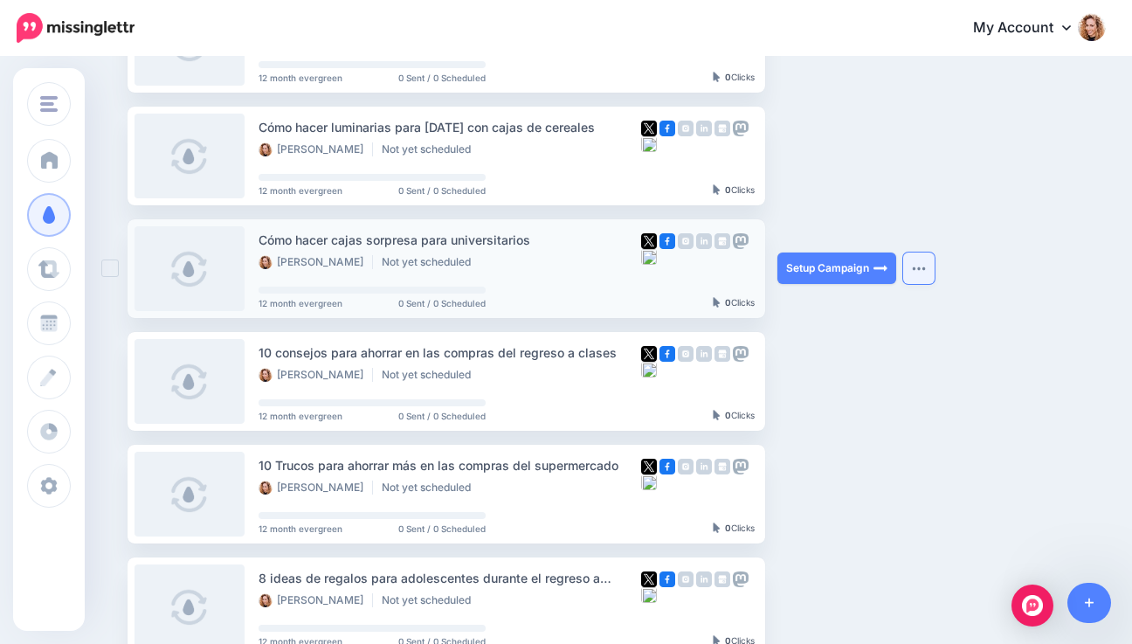
click at [935, 267] on button "button" at bounding box center [918, 267] width 31 height 31
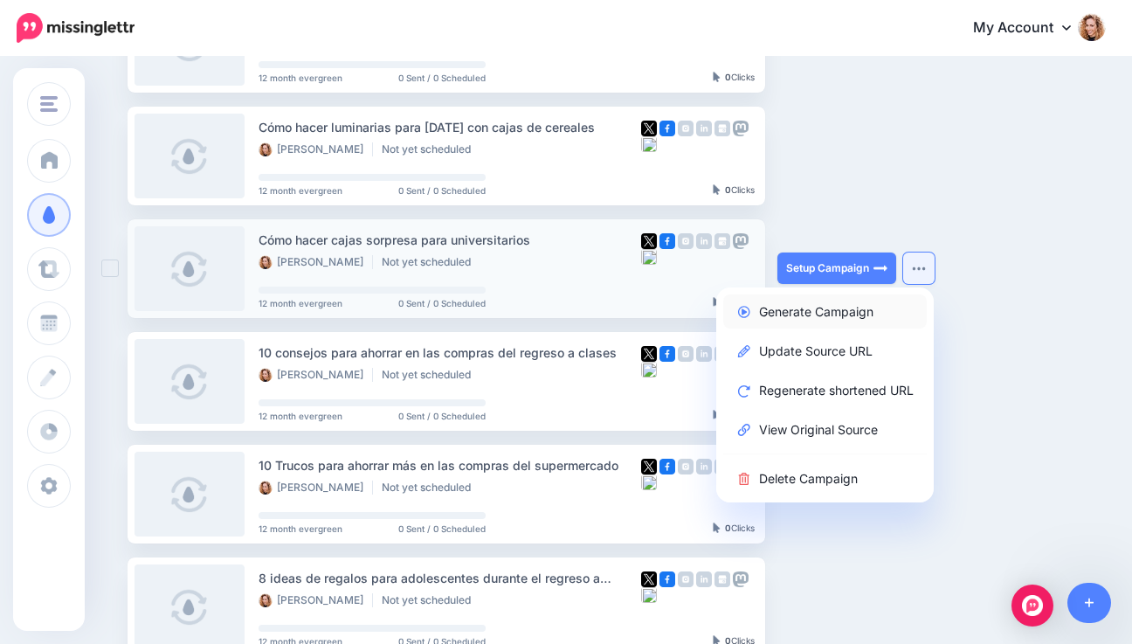
click at [862, 311] on link "Generate Campaign" at bounding box center [825, 311] width 204 height 34
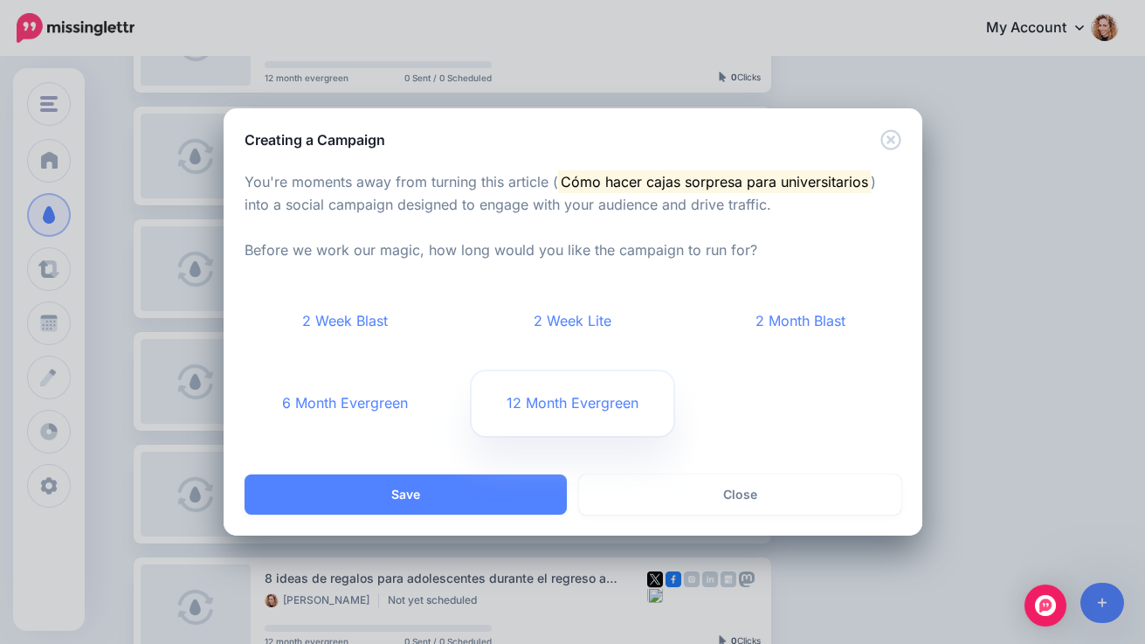
click at [594, 399] on link "12 Month Evergreen" at bounding box center [573, 403] width 202 height 65
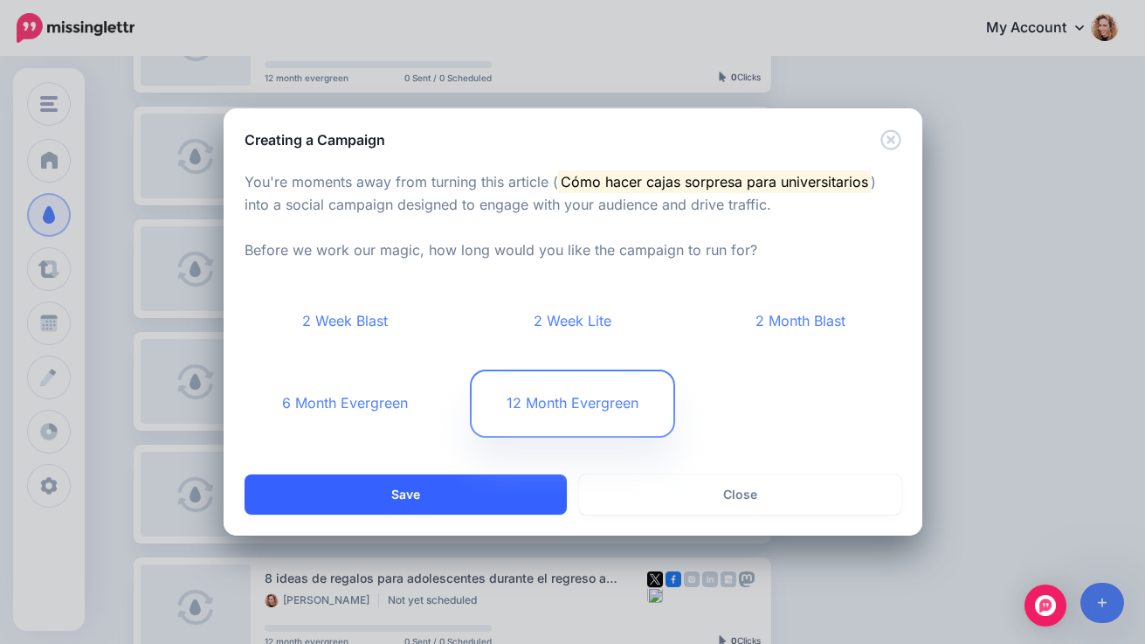
click at [443, 495] on button "Save" at bounding box center [406, 494] width 322 height 40
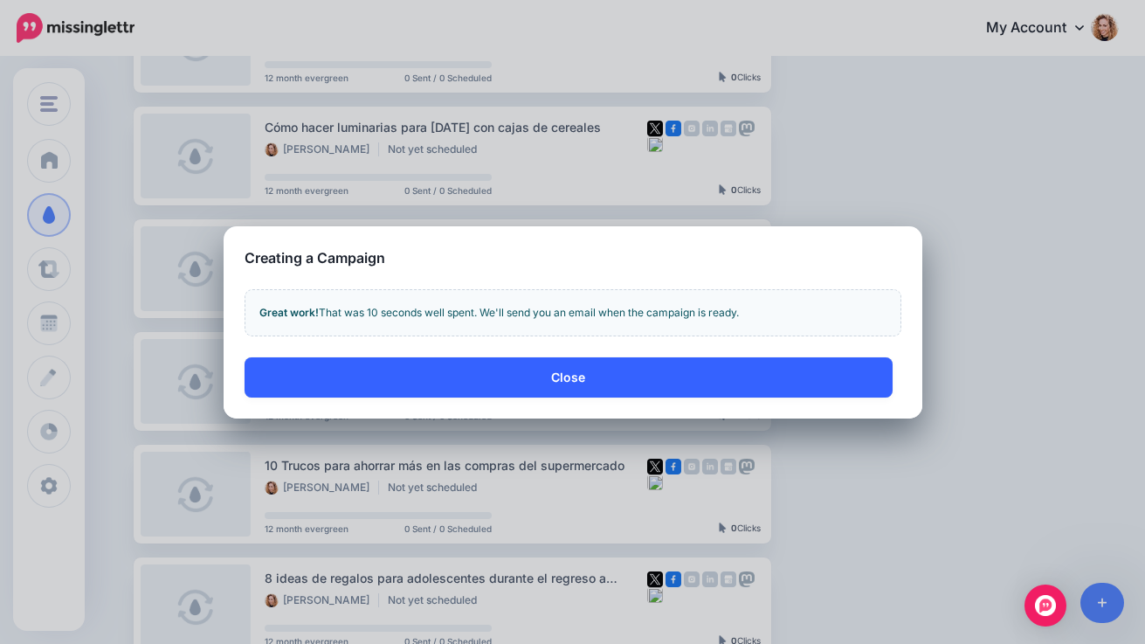
click at [614, 370] on button "Close" at bounding box center [569, 377] width 648 height 40
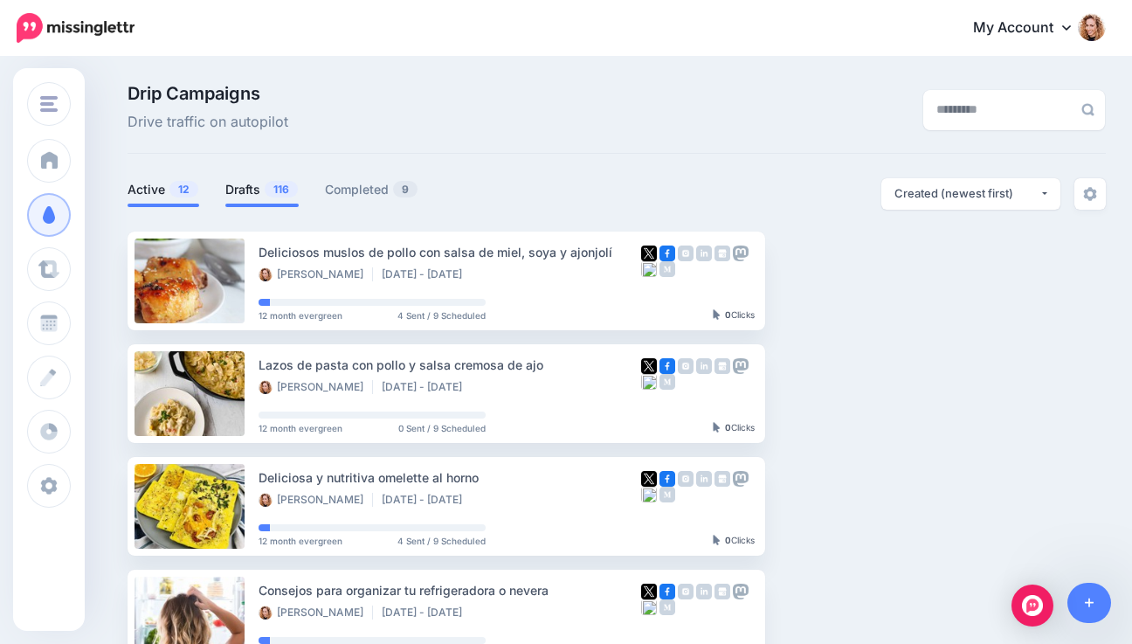
click at [259, 188] on link "Drafts 116" at bounding box center [261, 189] width 73 height 21
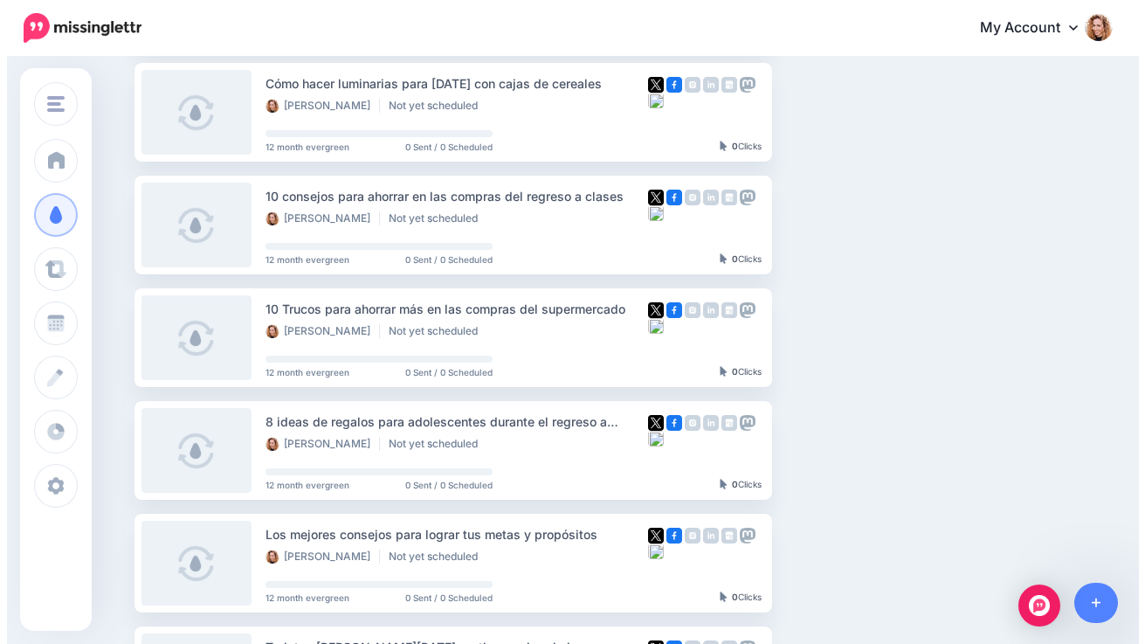
scroll to position [506, 0]
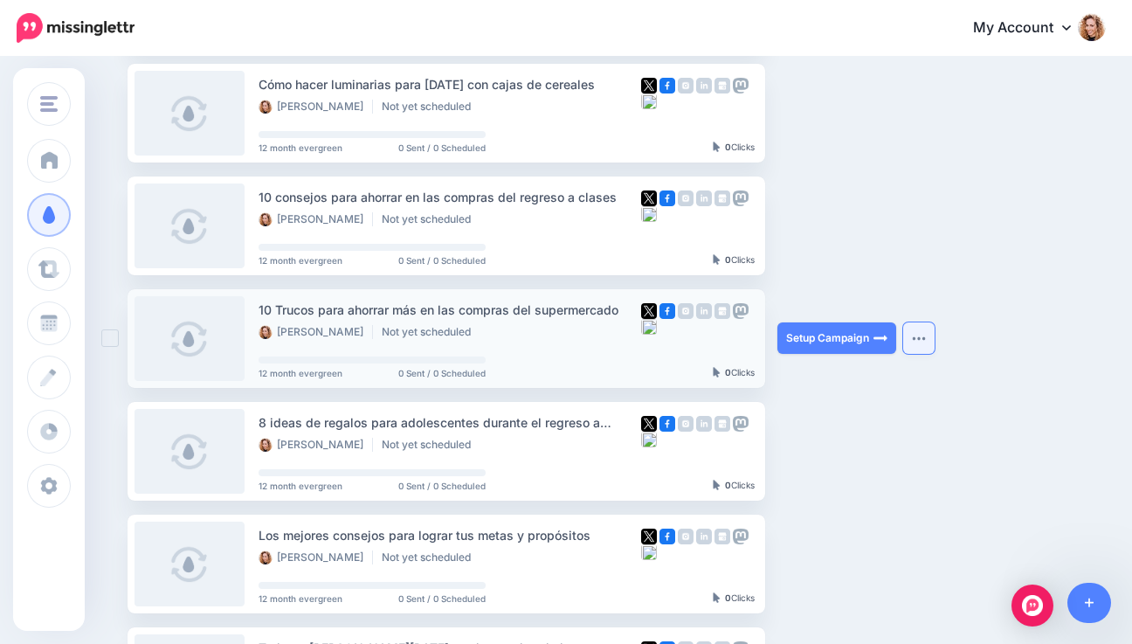
click at [921, 342] on button "button" at bounding box center [918, 337] width 31 height 31
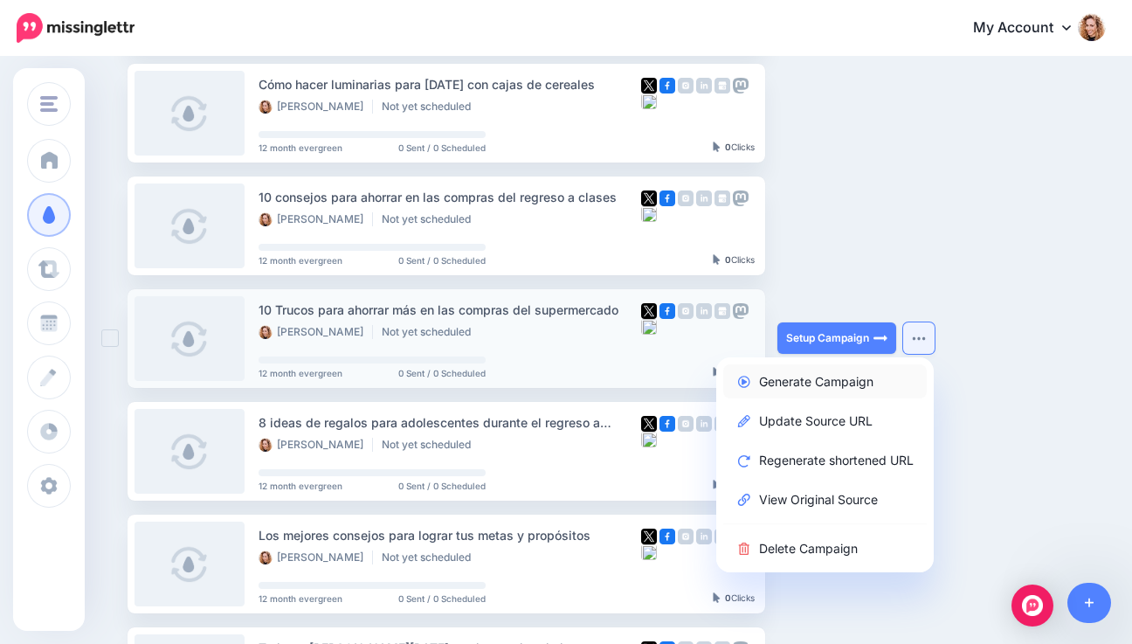
click at [791, 391] on link "Generate Campaign" at bounding box center [825, 381] width 204 height 34
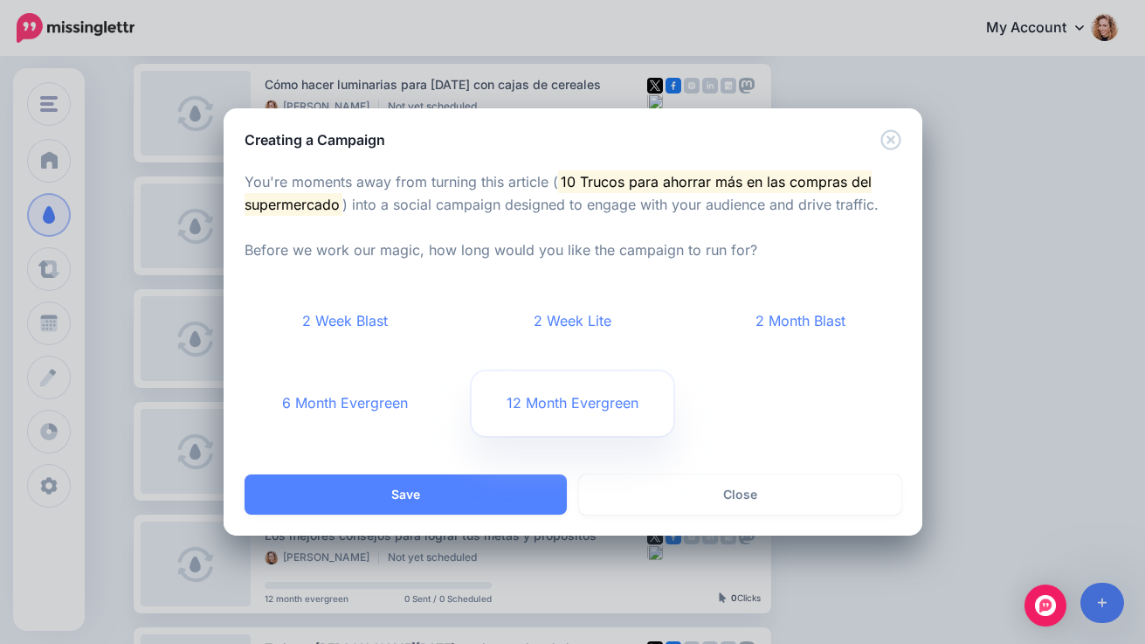
click at [525, 406] on link "12 Month Evergreen" at bounding box center [573, 403] width 202 height 65
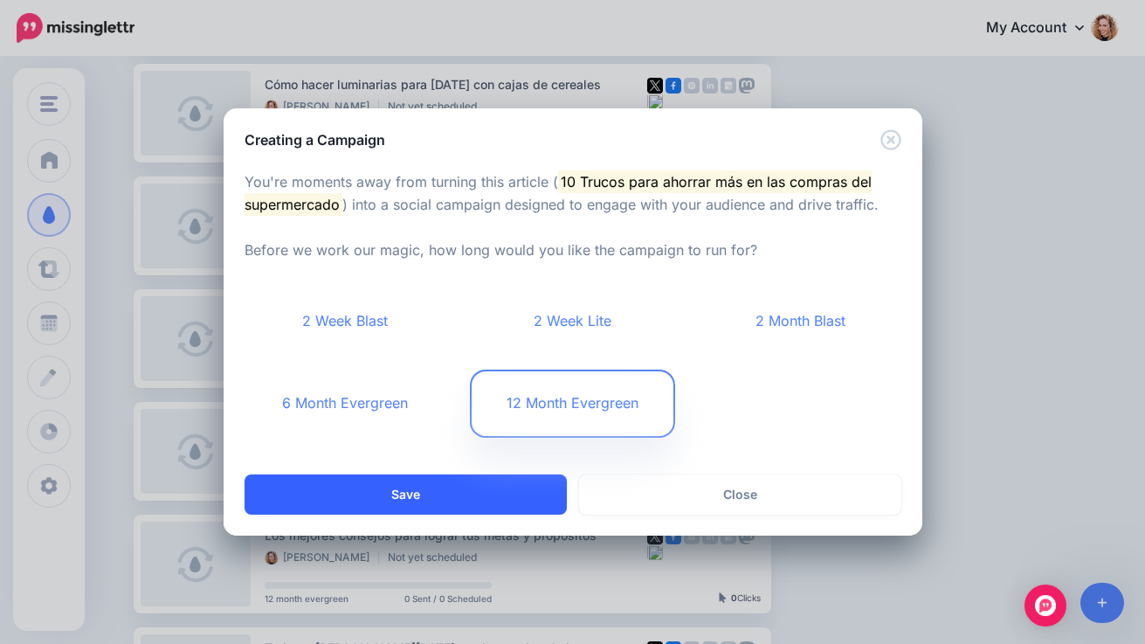
click at [426, 499] on button "Save" at bounding box center [406, 494] width 322 height 40
